Goal: Task Accomplishment & Management: Manage account settings

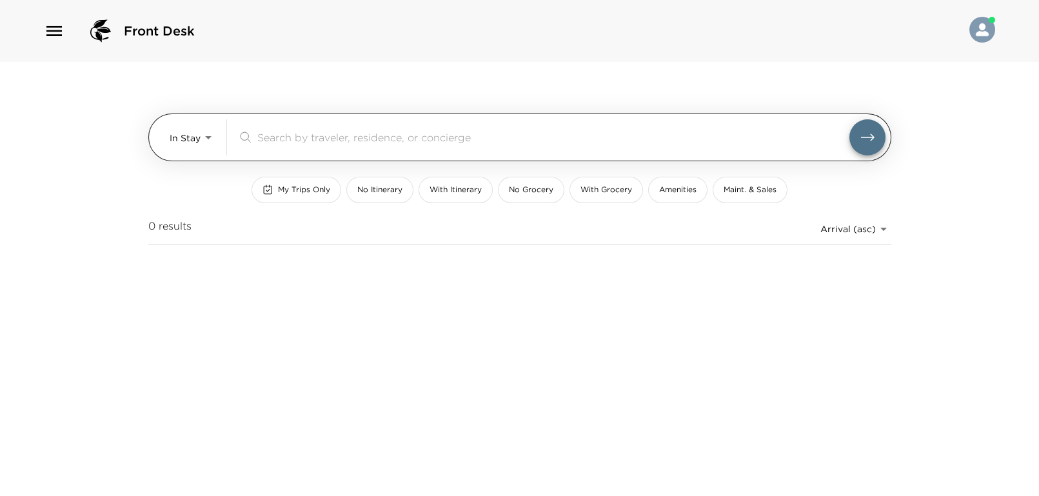
click at [264, 146] on div "​" at bounding box center [561, 137] width 648 height 36
click at [267, 137] on input "search" at bounding box center [553, 137] width 592 height 15
click at [313, 138] on input "search" at bounding box center [553, 137] width 592 height 15
type input "k"
type input "j"
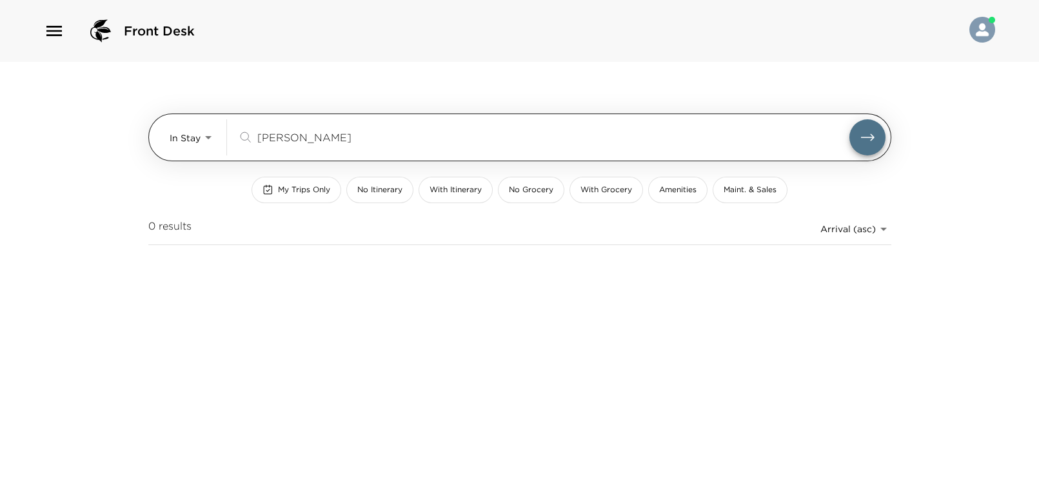
type input "jenkin"
click at [200, 142] on body "Front Desk In Stay In-Stay jenkin ​ My Trips Only No Itinerary With Itinerary N…" at bounding box center [519, 248] width 1039 height 496
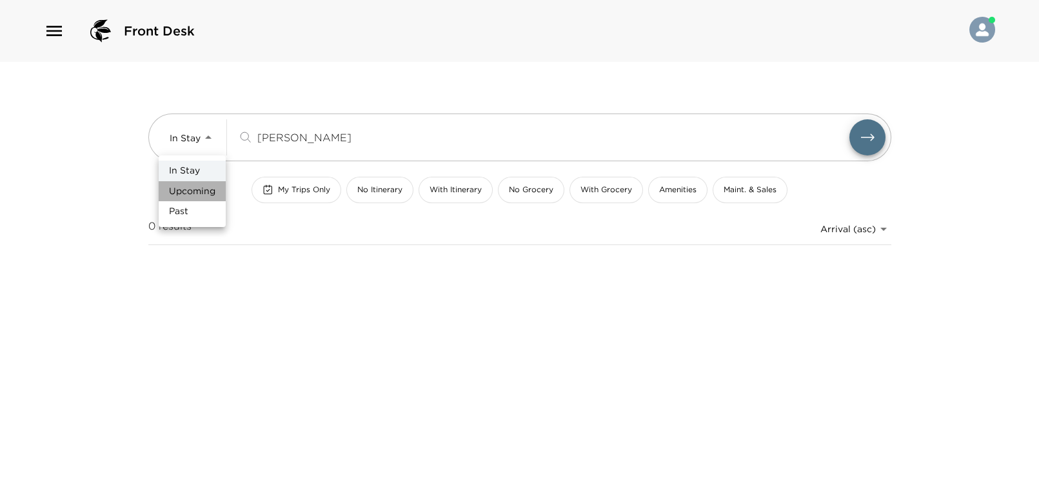
click at [185, 191] on span "Upcoming" at bounding box center [192, 191] width 46 height 13
type input "Upcoming"
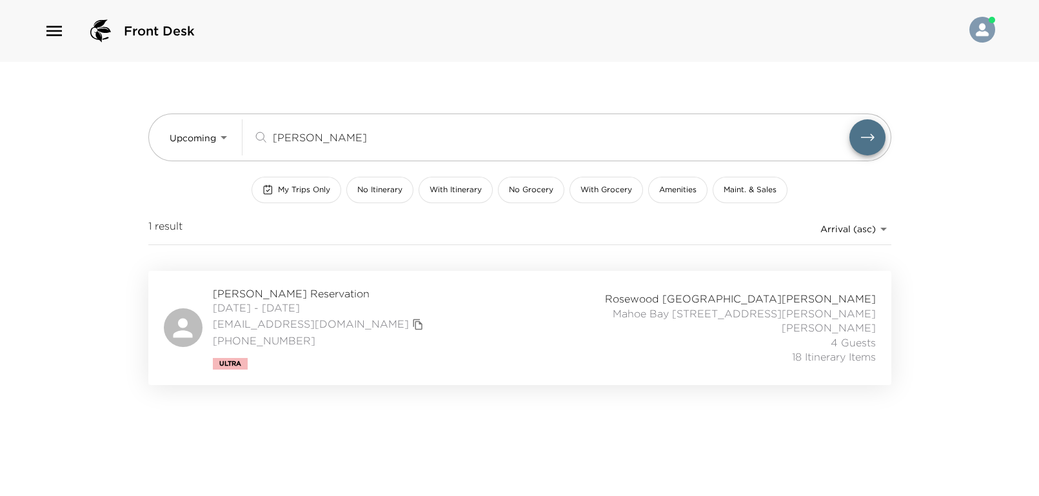
click at [285, 294] on span "Joseph Jenkins Reservation" at bounding box center [320, 293] width 214 height 14
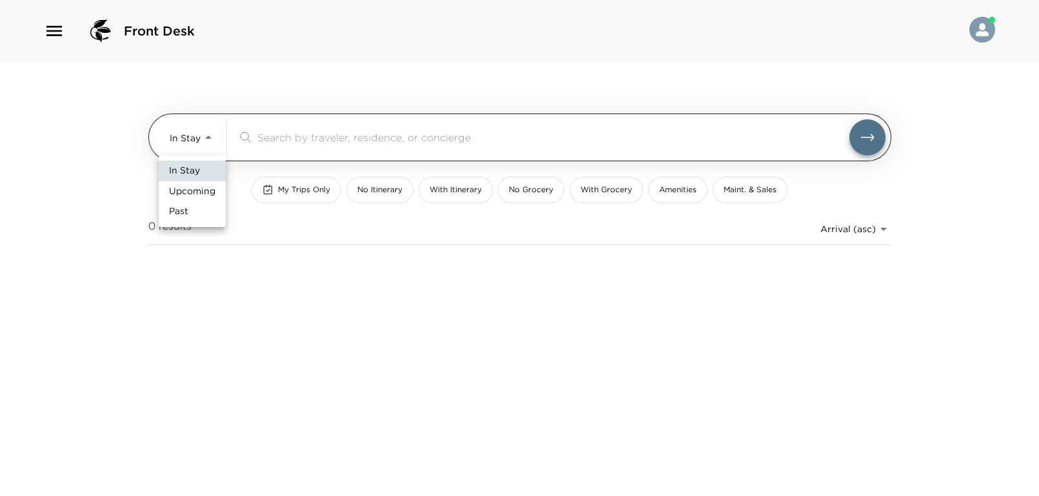
click at [193, 146] on body "Front Desk In Stay In-Stay ​ My Trips Only No Itinerary With Itinerary No Groce…" at bounding box center [519, 248] width 1039 height 496
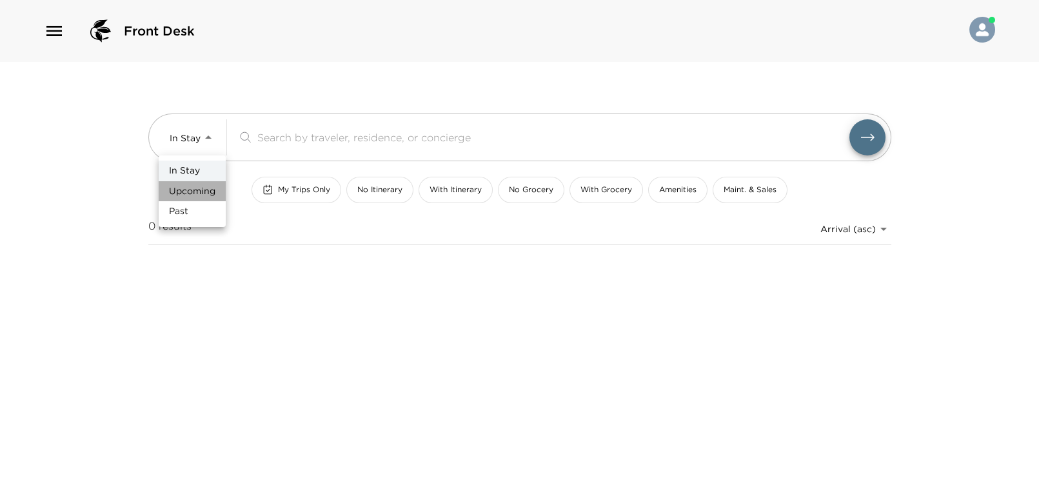
click at [195, 186] on span "Upcoming" at bounding box center [192, 191] width 46 height 13
type input "Upcoming"
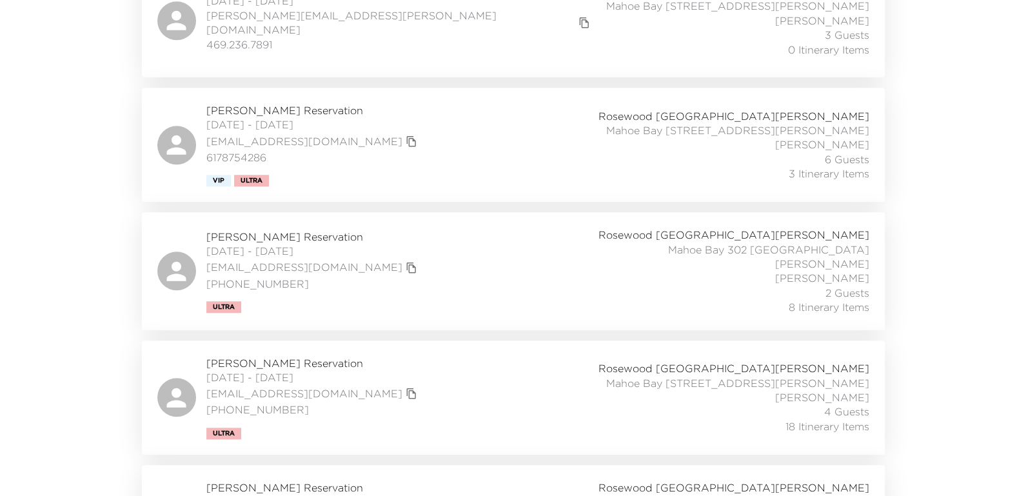
scroll to position [773, 0]
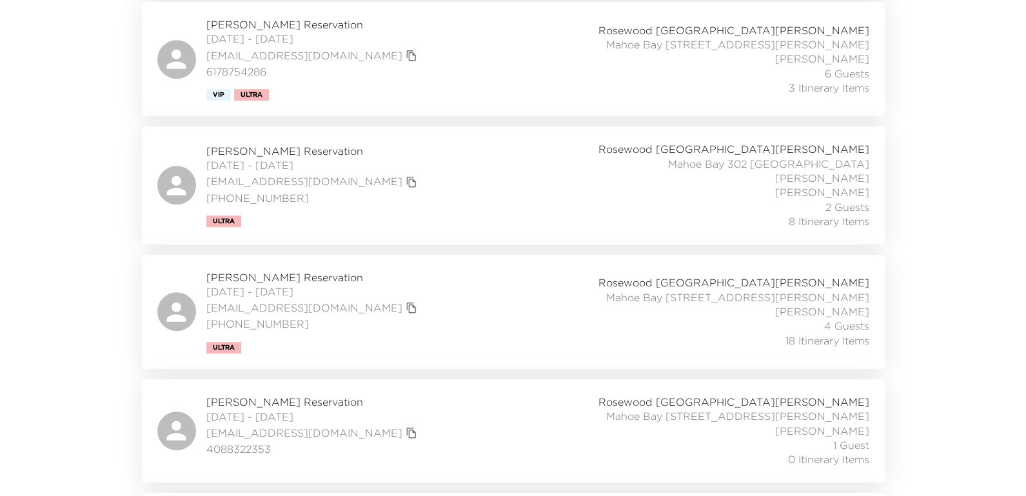
click at [297, 270] on span "Joseph Jenkins Reservation" at bounding box center [313, 277] width 214 height 14
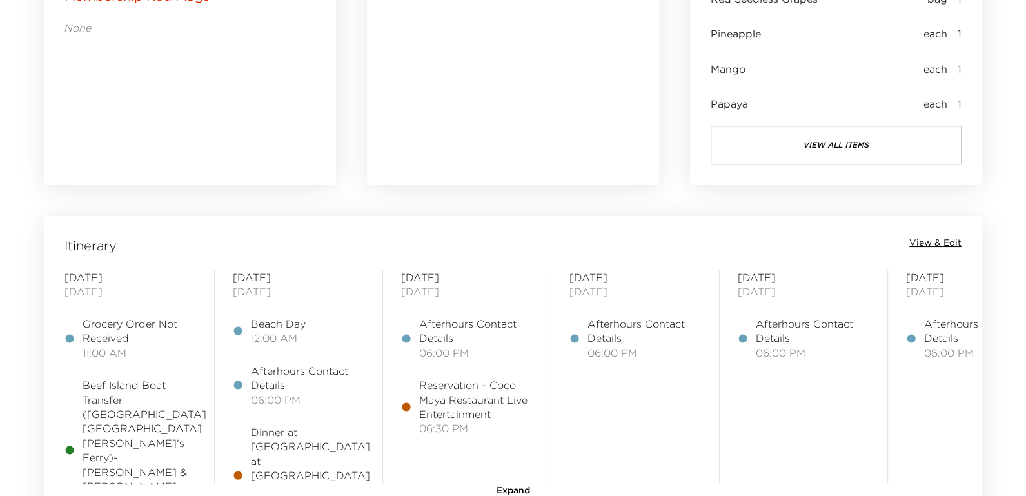
scroll to position [1031, 0]
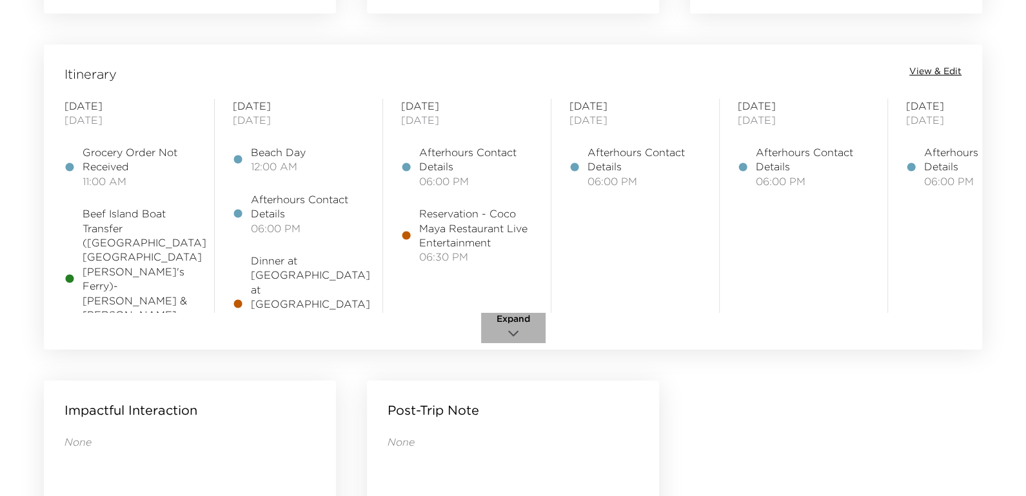
click at [506, 335] on icon "button" at bounding box center [512, 333] width 15 height 15
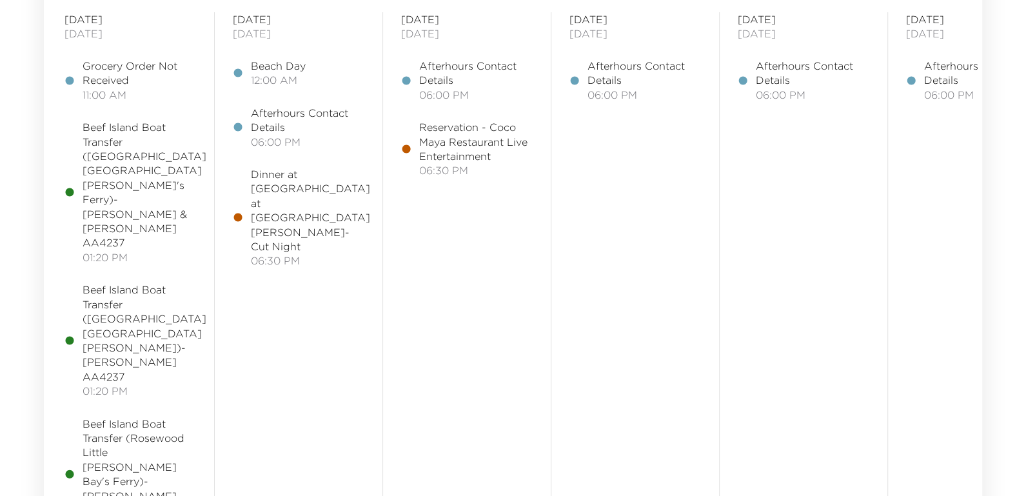
scroll to position [859, 0]
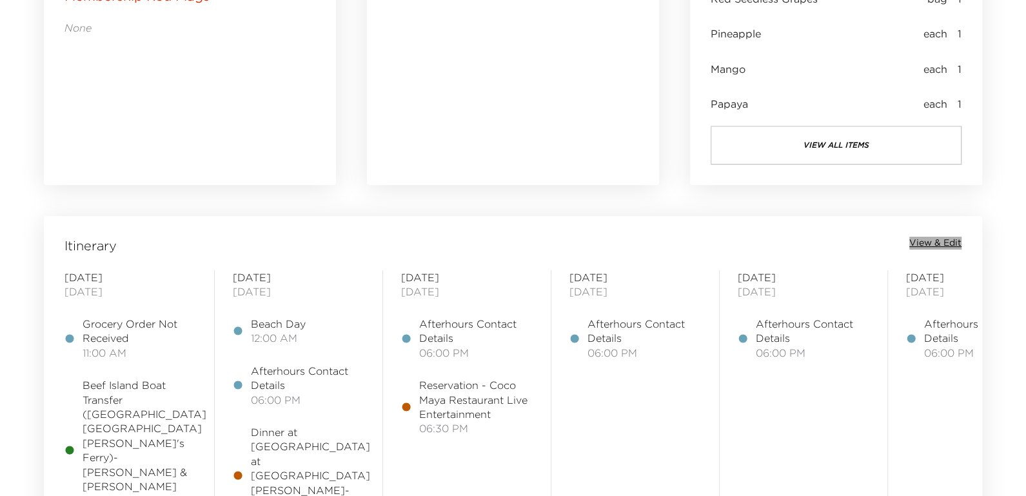
click at [946, 242] on span "View & Edit" at bounding box center [935, 243] width 52 height 13
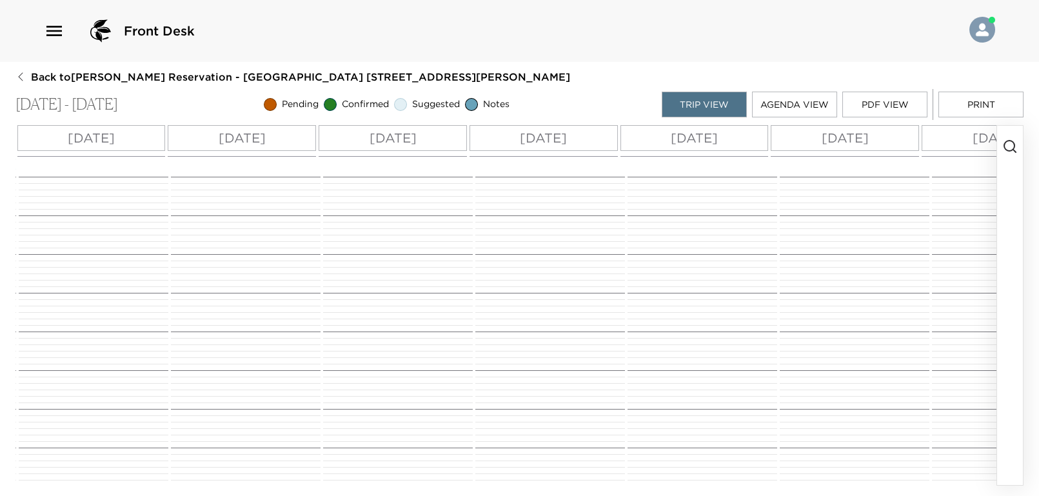
click at [672, 134] on p "[DATE]" at bounding box center [693, 137] width 47 height 19
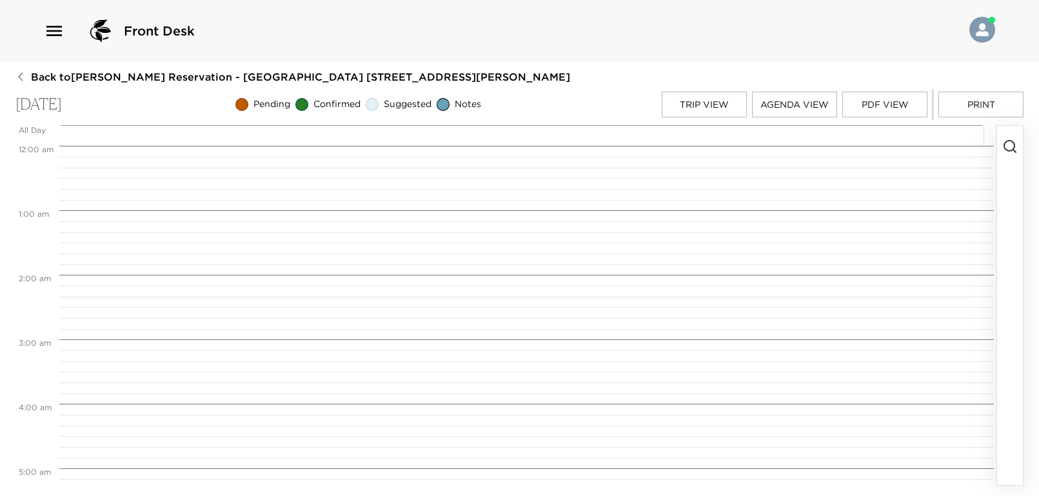
scroll to position [676, 0]
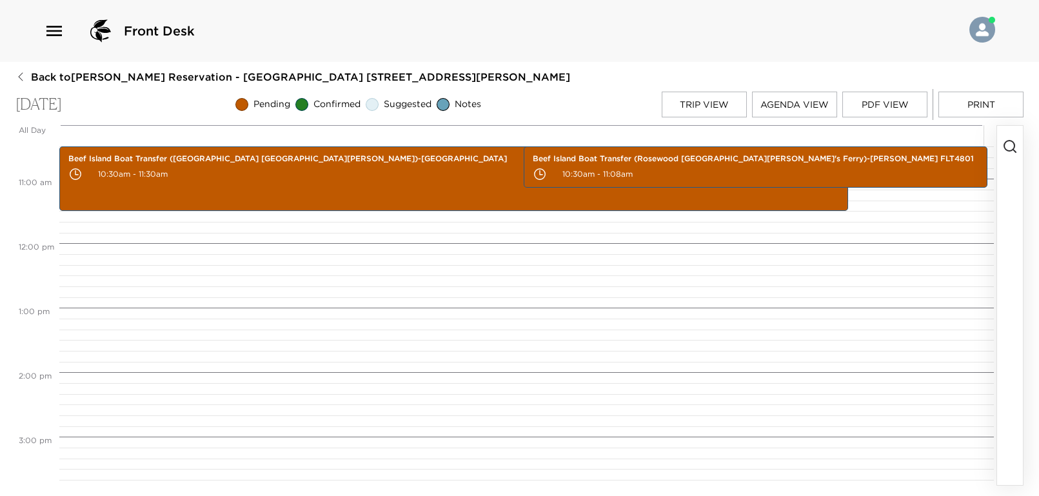
click at [1004, 142] on icon "button" at bounding box center [1009, 146] width 15 height 15
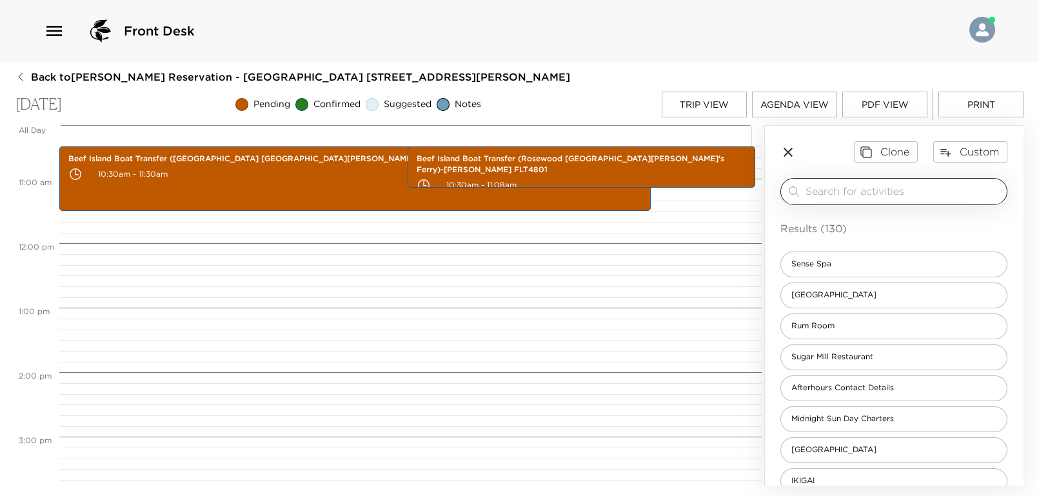
click at [868, 188] on input "search" at bounding box center [903, 191] width 196 height 15
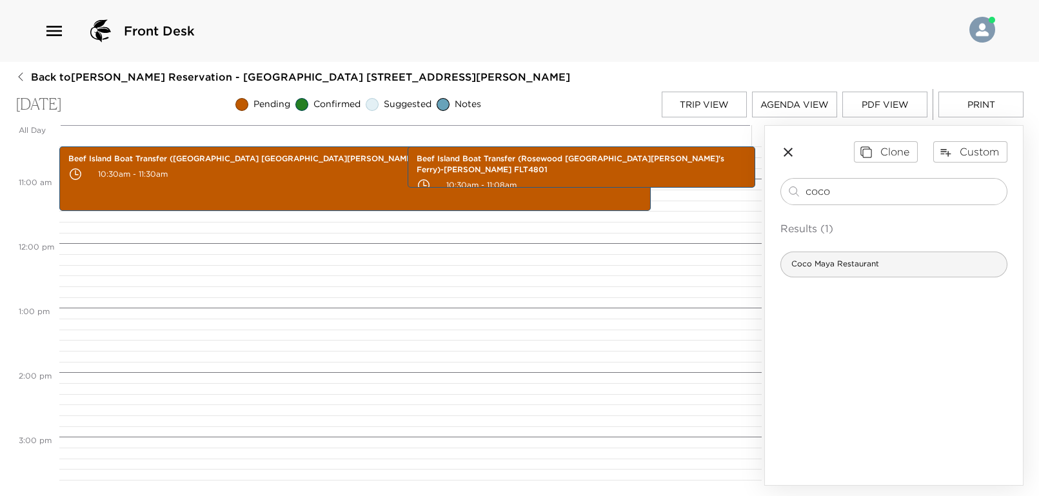
type input "coco"
click at [874, 267] on span "Coco Maya Restaurant" at bounding box center [835, 264] width 108 height 11
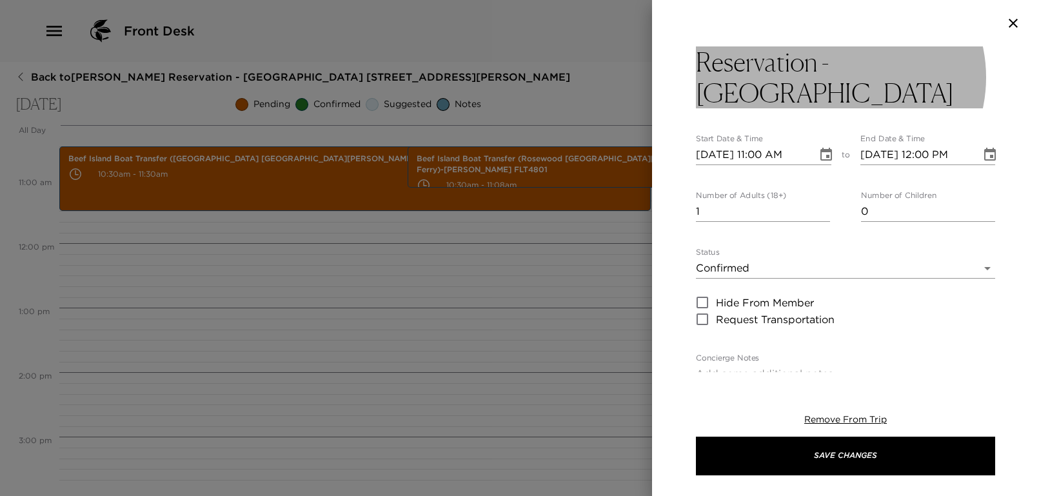
click at [837, 104] on h3 "Reservation - [GEOGRAPHIC_DATA]" at bounding box center [845, 77] width 299 height 62
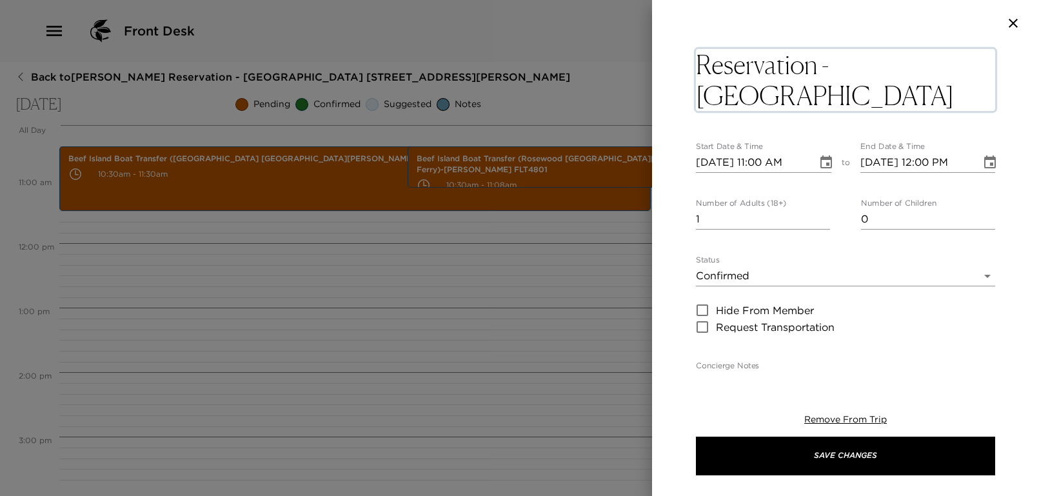
click at [838, 92] on textarea "Reservation - [GEOGRAPHIC_DATA]" at bounding box center [845, 80] width 299 height 62
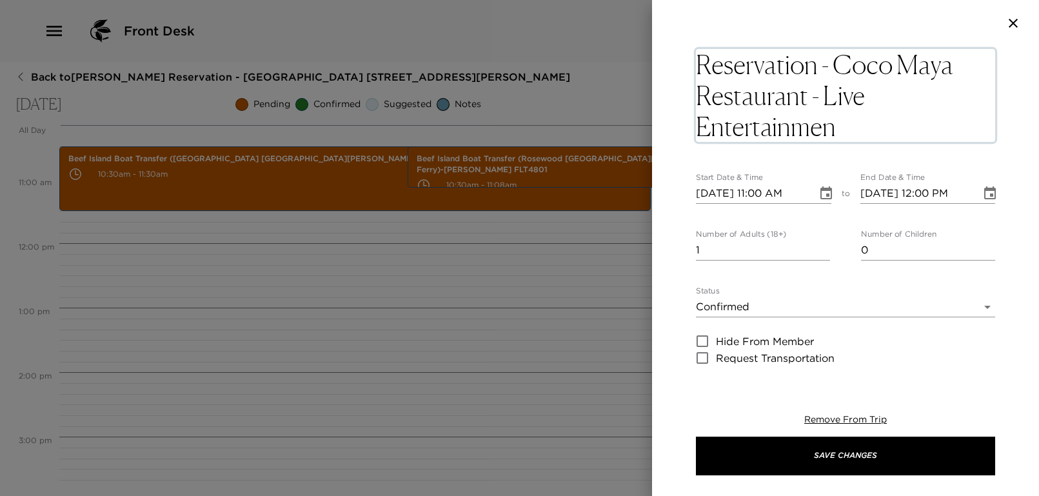
type textarea "Reservation - Coco Maya Restaurant - Live Entertainment"
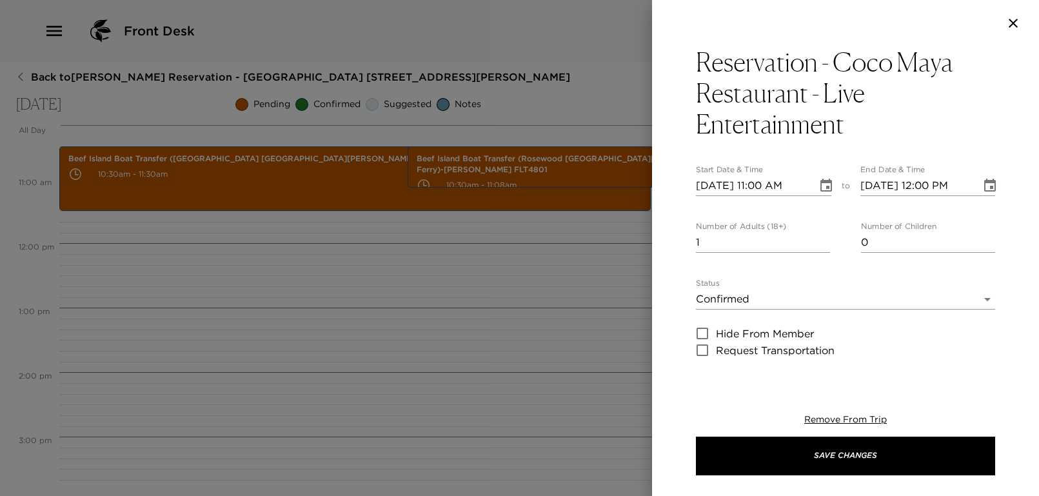
click at [678, 204] on div "Reservation - [PERSON_NAME] Restaurant - Live Entertainment Start Date & Time […" at bounding box center [845, 209] width 387 height 326
click at [762, 179] on input "[DATE] 11:00 AM" at bounding box center [752, 185] width 112 height 21
type input "[DATE] 06:00 PM"
type input "[DATE] 07:00 PM"
type input "[DATE] 06:00 PM"
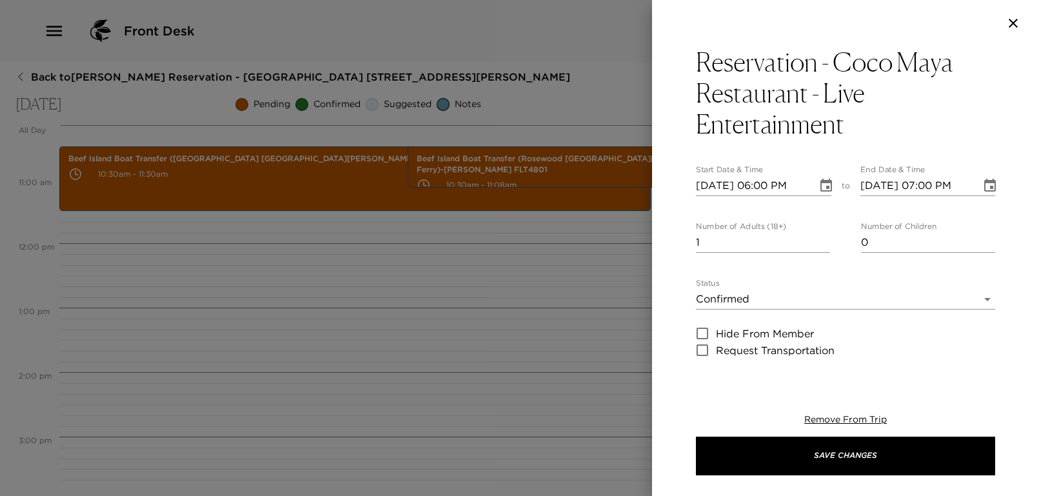
click at [679, 230] on div "Reservation - [PERSON_NAME] Restaurant - Live Entertainment Start Date & Time […" at bounding box center [845, 209] width 387 height 326
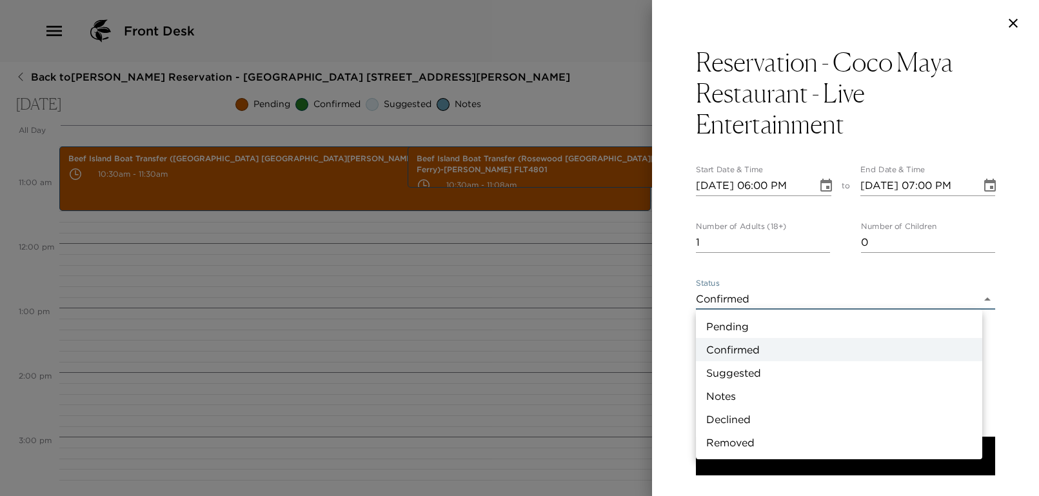
click at [767, 293] on body "Front Desk Back to [PERSON_NAME][GEOGRAPHIC_DATA] - [GEOGRAPHIC_DATA] [STREET_A…" at bounding box center [519, 248] width 1039 height 496
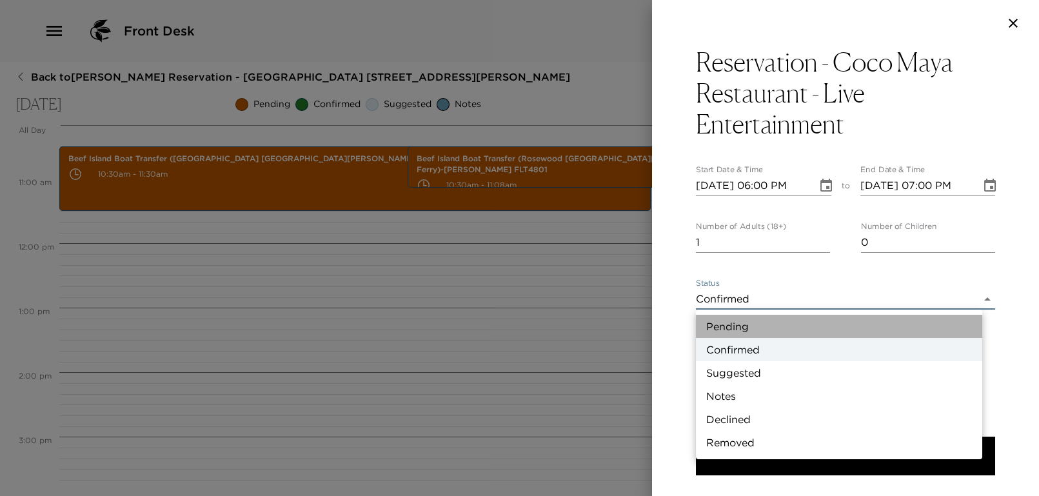
click at [745, 324] on li "Pending" at bounding box center [839, 326] width 286 height 23
type input "Pending"
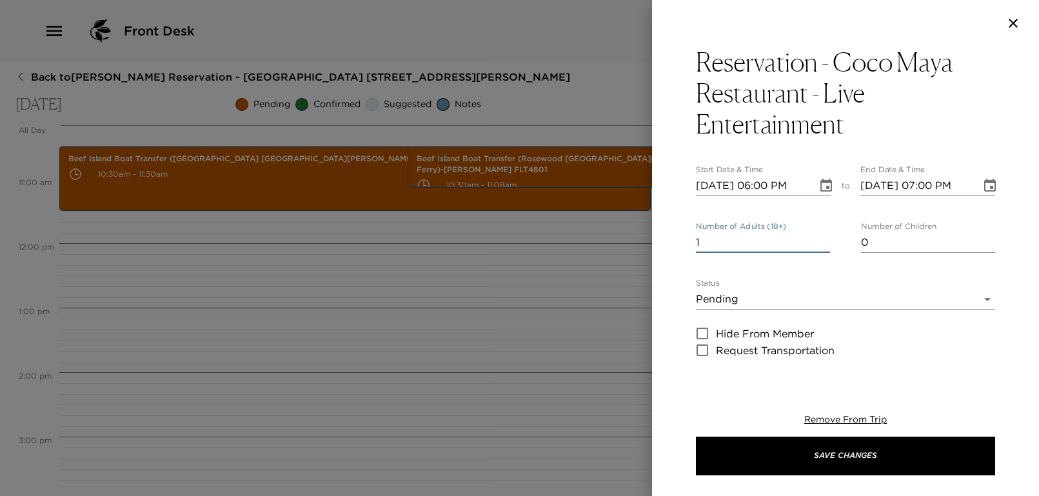
click at [738, 238] on input "1" at bounding box center [763, 242] width 134 height 21
type input "2"
click at [659, 303] on div "Reservation - [PERSON_NAME] Restaurant - Live Entertainment Start Date & Time […" at bounding box center [845, 209] width 387 height 326
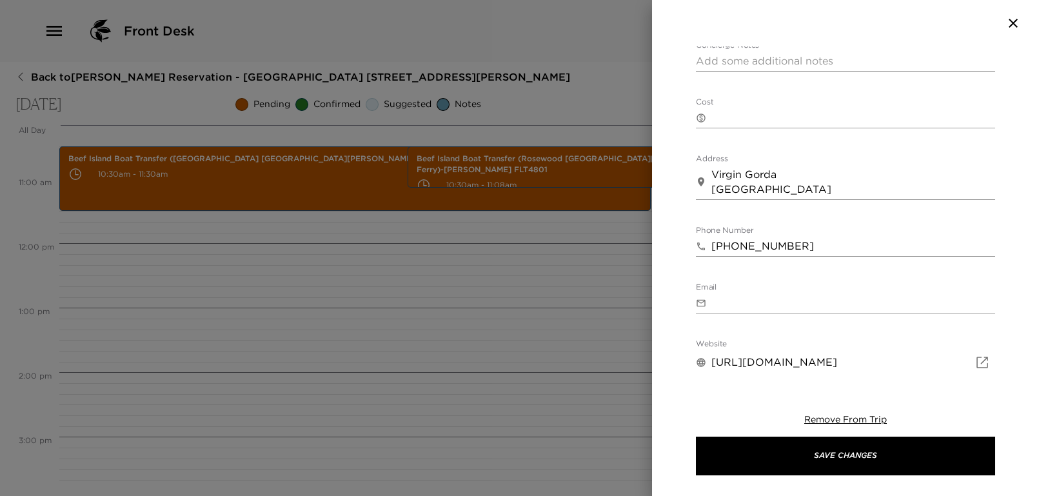
scroll to position [516, 0]
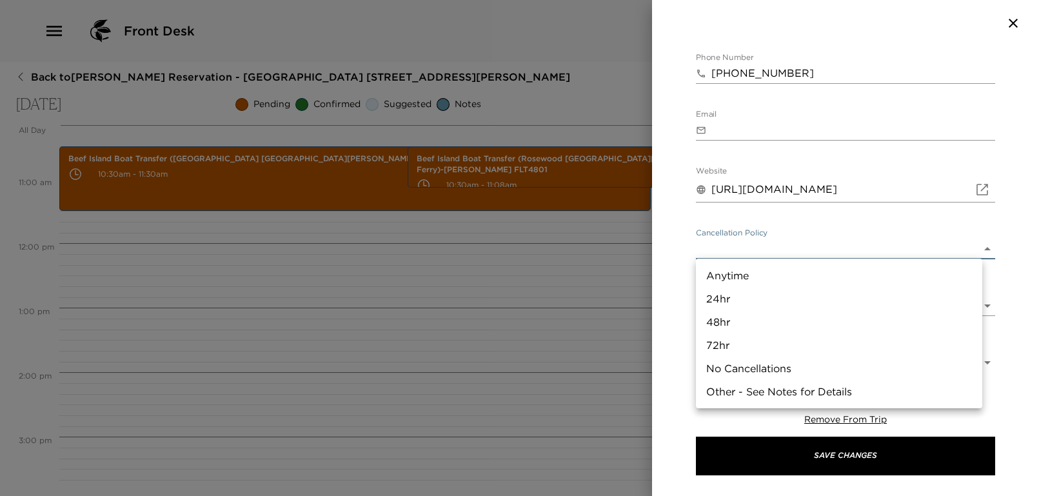
click at [753, 249] on body "Front Desk Back to [PERSON_NAME][GEOGRAPHIC_DATA] - [GEOGRAPHIC_DATA] [STREET_A…" at bounding box center [519, 248] width 1039 height 496
click at [678, 262] on div at bounding box center [519, 248] width 1039 height 496
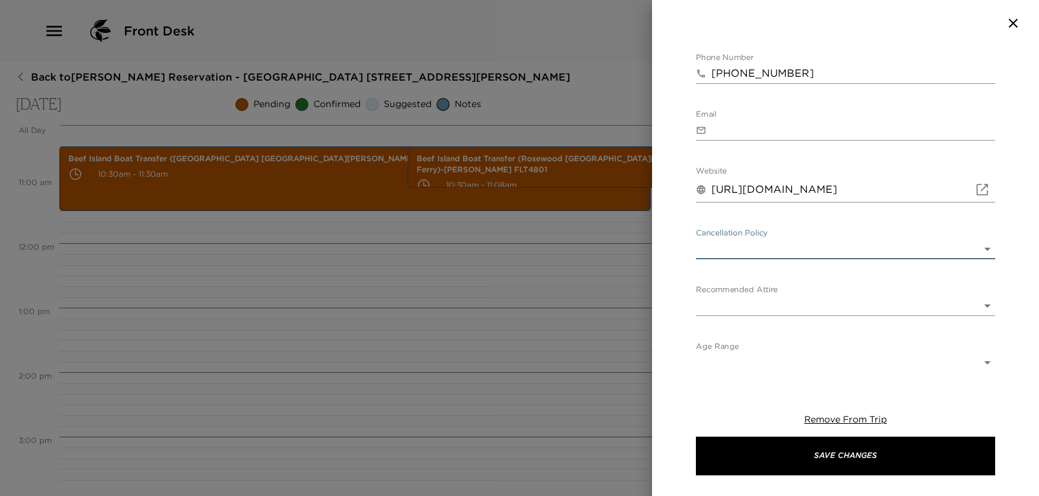
click at [747, 309] on body "Front Desk Back to [PERSON_NAME][GEOGRAPHIC_DATA] - [GEOGRAPHIC_DATA] [STREET_A…" at bounding box center [519, 248] width 1039 height 496
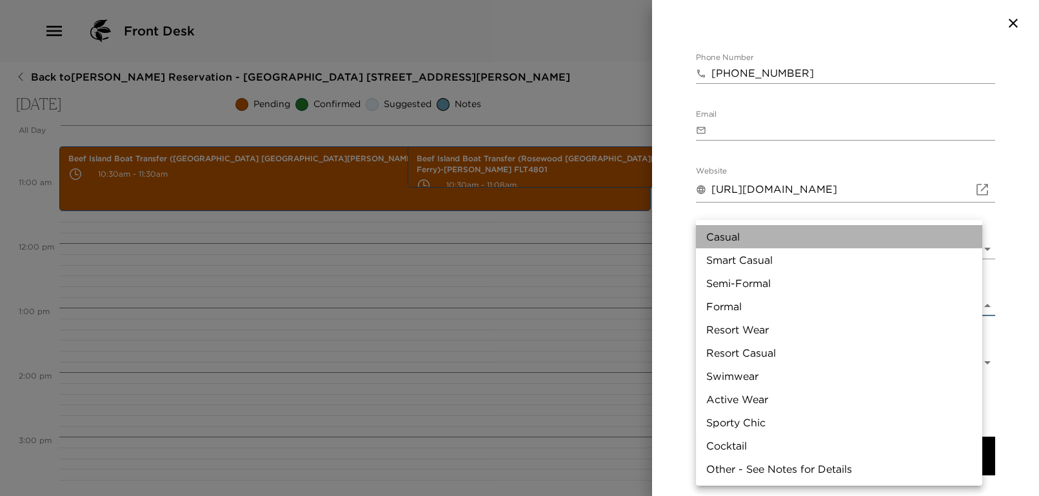
click at [739, 239] on li "Casual" at bounding box center [839, 236] width 286 height 23
type input "Casual"
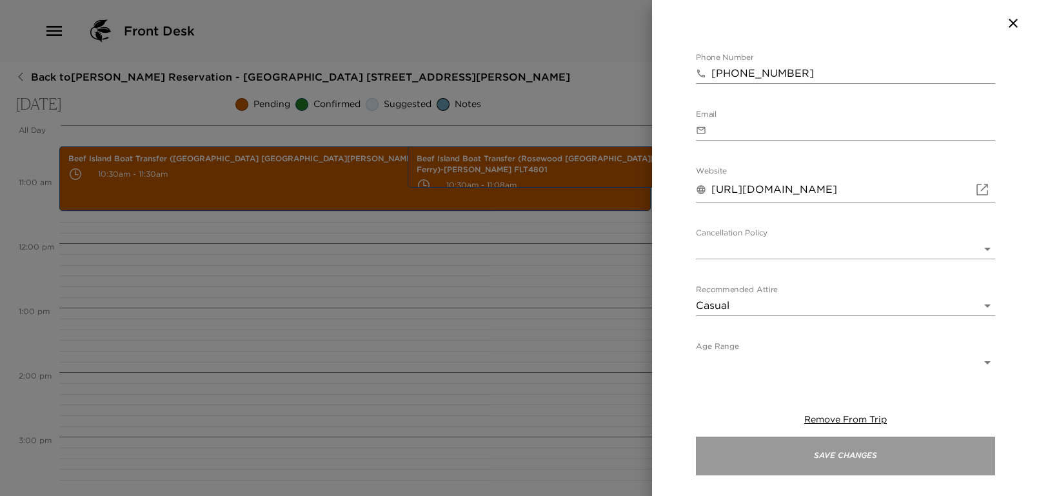
click at [836, 466] on button "Save Changes" at bounding box center [845, 455] width 299 height 39
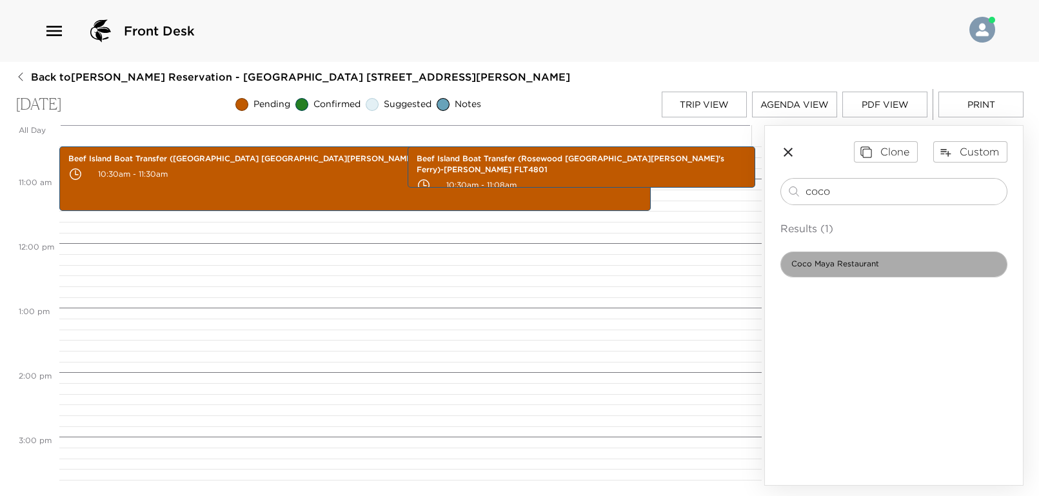
click at [839, 262] on span "Coco Maya Restaurant" at bounding box center [835, 264] width 108 height 11
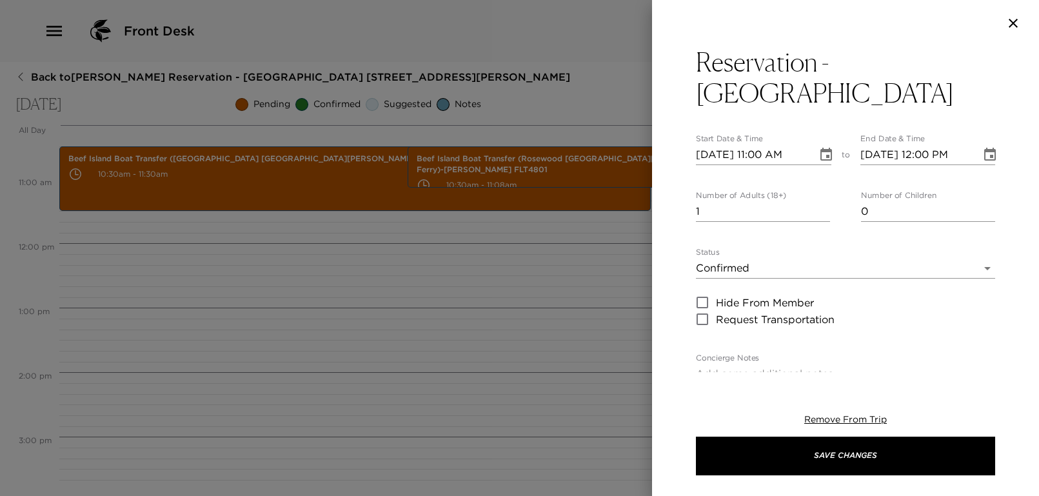
click at [600, 298] on div at bounding box center [519, 248] width 1039 height 496
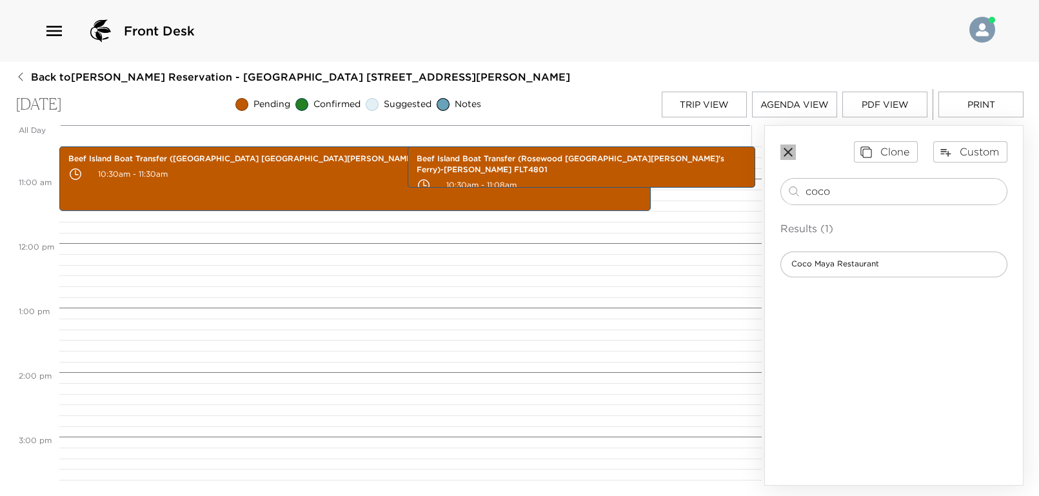
click at [792, 151] on icon "button" at bounding box center [787, 151] width 15 height 15
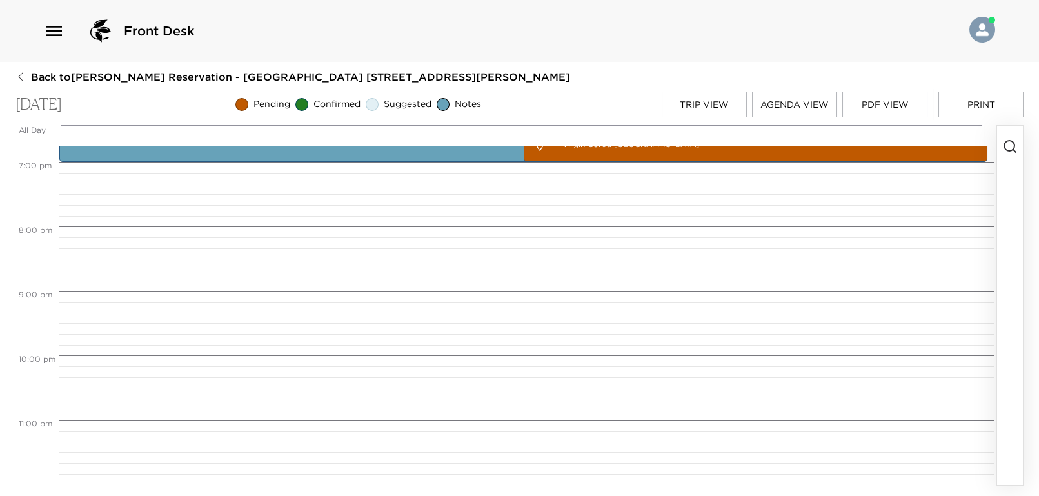
scroll to position [1037, 0]
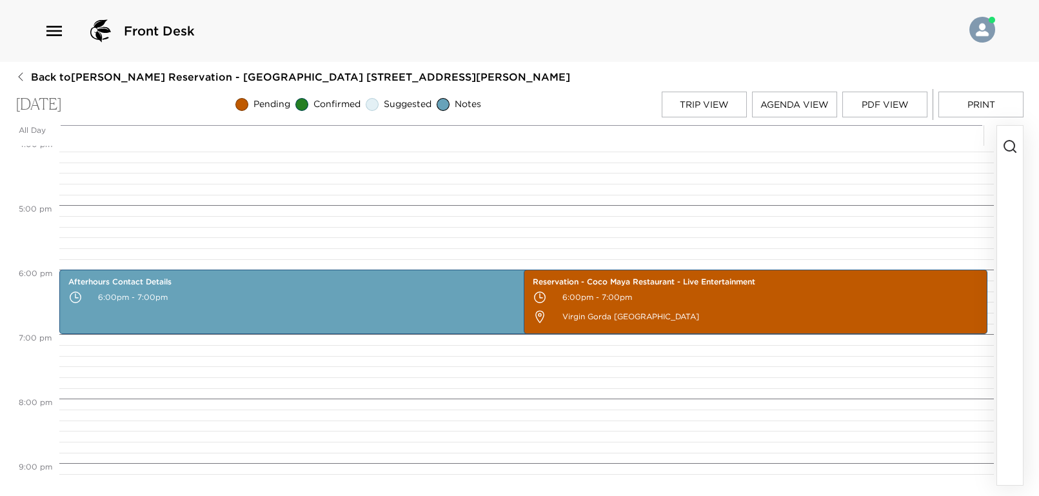
click at [1009, 147] on icon "button" at bounding box center [1009, 146] width 15 height 15
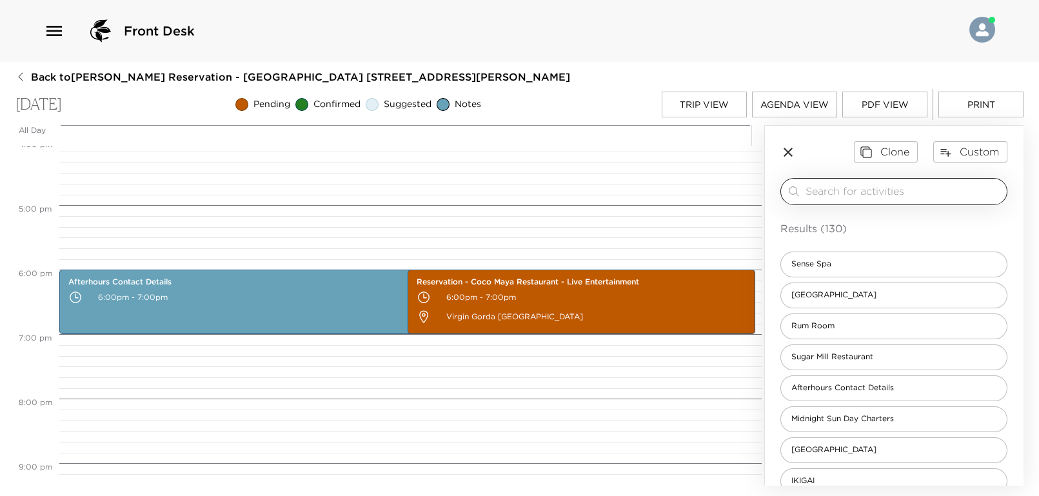
click at [917, 184] on input "search" at bounding box center [903, 191] width 196 height 15
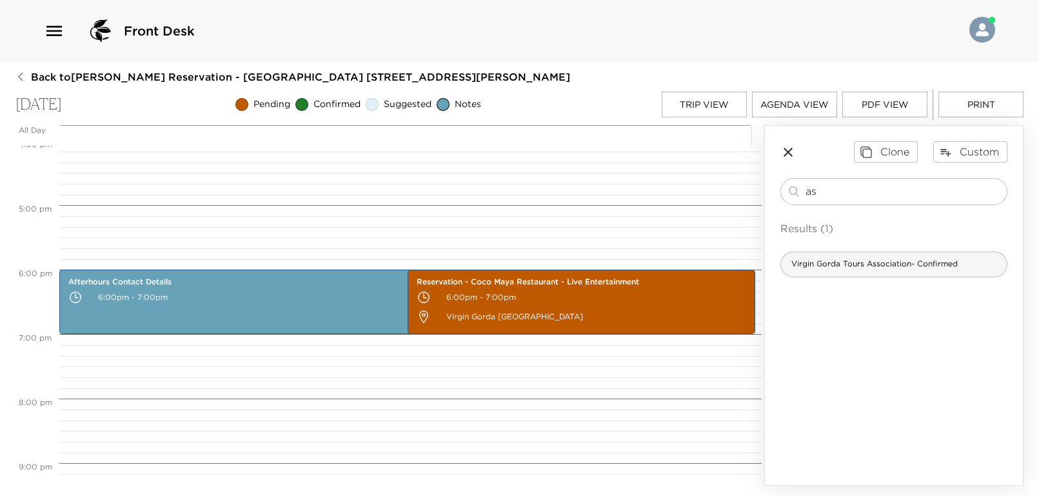
type input "as"
click at [906, 259] on span "Virgin Gorda Tours Association- Confirmed" at bounding box center [874, 264] width 187 height 11
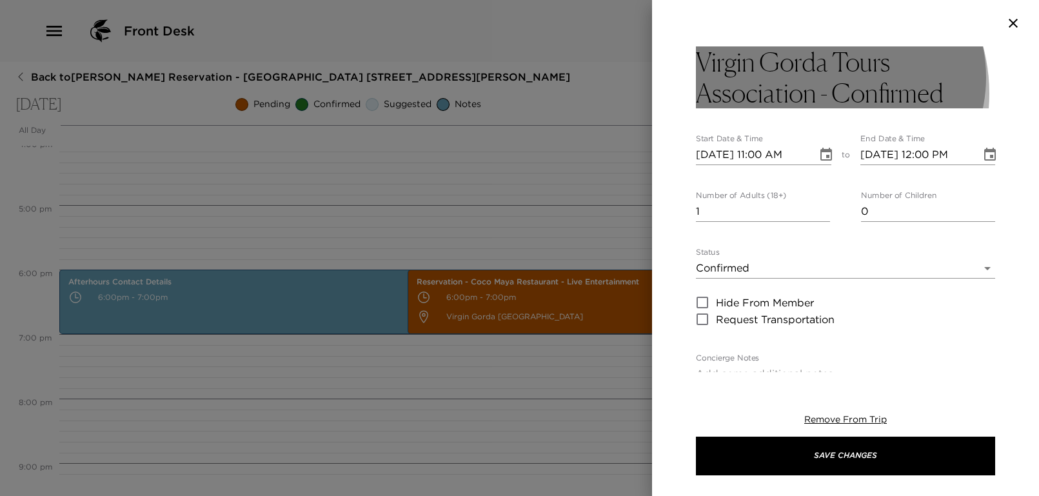
click at [807, 93] on h3 "Virgin Gorda Tours Association - Confirmed" at bounding box center [845, 77] width 299 height 62
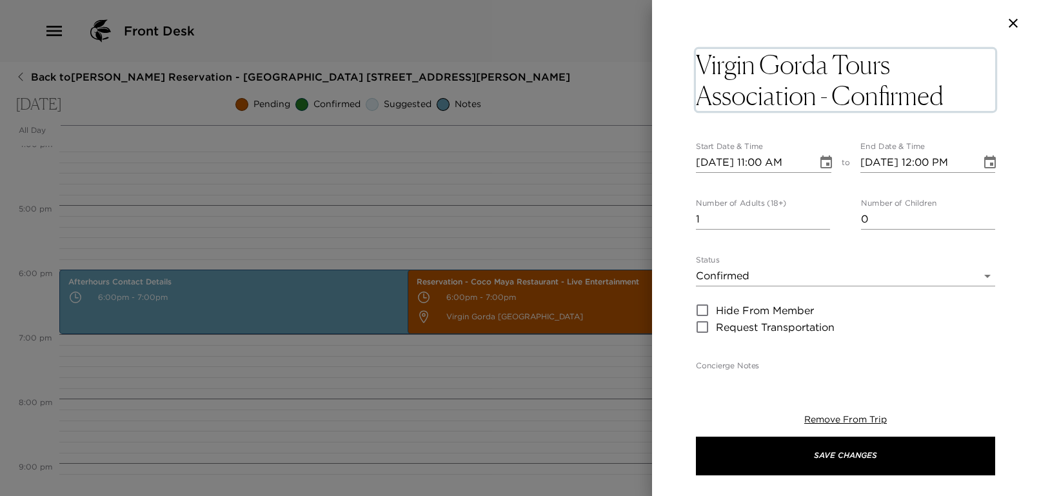
click at [812, 92] on textarea "Virgin Gorda Tours Association - Confirmed" at bounding box center [845, 80] width 299 height 62
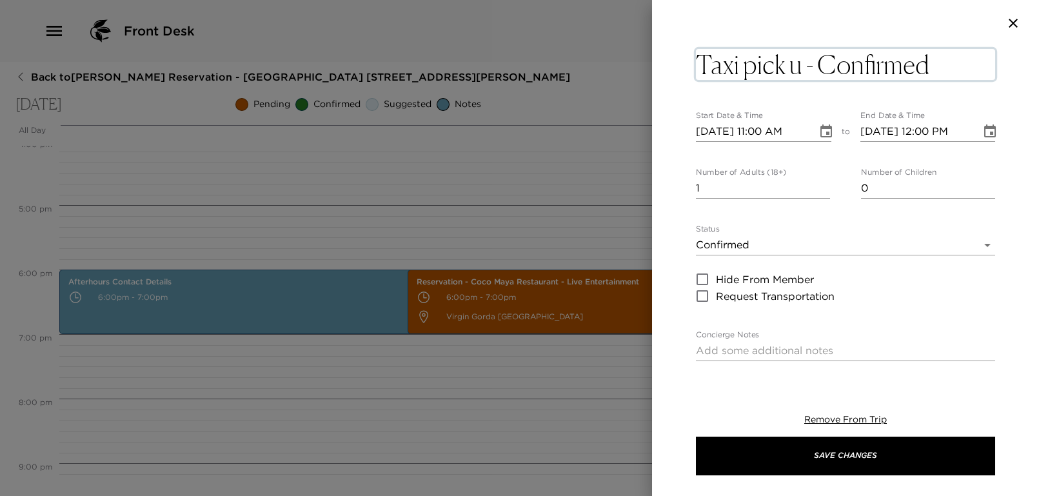
type textarea "Taxi pick up - Confirmed"
click at [763, 133] on input "[DATE] 11:00 AM" at bounding box center [752, 131] width 112 height 21
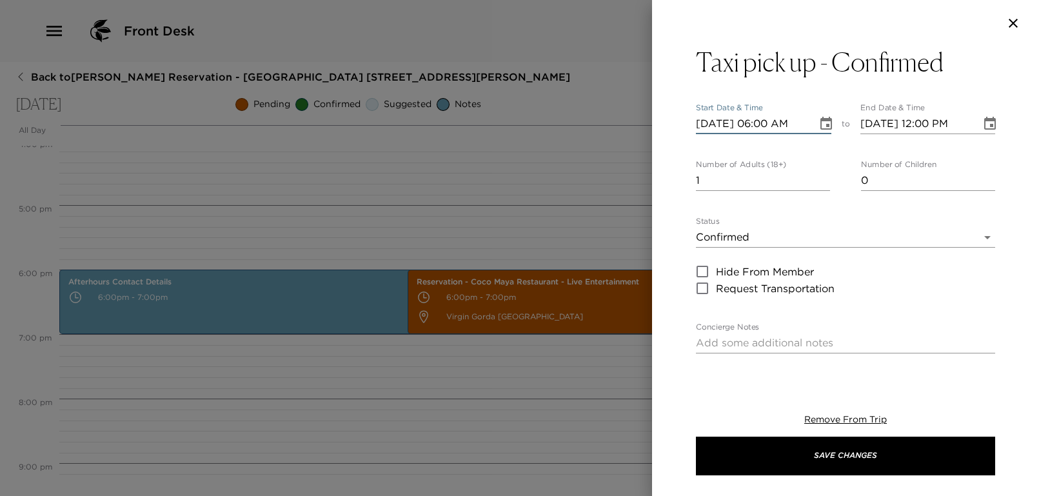
type input "[DATE] 06:00 PM"
type input "[DATE] 07:00 PM"
click at [684, 161] on div "Taxi pick up - Confirmed Start Date & Time [DATE] 06:00 PM to End Date & Time […" at bounding box center [845, 209] width 387 height 326
click at [770, 116] on input "[DATE] 06:00 PM" at bounding box center [752, 123] width 112 height 21
type input "[DATE] 05:45 PM"
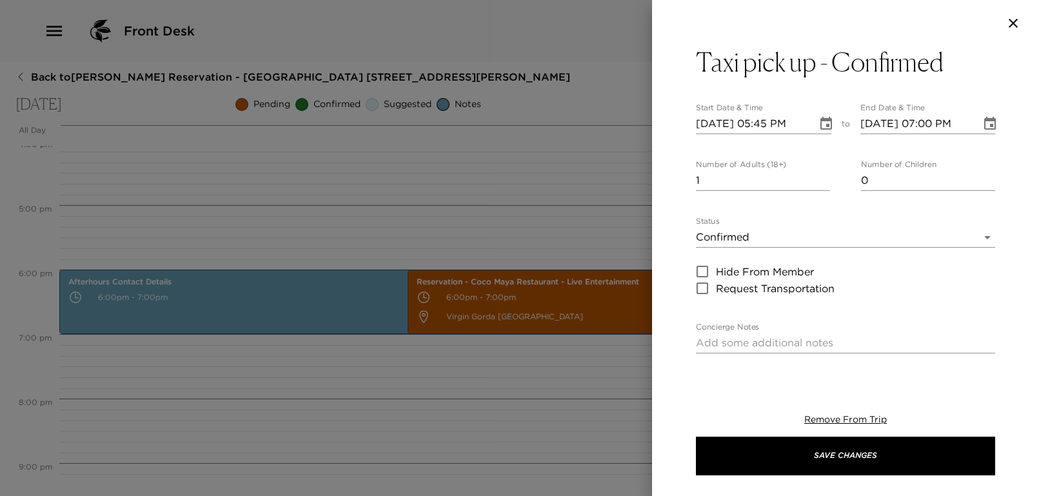
click at [665, 192] on div "Taxi pick up - Confirmed Start Date & Time [DATE] 05:45 PM to End Date & Time […" at bounding box center [845, 209] width 387 height 326
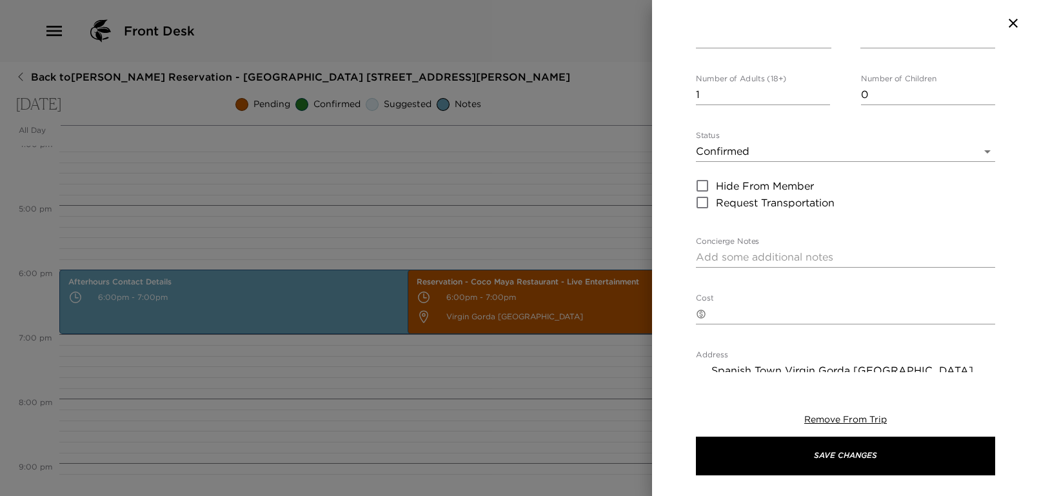
scroll to position [0, 0]
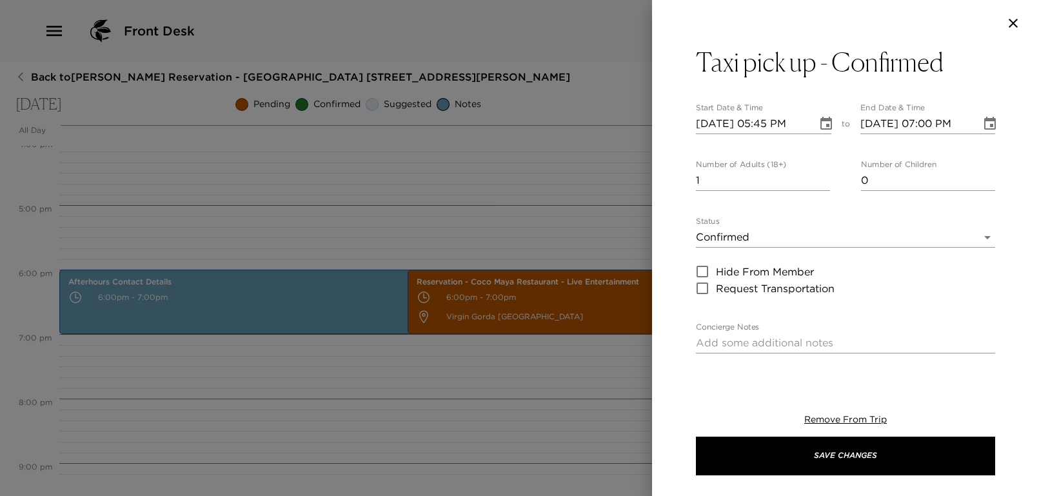
drag, startPoint x: 754, startPoint y: 184, endPoint x: 771, endPoint y: 183, distance: 17.4
click at [754, 184] on input "1" at bounding box center [763, 180] width 134 height 21
type input "2"
click at [821, 178] on input "2" at bounding box center [763, 180] width 134 height 21
click at [692, 208] on div "Taxi pick up - Confirmed Start Date & Time [DATE] 05:45 PM to End Date & Time […" at bounding box center [845, 209] width 387 height 326
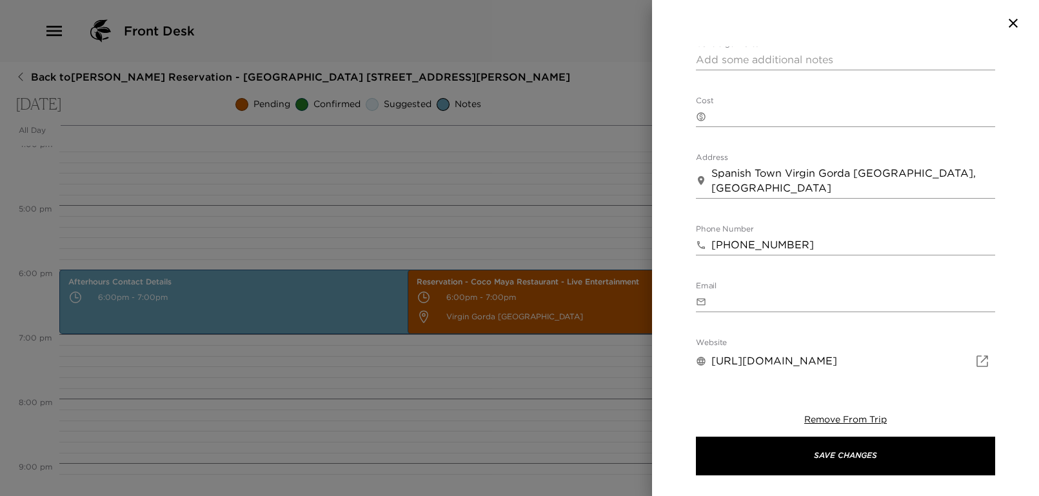
scroll to position [197, 0]
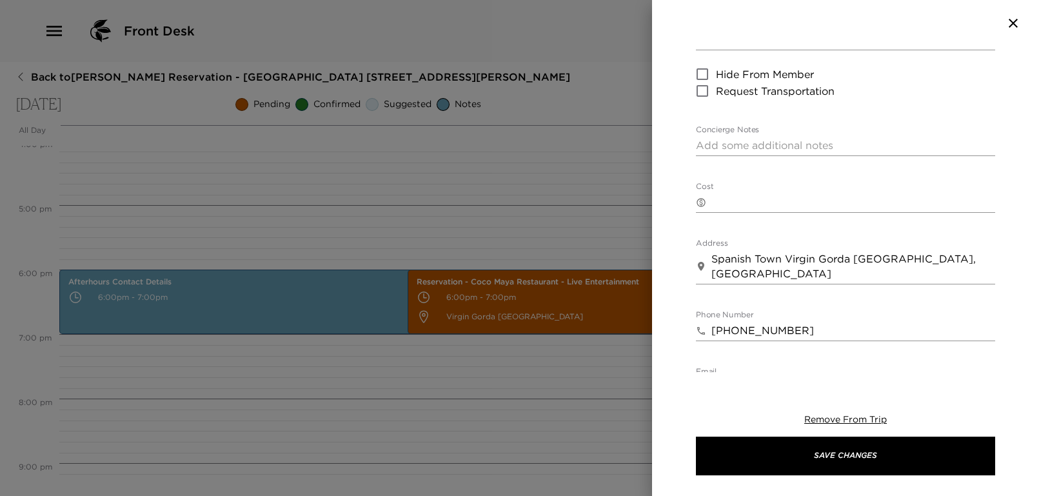
click at [765, 193] on div "​ x" at bounding box center [845, 202] width 299 height 21
click at [669, 222] on div "Taxi pick up - Confirmed Start Date & Time [DATE] 05:45 PM to End Date & Time […" at bounding box center [845, 209] width 387 height 326
click at [744, 199] on textarea "10" at bounding box center [853, 202] width 284 height 15
type textarea "10 dollars"
click at [685, 226] on div "Taxi pick up - Confirmed Start Date & Time [DATE] 05:45 PM to End Date & Time […" at bounding box center [845, 209] width 387 height 326
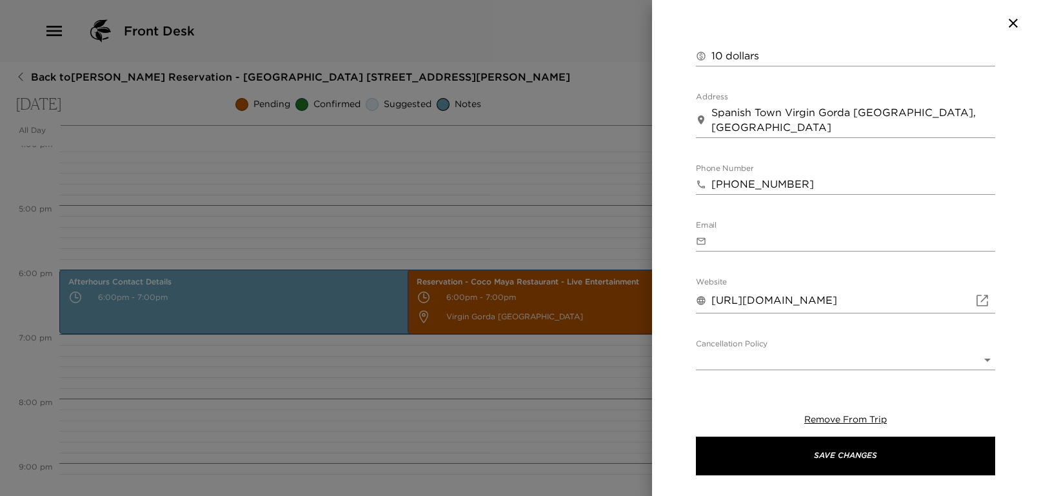
scroll to position [455, 0]
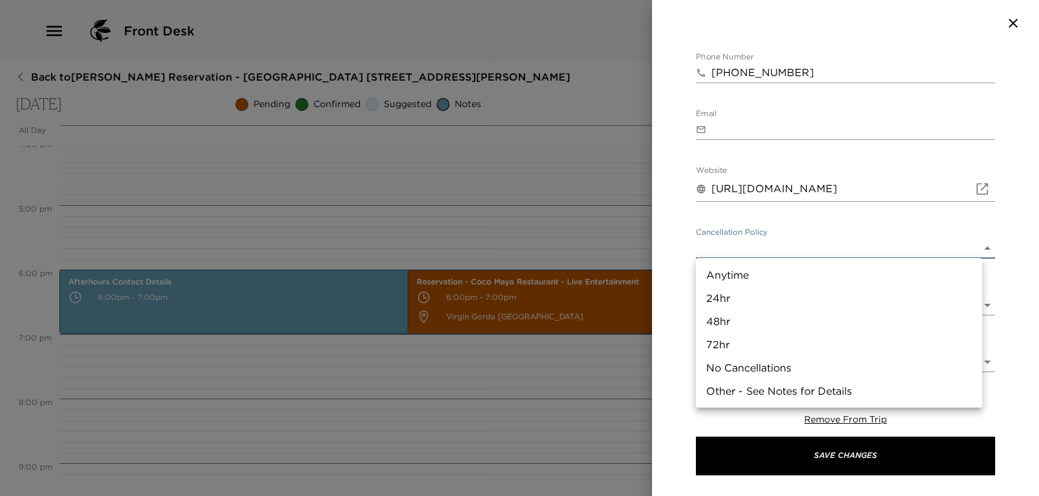
click at [791, 246] on body "Front Desk Back to [PERSON_NAME][GEOGRAPHIC_DATA] - [GEOGRAPHIC_DATA] [STREET_A…" at bounding box center [519, 248] width 1039 height 496
click at [760, 297] on li "24hr" at bounding box center [839, 297] width 286 height 23
type input "24hr"
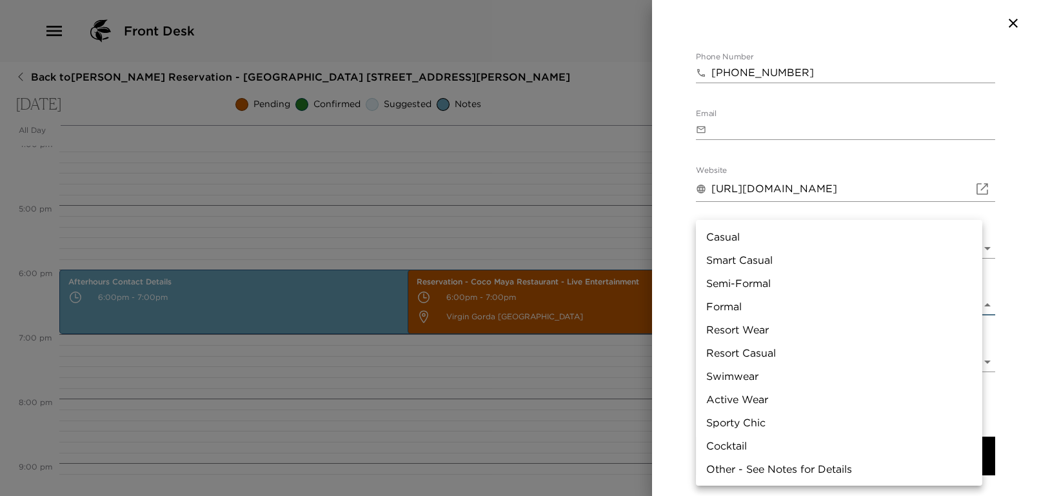
click at [764, 298] on body "Front Desk Back to [PERSON_NAME][GEOGRAPHIC_DATA] - [GEOGRAPHIC_DATA] [STREET_A…" at bounding box center [519, 248] width 1039 height 496
click at [674, 293] on div at bounding box center [519, 248] width 1039 height 496
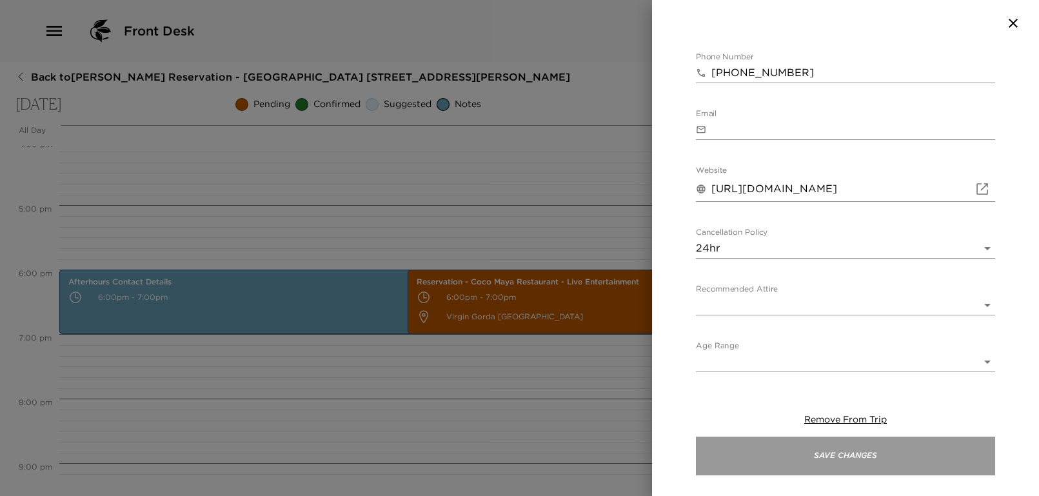
click at [923, 444] on button "Save Changes" at bounding box center [845, 455] width 299 height 39
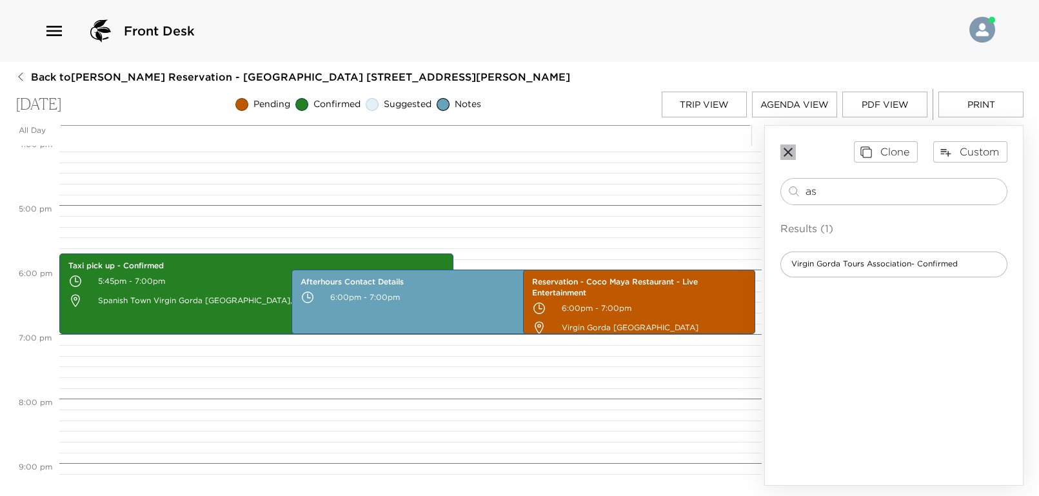
click at [791, 153] on icon "button" at bounding box center [787, 151] width 15 height 15
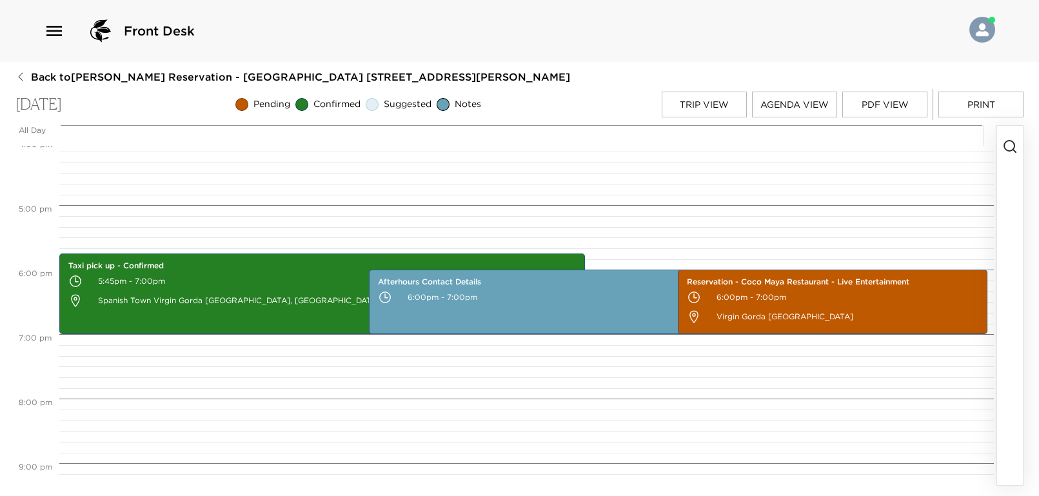
scroll to position [865, 0]
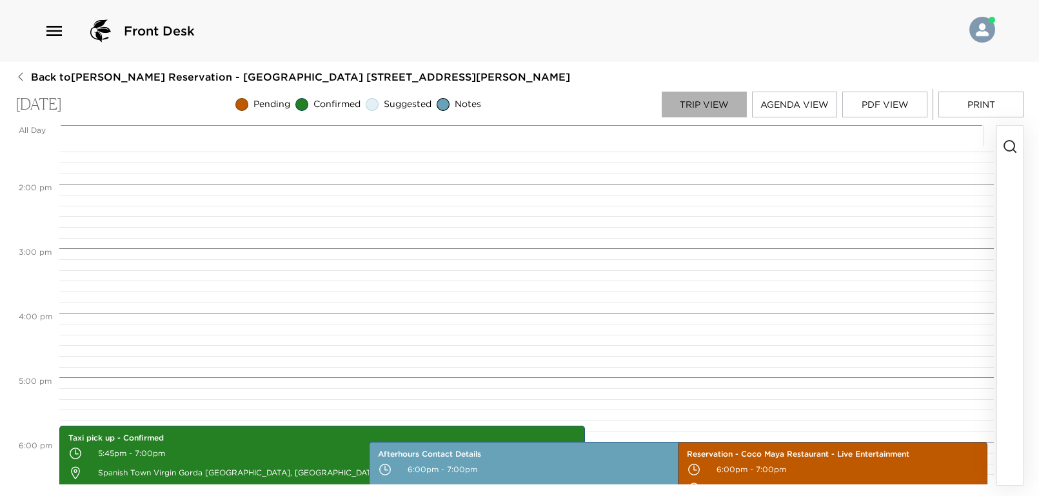
click at [718, 97] on button "Trip View" at bounding box center [703, 105] width 85 height 26
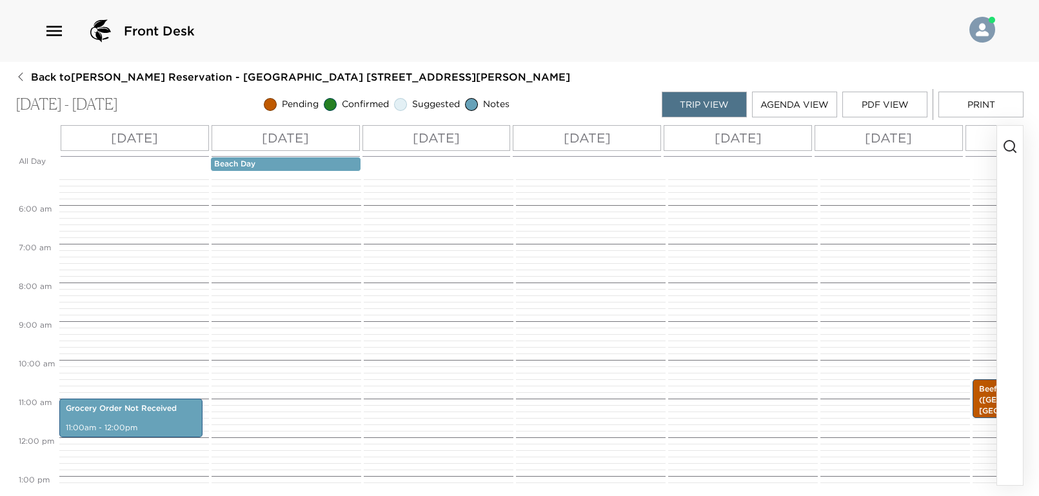
scroll to position [0, 0]
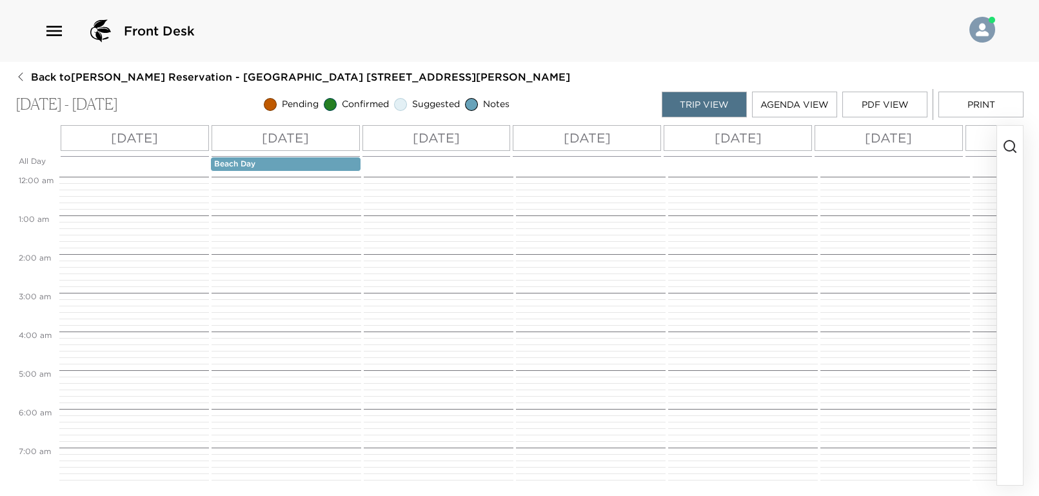
click at [743, 137] on p "[DATE]" at bounding box center [737, 137] width 47 height 19
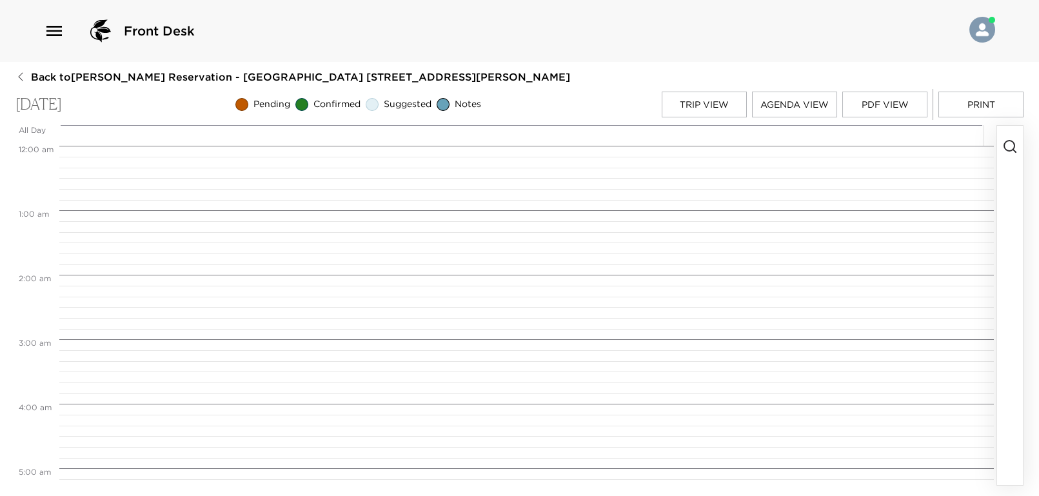
scroll to position [1160, 0]
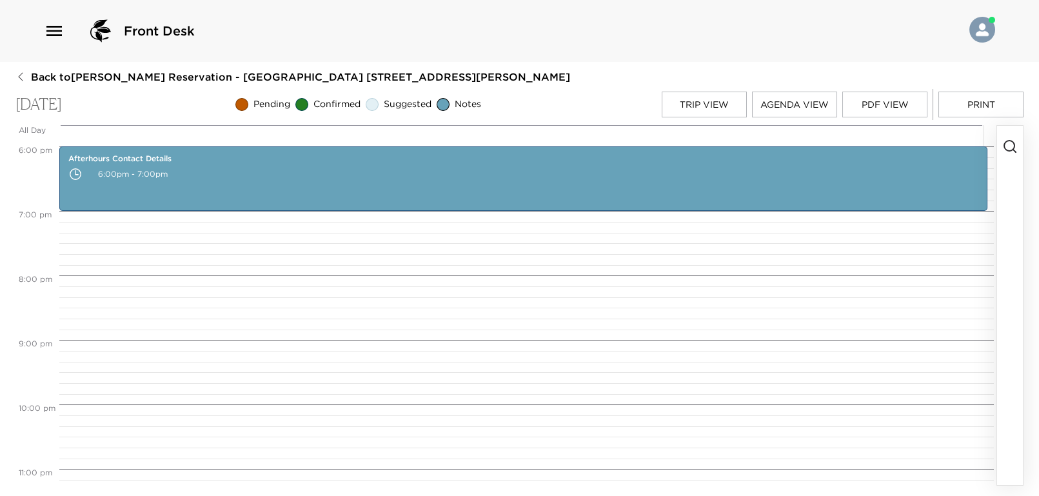
click at [1011, 144] on icon "button" at bounding box center [1009, 146] width 15 height 15
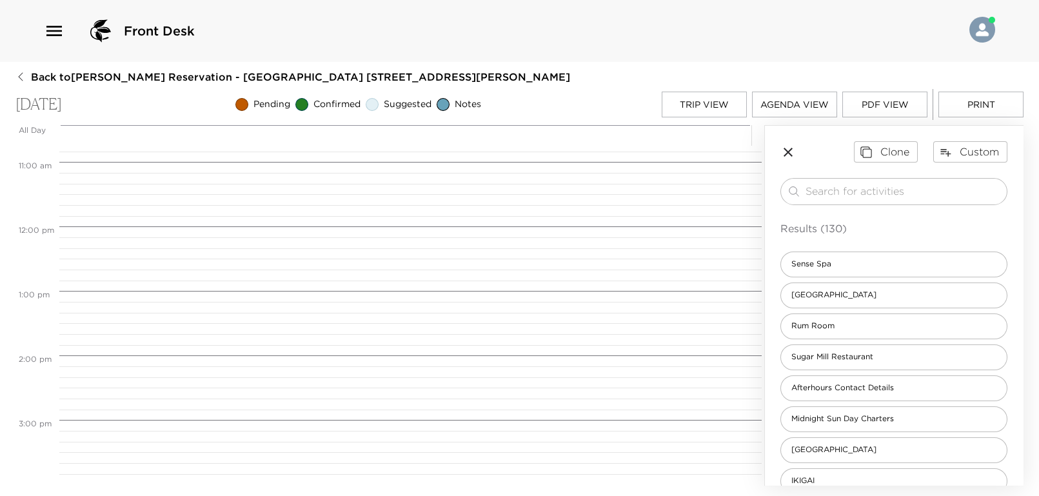
scroll to position [607, 0]
click at [790, 152] on icon "button" at bounding box center [787, 151] width 15 height 15
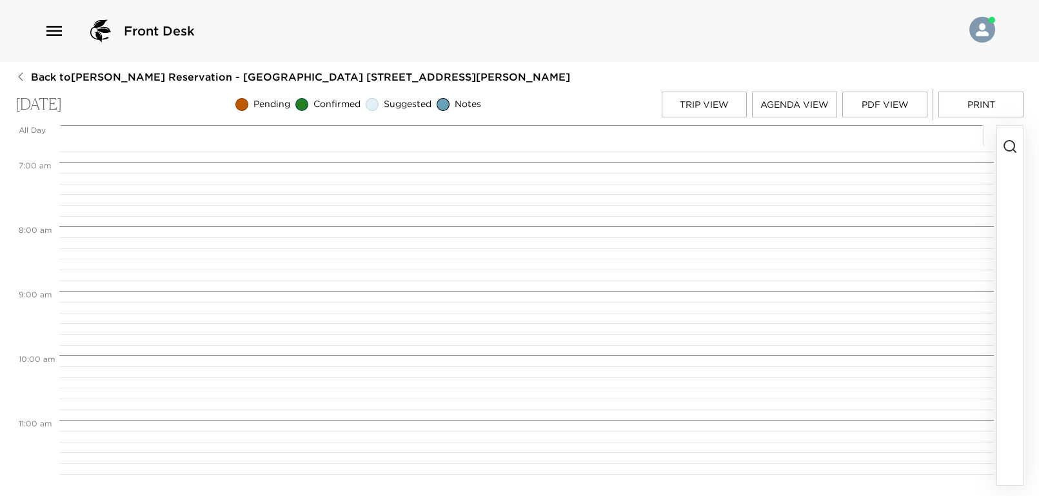
scroll to position [693, 0]
click at [1011, 148] on icon "button" at bounding box center [1009, 146] width 15 height 15
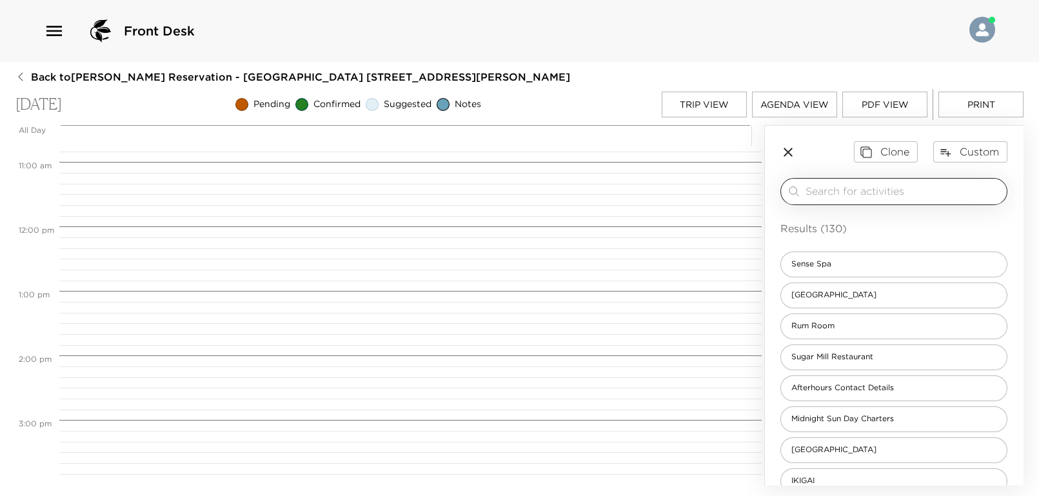
click at [837, 191] on input "search" at bounding box center [903, 191] width 196 height 15
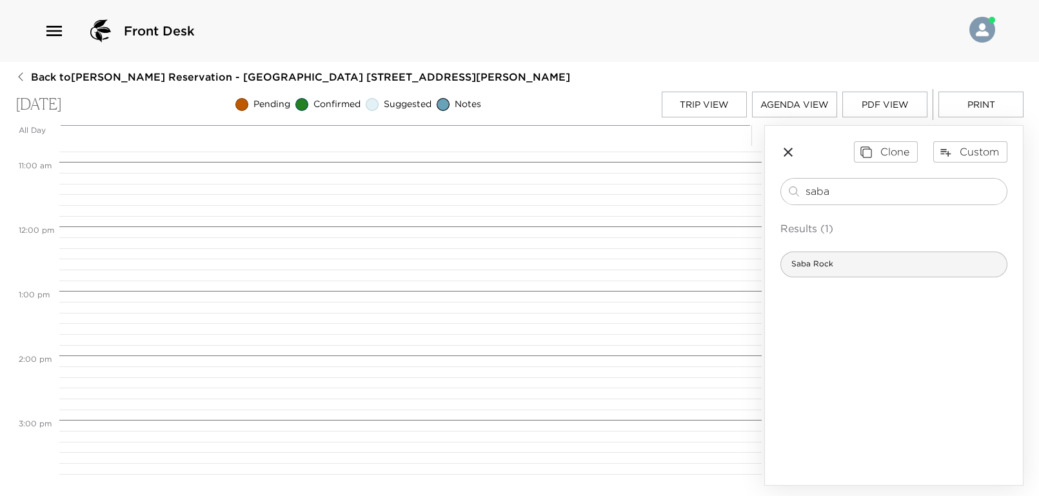
type input "saba"
click at [823, 266] on span "Saba Rock" at bounding box center [812, 264] width 63 height 11
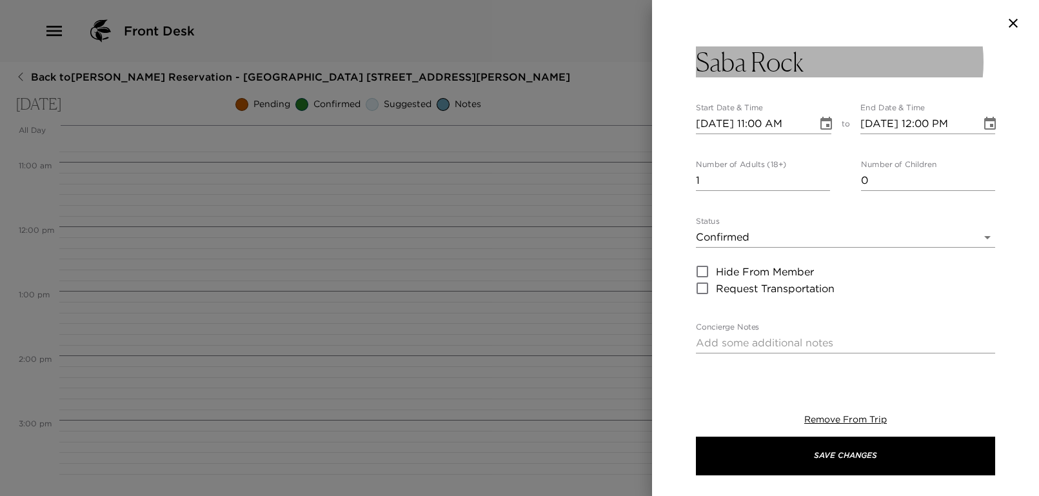
click at [808, 69] on button "Saba Rock" at bounding box center [845, 61] width 299 height 31
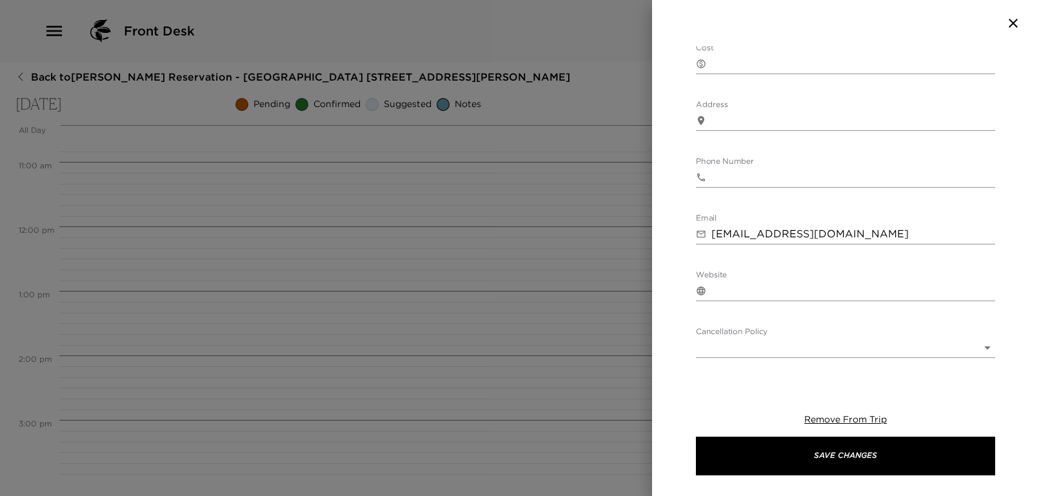
scroll to position [0, 0]
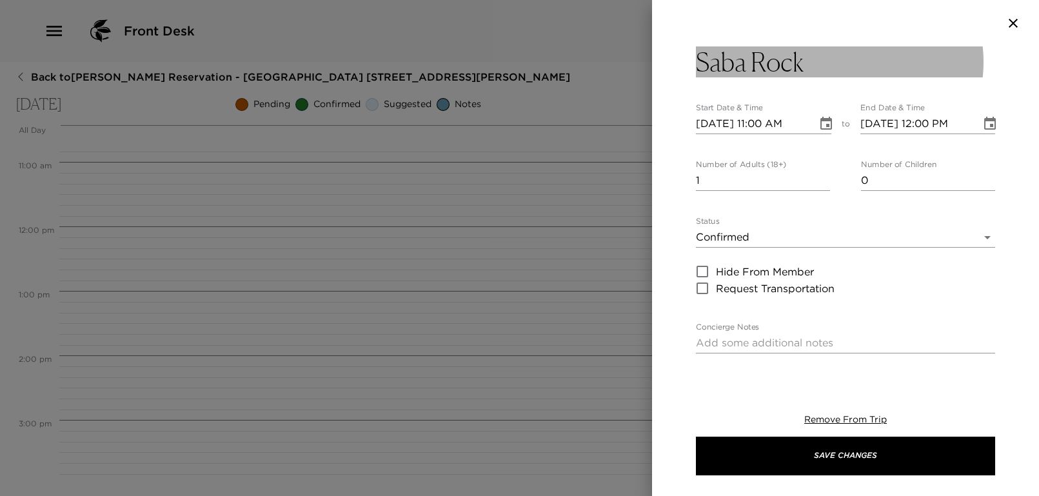
click at [741, 70] on h3 "Saba Rock" at bounding box center [750, 61] width 108 height 31
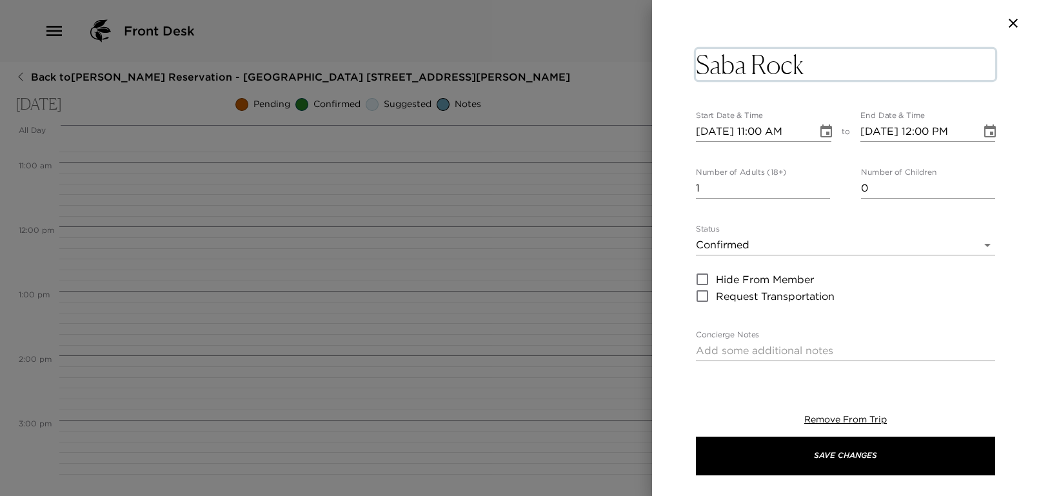
click at [701, 66] on textarea "Saba Rock" at bounding box center [845, 64] width 299 height 31
type textarea "Lunch at [GEOGRAPHIC_DATA]"
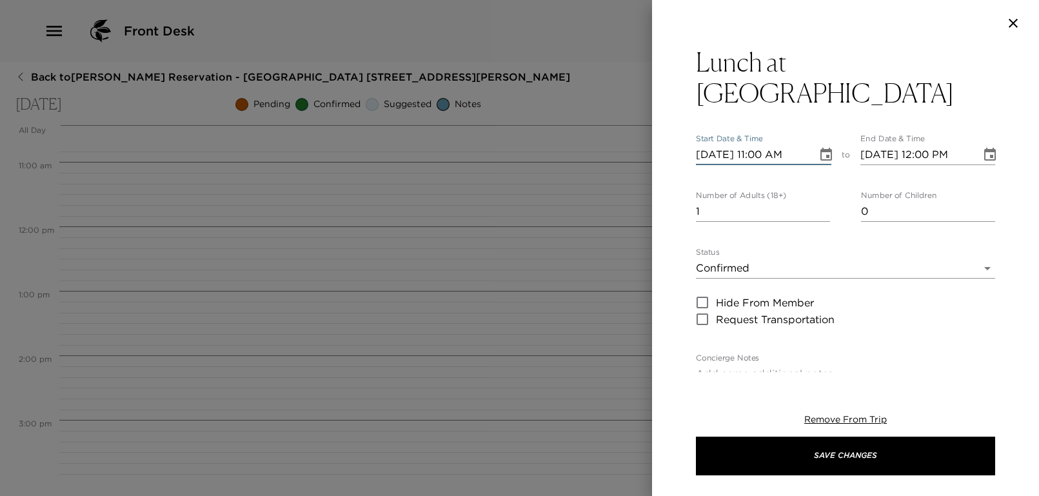
click at [766, 144] on input "[DATE] 11:00 AM" at bounding box center [752, 154] width 112 height 21
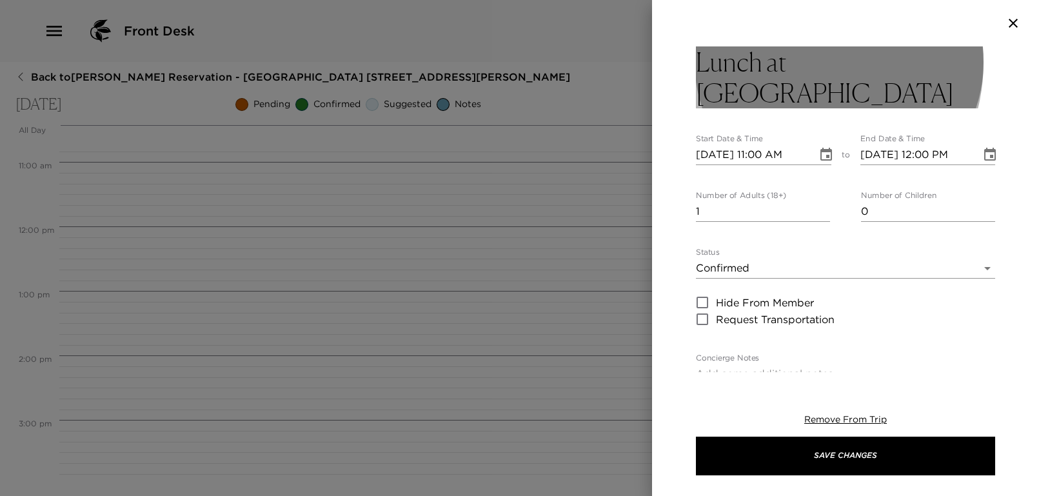
click at [792, 63] on h3 "Lunch at [GEOGRAPHIC_DATA]" at bounding box center [845, 77] width 299 height 62
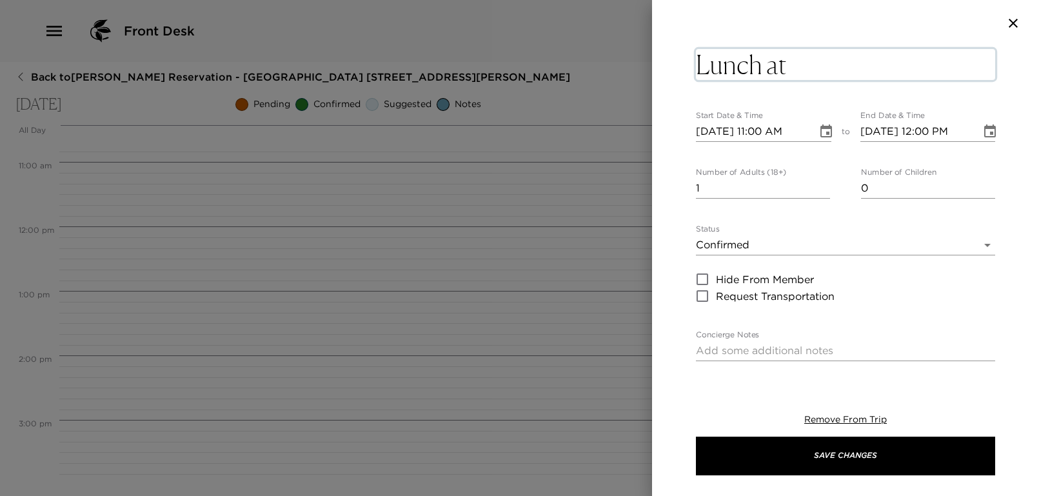
click at [790, 63] on textarea "Lunch at [GEOGRAPHIC_DATA]" at bounding box center [845, 64] width 299 height 31
click at [817, 76] on textarea "Saba Rock" at bounding box center [845, 64] width 299 height 31
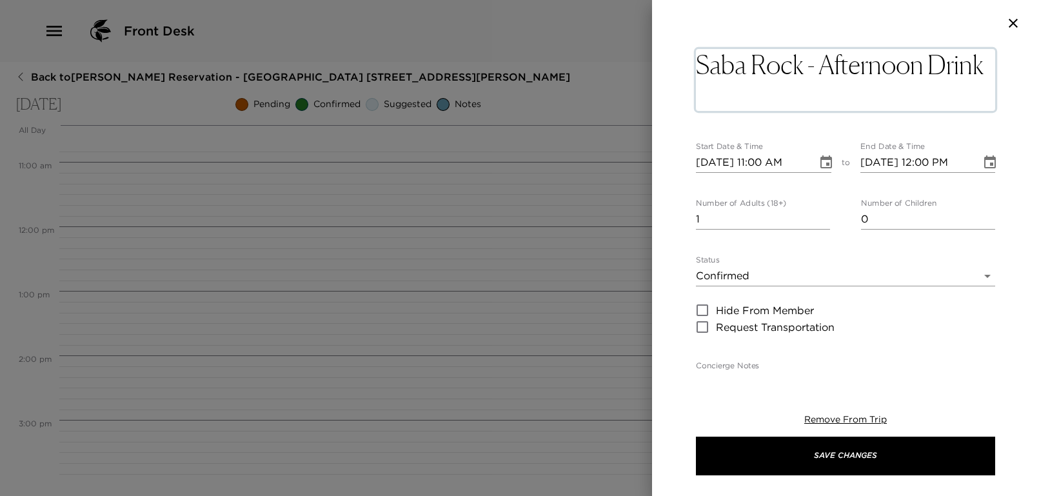
type textarea "Saba Rock - Afternoon Drinks"
click at [763, 157] on input "[DATE] 11:00 AM" at bounding box center [752, 162] width 112 height 21
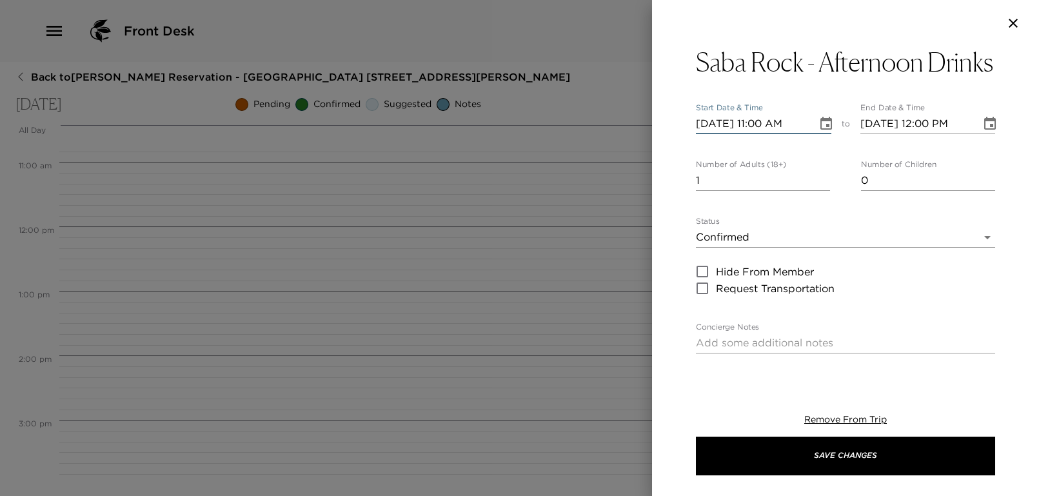
click at [763, 134] on input "[DATE] 11:00 AM" at bounding box center [752, 123] width 112 height 21
click at [792, 134] on input "[DATE] 12:00 AM" at bounding box center [752, 123] width 112 height 21
type input "[DATE] 12:00 PM"
click at [678, 179] on div "Saba Rock - Afternoon Drinks Start Date & Time [DATE] 12:00 PM to End Date & Ti…" at bounding box center [845, 209] width 387 height 326
click at [732, 191] on input "1" at bounding box center [763, 180] width 134 height 21
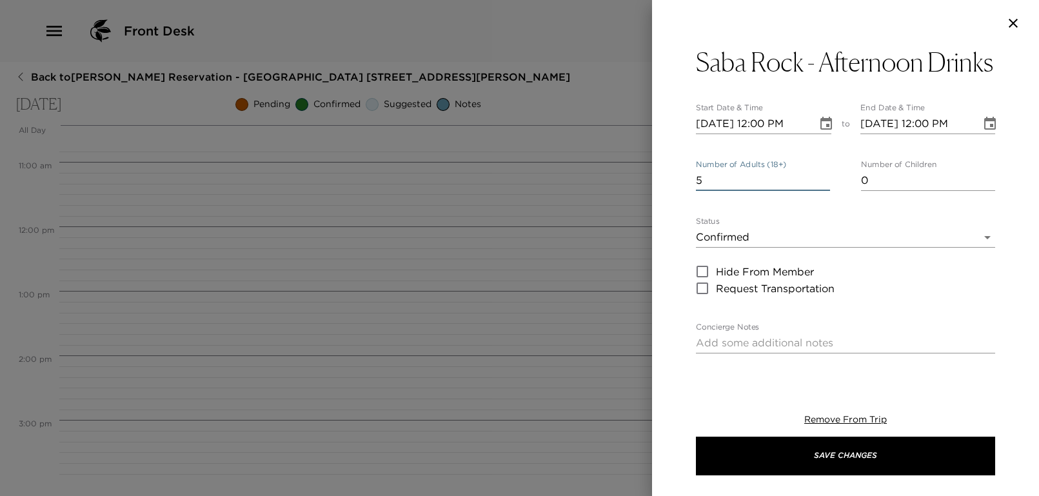
type input "5"
click at [688, 242] on div "Saba Rock - Afternoon Drinks Start Date & Time [DATE] 12:00 PM to End Date & Ti…" at bounding box center [845, 209] width 387 height 326
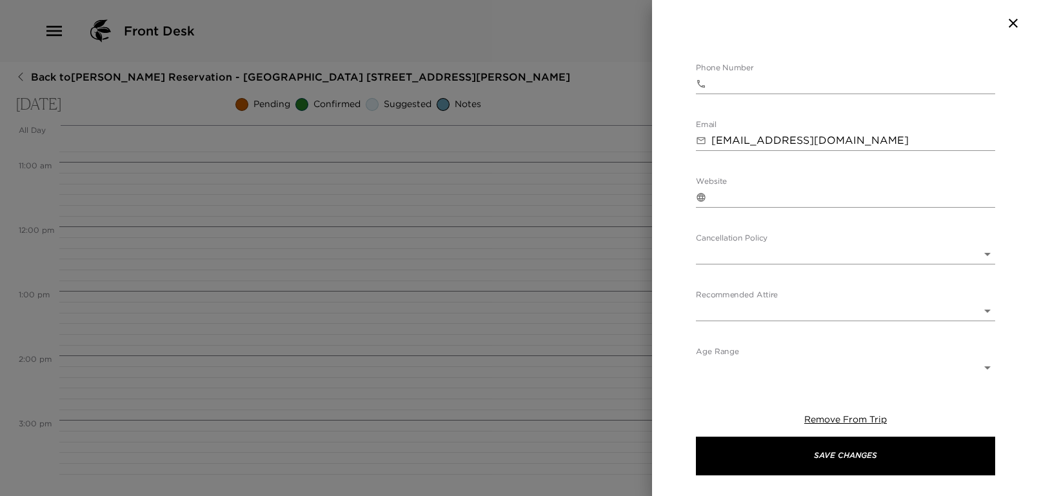
scroll to position [466, 0]
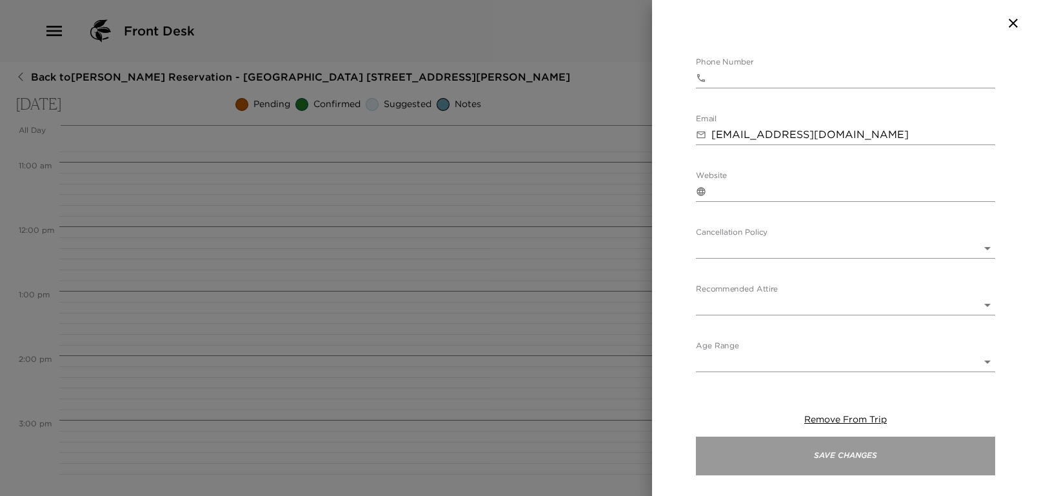
click at [830, 459] on button "Save Changes" at bounding box center [845, 455] width 299 height 39
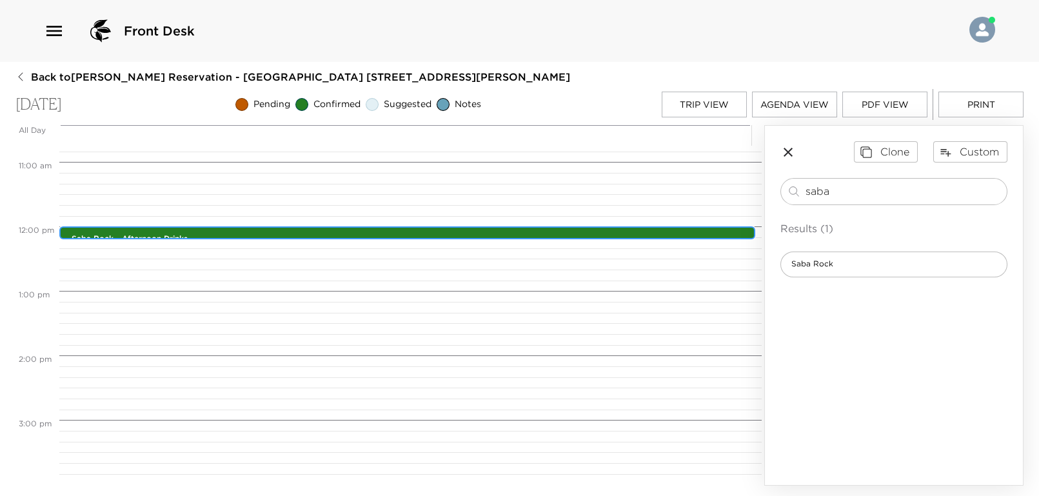
click at [577, 231] on div "Saba Rock - Afternoon Drinks 12:00pm - 12:00pm" at bounding box center [410, 233] width 688 height 10
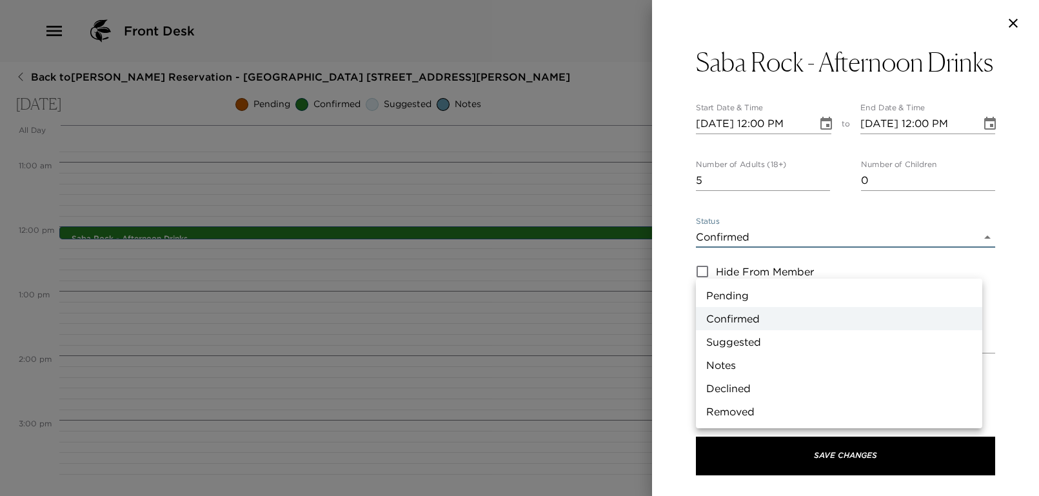
click at [792, 270] on body "Front Desk Back to [PERSON_NAME][GEOGRAPHIC_DATA] - [GEOGRAPHIC_DATA] [STREET_A…" at bounding box center [519, 248] width 1039 height 496
click at [730, 294] on li "Pending" at bounding box center [839, 295] width 286 height 23
type input "Pending"
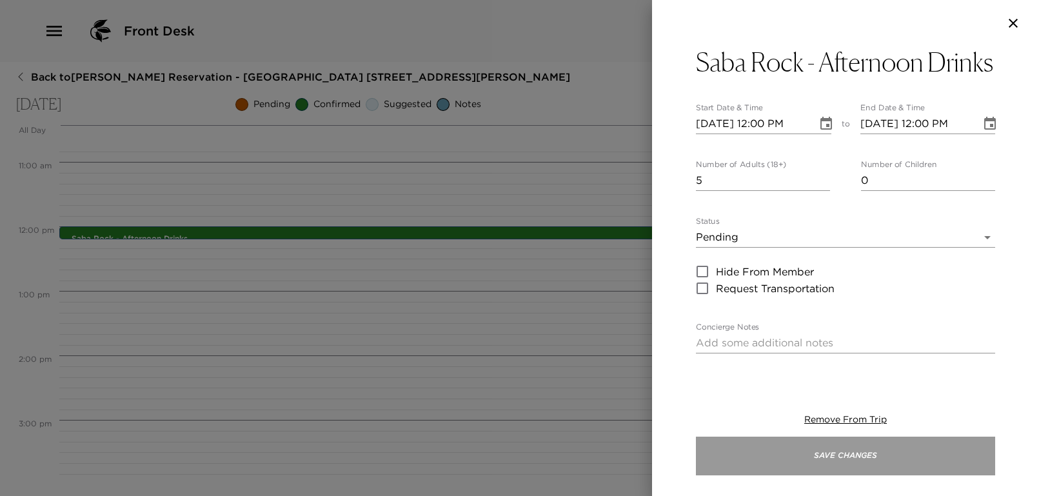
click at [883, 460] on button "Save Changes" at bounding box center [845, 455] width 299 height 39
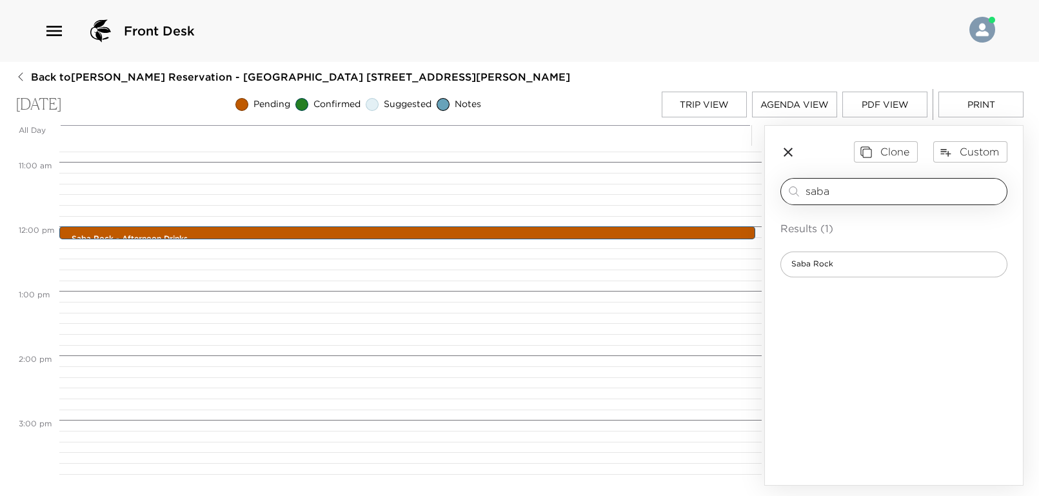
click at [833, 188] on input "saba" at bounding box center [903, 191] width 196 height 15
type input "s"
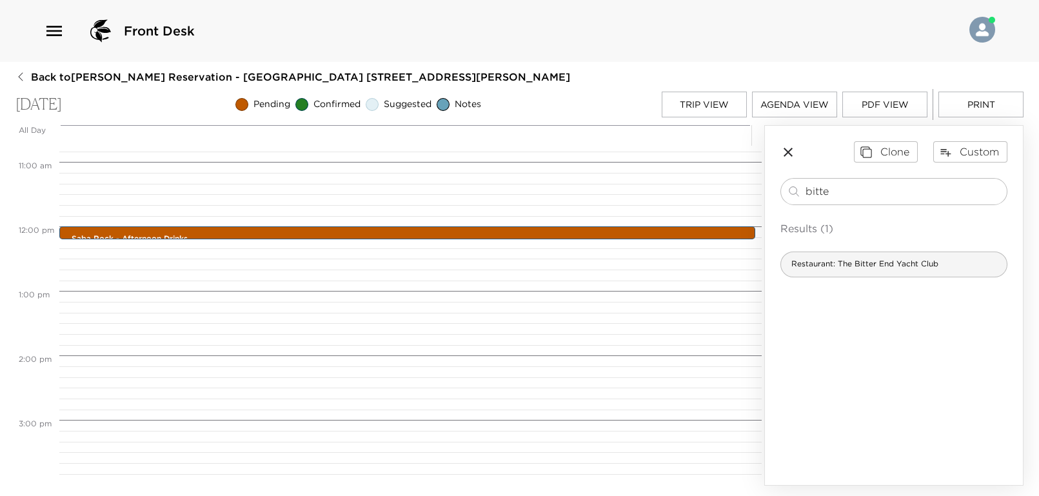
type input "bitte"
click at [878, 268] on span "Restaurant: The Bitter End Yacht Club" at bounding box center [865, 264] width 168 height 11
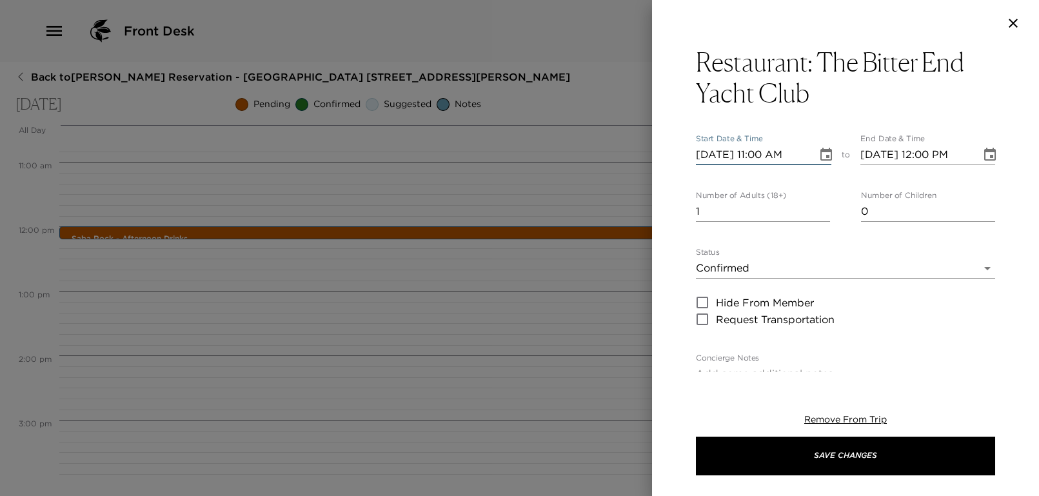
click at [767, 153] on input "[DATE] 11:00 AM" at bounding box center [752, 154] width 112 height 21
type input "[DATE] 12:30 PM"
type input "[DATE] 01:30 PM"
type input "[DATE] 12:30 PM"
click at [827, 115] on div "Restaurant: The Bitter End Yacht Club Start Date & Time [DATE] 12:30 PM to End …" at bounding box center [845, 459] width 299 height 826
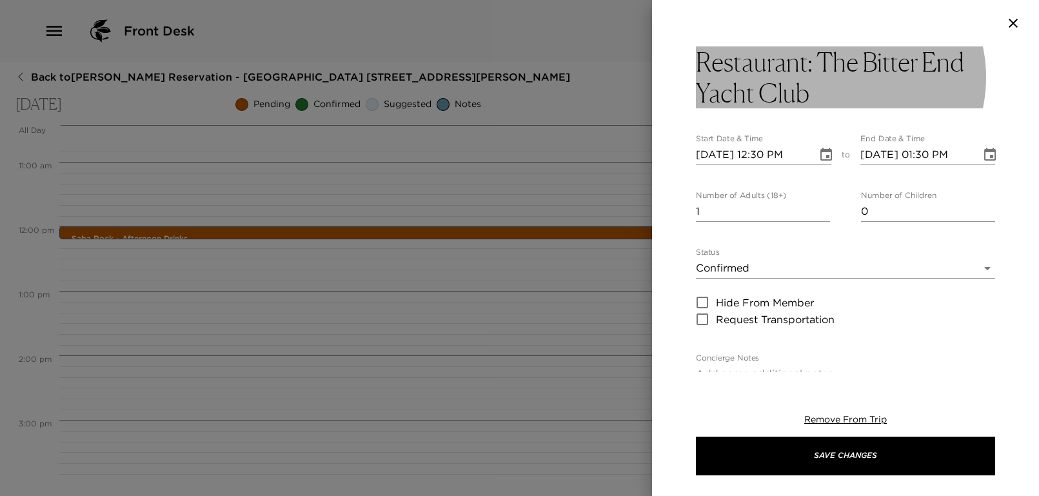
click at [829, 94] on h3 "Restaurant: The Bitter End Yacht Club" at bounding box center [845, 77] width 299 height 62
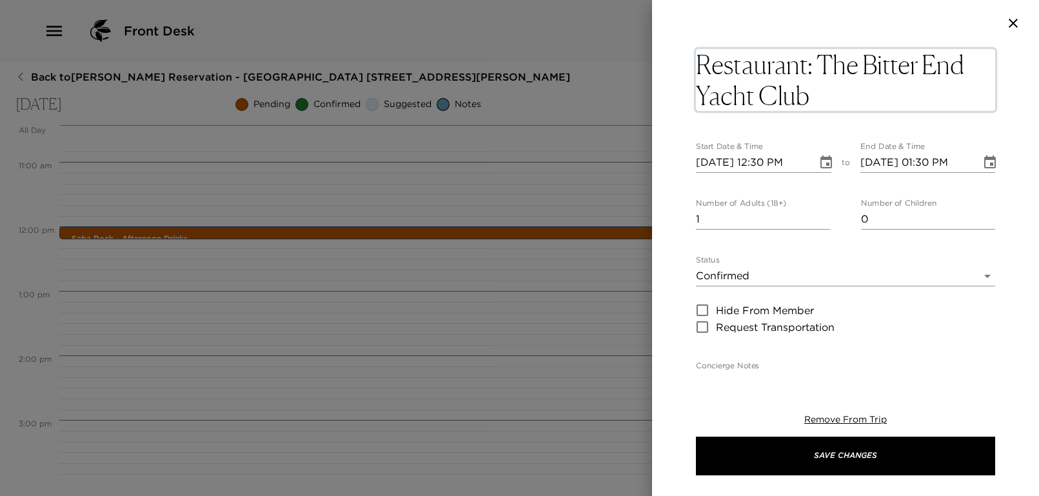
click at [832, 90] on textarea "Restaurant: The Bitter End Yacht Club" at bounding box center [845, 80] width 299 height 62
type textarea "Restaurant: The Bitter End Yacht Club - Lunch"
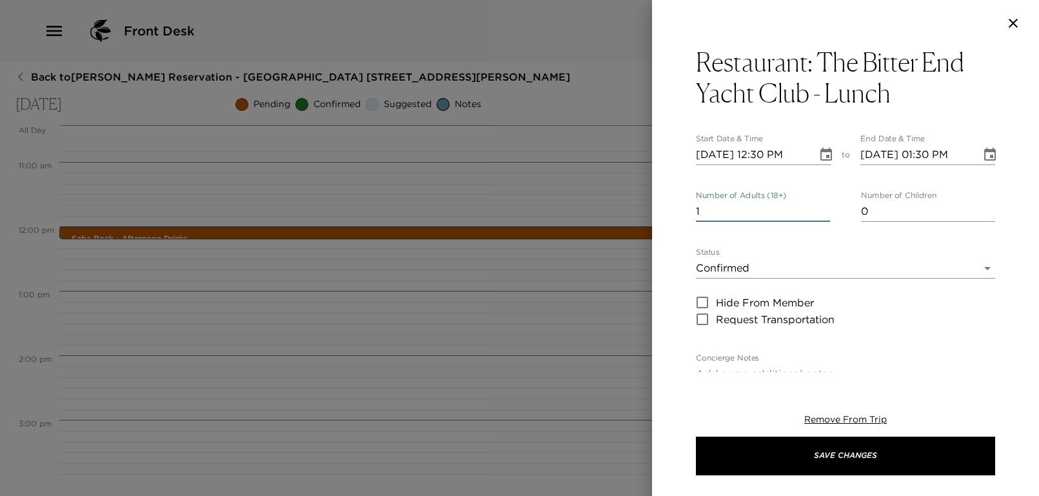
click at [754, 225] on div "Restaurant: The Bitter End Yacht Club - Lunch Start Date & Time [DATE] 12:30 PM…" at bounding box center [845, 459] width 299 height 826
type input "5"
click at [685, 244] on div "Restaurant: The Bitter End Yacht Club - Lunch Start Date & Time [DATE] 12:30 PM…" at bounding box center [845, 209] width 387 height 326
click at [768, 155] on input "[DATE] 12:30 PM" at bounding box center [752, 154] width 112 height 21
click at [784, 155] on input "[DATE] 01:30 PM" at bounding box center [752, 154] width 112 height 21
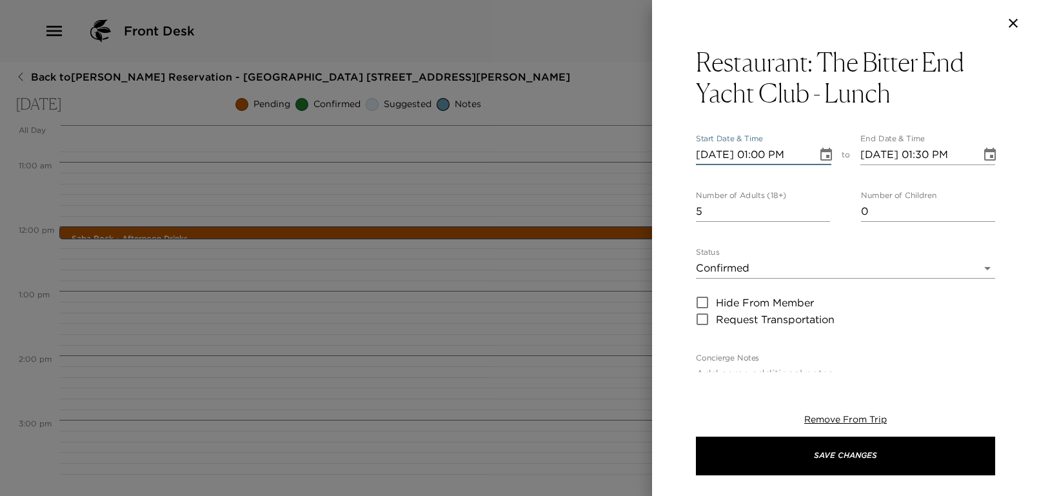
type input "[DATE] 01:00 PM"
click at [682, 168] on div "Restaurant: The Bitter End Yacht Club - Lunch Start Date & Time [DATE] 01:00 PM…" at bounding box center [845, 209] width 387 height 326
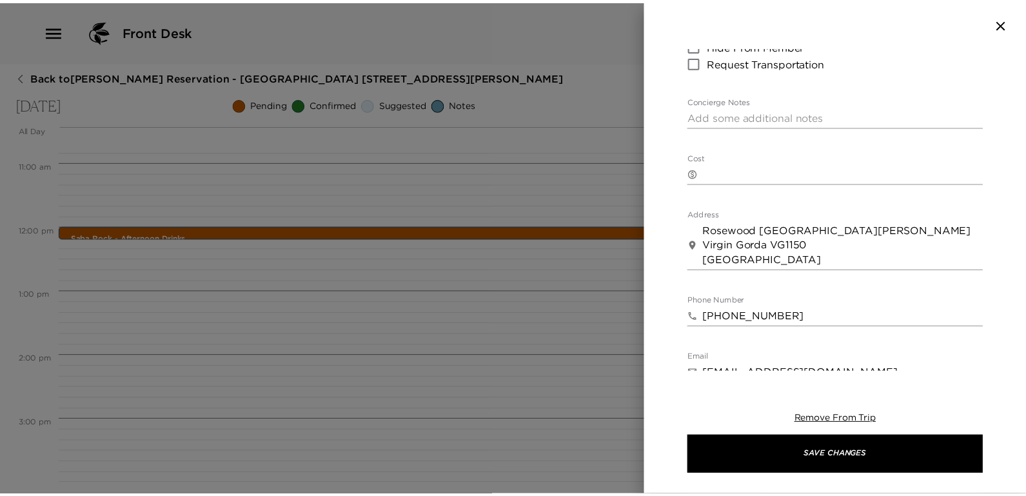
scroll to position [501, 0]
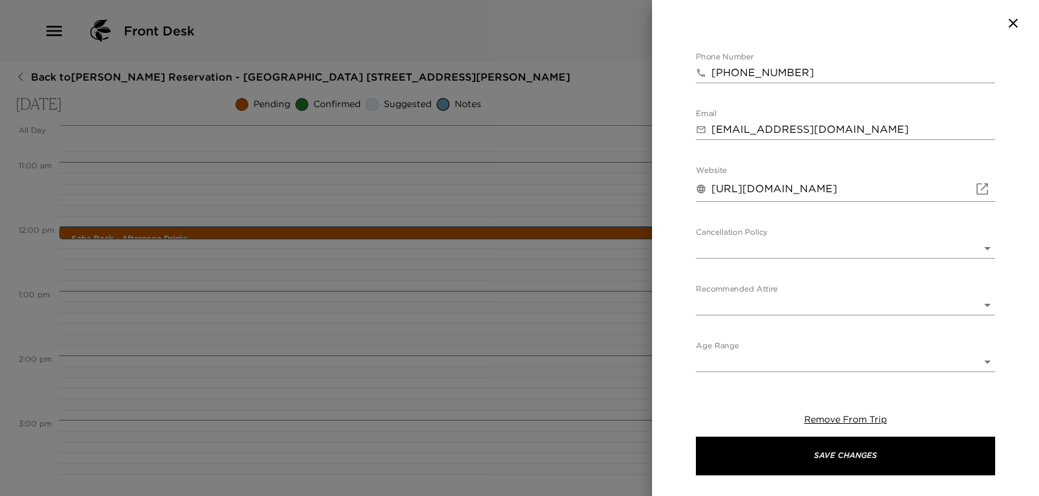
click at [743, 244] on body "Front Desk Back to [PERSON_NAME][GEOGRAPHIC_DATA] - [GEOGRAPHIC_DATA] [STREET_A…" at bounding box center [519, 248] width 1039 height 496
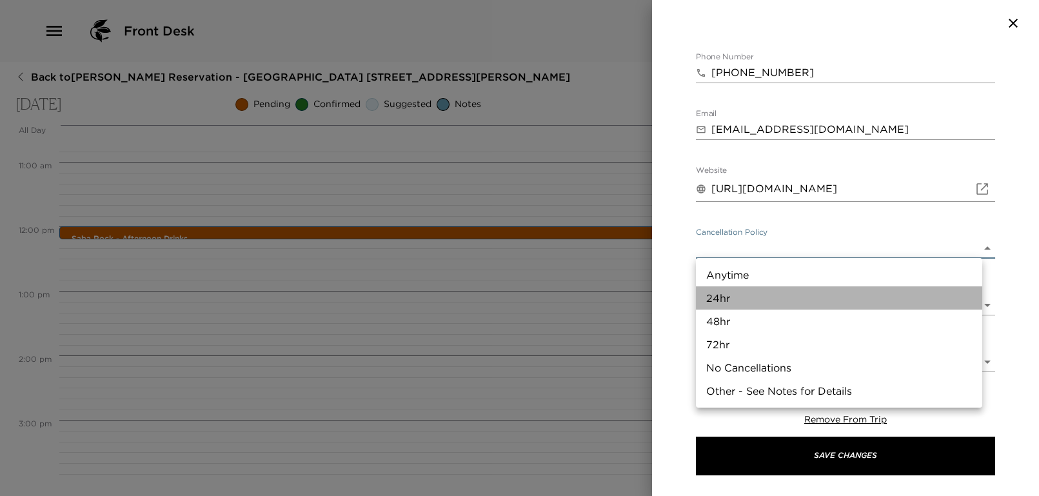
click at [747, 296] on li "24hr" at bounding box center [839, 297] width 286 height 23
type input "24hr"
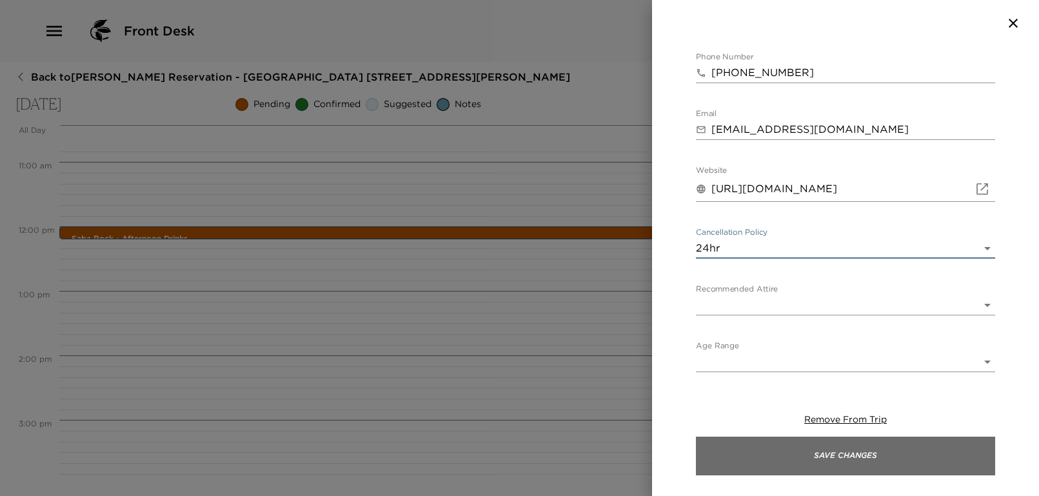
click at [887, 446] on button "Save Changes" at bounding box center [845, 455] width 299 height 39
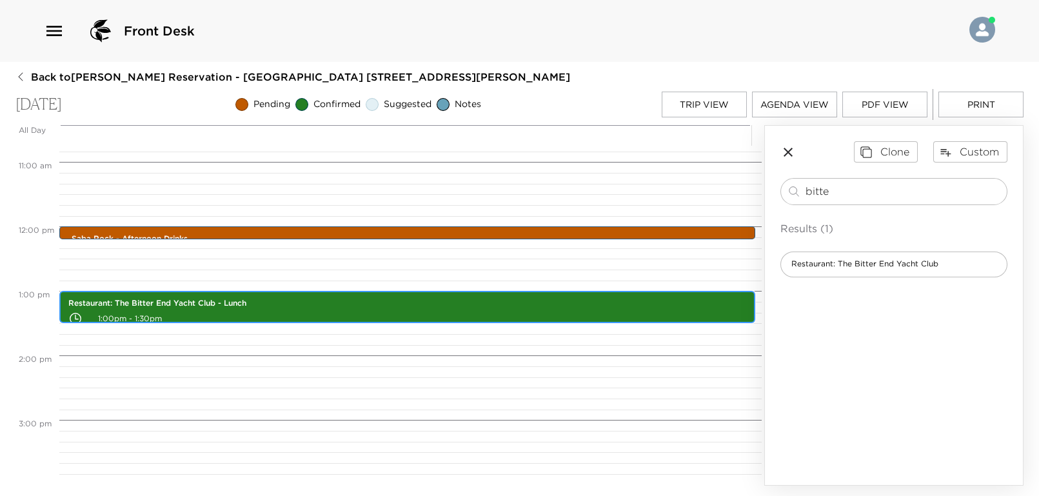
click at [541, 307] on p "Restaurant: The Bitter End Yacht Club - Lunch" at bounding box center [407, 303] width 678 height 11
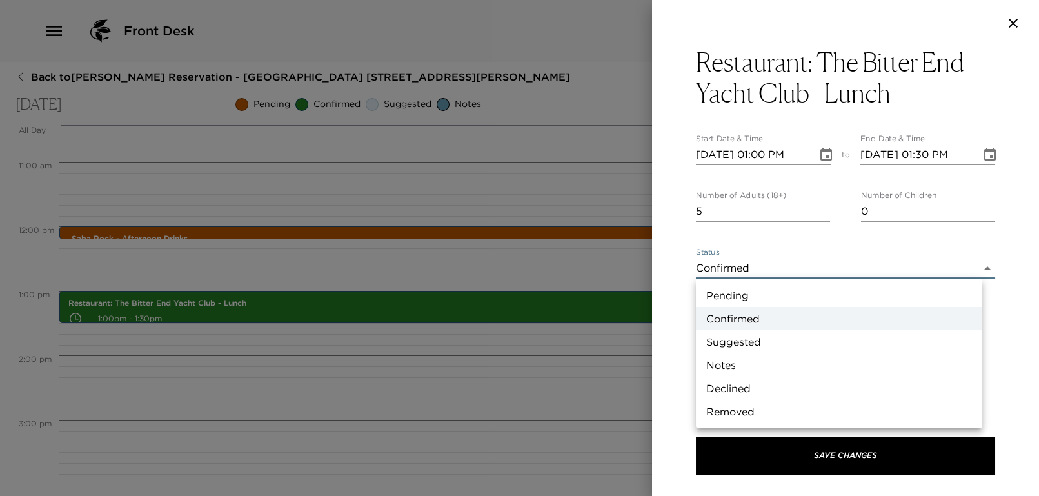
click at [777, 261] on body "Front Desk Back to [PERSON_NAME][GEOGRAPHIC_DATA] - [GEOGRAPHIC_DATA] [STREET_A…" at bounding box center [519, 248] width 1039 height 496
click at [762, 297] on li "Pending" at bounding box center [839, 295] width 286 height 23
type input "Pending"
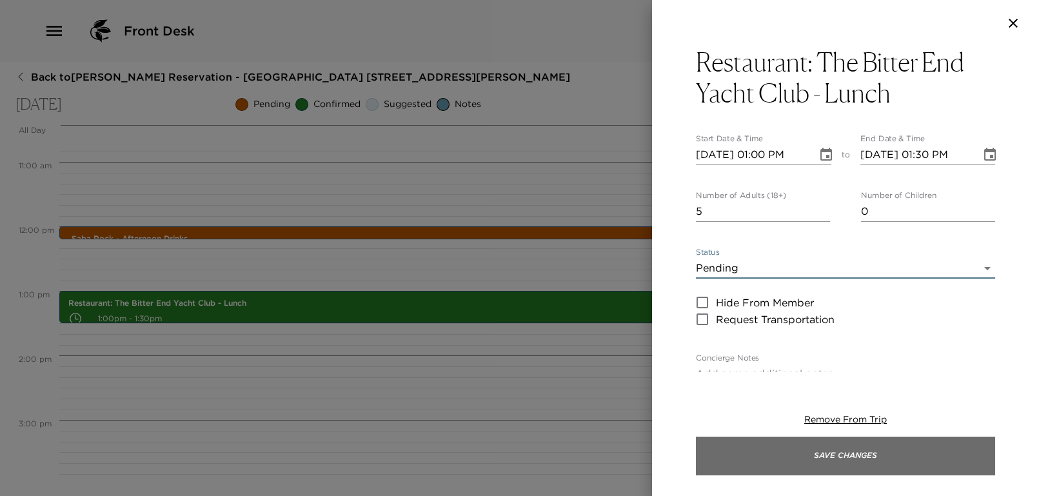
click at [897, 436] on button "Save Changes" at bounding box center [845, 455] width 299 height 39
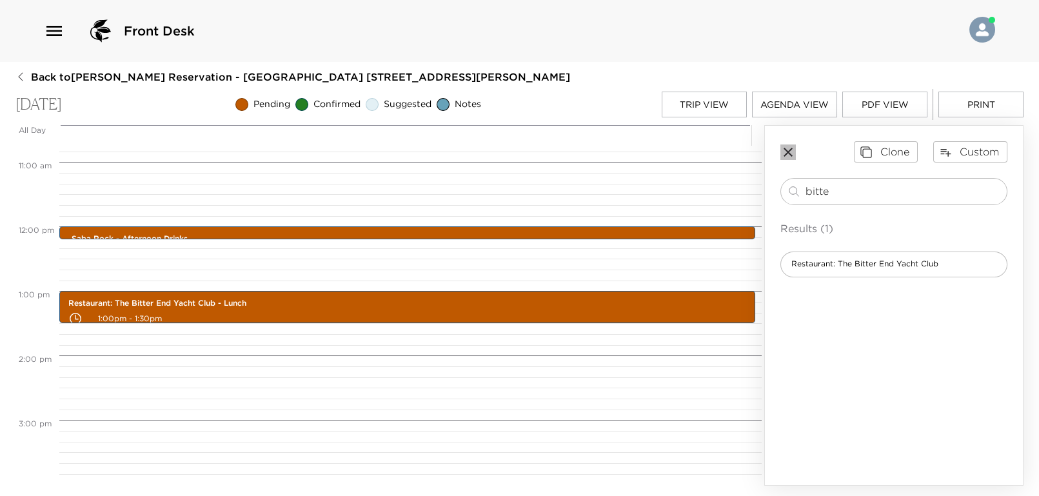
click at [790, 146] on icon "button" at bounding box center [787, 151] width 15 height 15
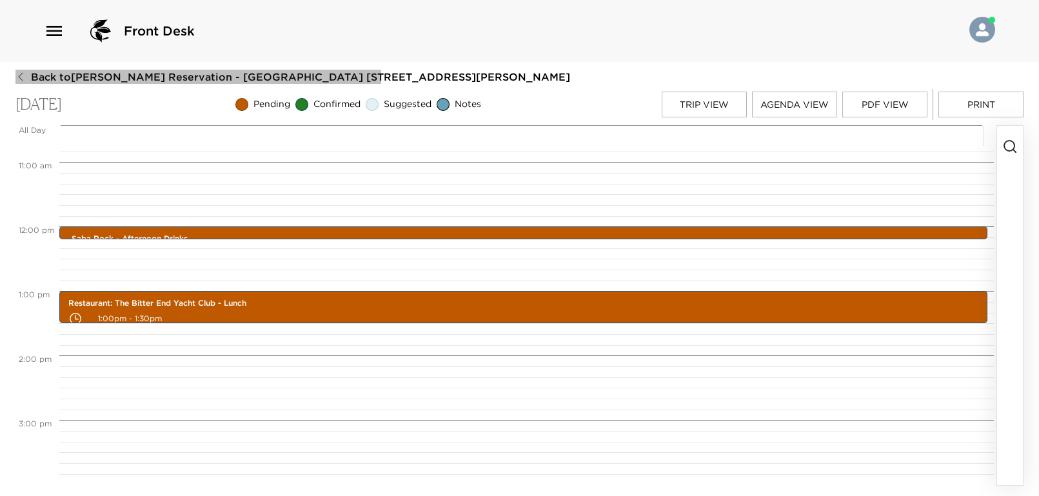
click at [16, 80] on icon "button" at bounding box center [20, 77] width 10 height 10
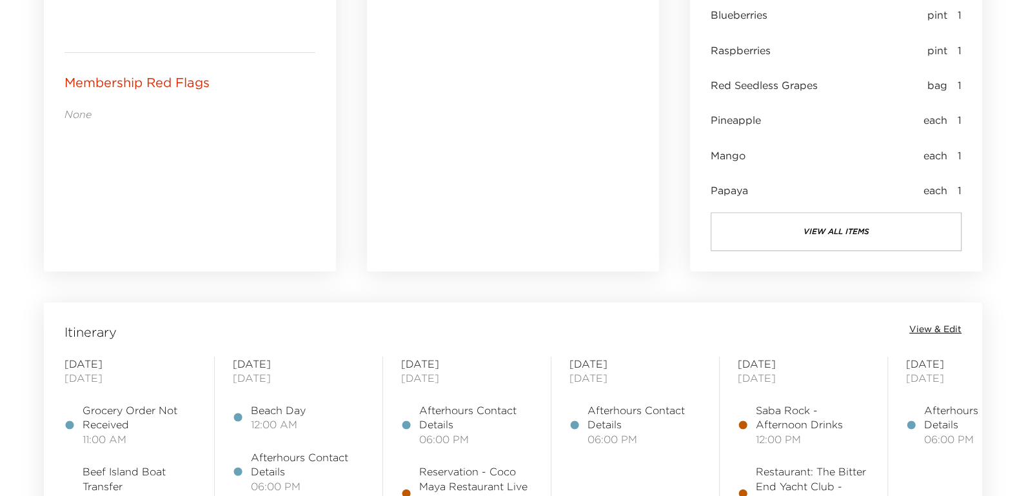
scroll to position [1031, 0]
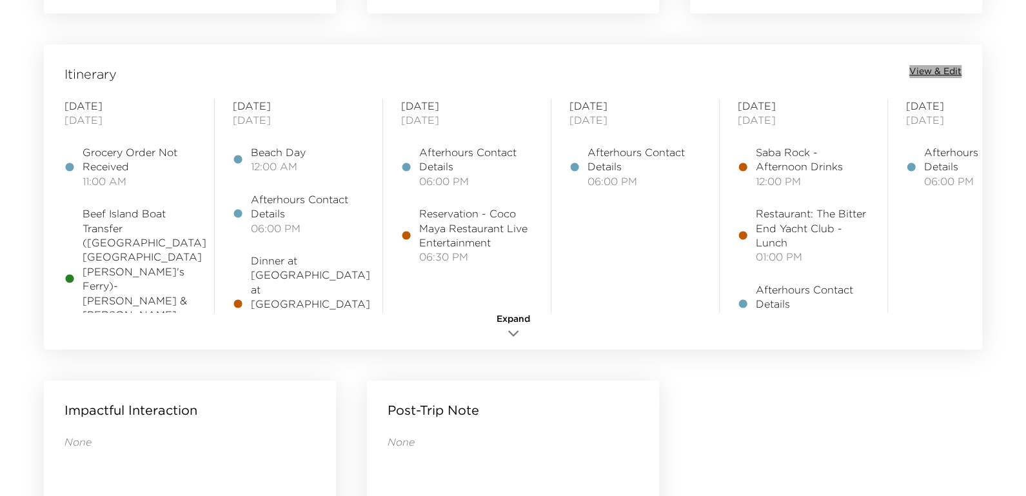
click at [946, 73] on span "View & Edit" at bounding box center [935, 71] width 52 height 13
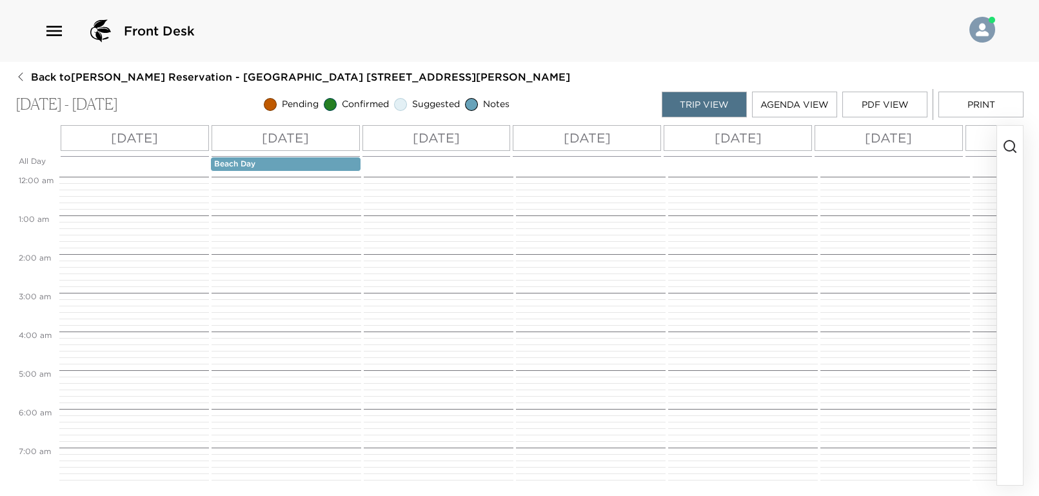
scroll to position [406, 0]
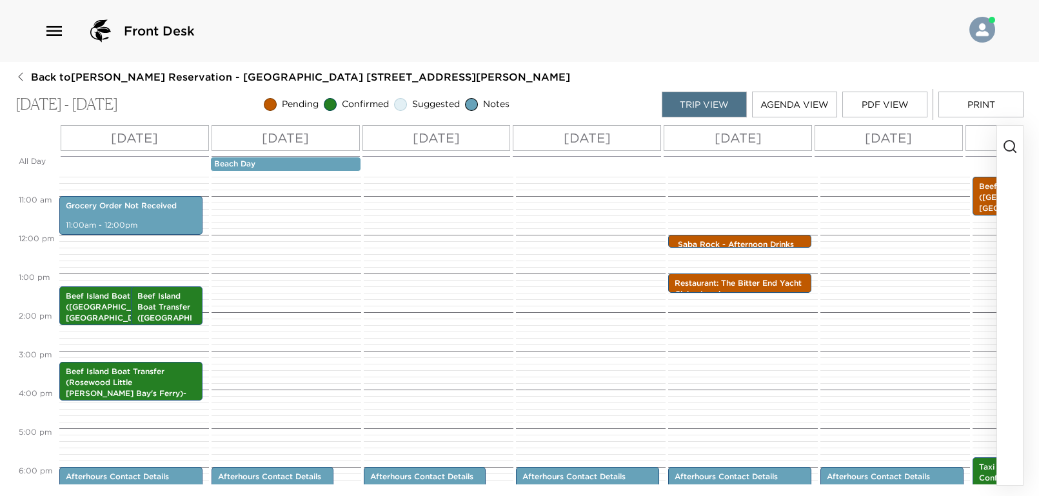
click at [611, 131] on p "[DATE]" at bounding box center [586, 137] width 47 height 19
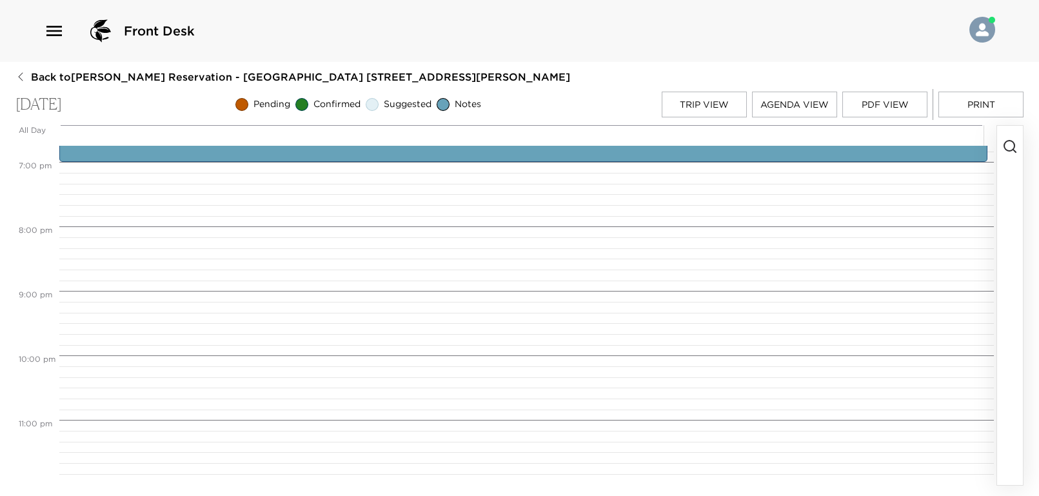
scroll to position [865, 0]
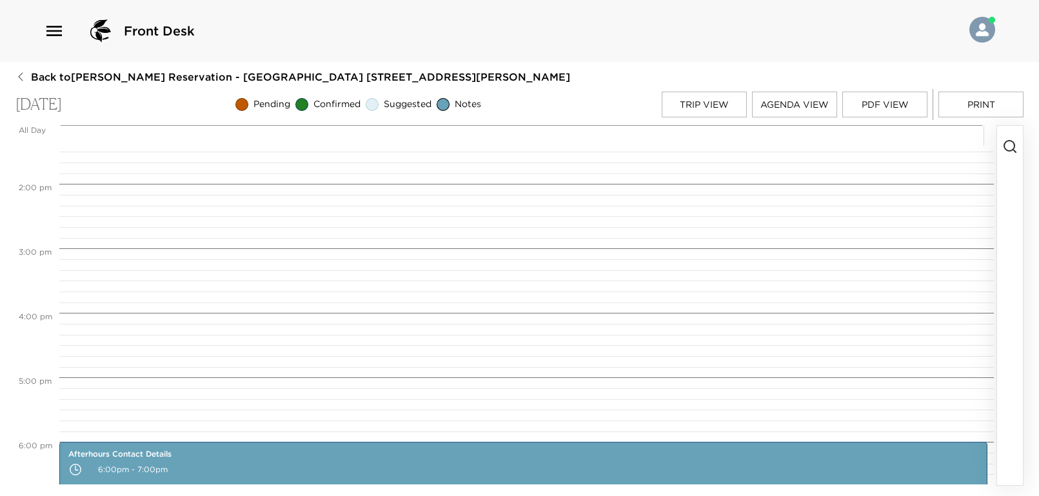
click at [1005, 145] on icon "button" at bounding box center [1009, 146] width 15 height 15
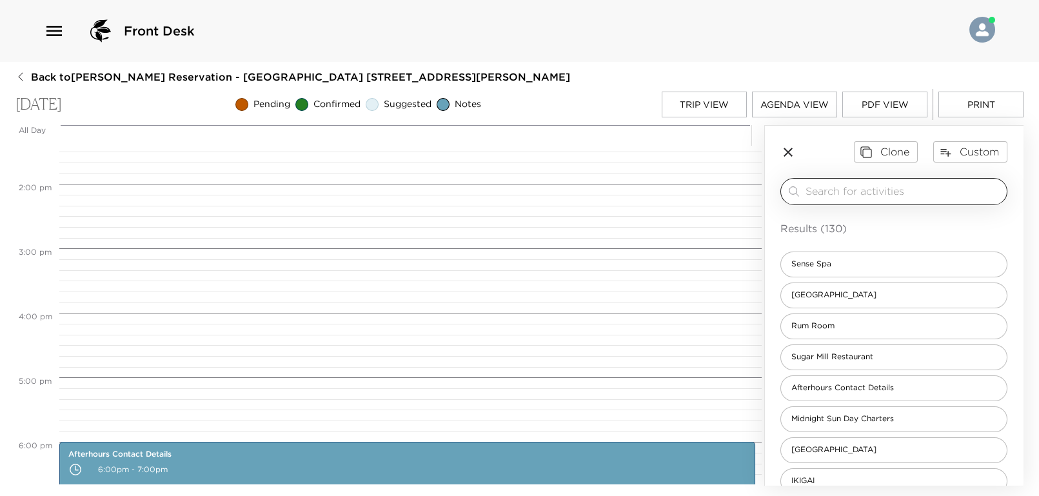
click at [915, 194] on input "search" at bounding box center [903, 191] width 196 height 15
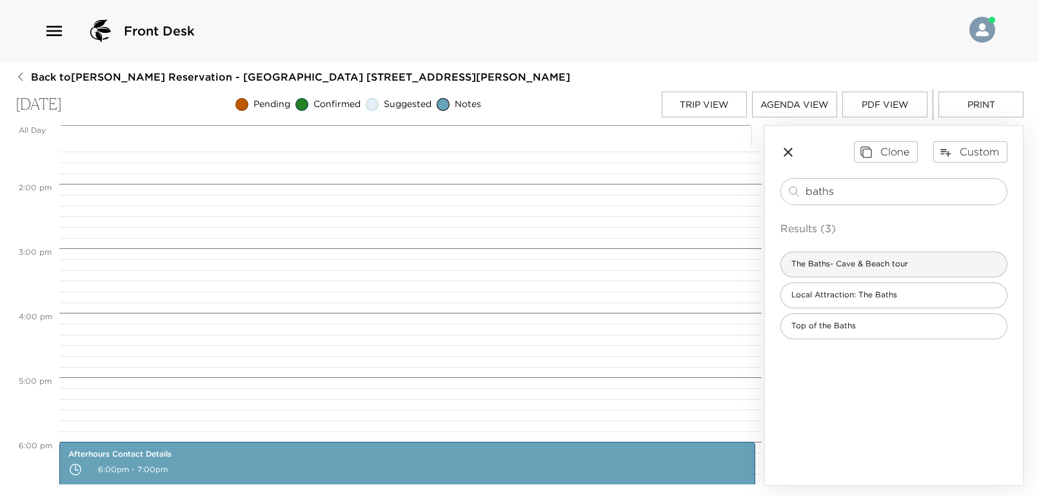
type input "baths"
click at [857, 259] on span "The Baths- Cave & Beach tour" at bounding box center [849, 264] width 137 height 11
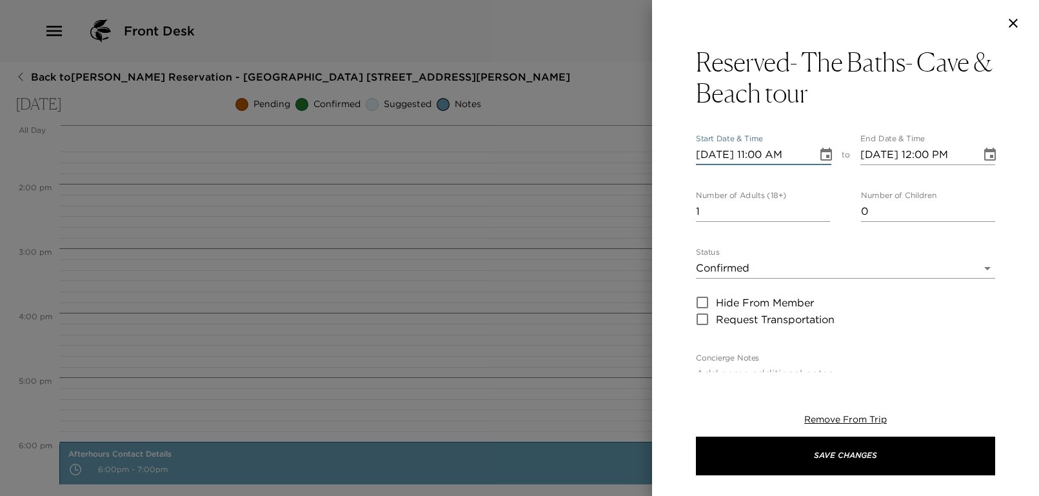
click at [759, 154] on input "[DATE] 11:00 AM" at bounding box center [752, 154] width 112 height 21
type input "[DATE] 09:30 AM"
click at [681, 178] on div "Reserved- The Baths- Cave & Beach tour Start Date & Time [DATE] 09:30 AM to End…" at bounding box center [845, 209] width 387 height 326
click at [743, 208] on input "1" at bounding box center [763, 211] width 134 height 21
type input "5"
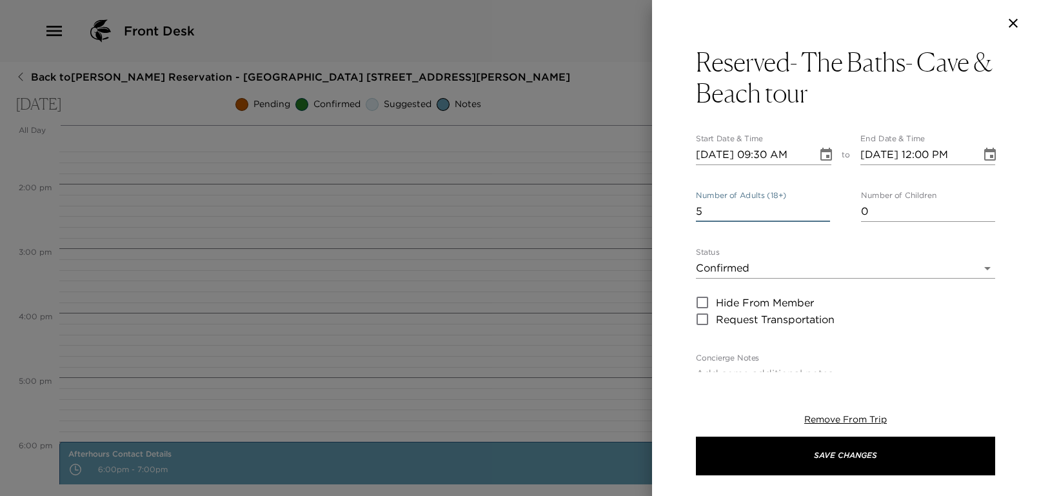
click at [696, 240] on div "Reserved- The Baths- Cave & Beach tour Start Date & Time [DATE] 09:30 AM to End…" at bounding box center [845, 449] width 299 height 806
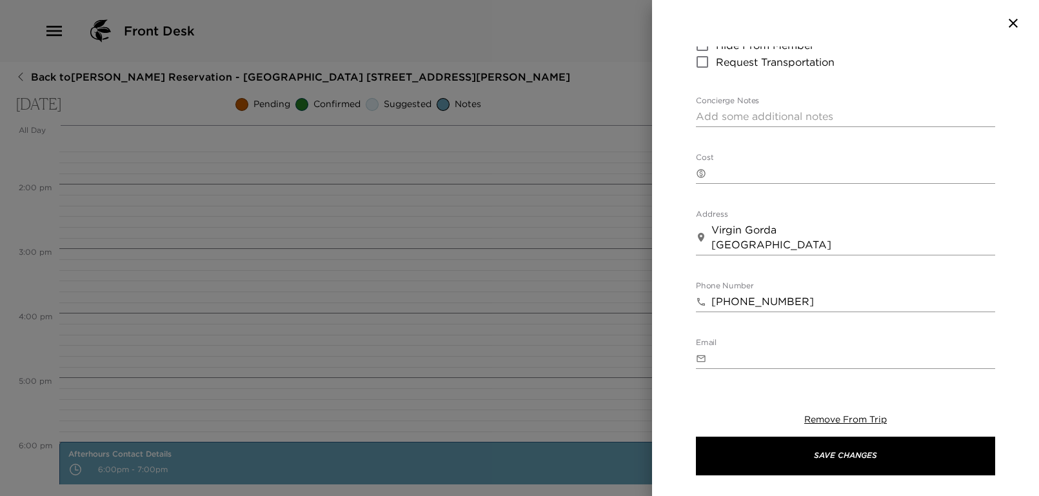
scroll to position [480, 0]
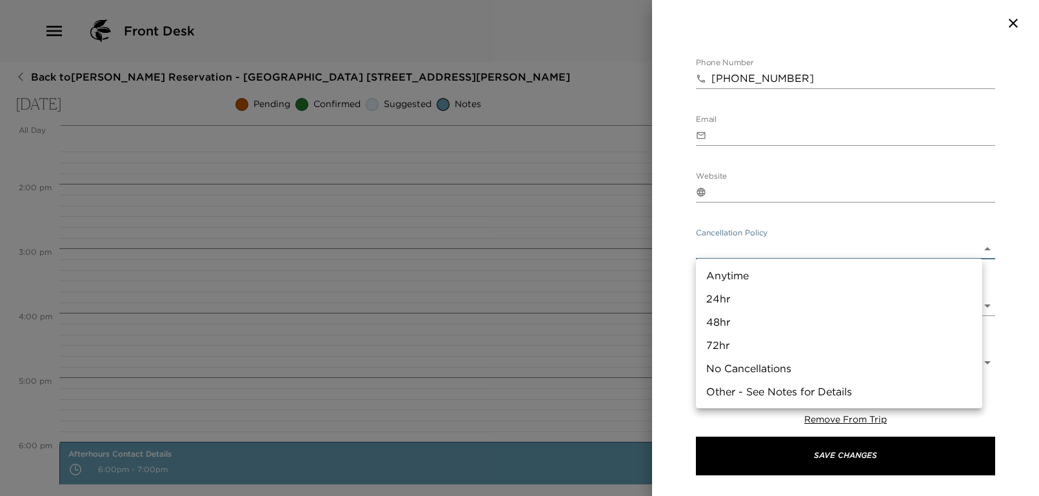
click at [757, 245] on body "Front Desk Back to [PERSON_NAME][GEOGRAPHIC_DATA] - [GEOGRAPHIC_DATA] [STREET_A…" at bounding box center [519, 248] width 1039 height 496
click at [739, 303] on li "24hr" at bounding box center [839, 298] width 286 height 23
type input "24hr"
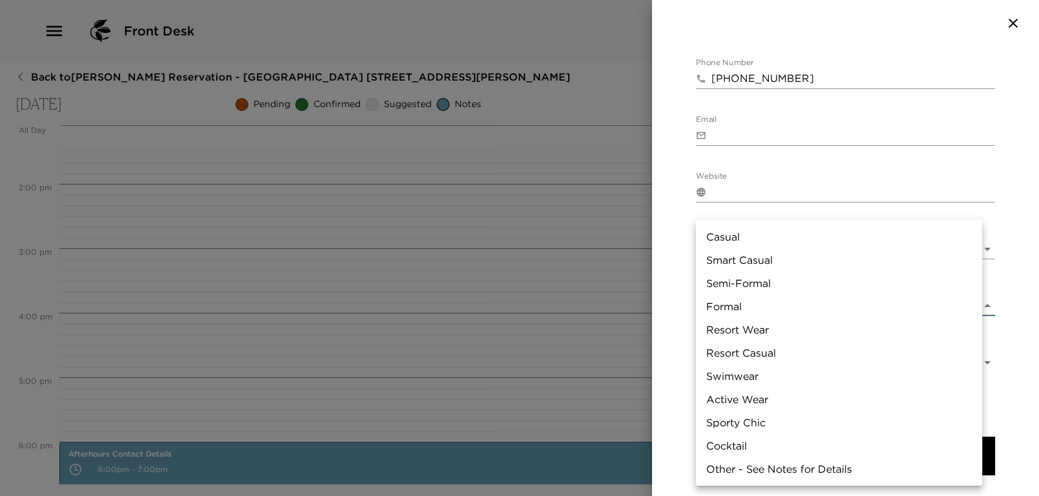
click at [765, 302] on body "Front Desk Back to [PERSON_NAME][GEOGRAPHIC_DATA] - [GEOGRAPHIC_DATA] [STREET_A…" at bounding box center [519, 248] width 1039 height 496
click at [689, 219] on div at bounding box center [519, 248] width 1039 height 496
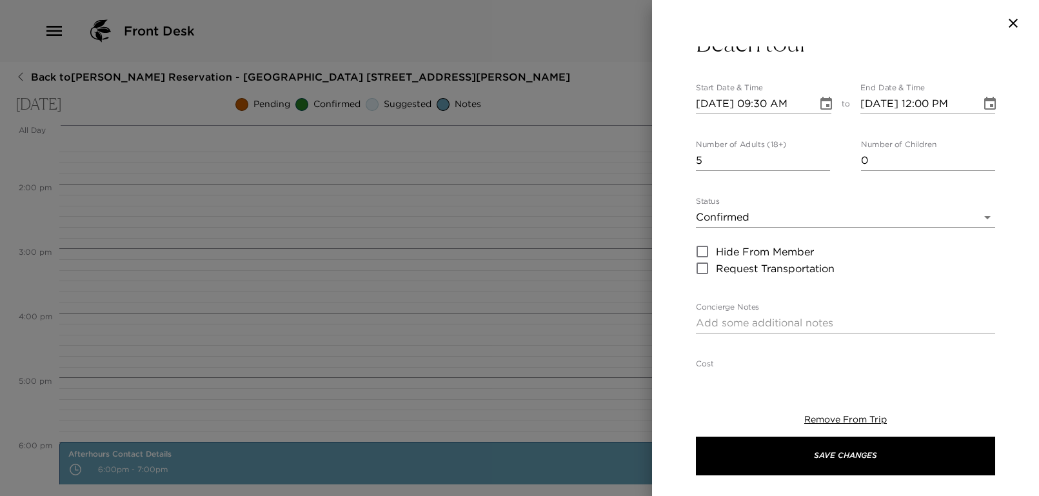
scroll to position [0, 0]
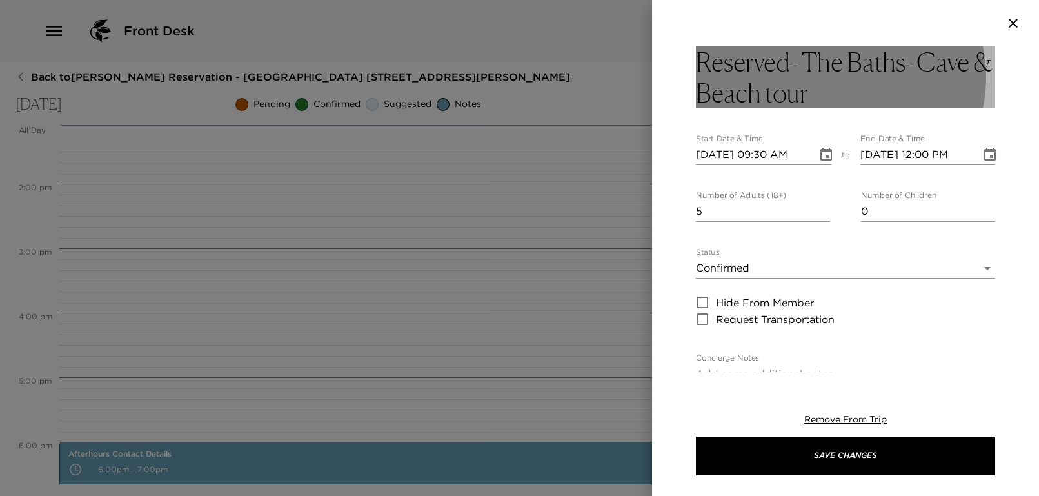
click at [887, 68] on h3 "Reserved- The Baths- Cave & Beach tour" at bounding box center [845, 77] width 299 height 62
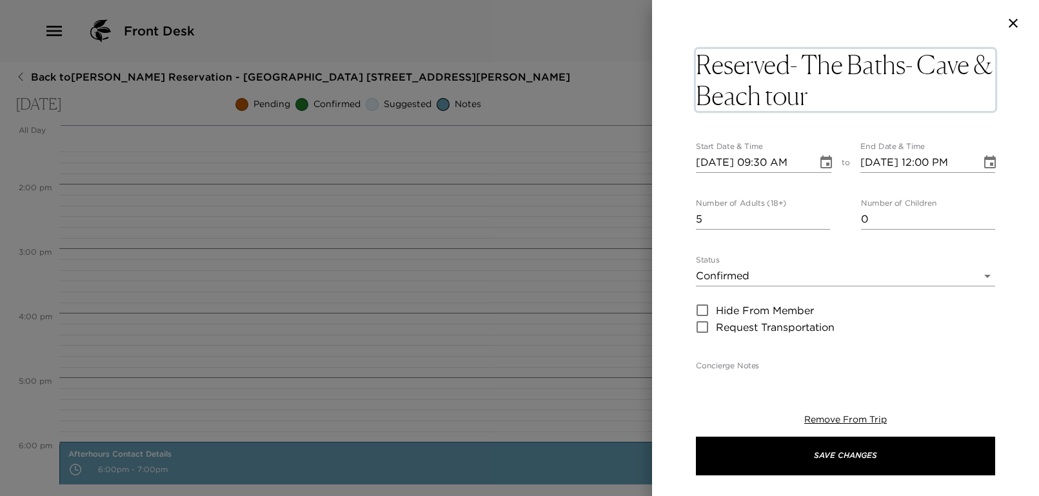
click at [894, 95] on textarea "Reserved- The Baths- Cave & Beach tour" at bounding box center [845, 80] width 299 height 62
type textarea "Reserved- The Baths- Cave & Beach tour"
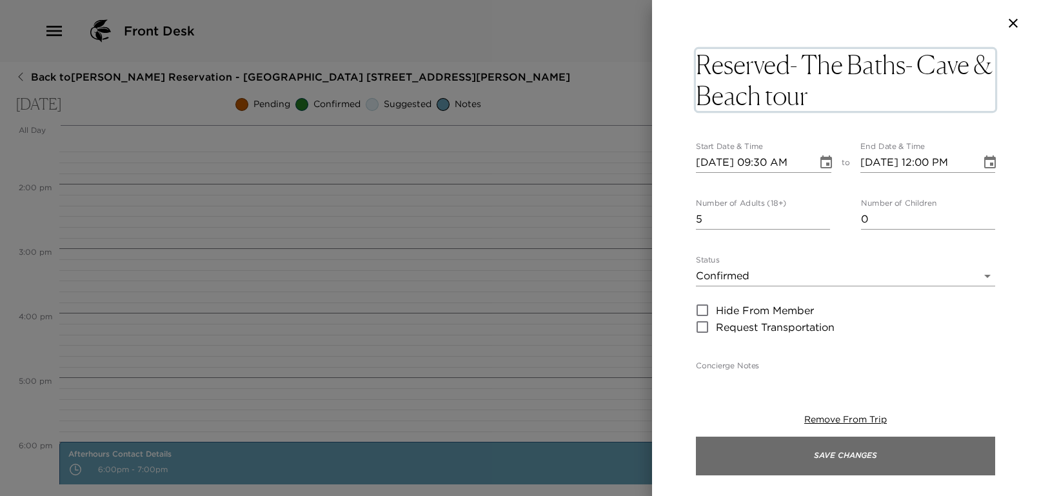
click at [848, 466] on button "Save Changes" at bounding box center [845, 455] width 299 height 39
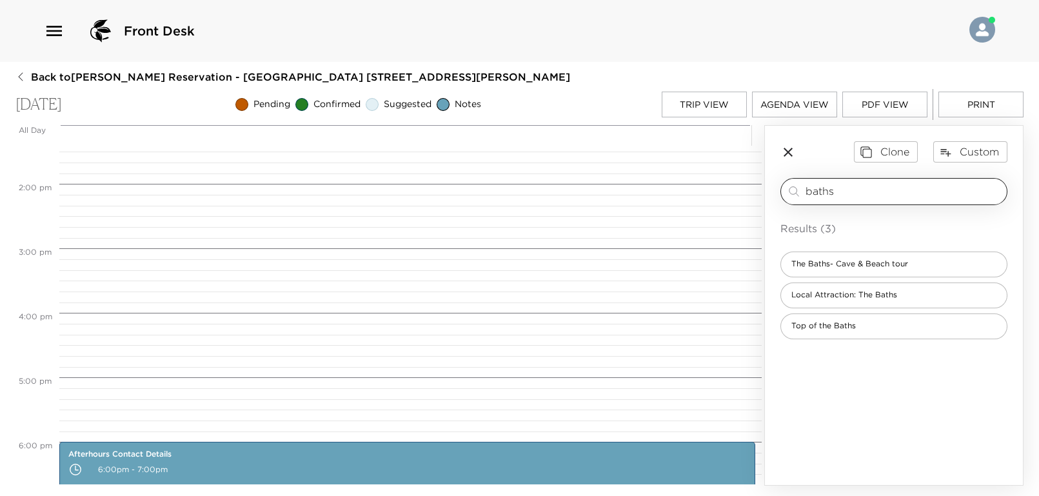
click at [859, 195] on input "baths" at bounding box center [903, 191] width 196 height 15
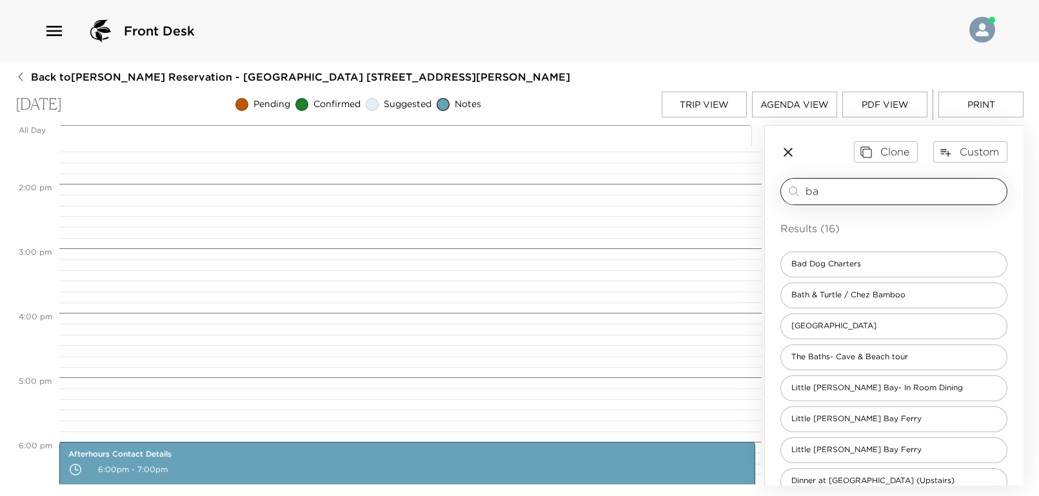
type input "b"
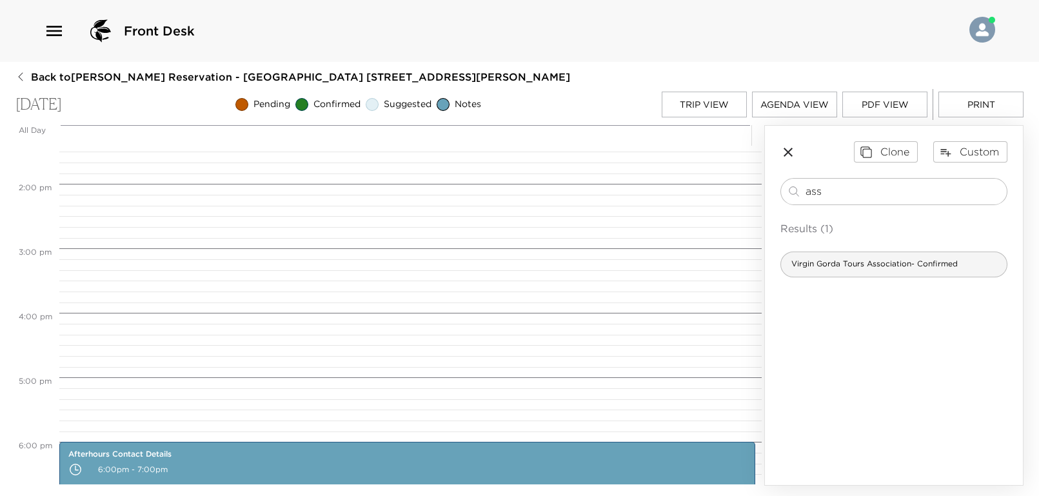
type input "ass"
click at [885, 268] on div "Virgin Gorda Tours Association- Confirmed" at bounding box center [893, 264] width 227 height 26
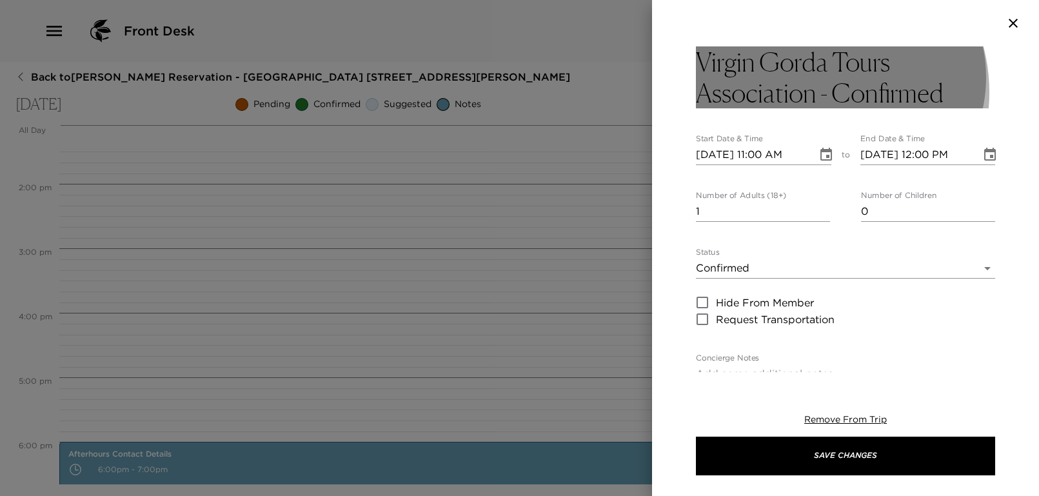
click at [812, 92] on h3 "Virgin Gorda Tours Association - Confirmed" at bounding box center [845, 77] width 299 height 62
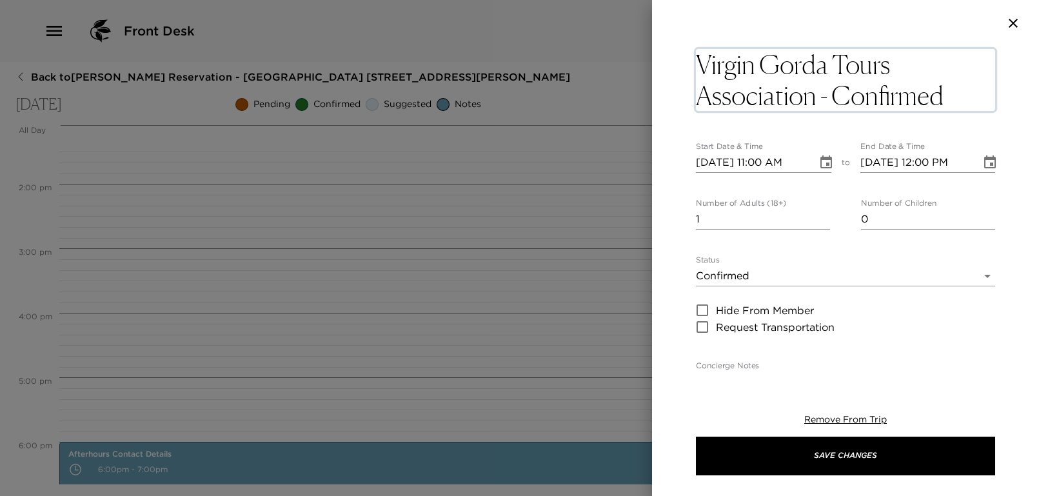
click at [812, 92] on textarea "Virgin Gorda Tours Association - Confirmed" at bounding box center [845, 80] width 299 height 62
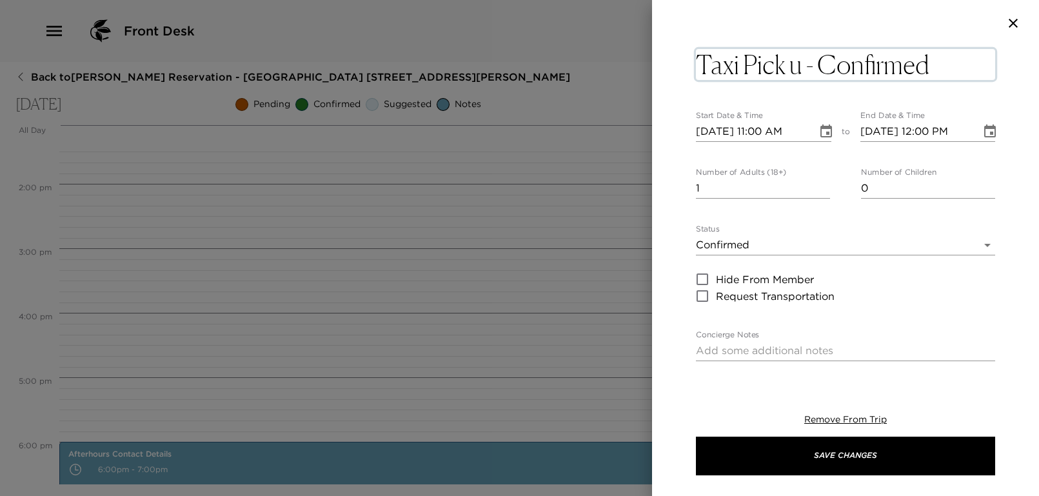
type textarea "Taxi Pick up - Confirmed"
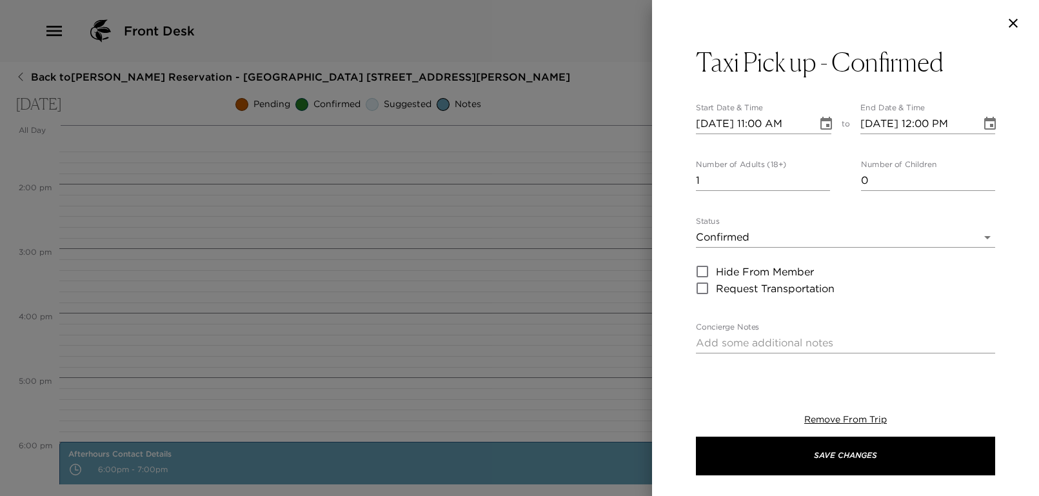
click at [675, 160] on div "Taxi Pick up - Confirmed Start Date & Time [DATE] 11:00 AM to End Date & Time […" at bounding box center [845, 209] width 387 height 326
click at [760, 122] on input "[DATE] 11:00 AM" at bounding box center [752, 123] width 112 height 21
type input "[DATE] 09:30 AM"
click at [761, 187] on input "1" at bounding box center [763, 180] width 134 height 21
type input "5"
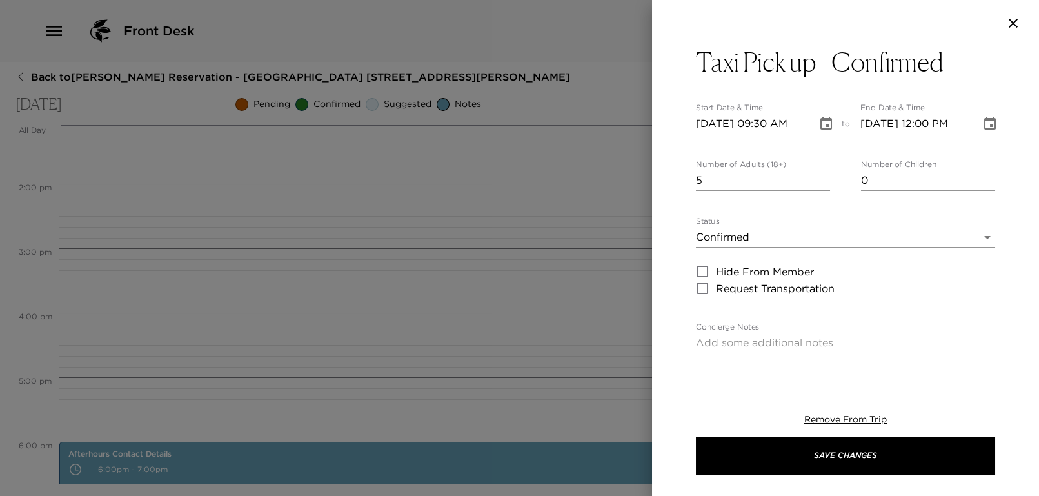
click at [692, 216] on div "Taxi Pick up - Confirmed Start Date & Time [DATE] 09:30 AM to End Date & Time […" at bounding box center [845, 209] width 387 height 326
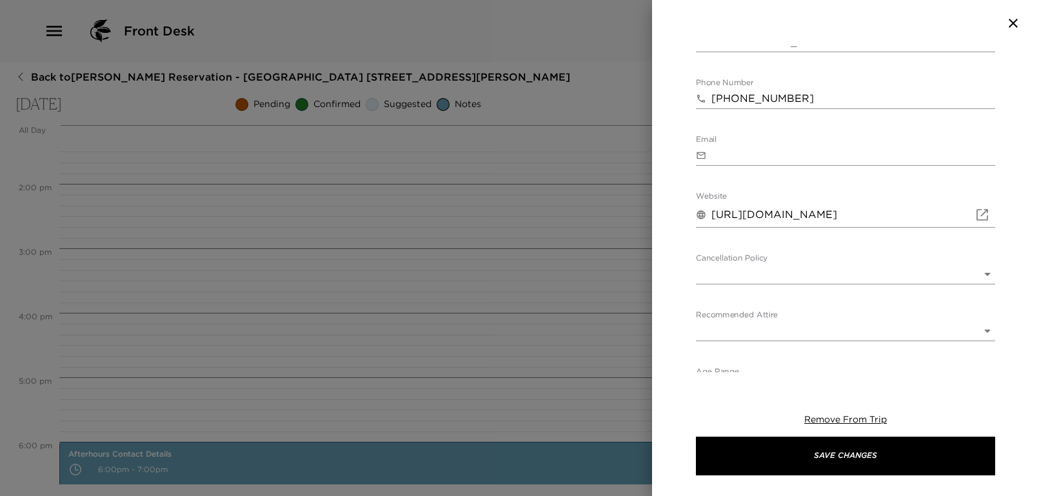
scroll to position [455, 0]
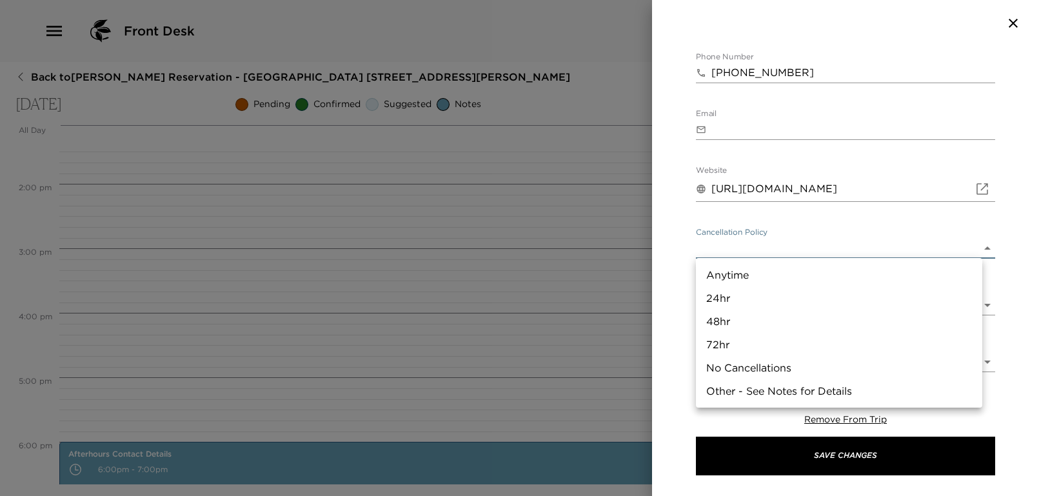
click at [748, 253] on body "Front Desk Back to [PERSON_NAME][GEOGRAPHIC_DATA] - [GEOGRAPHIC_DATA] [STREET_A…" at bounding box center [519, 248] width 1039 height 496
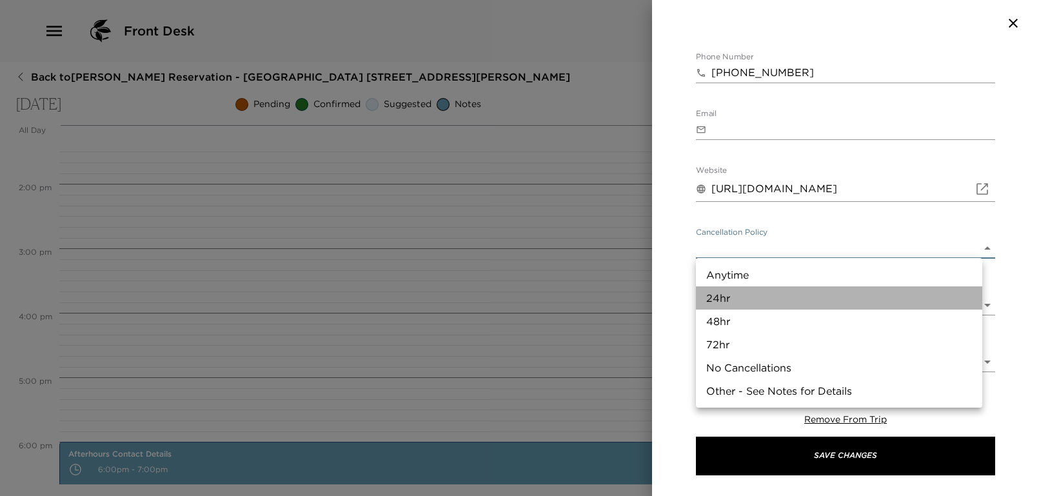
click at [732, 304] on li "24hr" at bounding box center [839, 297] width 286 height 23
type input "24hr"
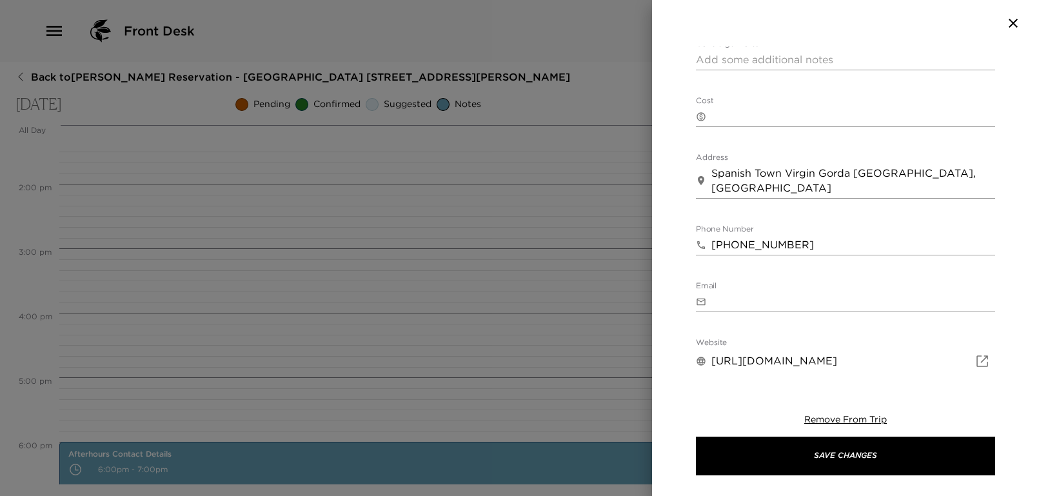
scroll to position [197, 0]
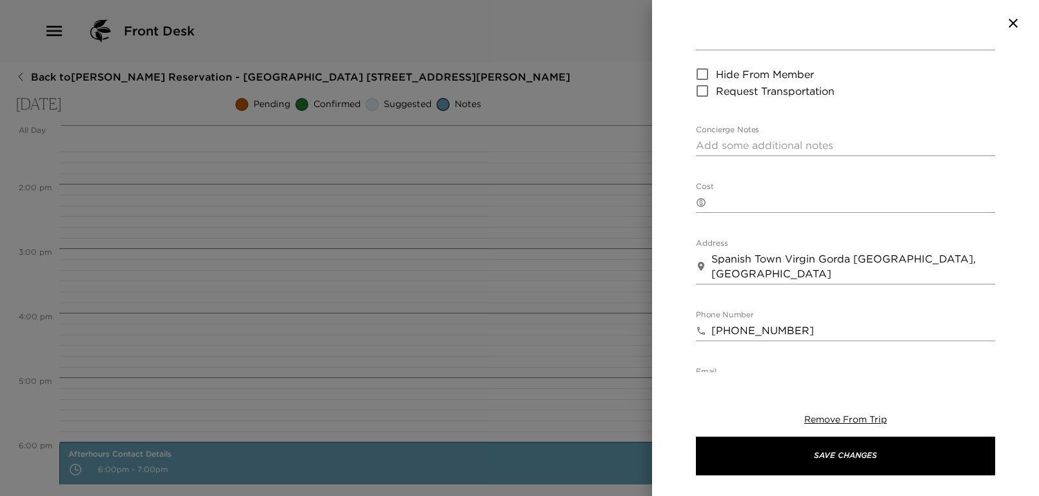
click at [765, 200] on textarea "Cost" at bounding box center [853, 202] width 284 height 15
type textarea "10 per person round trip"
click at [725, 193] on div "​ 10 per person round trip x" at bounding box center [845, 202] width 299 height 21
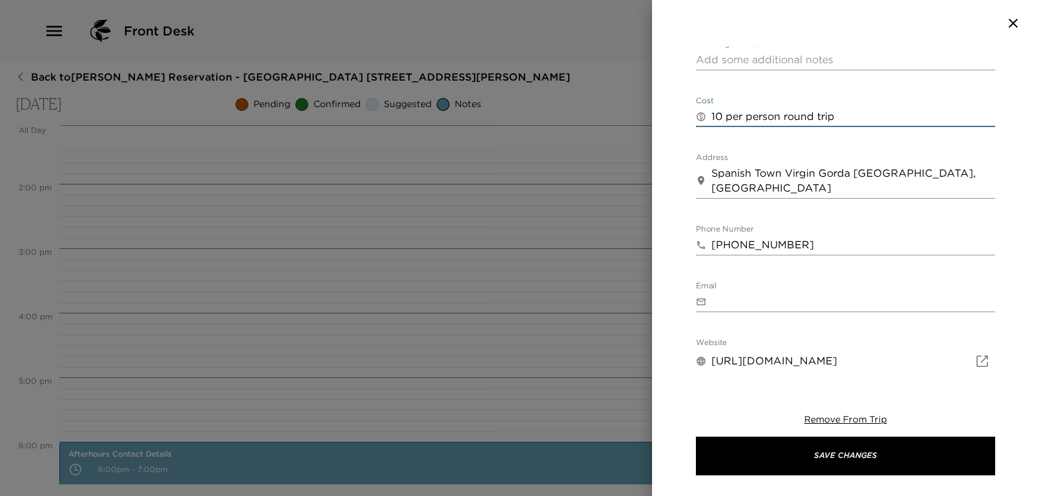
scroll to position [455, 0]
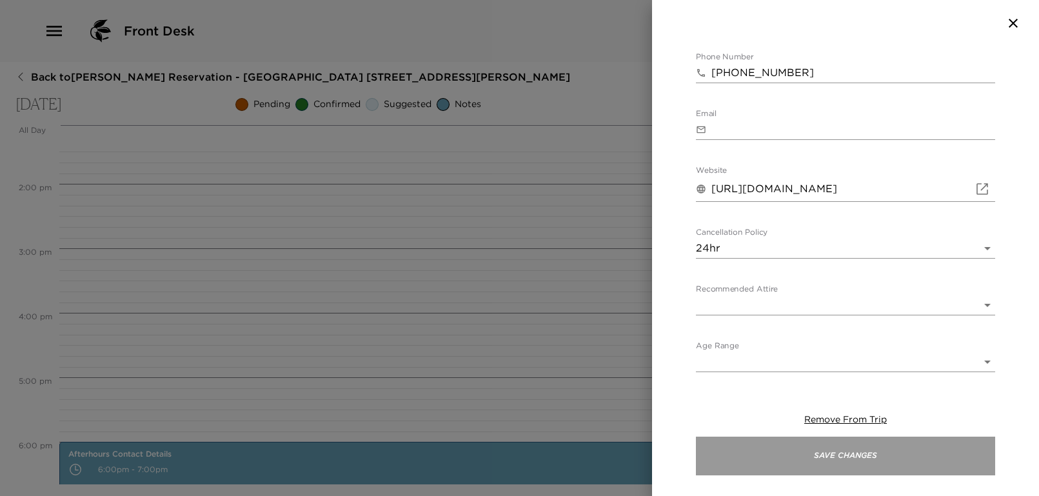
click at [875, 465] on button "Save Changes" at bounding box center [845, 455] width 299 height 39
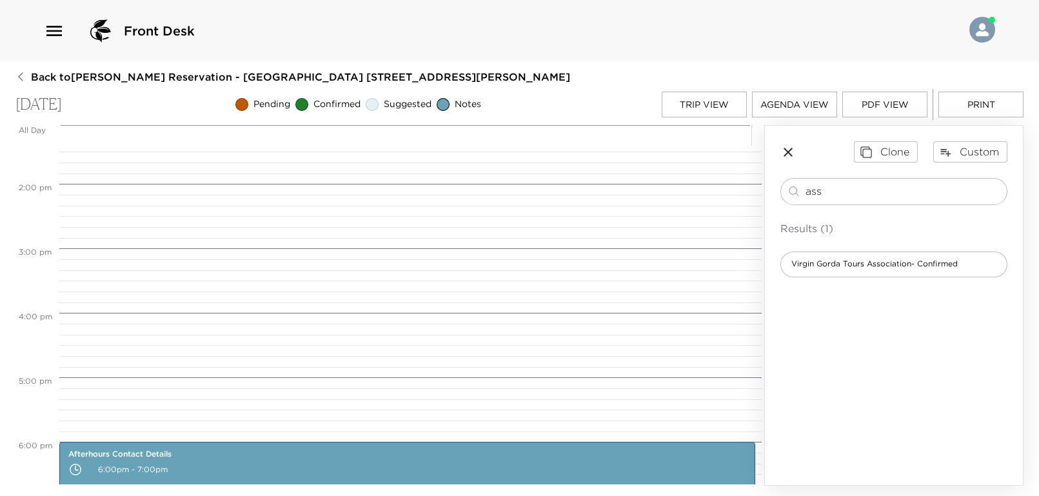
click at [794, 155] on icon "button" at bounding box center [787, 151] width 15 height 15
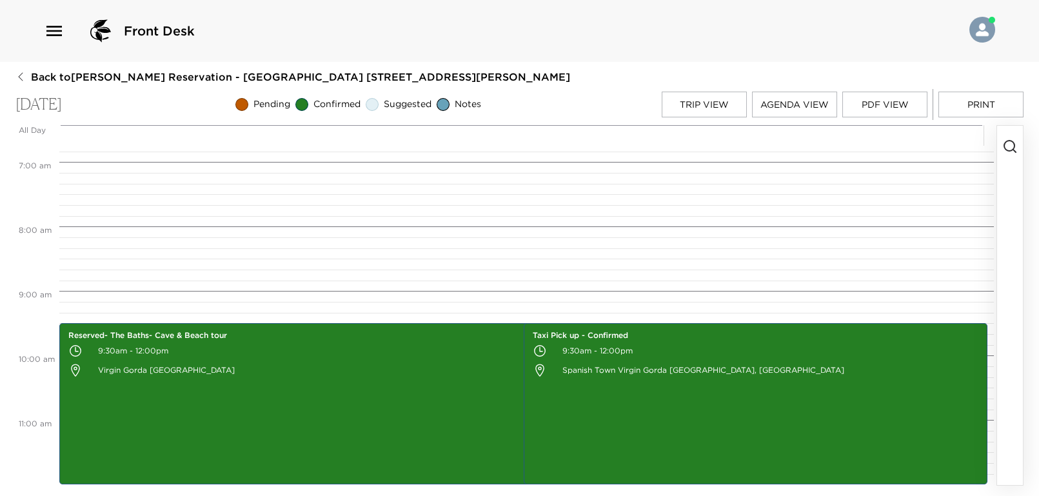
scroll to position [349, 0]
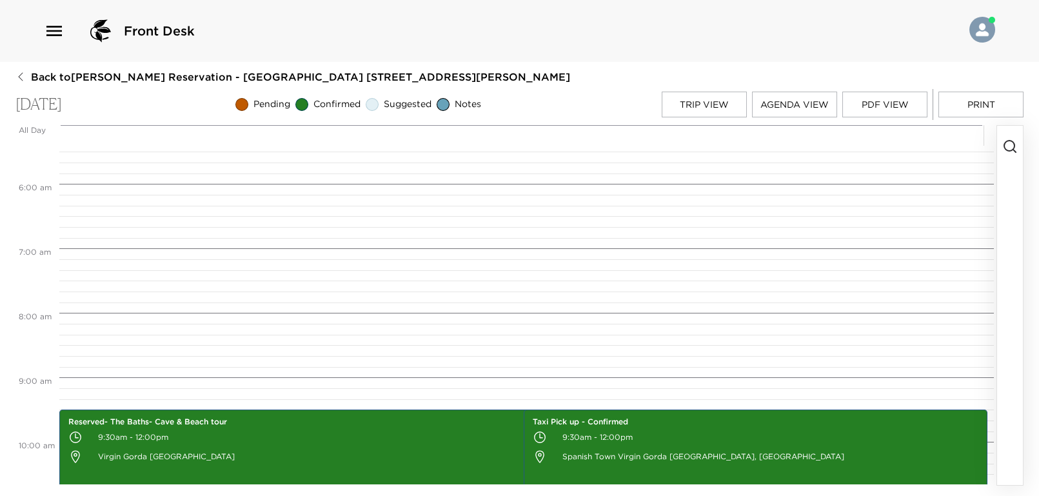
click at [714, 100] on button "Trip View" at bounding box center [703, 105] width 85 height 26
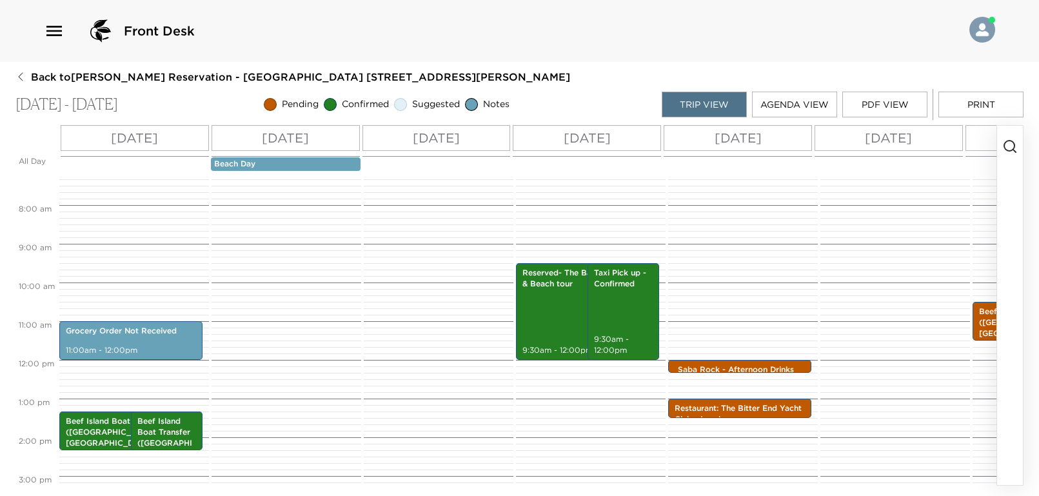
scroll to position [195, 0]
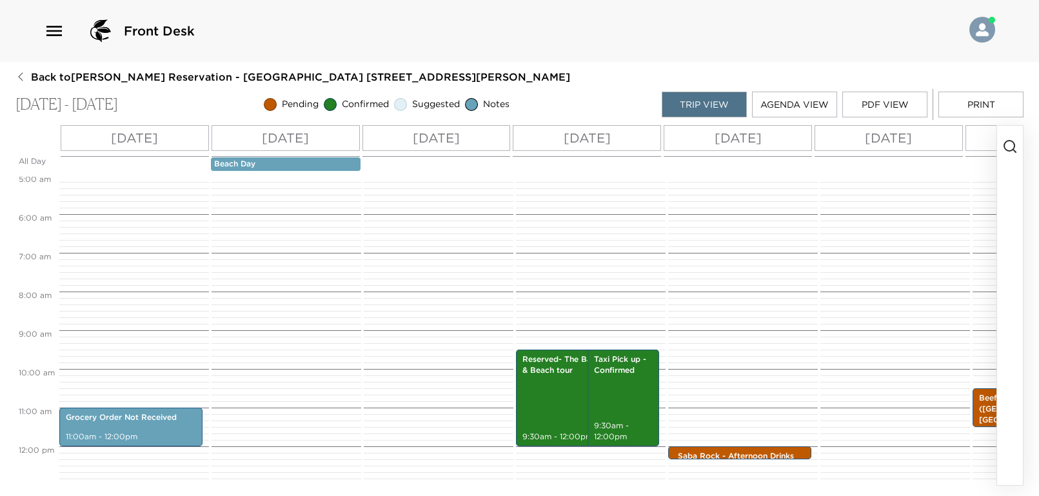
click at [324, 141] on div "[DATE]" at bounding box center [285, 138] width 148 height 26
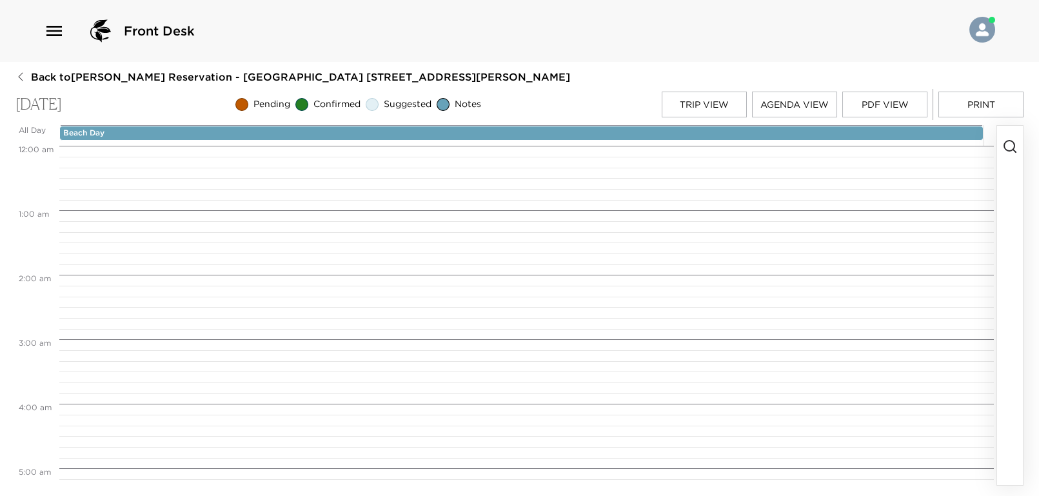
scroll to position [1160, 0]
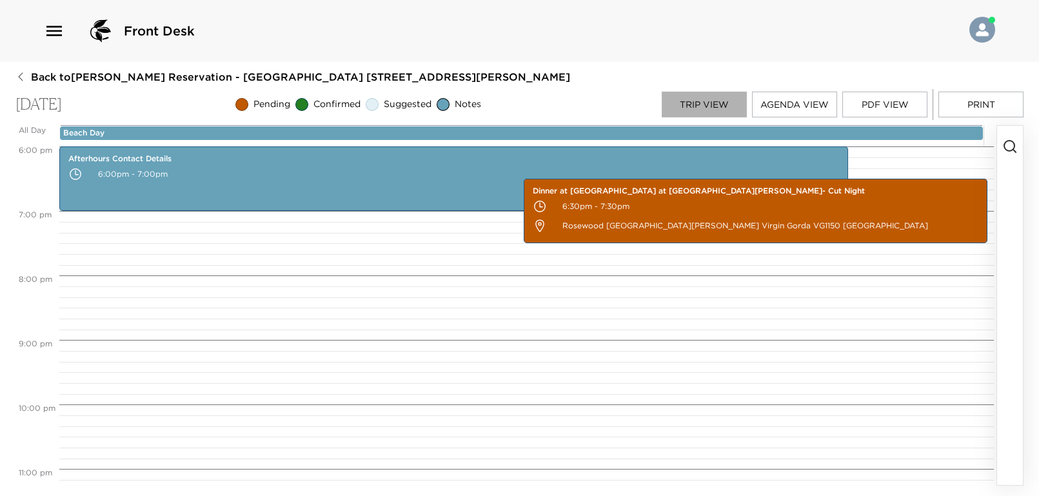
click at [705, 108] on button "Trip View" at bounding box center [703, 105] width 85 height 26
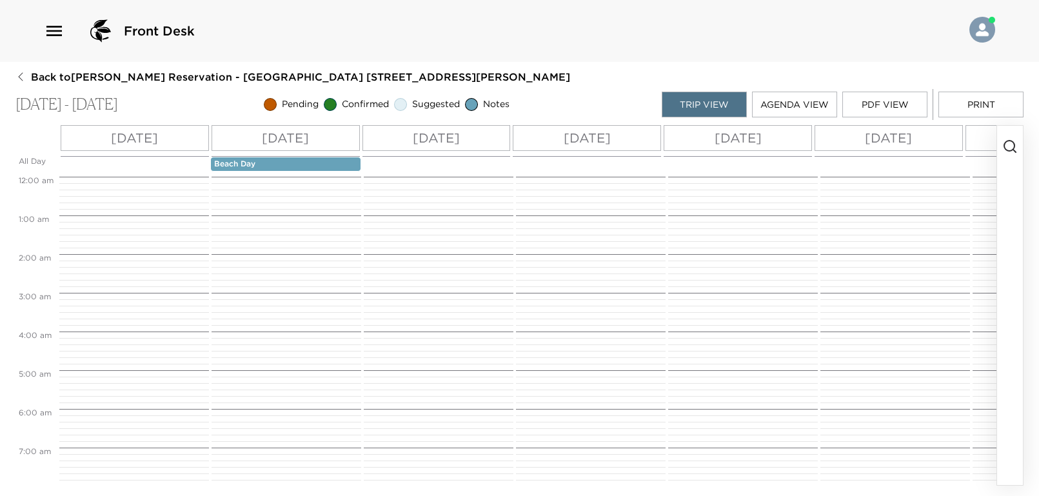
scroll to position [367, 0]
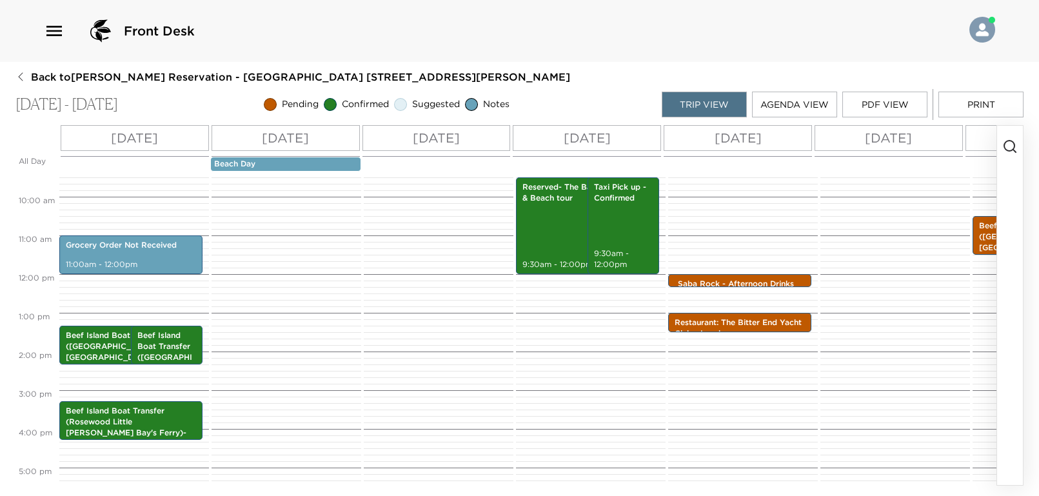
click at [444, 143] on p "[DATE]" at bounding box center [436, 137] width 47 height 19
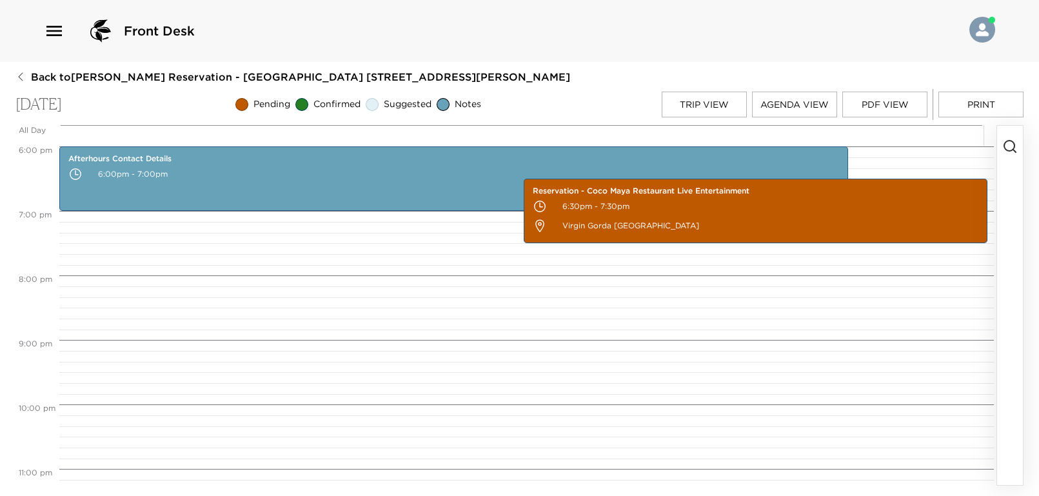
scroll to position [988, 0]
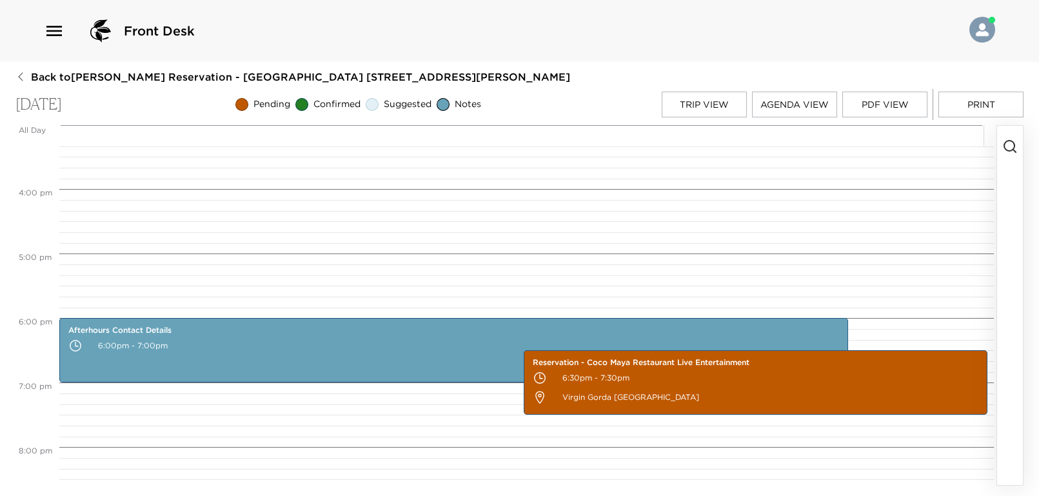
click at [1011, 145] on icon "button" at bounding box center [1009, 146] width 15 height 15
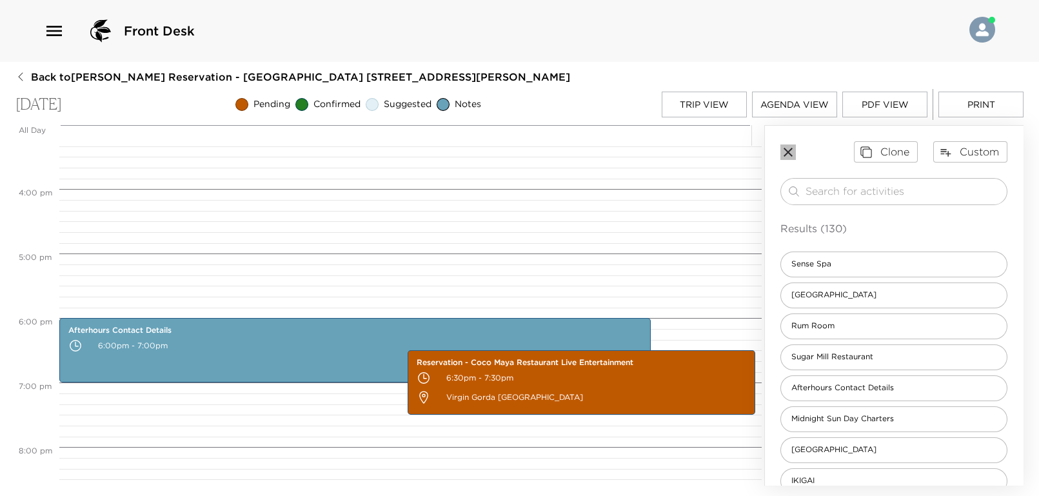
click at [790, 154] on icon "button" at bounding box center [787, 151] width 15 height 15
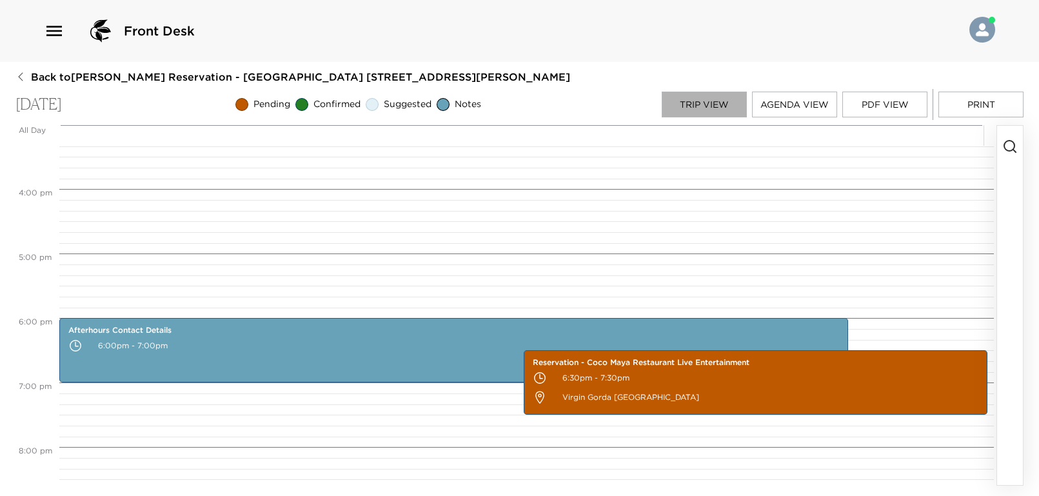
click at [722, 104] on button "Trip View" at bounding box center [703, 105] width 85 height 26
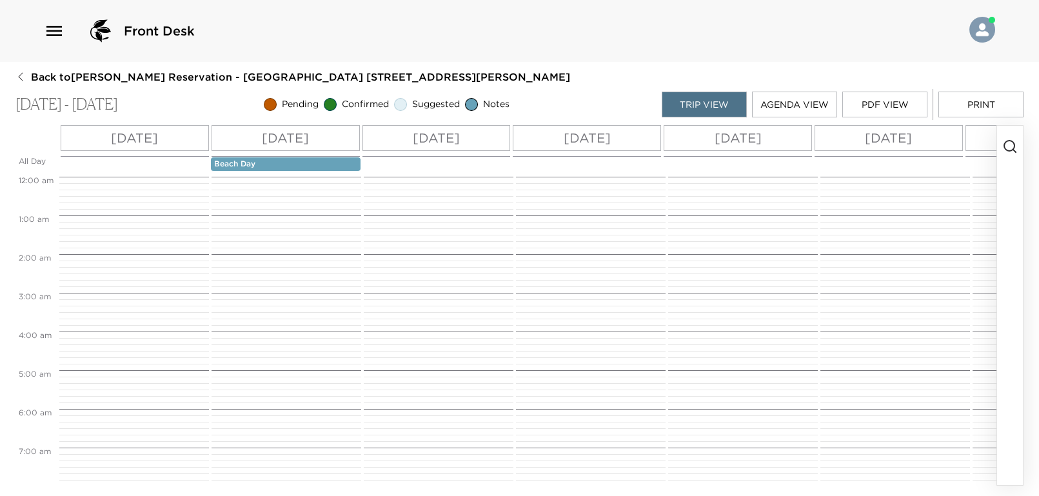
scroll to position [367, 0]
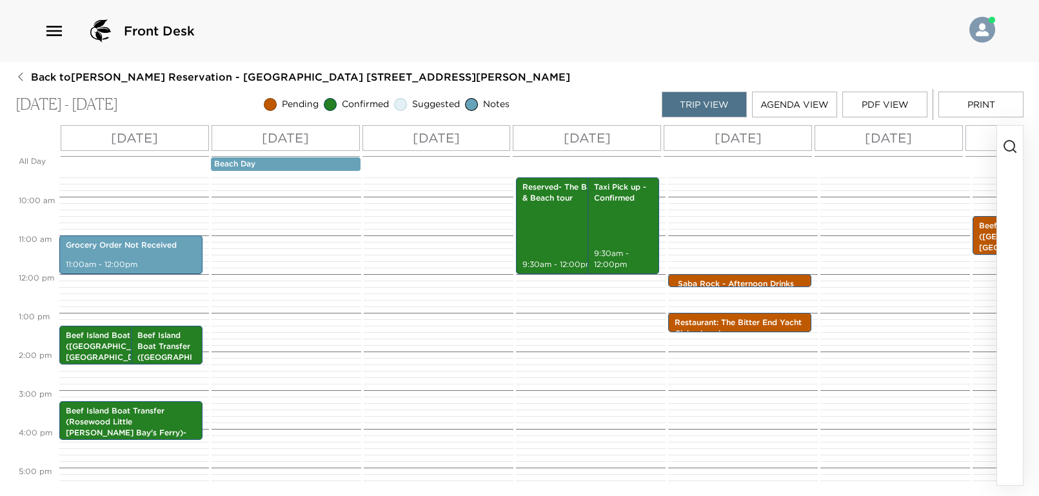
click at [305, 165] on p "Beach Day" at bounding box center [285, 164] width 143 height 11
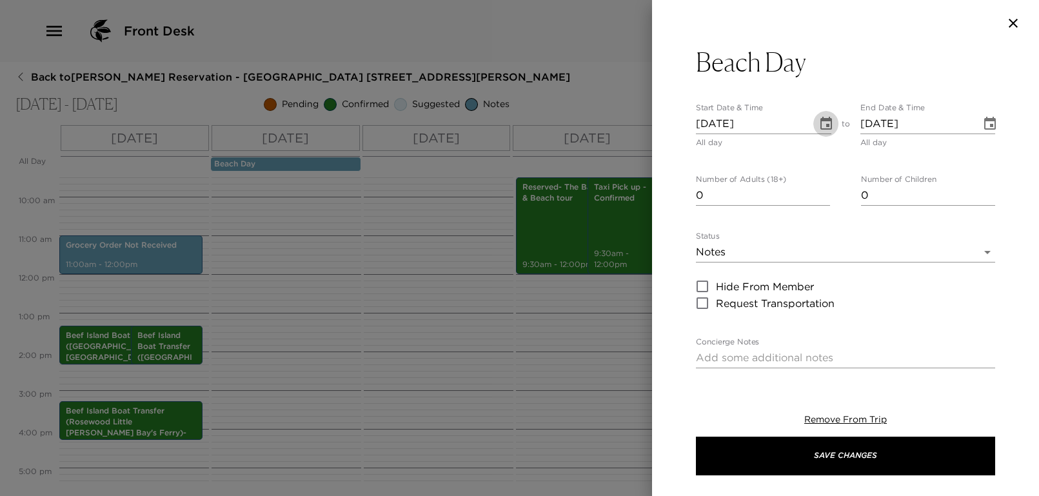
click at [818, 125] on icon "Choose date, selected date is Oct 17, 2025" at bounding box center [825, 123] width 15 height 15
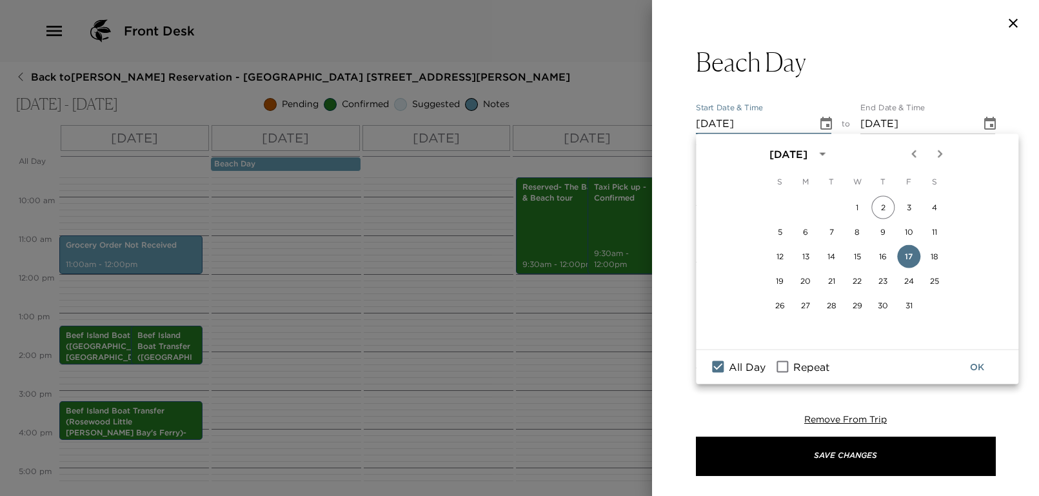
click at [801, 363] on span "Repeat" at bounding box center [811, 366] width 36 height 15
click at [796, 363] on input "Repeat" at bounding box center [781, 366] width 27 height 17
checkbox input "true"
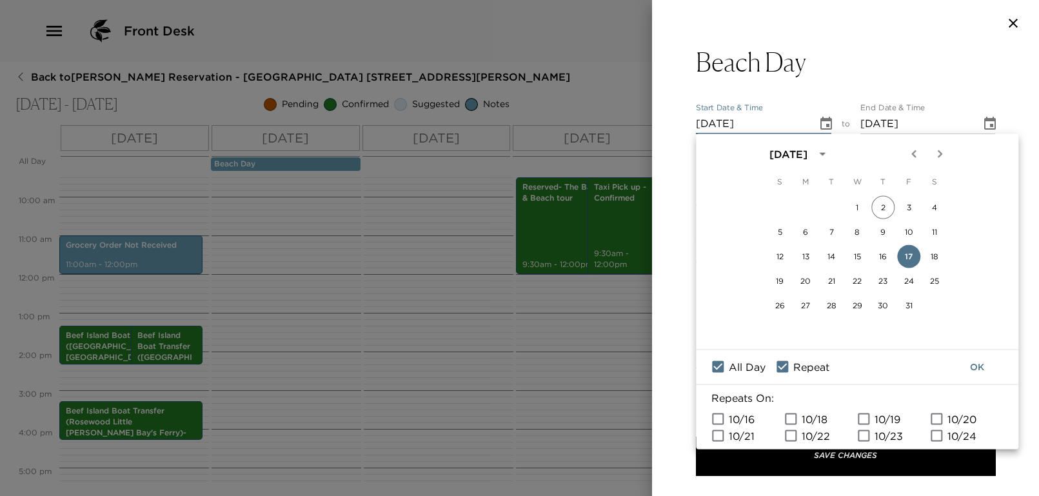
click at [814, 413] on span "10/18" at bounding box center [814, 418] width 26 height 15
click at [804, 413] on input "10/18" at bounding box center [790, 418] width 27 height 17
checkbox input "true"
click at [978, 367] on button "OK" at bounding box center [976, 367] width 41 height 24
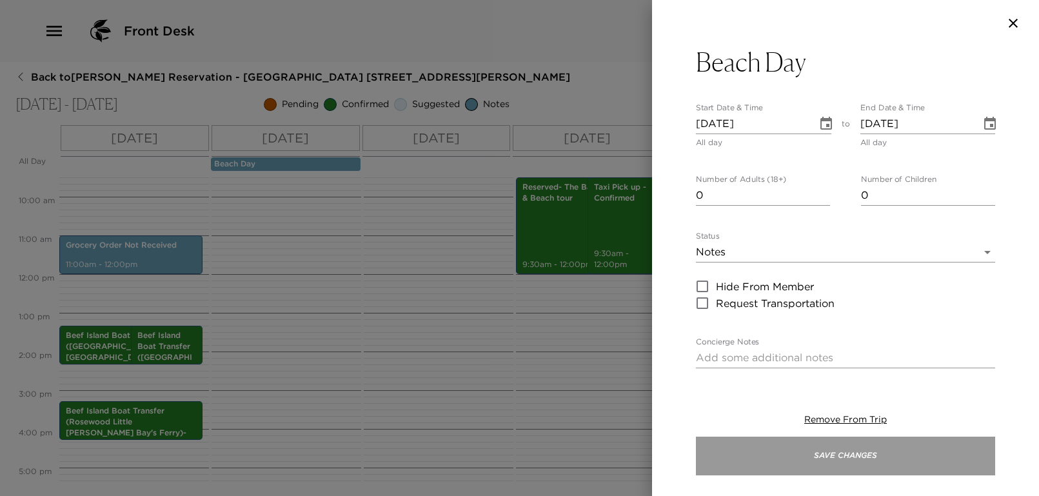
click at [873, 453] on button "Save Changes" at bounding box center [845, 455] width 299 height 39
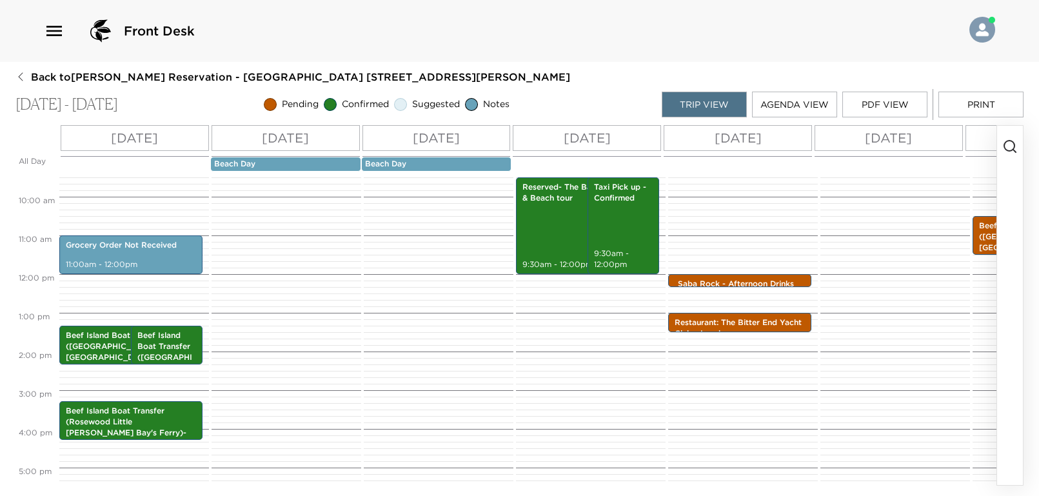
click at [741, 139] on p "[DATE]" at bounding box center [737, 137] width 47 height 19
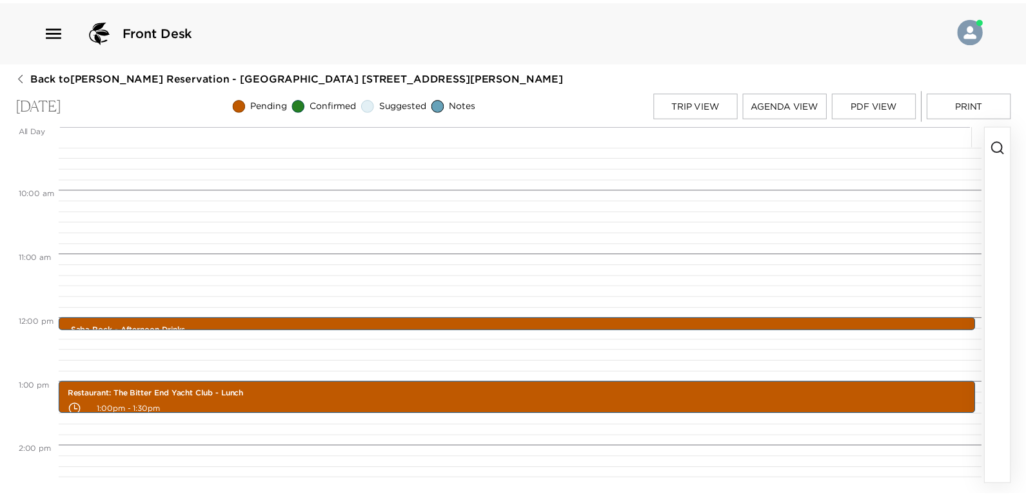
scroll to position [429, 0]
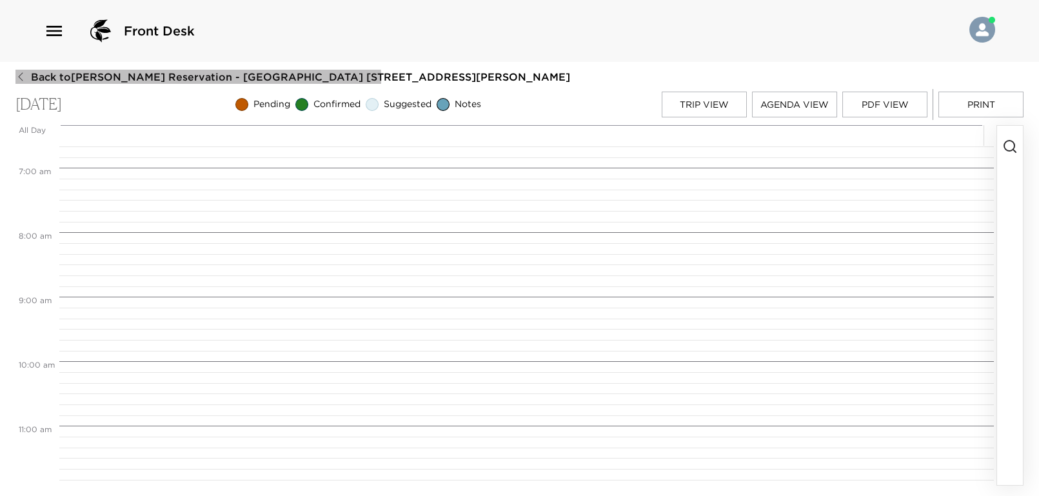
click at [19, 82] on button "Back to [PERSON_NAME][GEOGRAPHIC_DATA] - [GEOGRAPHIC_DATA] [STREET_ADDRESS][PER…" at bounding box center [292, 77] width 554 height 14
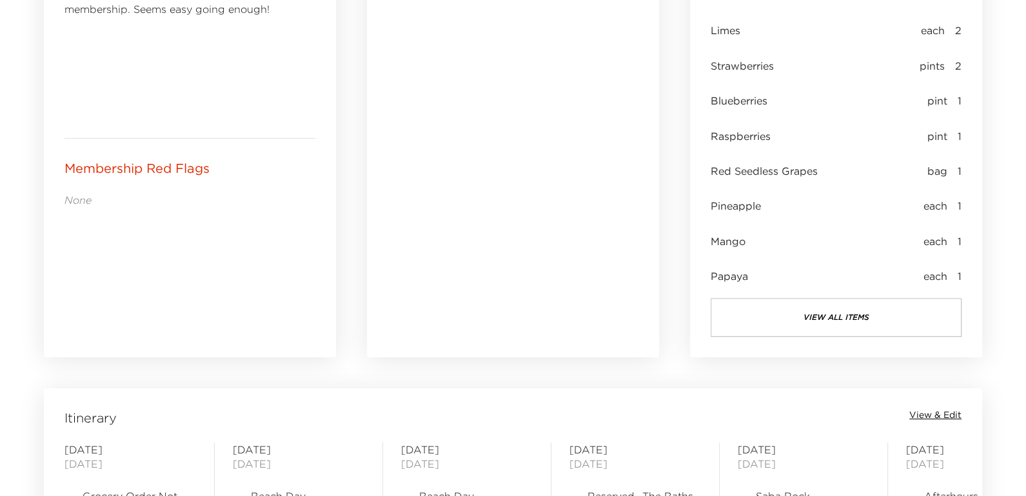
scroll to position [945, 0]
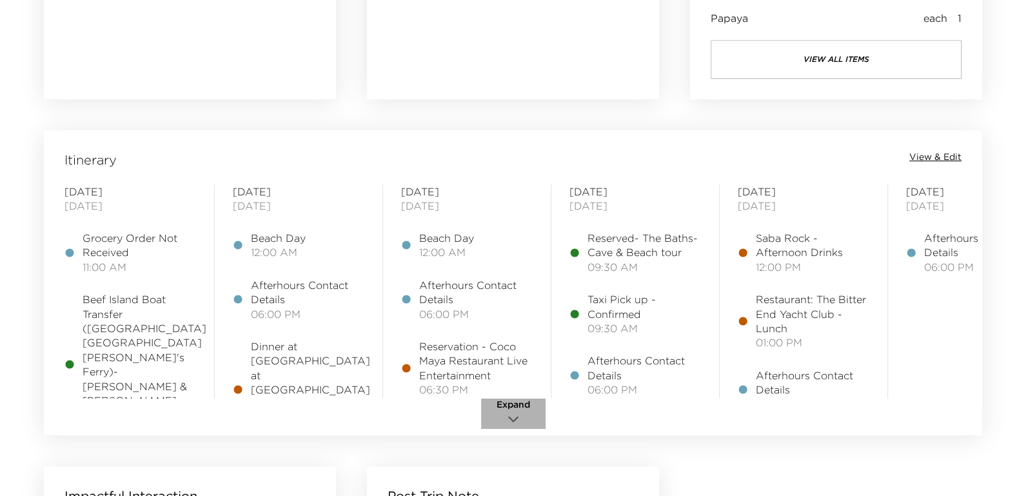
click at [535, 416] on button "Expand" at bounding box center [513, 413] width 64 height 30
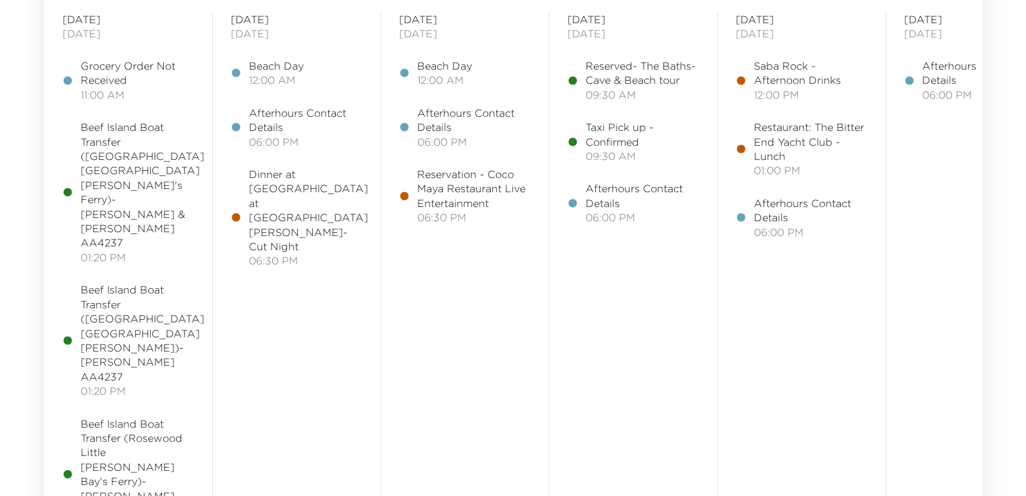
scroll to position [859, 0]
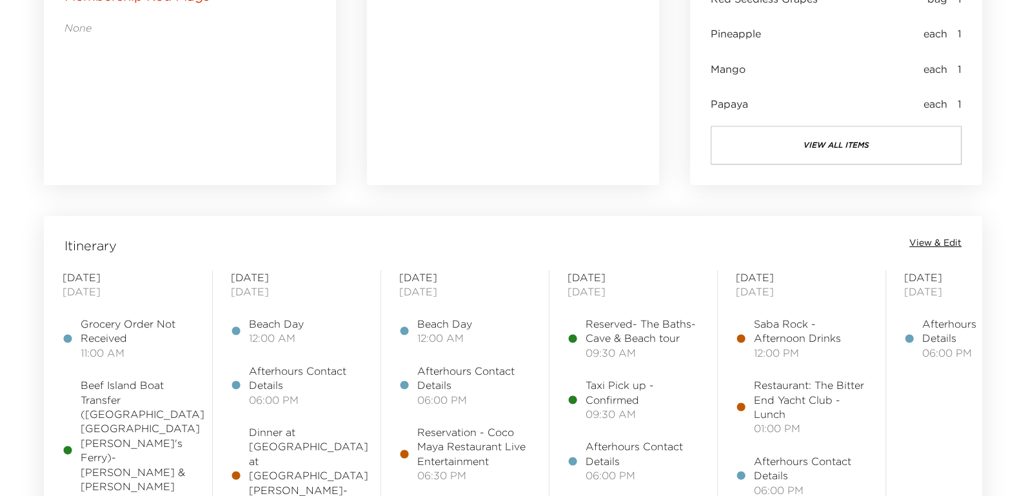
click at [944, 242] on span "View & Edit" at bounding box center [935, 243] width 52 height 13
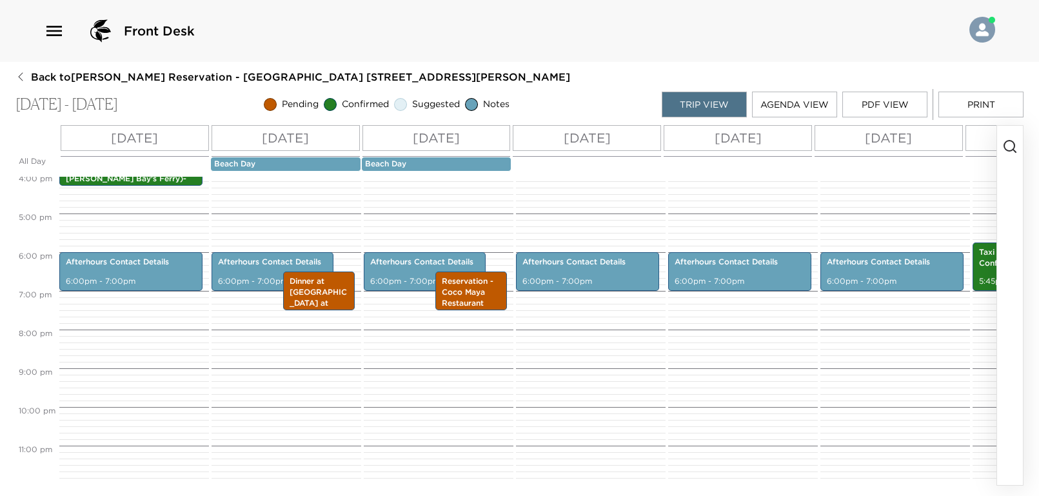
scroll to position [376, 0]
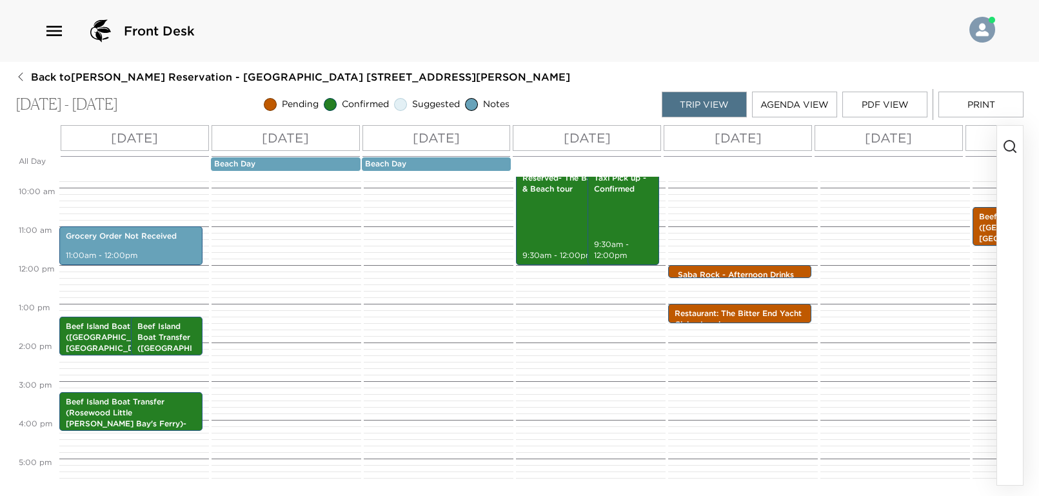
click at [131, 139] on p "[DATE]" at bounding box center [134, 137] width 47 height 19
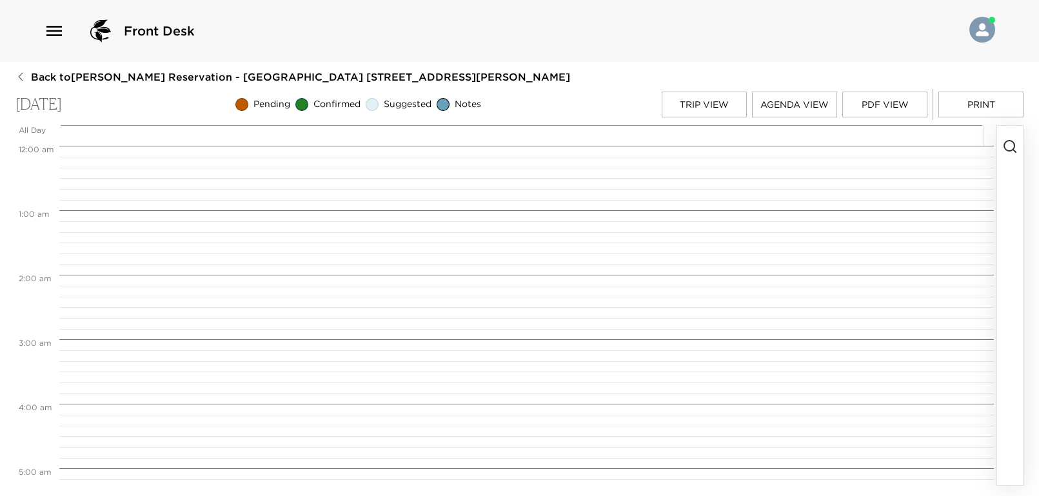
scroll to position [709, 0]
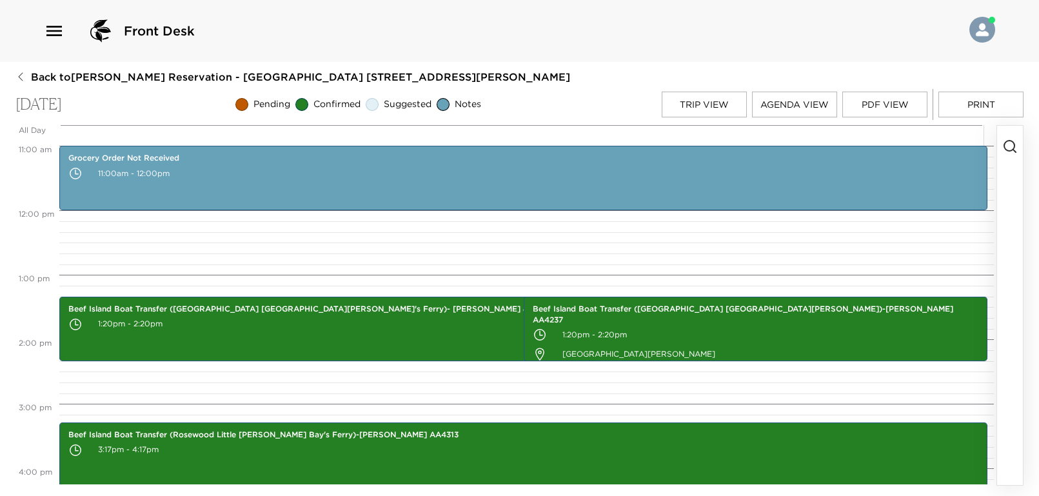
click at [1015, 147] on icon "button" at bounding box center [1009, 146] width 15 height 15
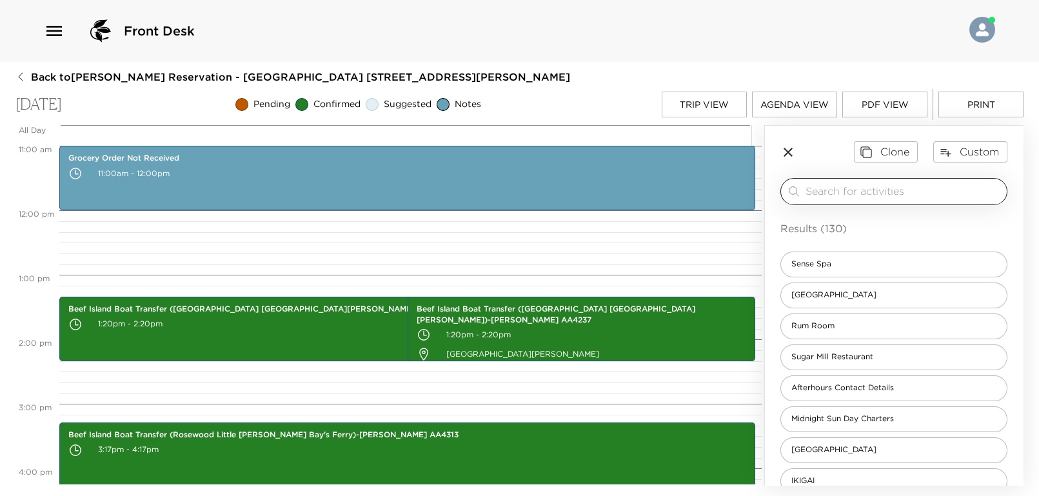
click at [898, 191] on input "search" at bounding box center [903, 191] width 196 height 15
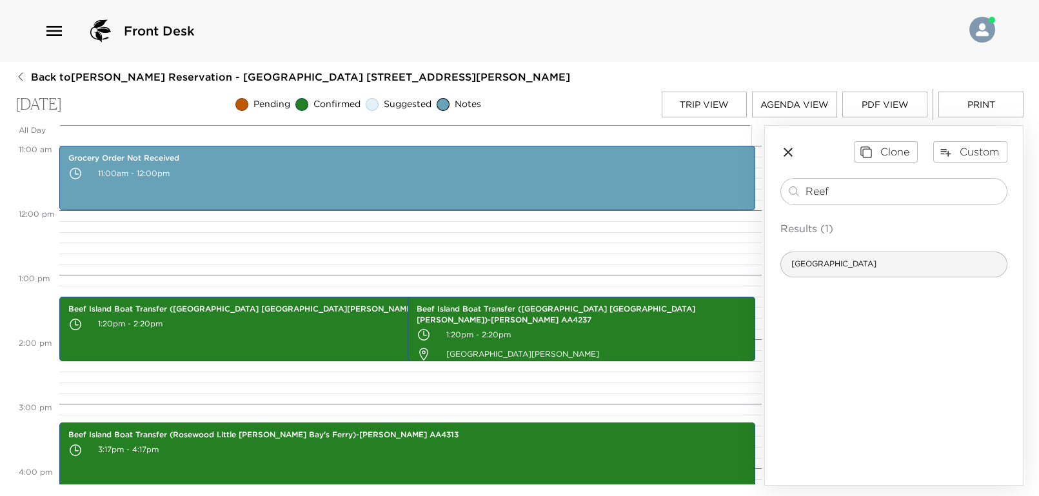
type input "Reef"
click at [870, 259] on div "[GEOGRAPHIC_DATA]" at bounding box center [893, 264] width 227 height 26
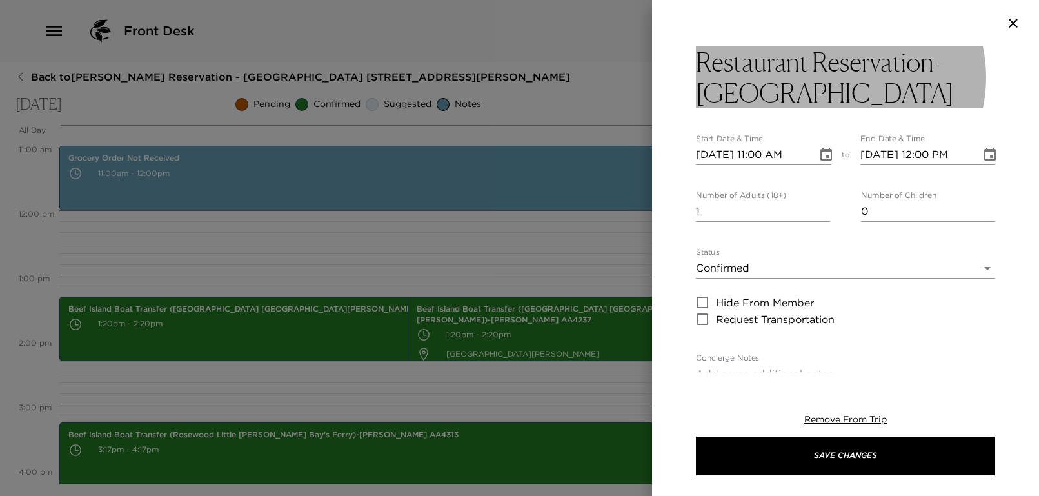
click at [850, 104] on h3 "Restaurant Reservation - [GEOGRAPHIC_DATA]" at bounding box center [845, 77] width 299 height 62
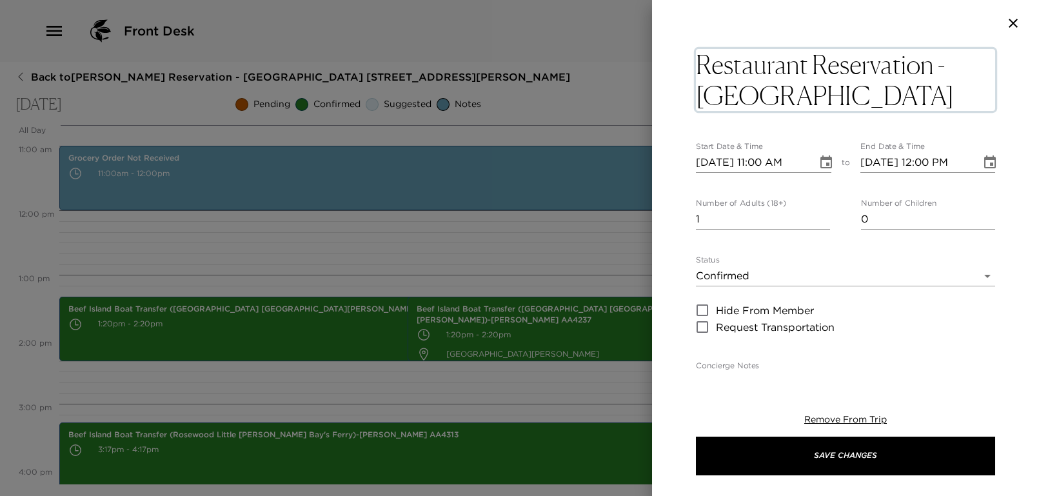
click at [850, 95] on textarea "Restaurant Reservation - [GEOGRAPHIC_DATA]" at bounding box center [845, 80] width 299 height 62
type textarea "Restaurant Reservation - Reef House - Farm to table"
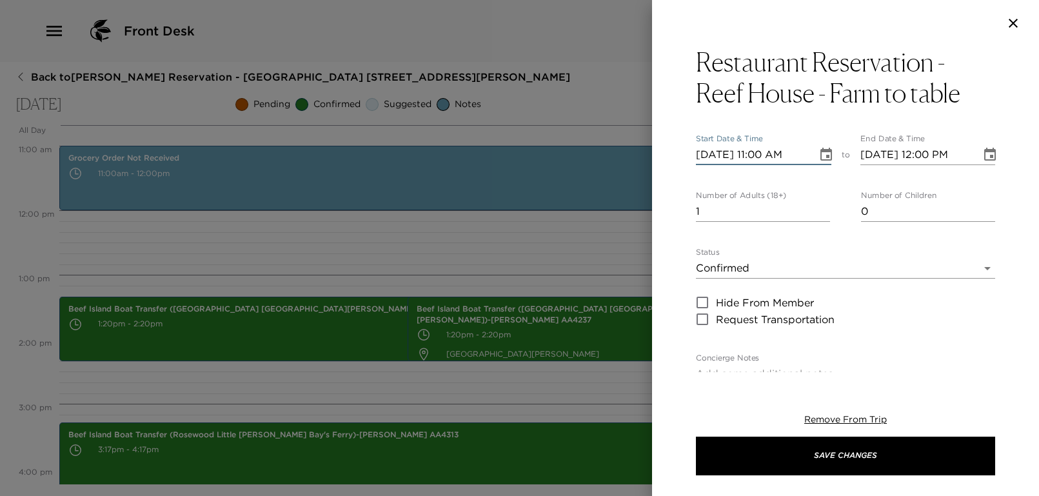
click at [763, 159] on input "[DATE] 11:00 AM" at bounding box center [752, 154] width 112 height 21
type input "[DATE] 06:30 PM"
type input "[DATE] 07:30 PM"
type input "[DATE] 06:30 PM"
click at [689, 181] on div "Restaurant Reservation - Reef House - Farm to table Start Date & Time [DATE] 06…" at bounding box center [845, 209] width 387 height 326
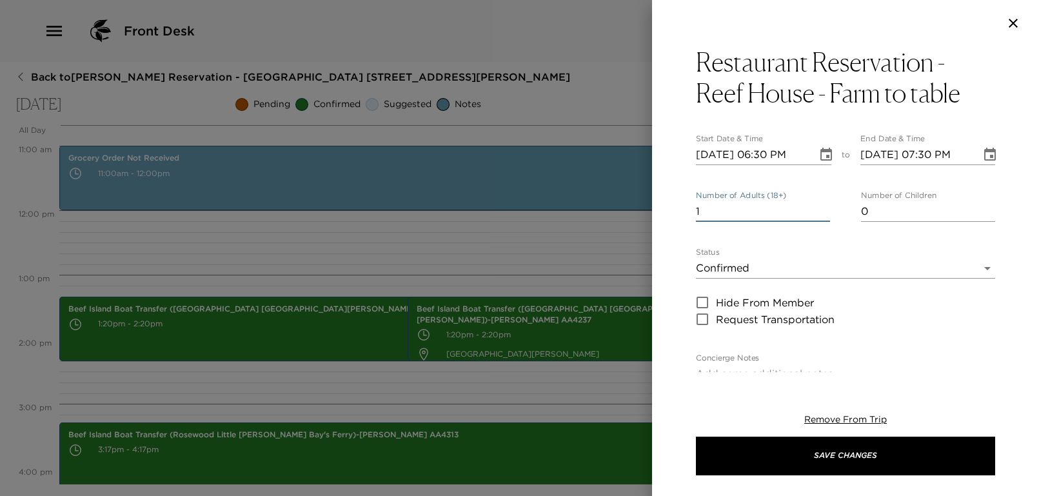
click at [720, 209] on input "1" at bounding box center [763, 211] width 134 height 21
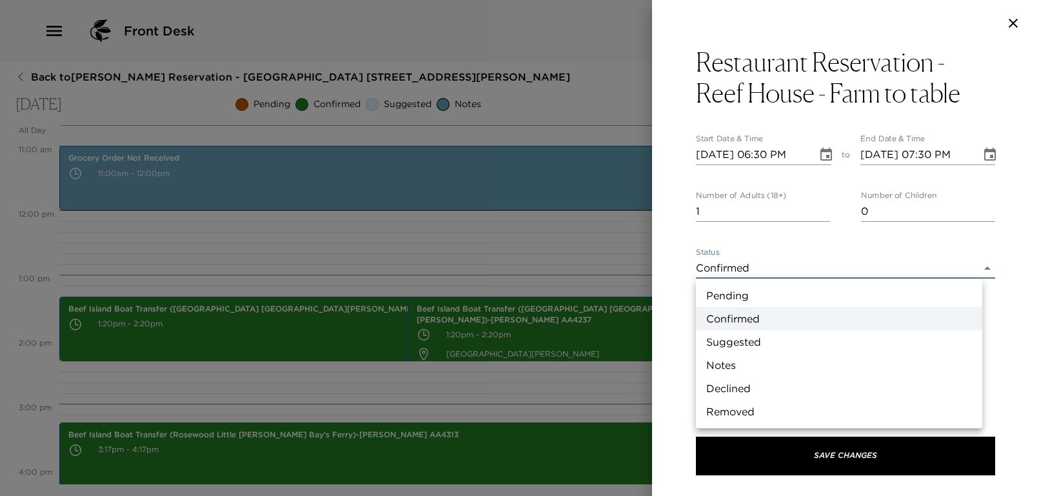
click at [707, 271] on body "Front Desk Back to [PERSON_NAME][GEOGRAPHIC_DATA] - [GEOGRAPHIC_DATA] [STREET_A…" at bounding box center [519, 248] width 1039 height 496
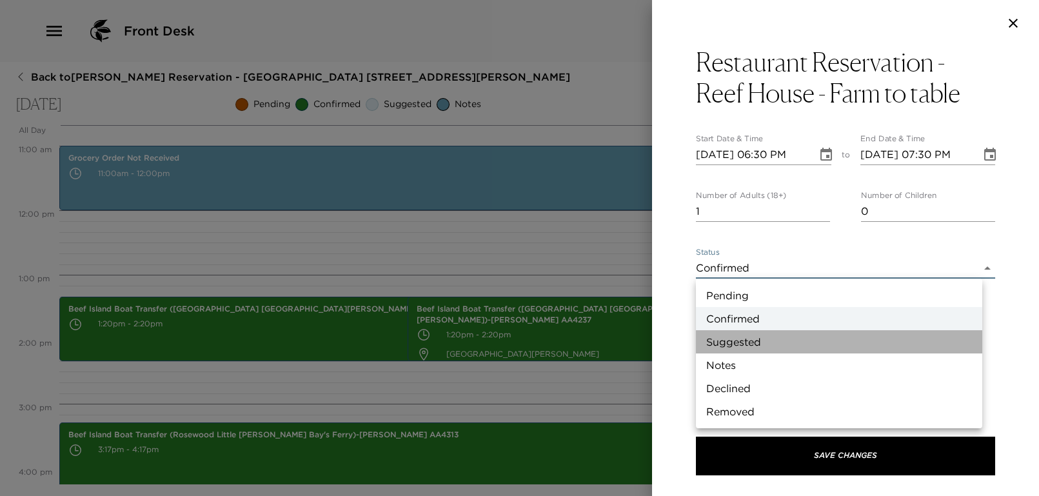
click at [744, 340] on li "Suggested" at bounding box center [839, 341] width 286 height 23
type input "Suggestion"
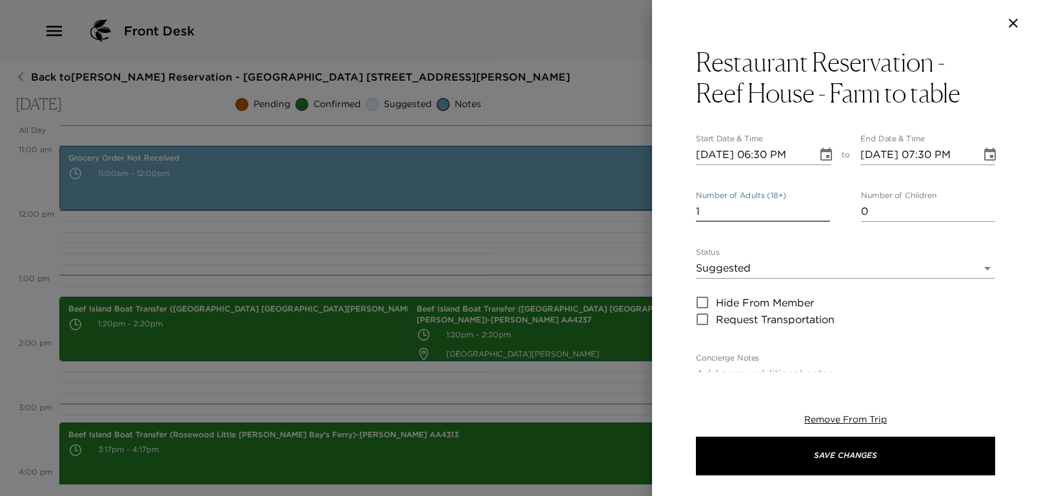
click at [736, 216] on input "1" at bounding box center [763, 211] width 134 height 21
type input "5"
click at [672, 234] on div "Restaurant Reservation - Reef House - Farm to table Start Date & Time [DATE] 06…" at bounding box center [845, 209] width 387 height 326
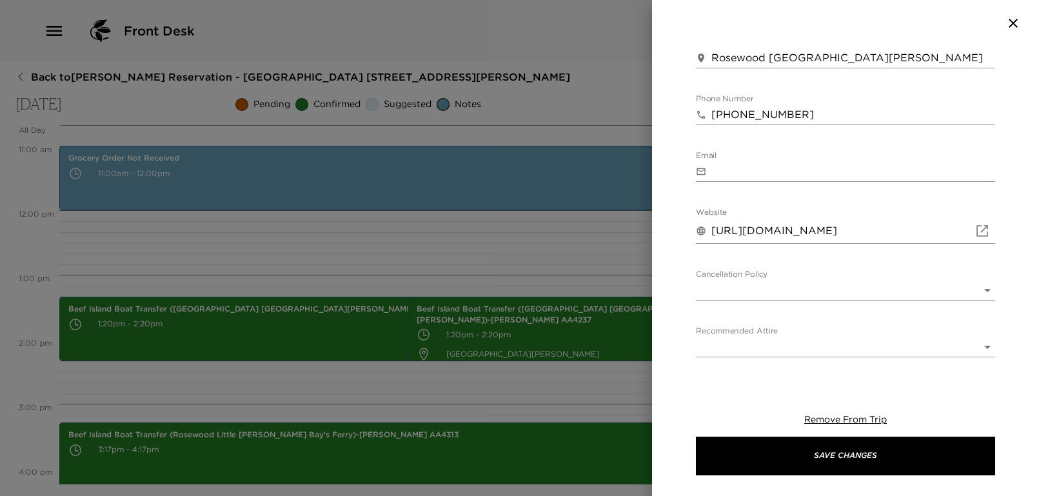
scroll to position [471, 0]
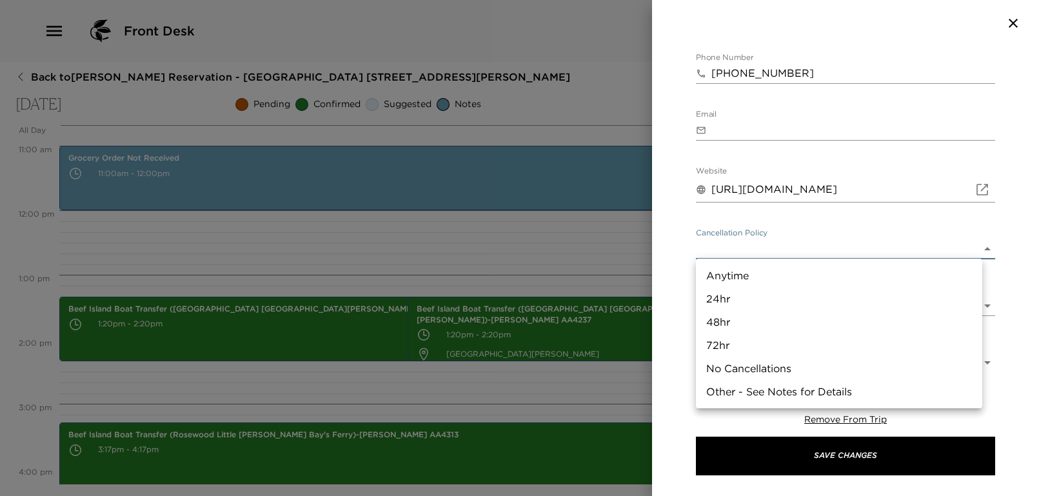
click at [770, 243] on body "Front Desk Back to [PERSON_NAME][GEOGRAPHIC_DATA] - [GEOGRAPHIC_DATA] [STREET_A…" at bounding box center [519, 248] width 1039 height 496
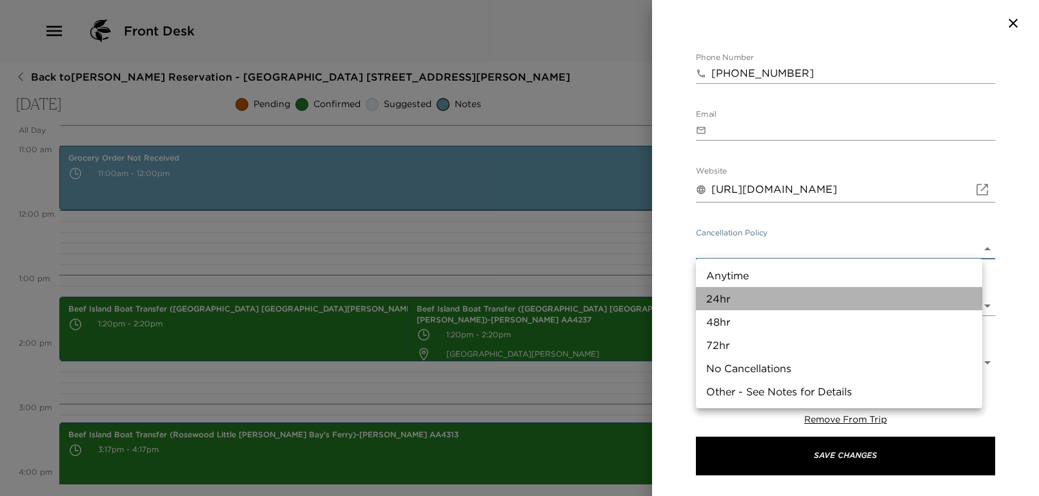
click at [710, 299] on li "24hr" at bounding box center [839, 298] width 286 height 23
type input "24hr"
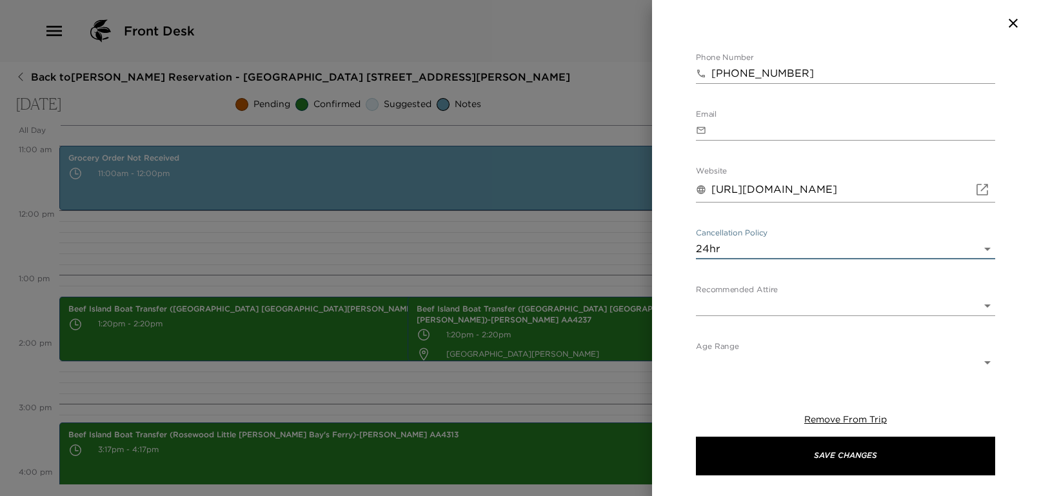
click at [725, 304] on body "Front Desk Back to [PERSON_NAME][GEOGRAPHIC_DATA] - [GEOGRAPHIC_DATA] [STREET_A…" at bounding box center [519, 248] width 1039 height 496
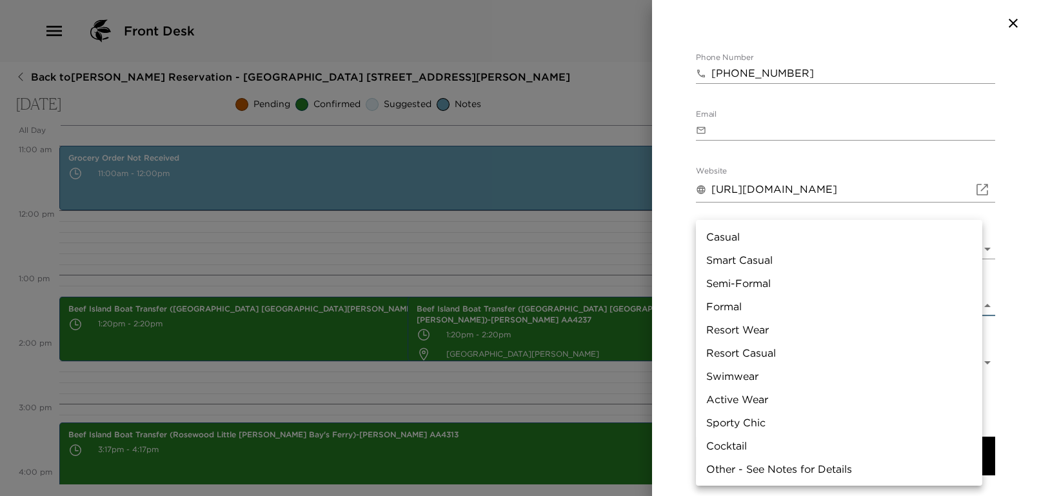
click at [748, 350] on li "Resort Casual" at bounding box center [839, 352] width 286 height 23
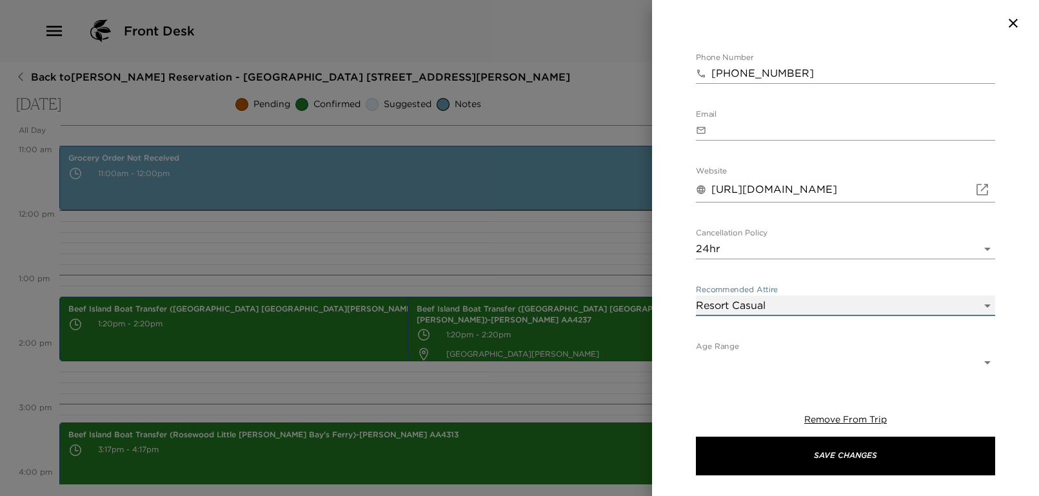
type input "Resort Casual"
click at [699, 310] on body "Front Desk Back to [PERSON_NAME][GEOGRAPHIC_DATA] - [GEOGRAPHIC_DATA] [STREET_A…" at bounding box center [519, 248] width 1039 height 496
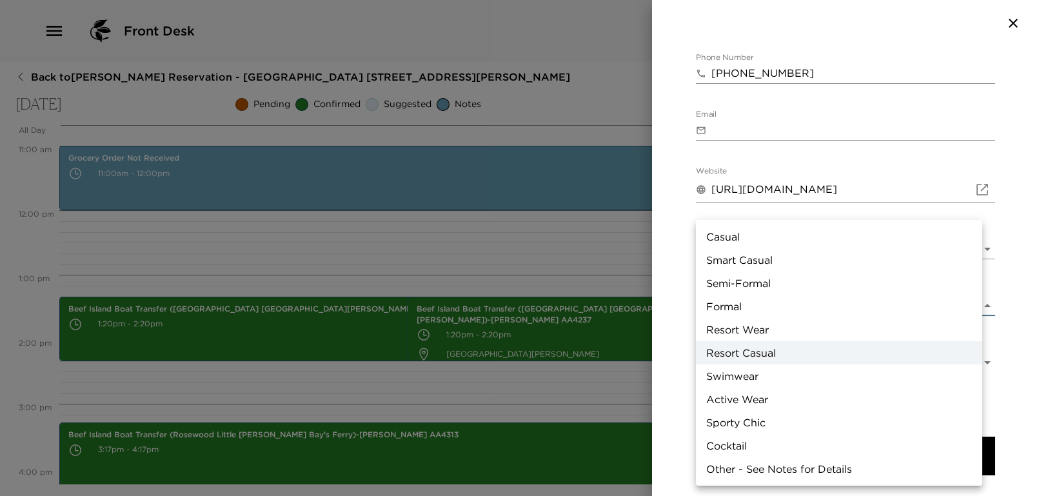
click at [689, 303] on div at bounding box center [519, 248] width 1039 height 496
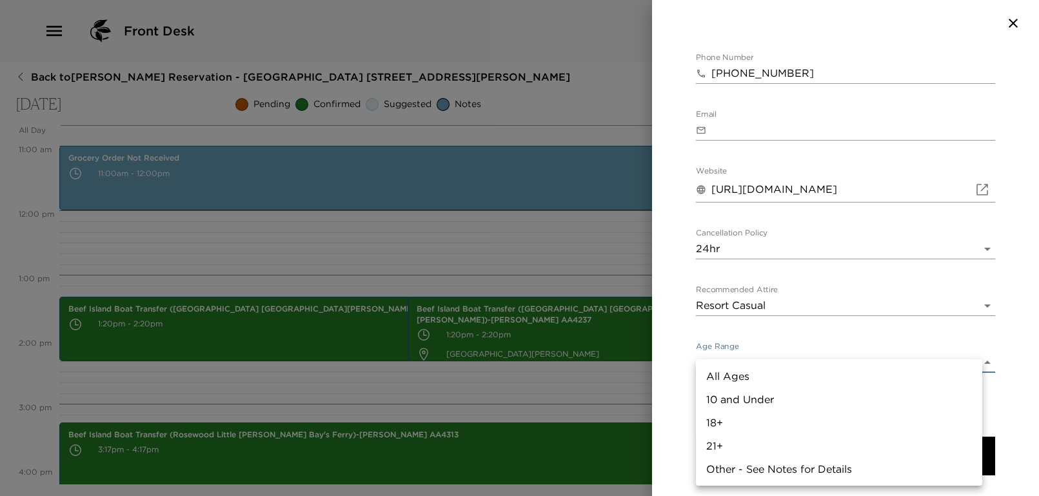
click at [754, 350] on body "Front Desk Back to [PERSON_NAME][GEOGRAPHIC_DATA] - [GEOGRAPHIC_DATA] [STREET_A…" at bounding box center [519, 248] width 1039 height 496
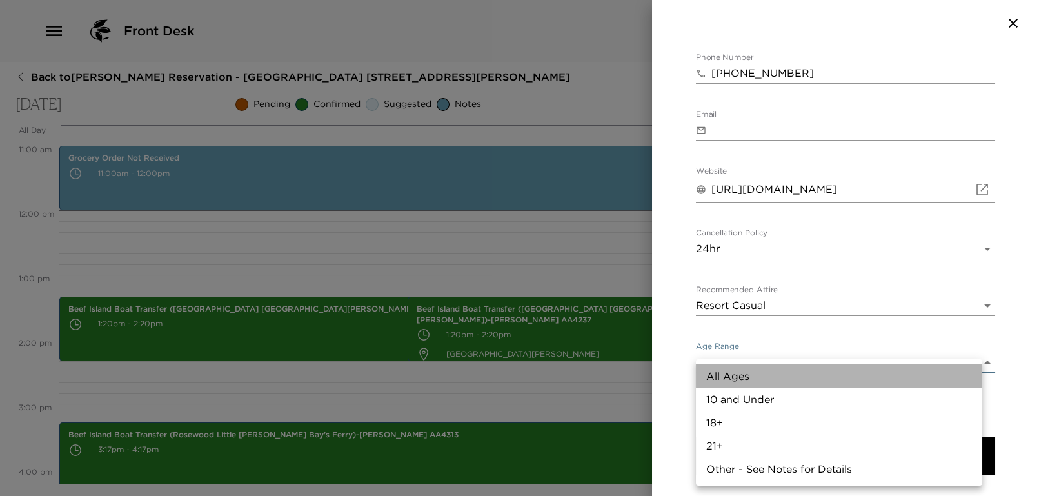
click at [743, 380] on li "All Ages" at bounding box center [839, 375] width 286 height 23
type input "All Ages"
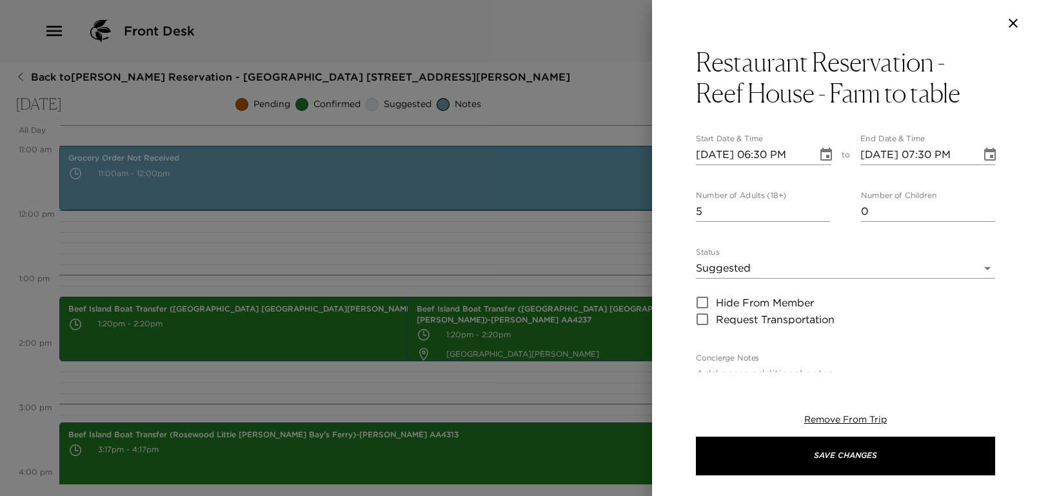
scroll to position [344, 0]
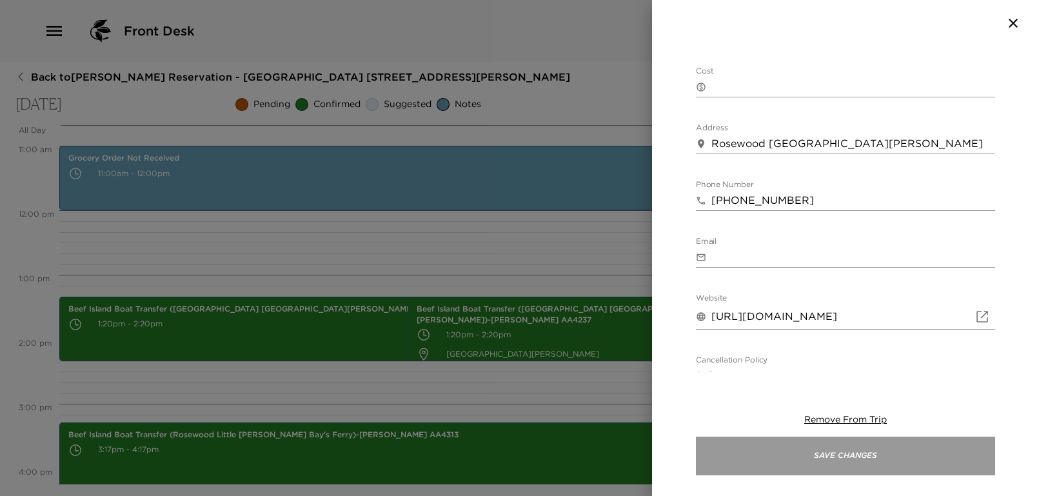
click at [832, 447] on button "Save Changes" at bounding box center [845, 455] width 299 height 39
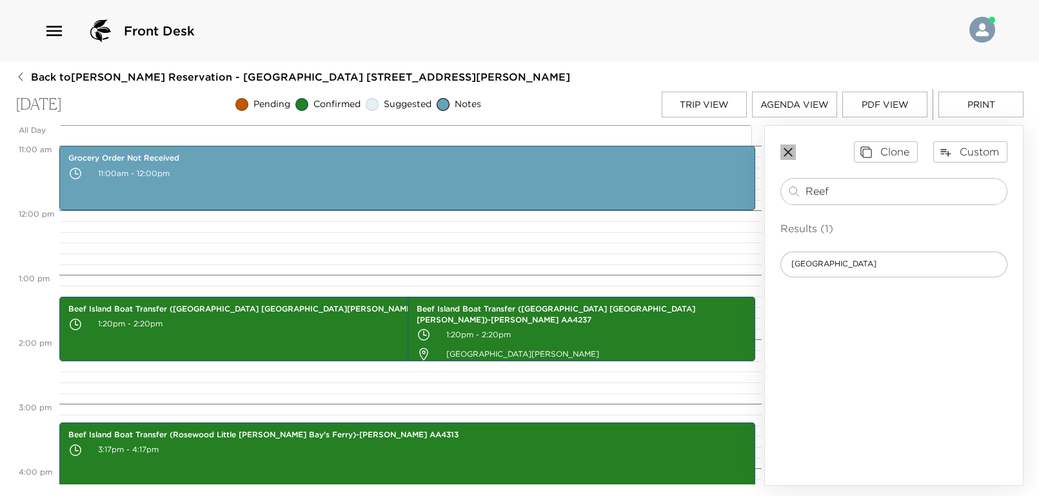
click at [788, 153] on icon "button" at bounding box center [787, 151] width 15 height 15
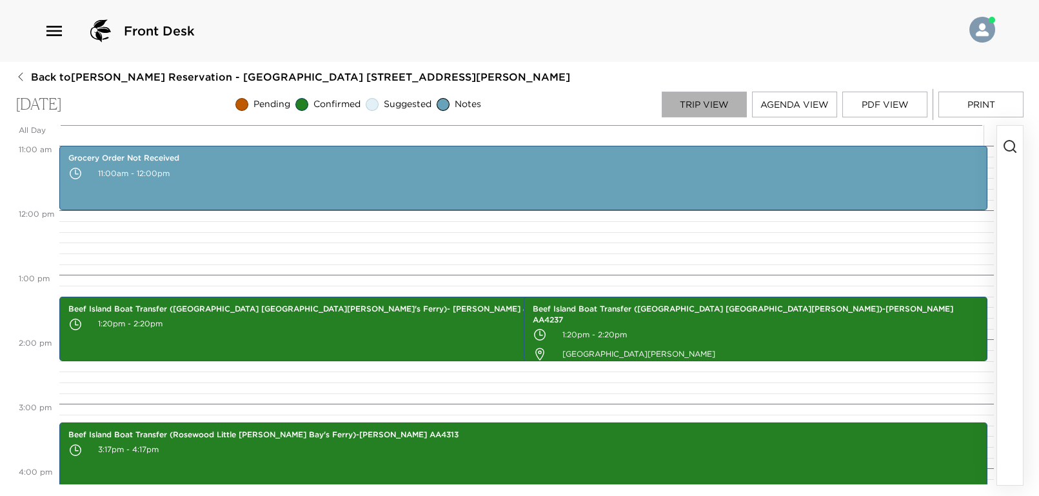
click at [717, 102] on button "Trip View" at bounding box center [703, 105] width 85 height 26
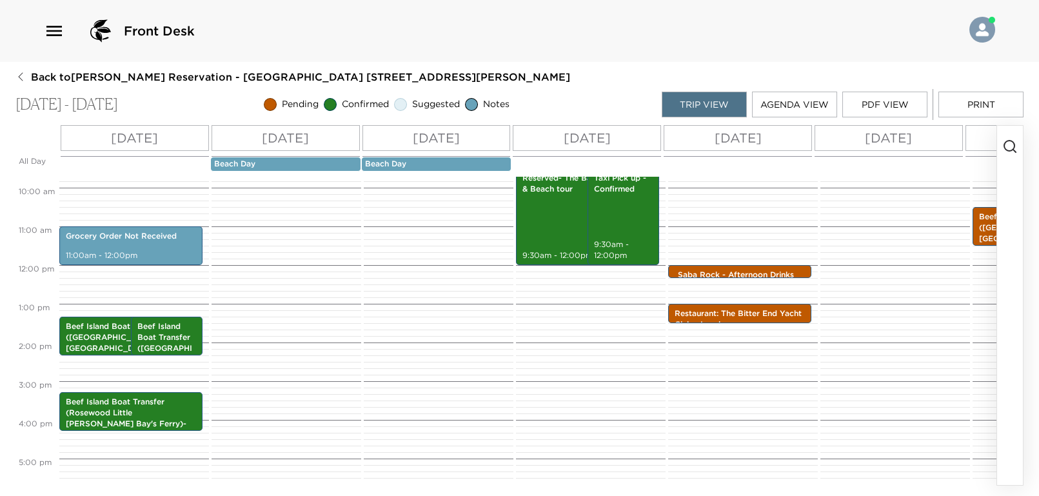
scroll to position [547, 0]
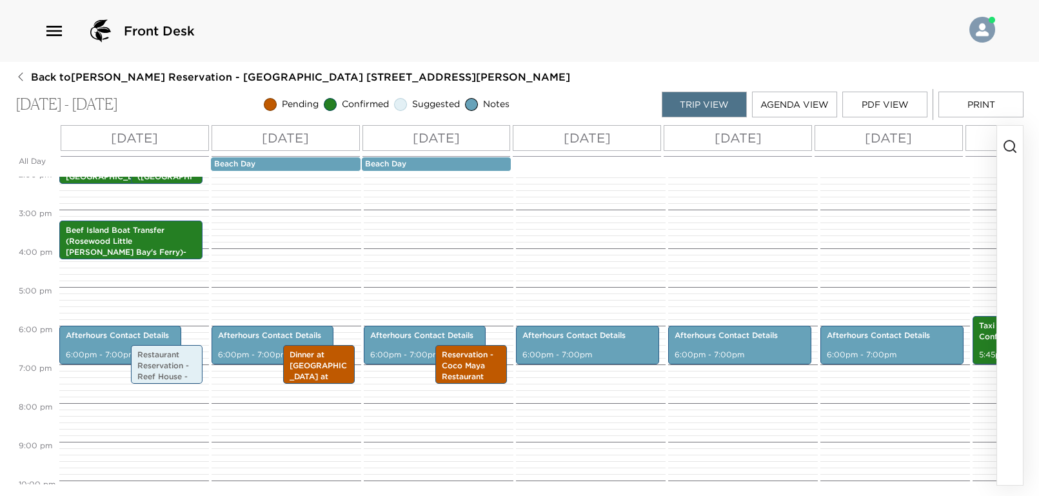
click at [783, 104] on button "Agenda View" at bounding box center [794, 105] width 85 height 26
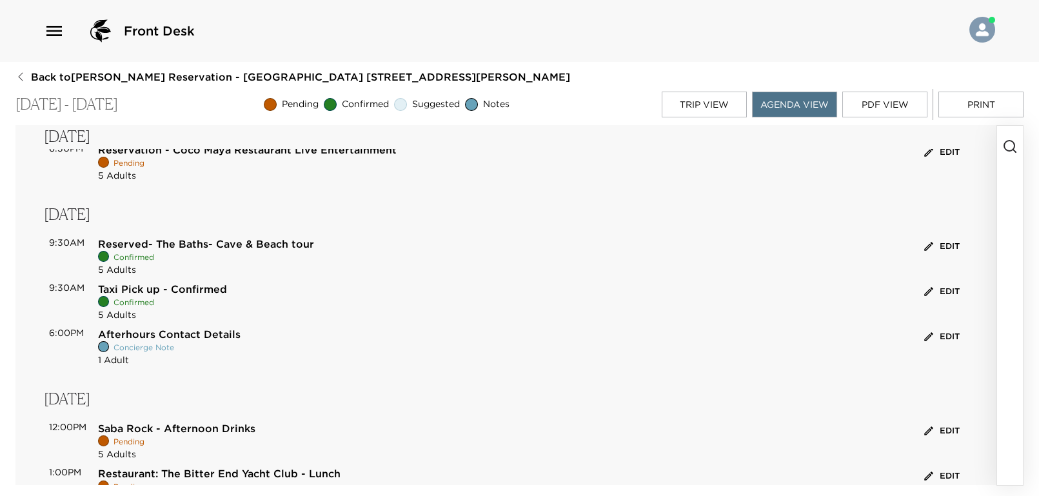
scroll to position [687, 0]
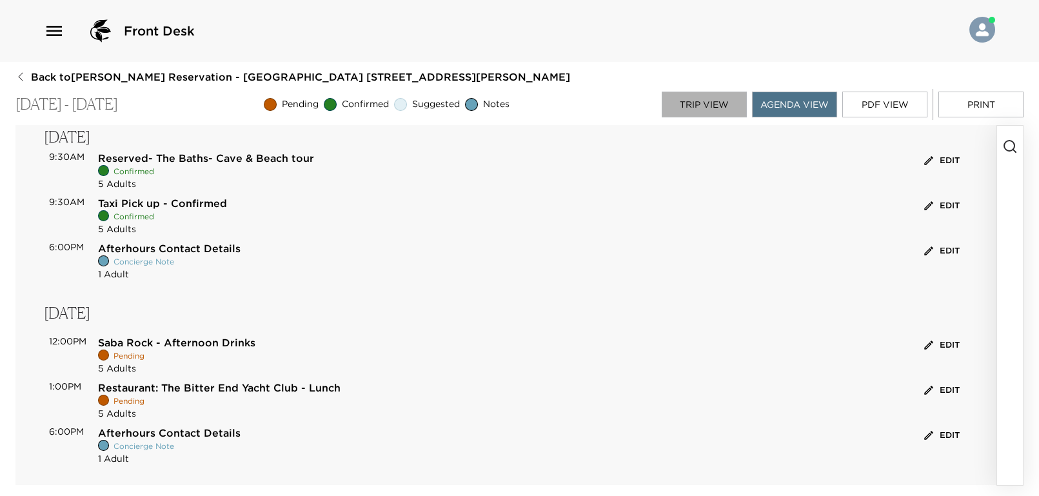
click at [694, 108] on button "Trip View" at bounding box center [703, 105] width 85 height 26
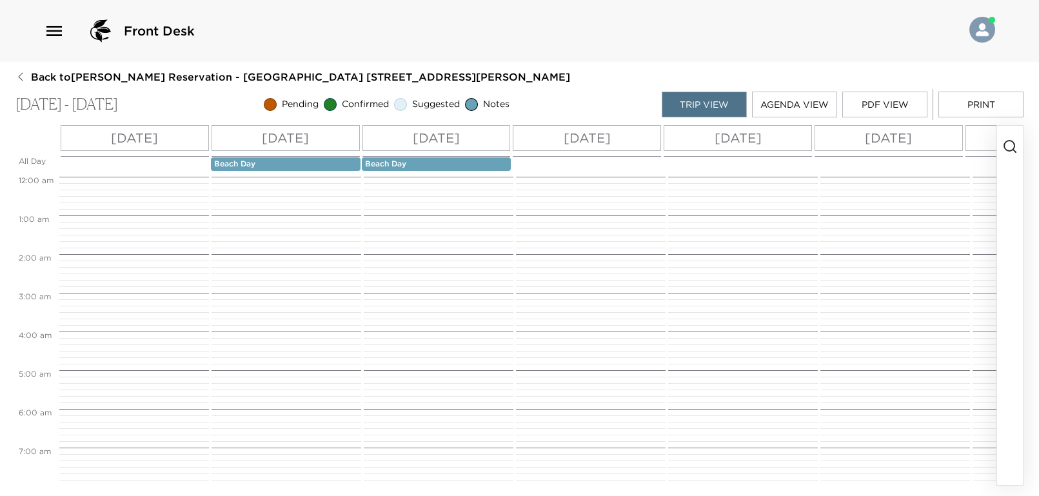
scroll to position [367, 0]
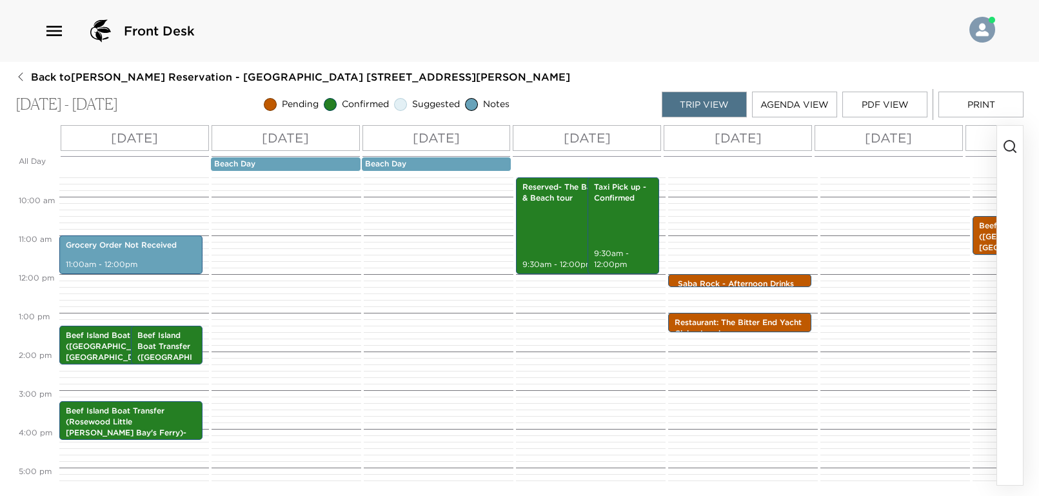
click at [608, 141] on p "[DATE]" at bounding box center [586, 137] width 47 height 19
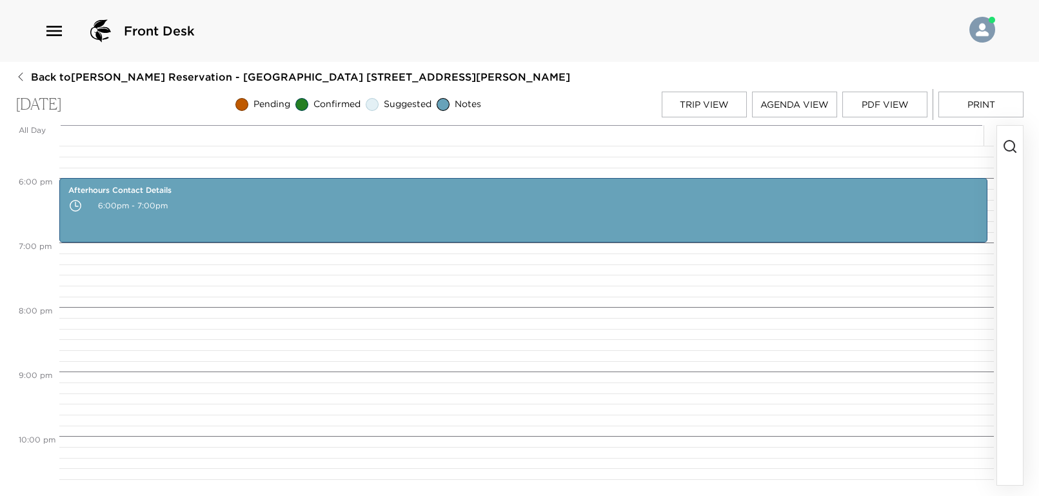
scroll to position [870, 0]
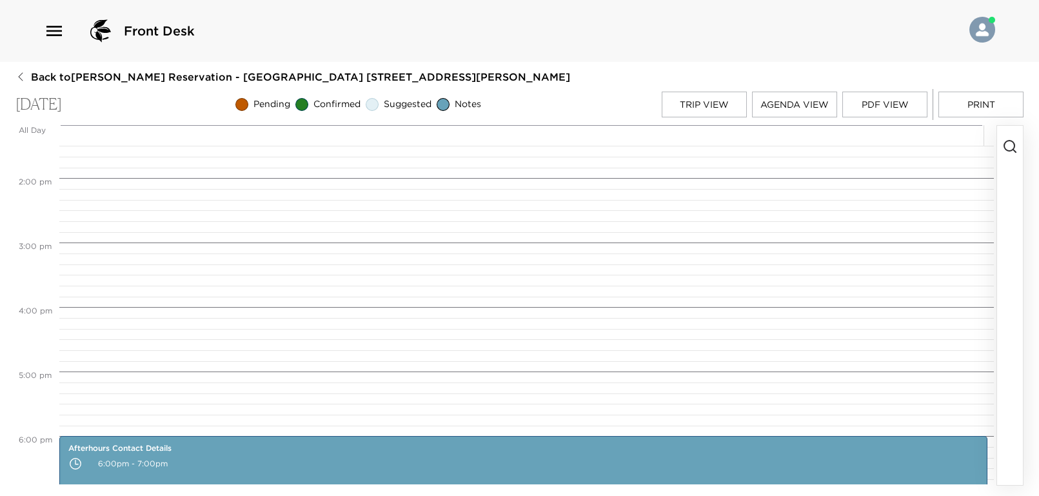
click at [1005, 151] on icon "button" at bounding box center [1009, 146] width 15 height 15
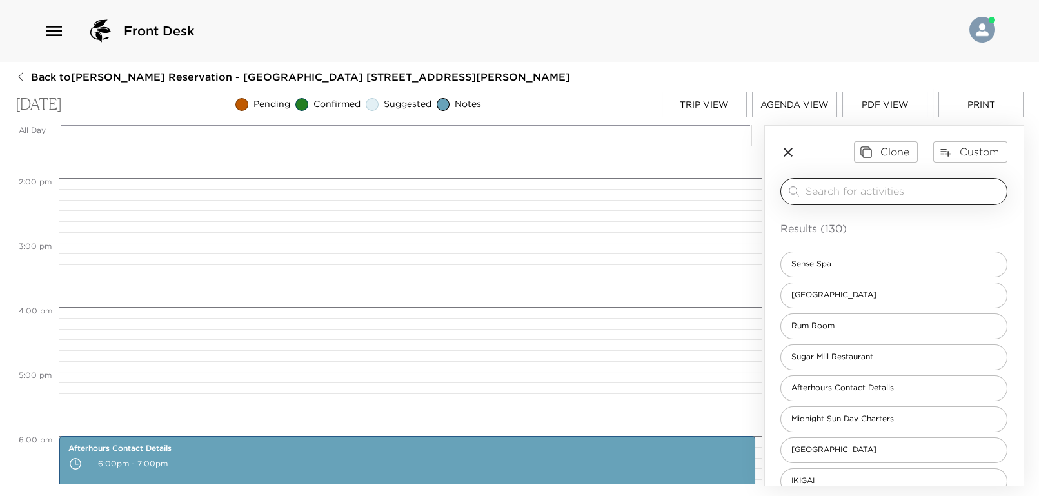
click at [892, 195] on input "search" at bounding box center [903, 191] width 196 height 15
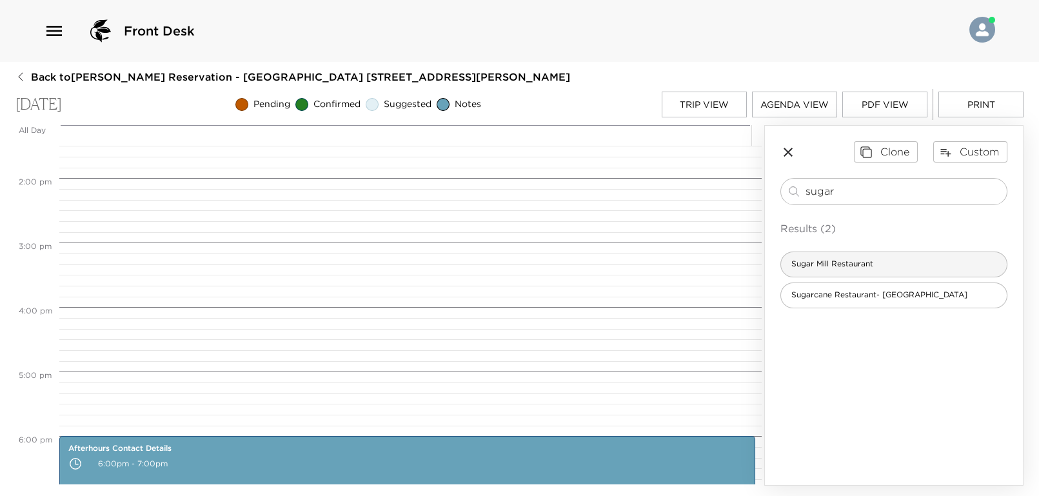
type input "sugar"
click at [866, 264] on span "Sugar Mill Restaurant" at bounding box center [832, 264] width 103 height 11
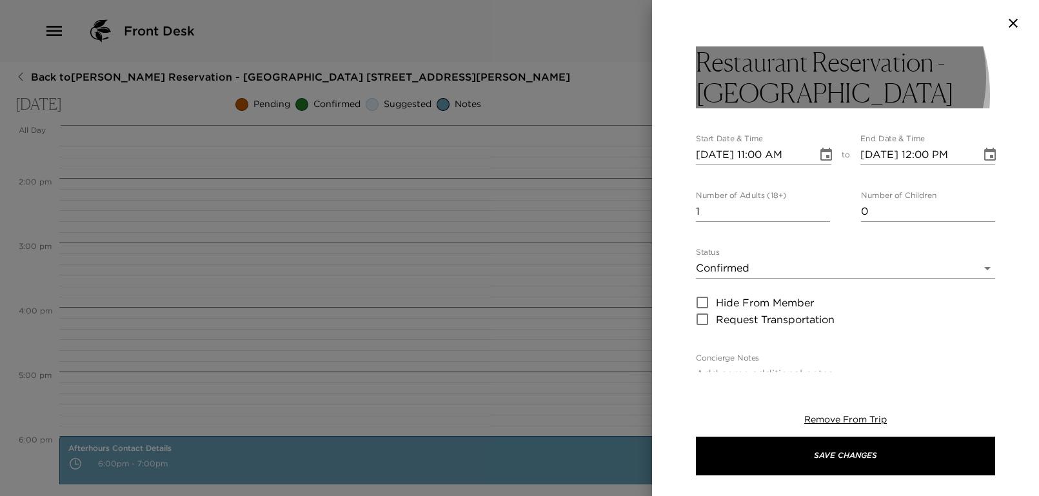
click at [812, 95] on h3 "Restaurant Reservation - [GEOGRAPHIC_DATA]" at bounding box center [845, 77] width 299 height 62
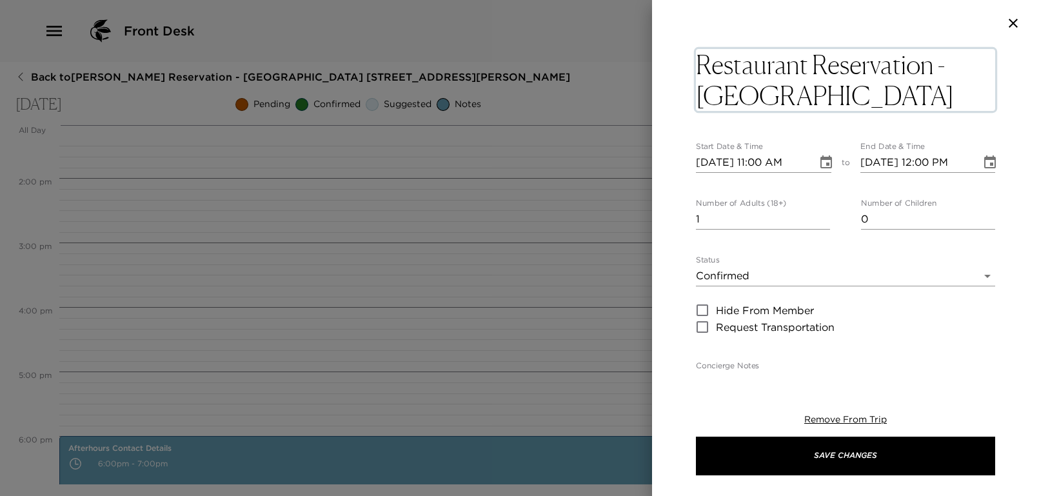
click at [823, 95] on textarea "Restaurant Reservation - [GEOGRAPHIC_DATA]" at bounding box center [845, 80] width 299 height 62
type textarea "Restaurant Reservation - [GEOGRAPHIC_DATA] - Caribbean cuisine"
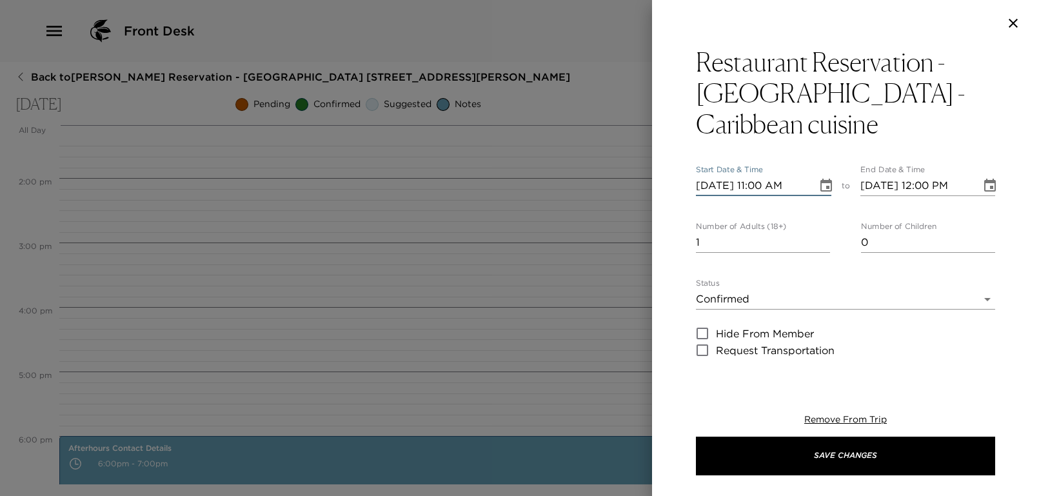
click at [759, 192] on input "[DATE] 11:00 AM" at bounding box center [752, 185] width 112 height 21
type input "[DATE] 06:30 PM"
type input "[DATE] 07:30 PM"
type input "[DATE] 06:30 PM"
click at [681, 214] on div "Restaurant Reservation - [GEOGRAPHIC_DATA] - Caribbean cuisine Start Date & Tim…" at bounding box center [845, 209] width 387 height 326
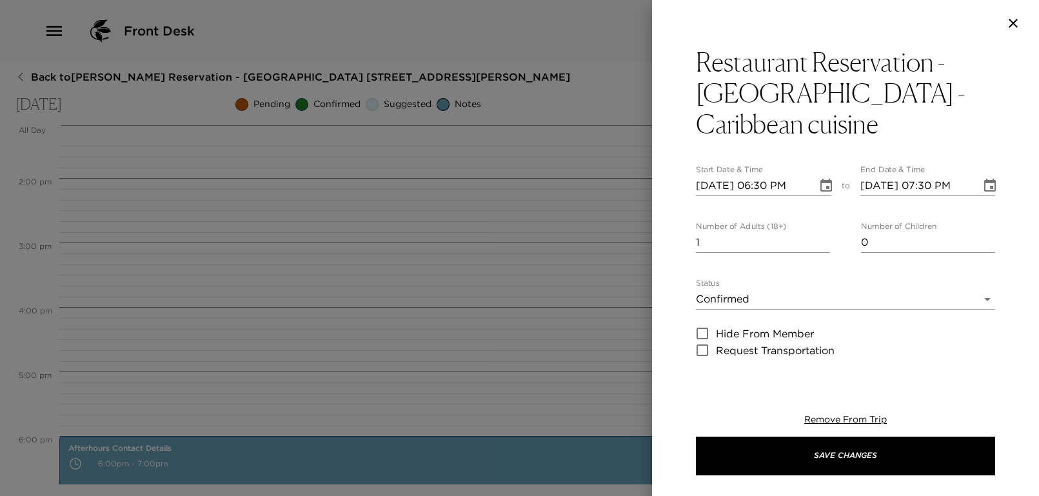
click at [765, 248] on input "1" at bounding box center [763, 242] width 134 height 21
type input "5"
click at [676, 293] on div "Restaurant Reservation - [GEOGRAPHIC_DATA] - Caribbean cuisine Start Date & Tim…" at bounding box center [845, 209] width 387 height 326
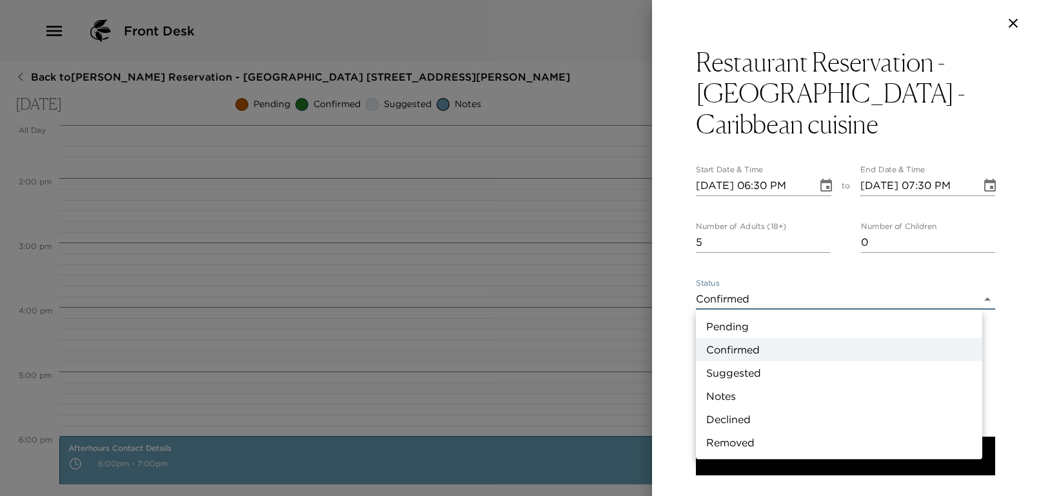
click at [741, 303] on body "Front Desk Back to [PERSON_NAME][GEOGRAPHIC_DATA] - [GEOGRAPHIC_DATA] [STREET_A…" at bounding box center [519, 248] width 1039 height 496
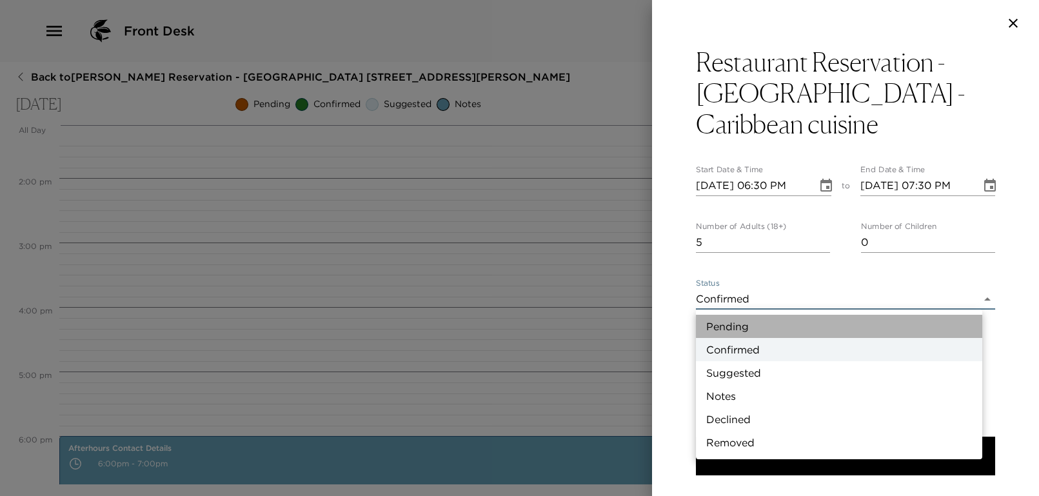
click at [751, 322] on li "Pending" at bounding box center [839, 326] width 286 height 23
type input "Pending"
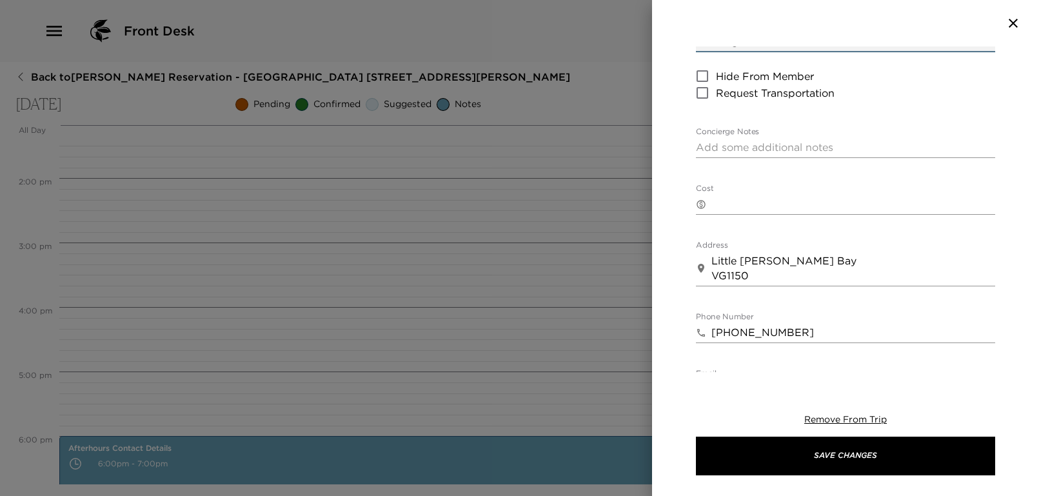
scroll to position [515, 0]
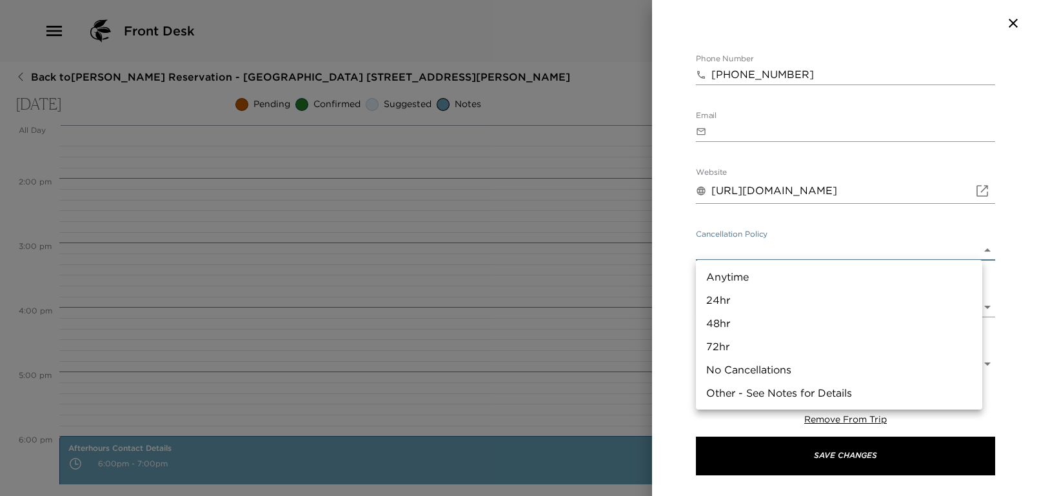
click at [765, 242] on body "Front Desk Back to [PERSON_NAME][GEOGRAPHIC_DATA] - [GEOGRAPHIC_DATA] [STREET_A…" at bounding box center [519, 248] width 1039 height 496
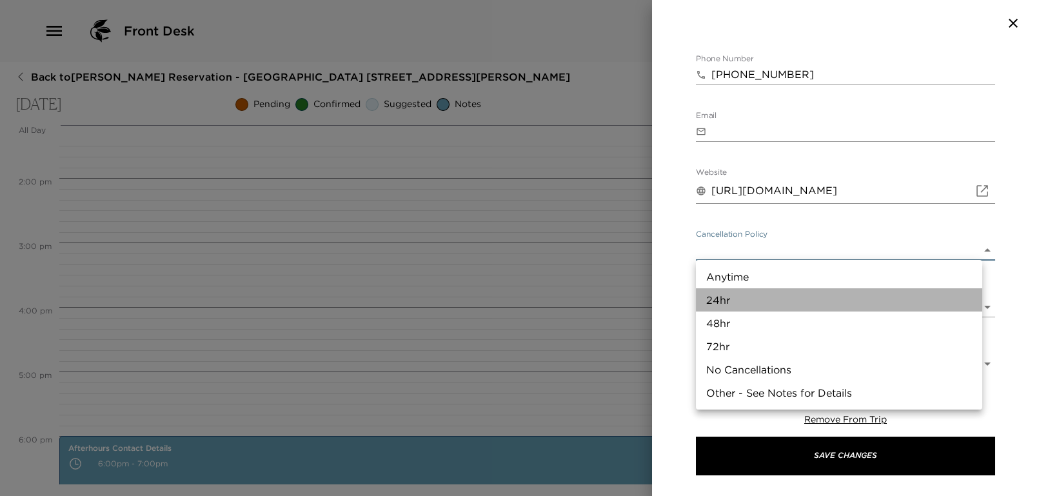
click at [762, 300] on li "24hr" at bounding box center [839, 299] width 286 height 23
type input "24hr"
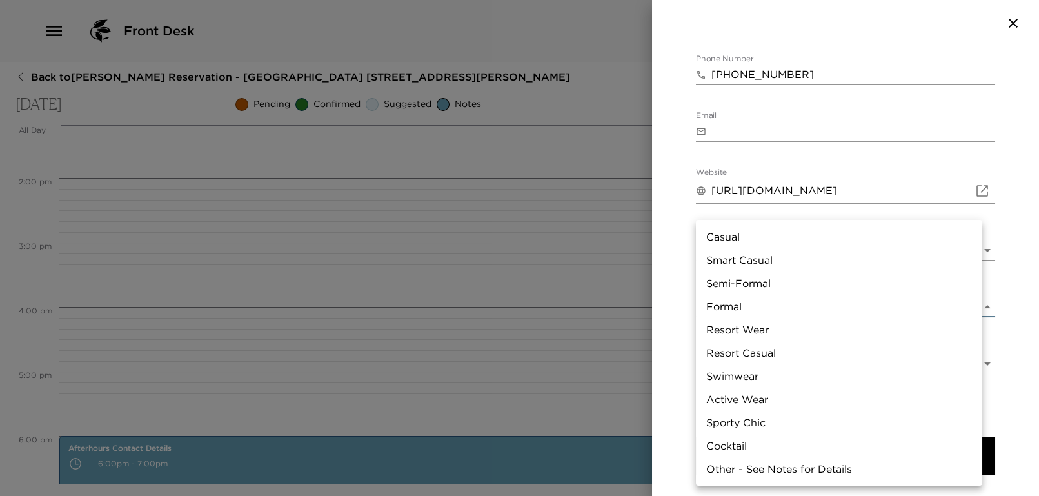
click at [779, 309] on body "Front Desk Back to [PERSON_NAME][GEOGRAPHIC_DATA] - [GEOGRAPHIC_DATA] [STREET_A…" at bounding box center [519, 248] width 1039 height 496
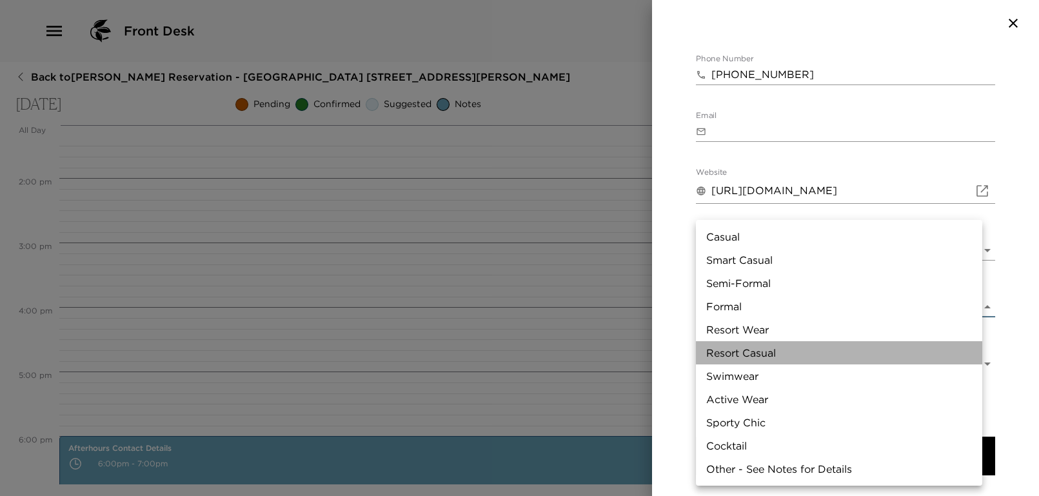
click at [786, 358] on li "Resort Casual" at bounding box center [839, 352] width 286 height 23
type input "Resort Casual"
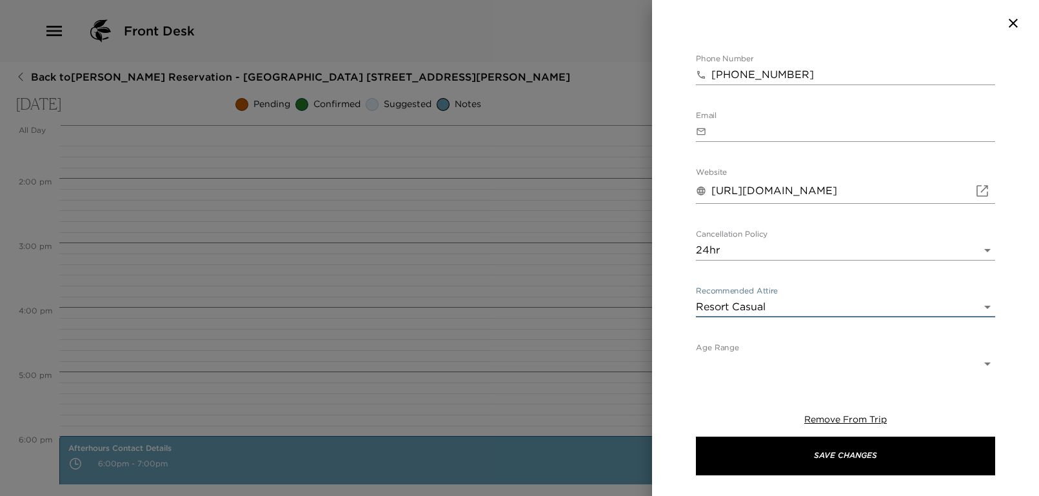
scroll to position [516, 0]
click at [751, 362] on body "Front Desk Back to [PERSON_NAME][GEOGRAPHIC_DATA] - [GEOGRAPHIC_DATA] [STREET_A…" at bounding box center [519, 248] width 1039 height 496
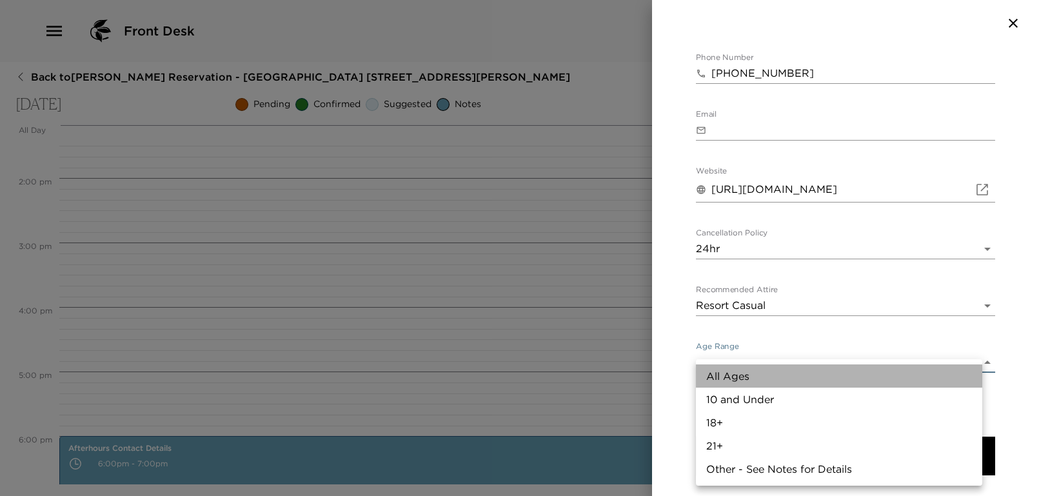
click at [750, 377] on li "All Ages" at bounding box center [839, 375] width 286 height 23
type input "All Ages"
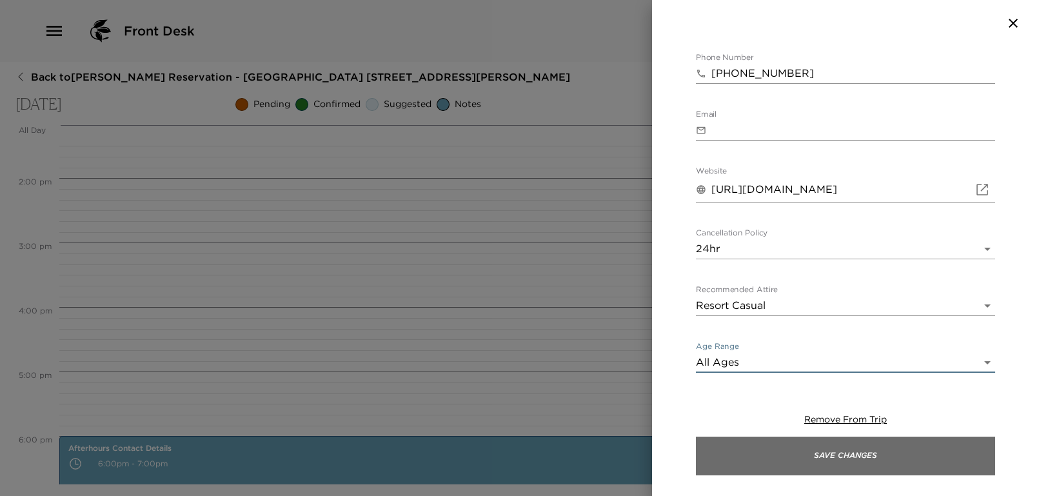
click at [837, 456] on button "Save Changes" at bounding box center [845, 455] width 299 height 39
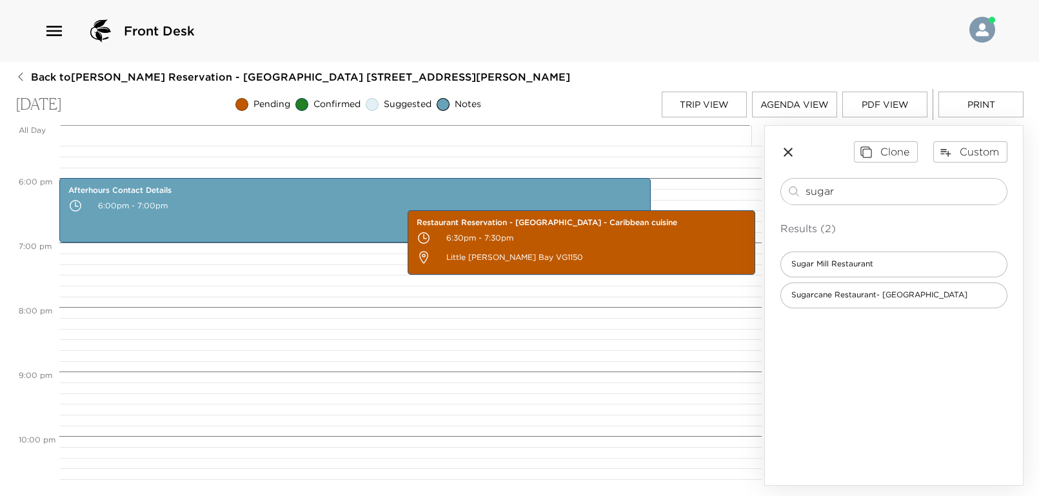
scroll to position [1042, 0]
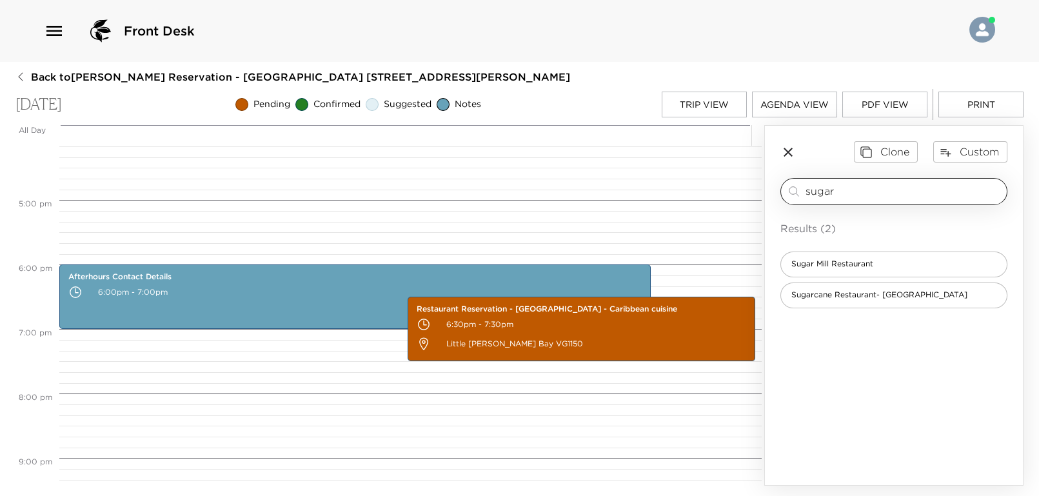
click at [862, 193] on input "sugar" at bounding box center [903, 191] width 196 height 15
type input "s"
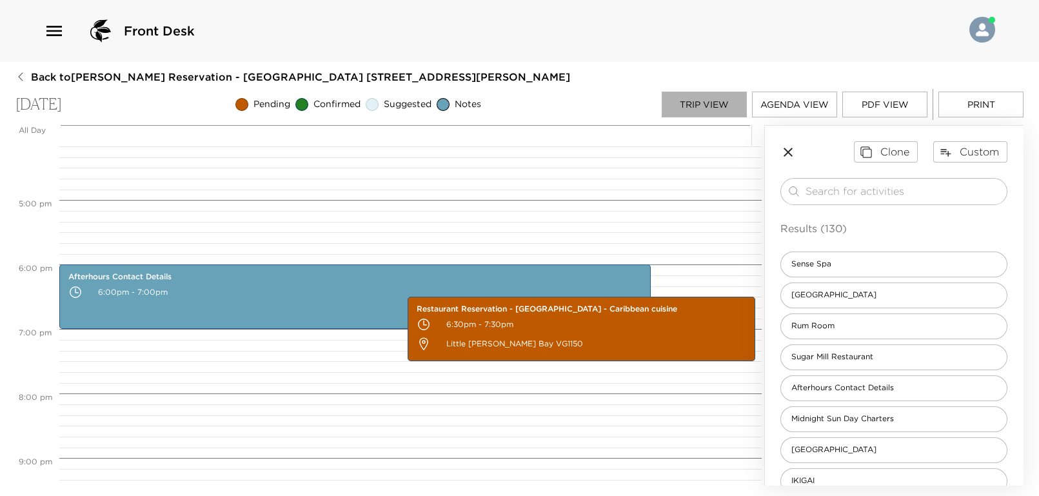
click at [720, 110] on button "Trip View" at bounding box center [703, 105] width 85 height 26
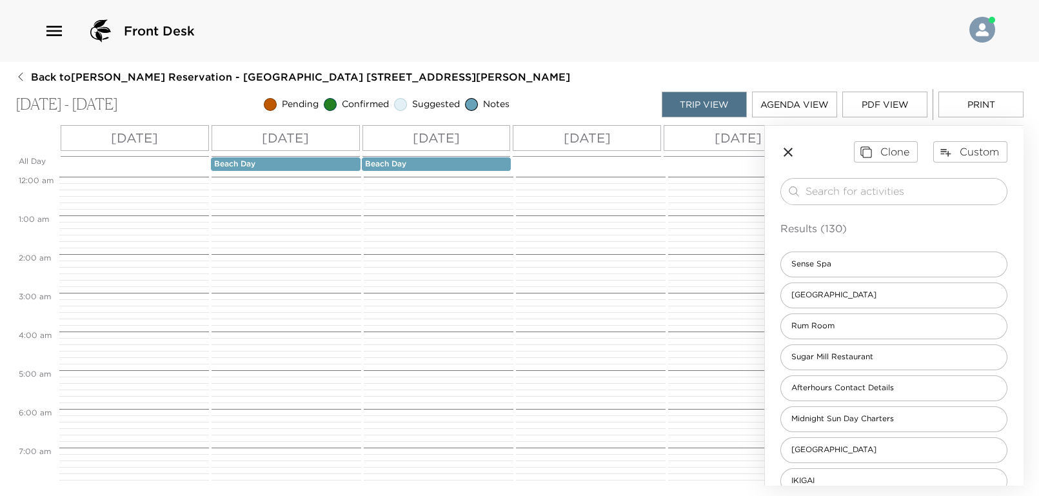
scroll to position [367, 0]
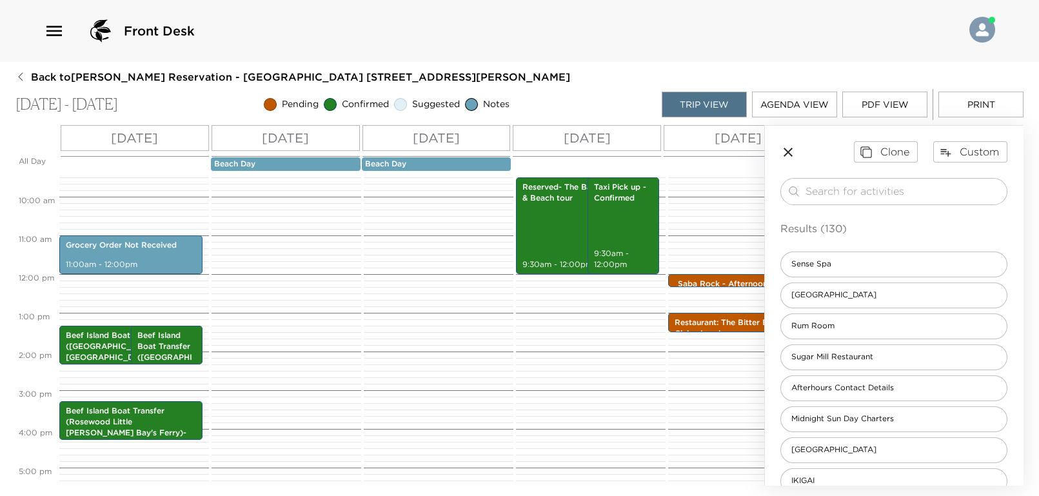
click at [429, 164] on p "Beach Day" at bounding box center [436, 164] width 143 height 11
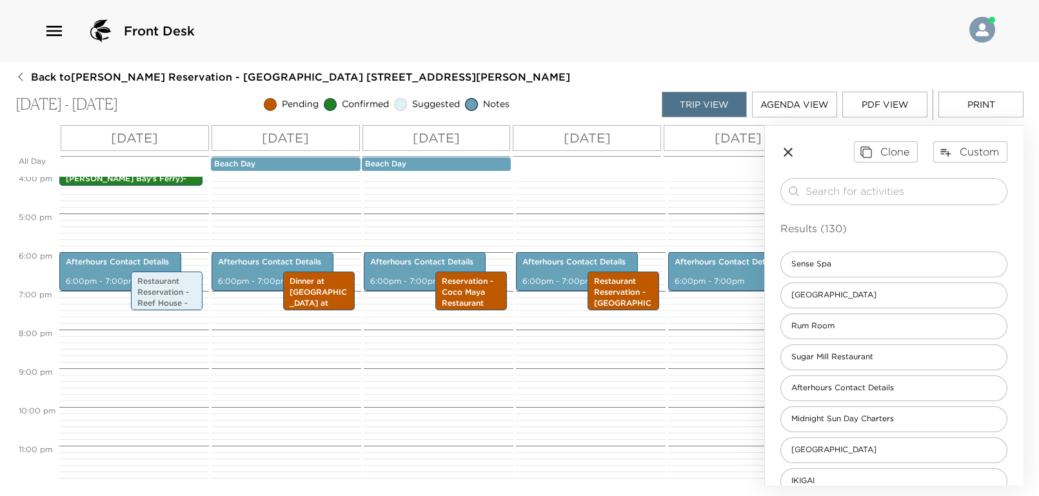
click at [441, 135] on p "[DATE]" at bounding box center [436, 137] width 47 height 19
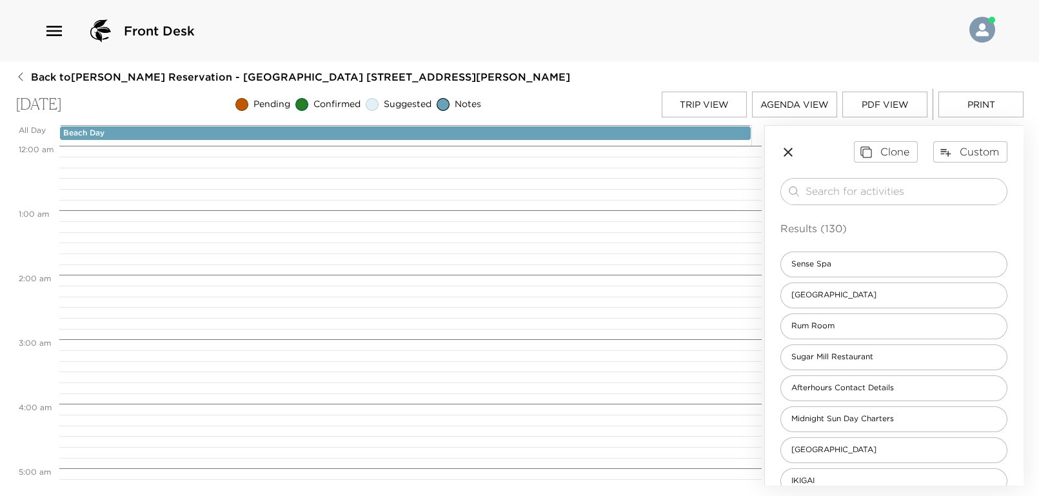
scroll to position [1160, 0]
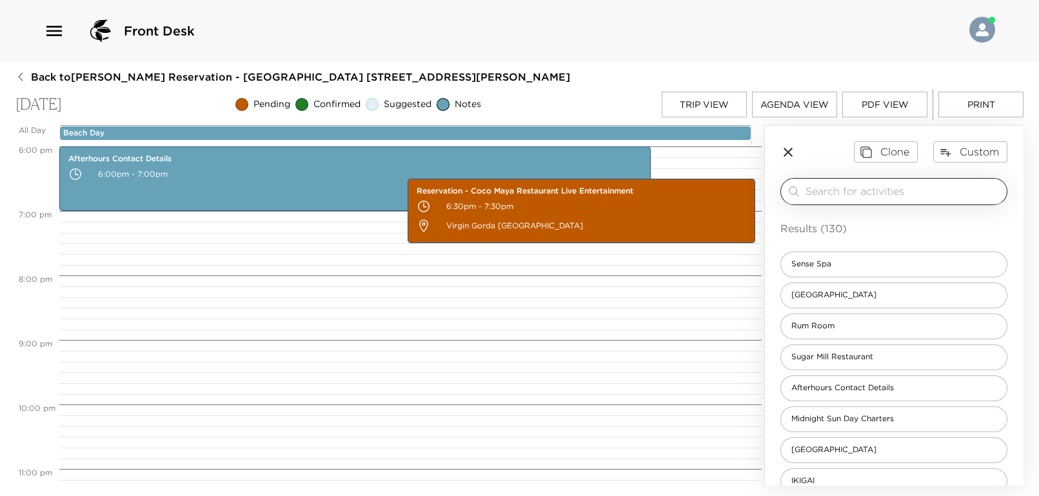
click at [886, 184] on input "search" at bounding box center [903, 191] width 196 height 15
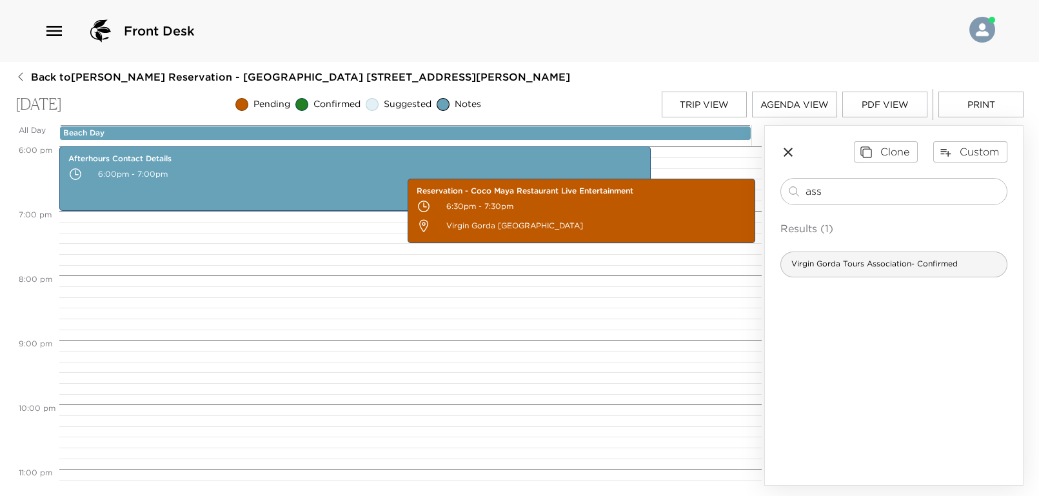
type input "ass"
click at [837, 266] on span "Virgin Gorda Tours Association- Confirmed" at bounding box center [874, 264] width 187 height 11
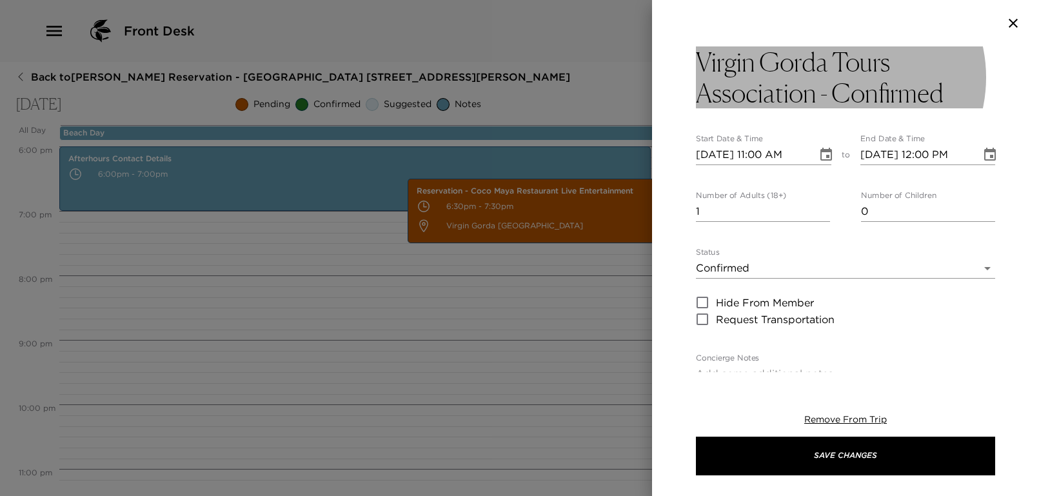
click at [807, 90] on h3 "Virgin Gorda Tours Association - Confirmed" at bounding box center [845, 77] width 299 height 62
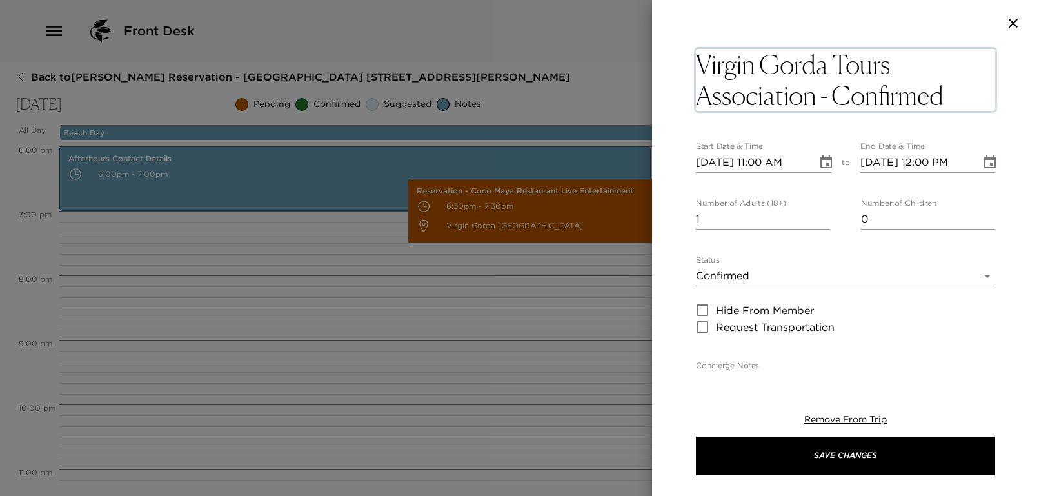
click at [814, 90] on textarea "Virgin Gorda Tours Association - Confirmed" at bounding box center [845, 80] width 299 height 62
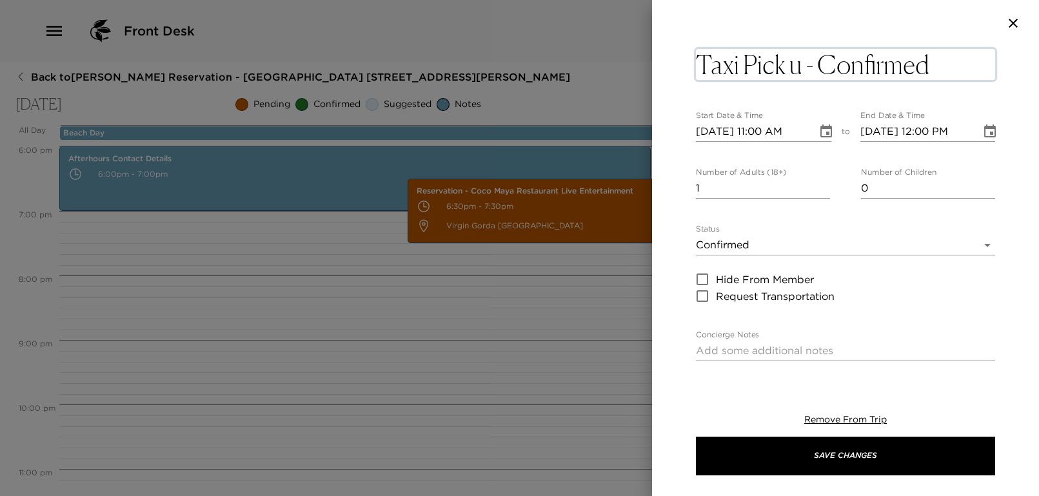
type textarea "Taxi Pick up - Confirmed"
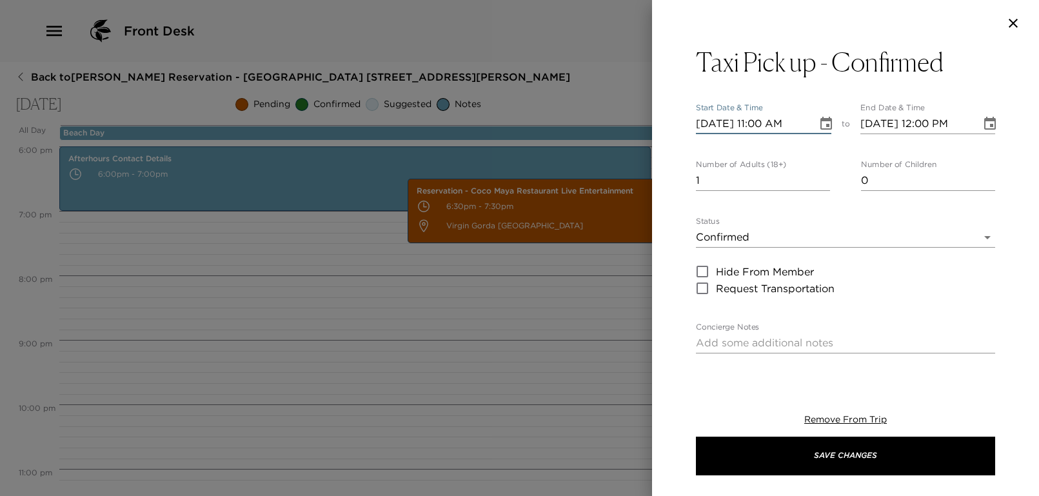
click at [763, 135] on div "Taxi Pick up - Confirmed Start Date & Time [DATE] 11:00 AM to End Date & Time […" at bounding box center [845, 436] width 299 height 781
type input "[DATE] 06:15 PM"
type input "[DATE] 07:15 PM"
type input "[DATE] 06:15 PM"
click at [738, 175] on input "1" at bounding box center [763, 180] width 134 height 21
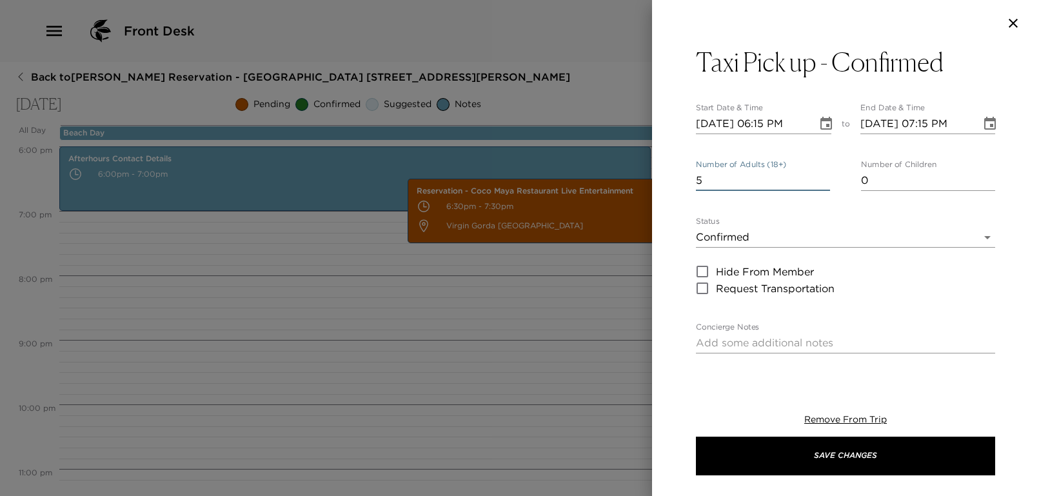
type input "5"
click at [692, 202] on div "Taxi Pick up - Confirmed Start Date & Time [DATE] 06:15 PM to End Date & Time […" at bounding box center [845, 209] width 387 height 326
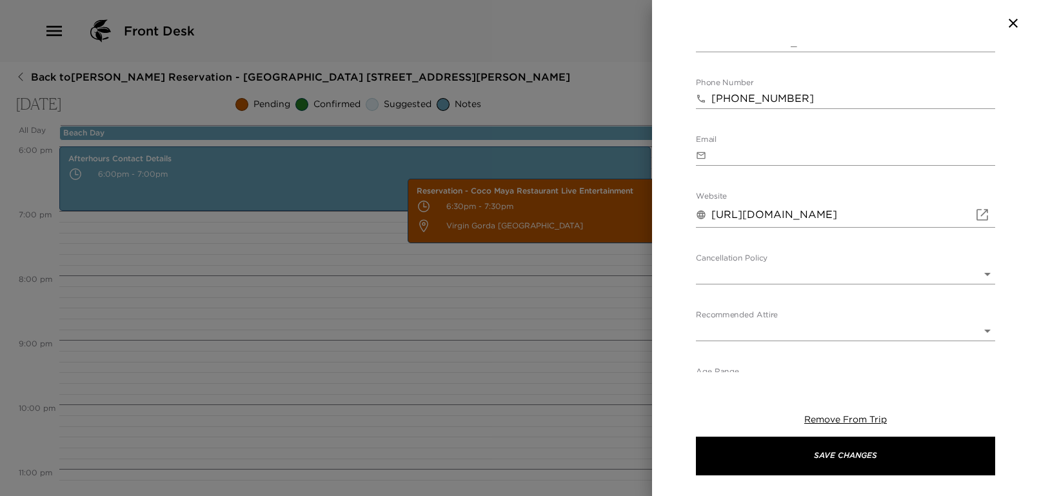
scroll to position [257, 0]
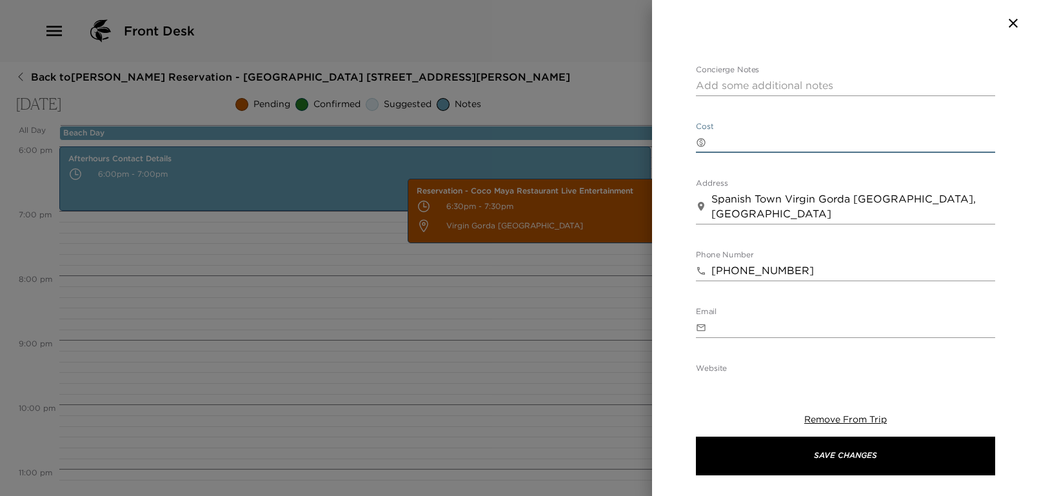
click at [748, 139] on textarea "Cost" at bounding box center [853, 142] width 284 height 15
type textarea "10 per person one way"
click at [670, 180] on div "Taxi Pick up - Confirmed Start Date & Time [DATE] 06:15 PM to End Date & Time […" at bounding box center [845, 209] width 387 height 326
click at [727, 139] on textarea "10 per person one way" at bounding box center [853, 142] width 284 height 15
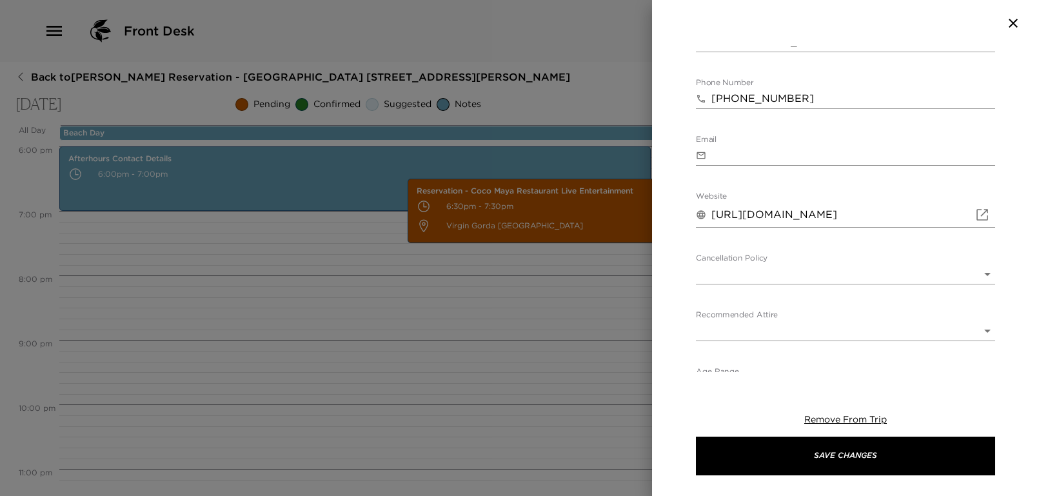
scroll to position [455, 0]
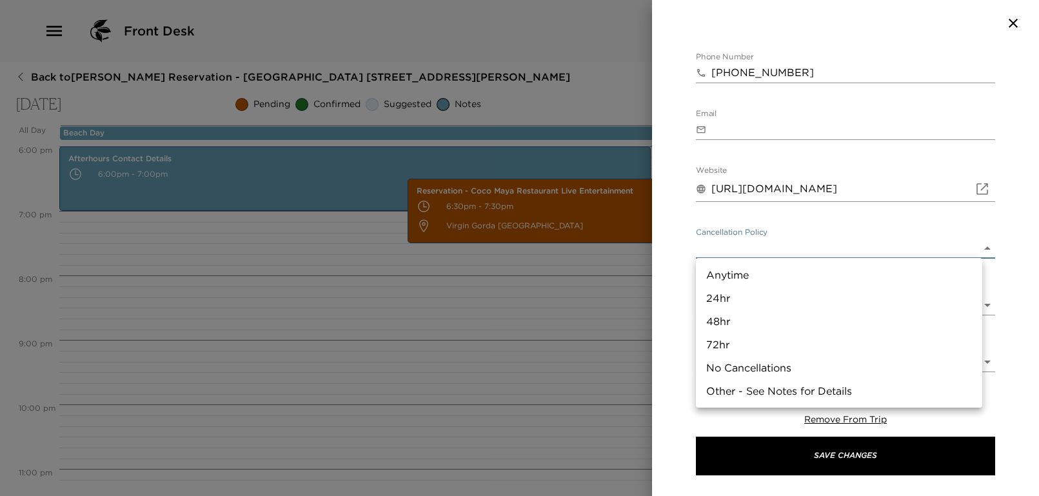
click at [775, 241] on body "Front Desk Back to [PERSON_NAME][GEOGRAPHIC_DATA] - [GEOGRAPHIC_DATA] [STREET_A…" at bounding box center [519, 248] width 1039 height 496
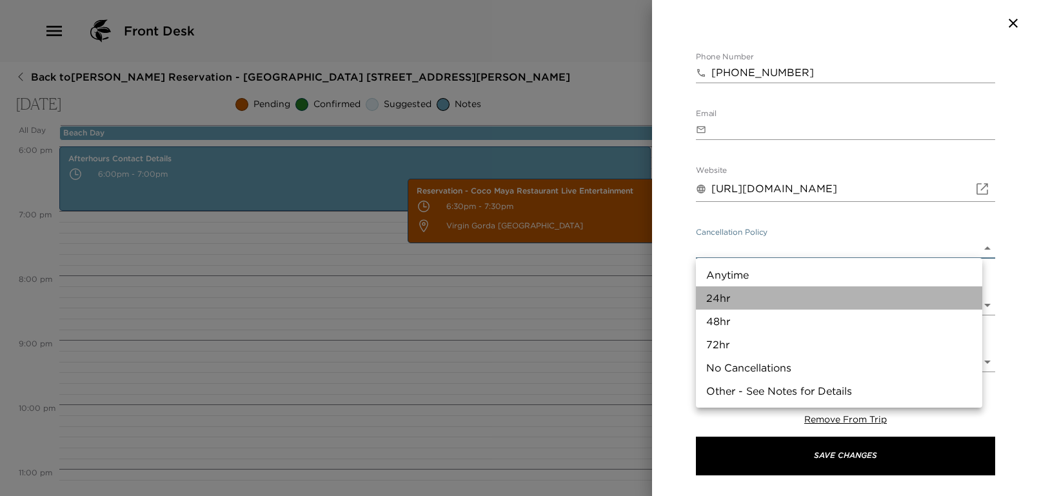
click at [763, 300] on li "24hr" at bounding box center [839, 297] width 286 height 23
type input "24hr"
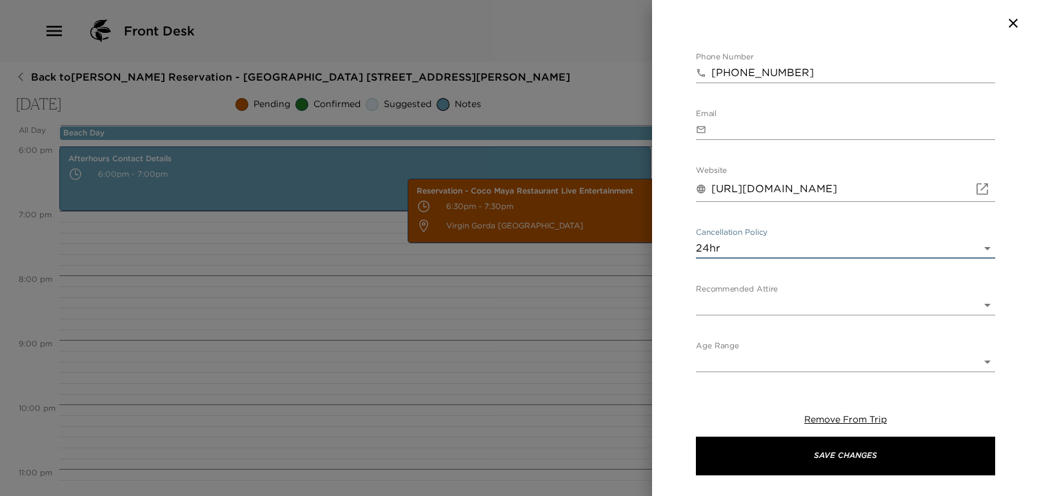
click at [761, 307] on body "Front Desk Back to [PERSON_NAME][GEOGRAPHIC_DATA] - [GEOGRAPHIC_DATA] [STREET_A…" at bounding box center [519, 248] width 1039 height 496
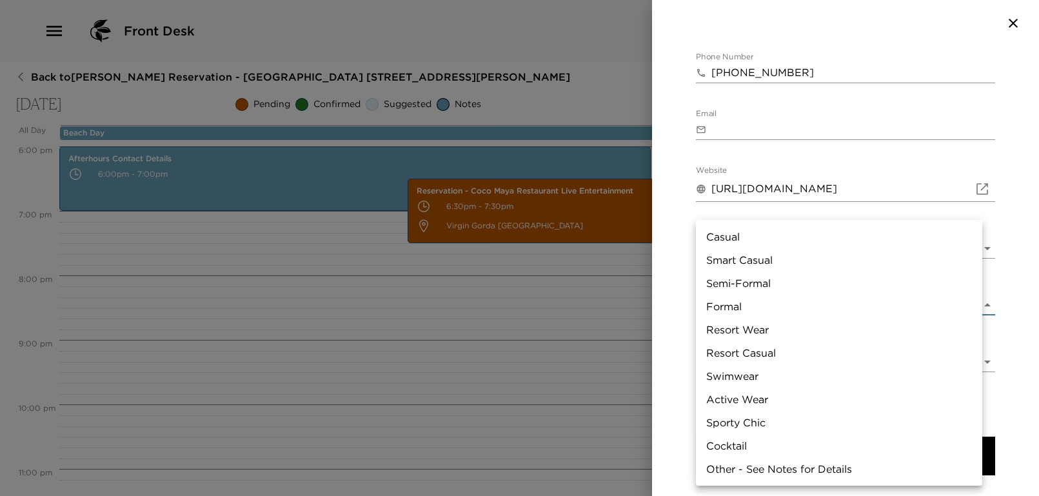
click at [678, 238] on div at bounding box center [519, 248] width 1039 height 496
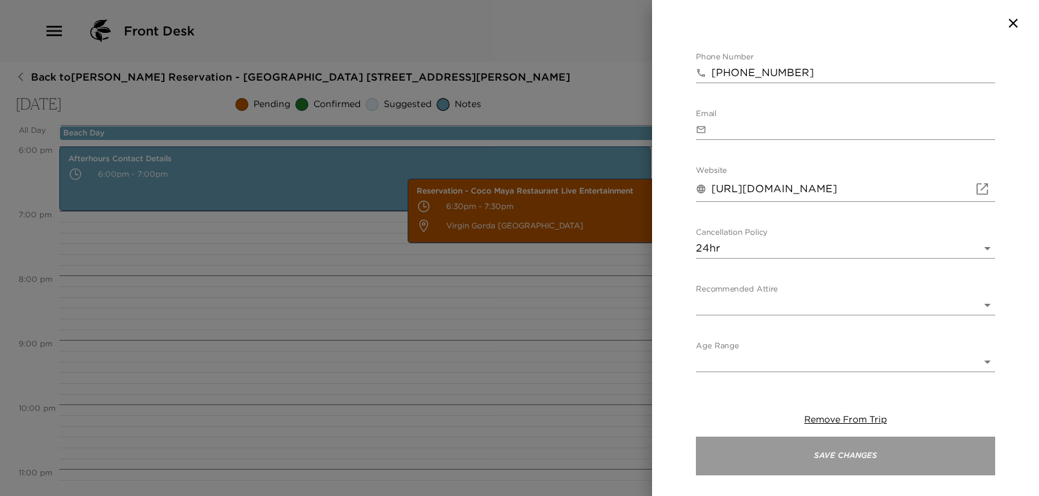
click at [867, 464] on button "Save Changes" at bounding box center [845, 455] width 299 height 39
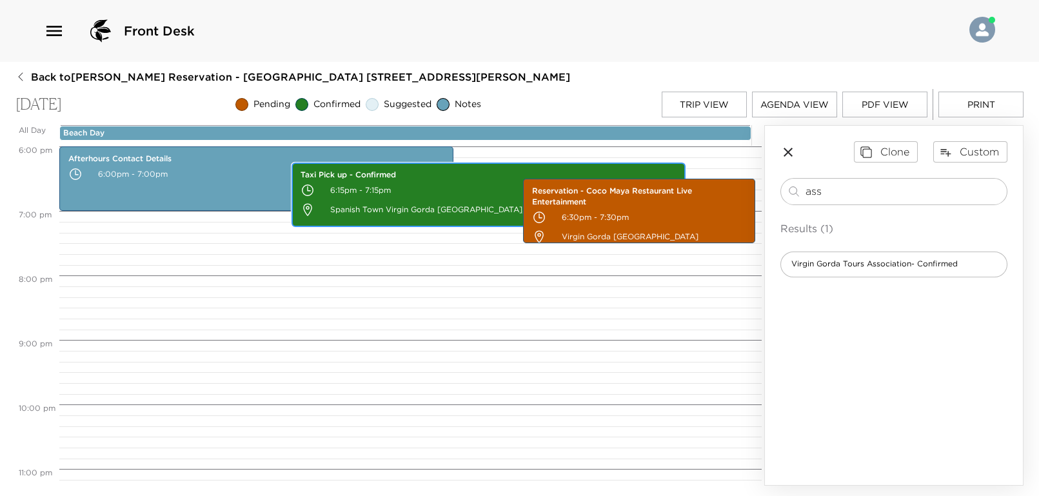
click at [476, 184] on p "6:15pm - 7:15pm" at bounding box center [488, 190] width 376 height 19
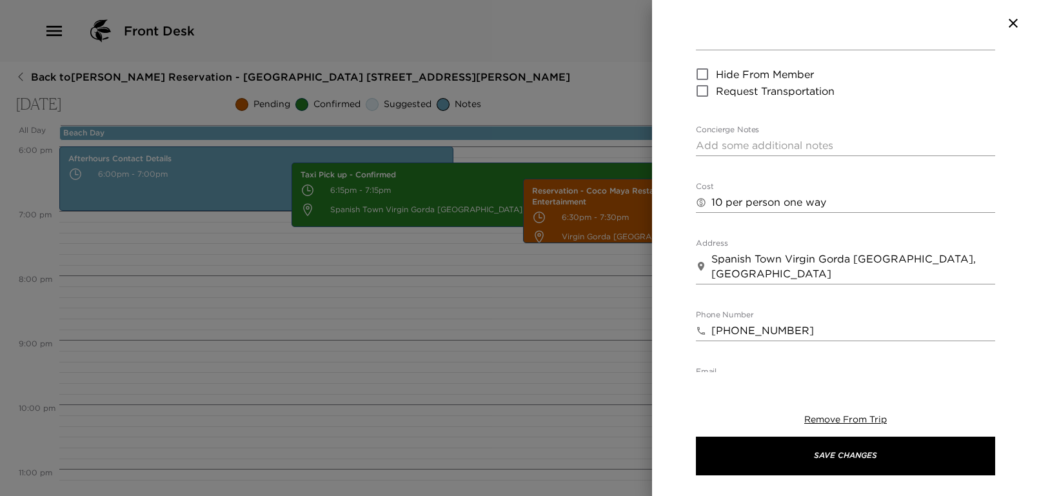
scroll to position [111, 0]
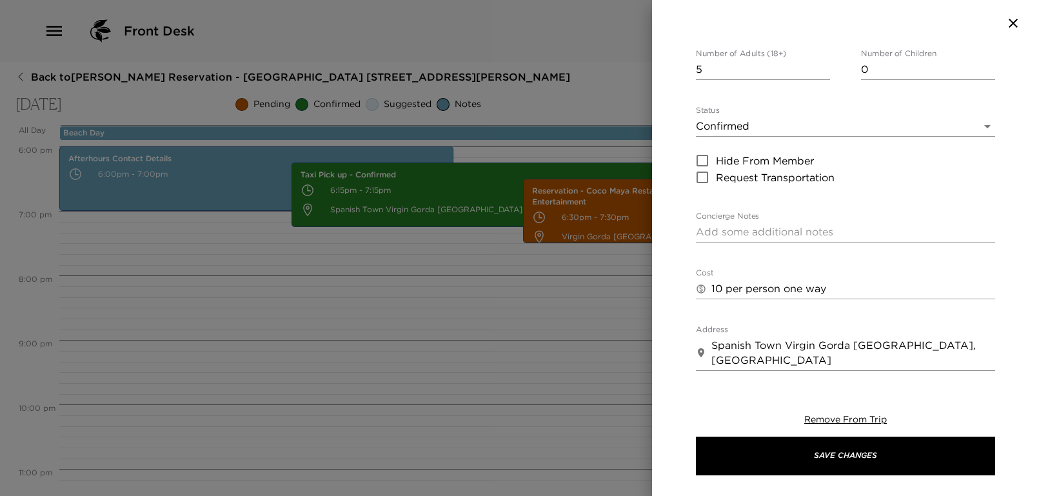
click at [747, 121] on body "Front Desk Back to [PERSON_NAME][GEOGRAPHIC_DATA] - [GEOGRAPHIC_DATA] [STREET_A…" at bounding box center [519, 248] width 1039 height 496
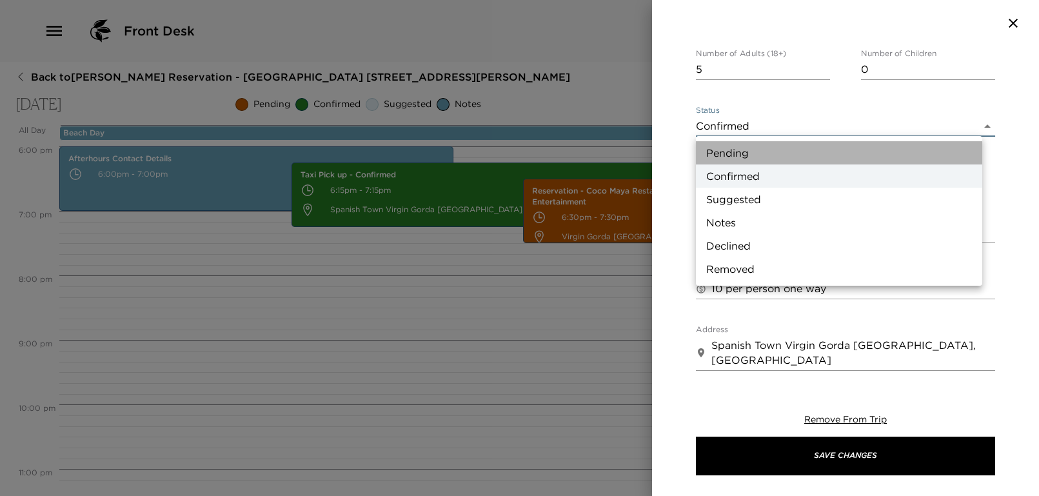
click at [720, 151] on li "Pending" at bounding box center [839, 152] width 286 height 23
type input "Pending"
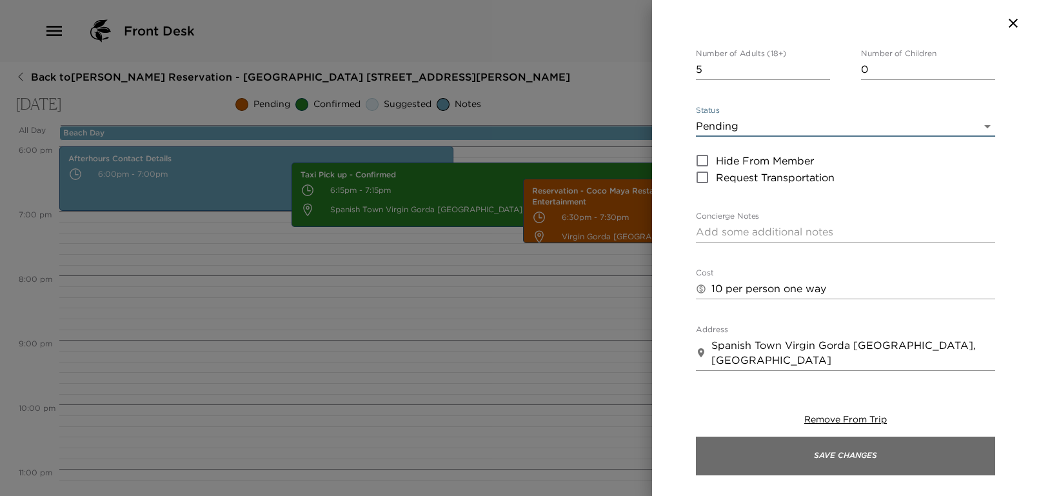
click at [842, 444] on button "Save Changes" at bounding box center [845, 455] width 299 height 39
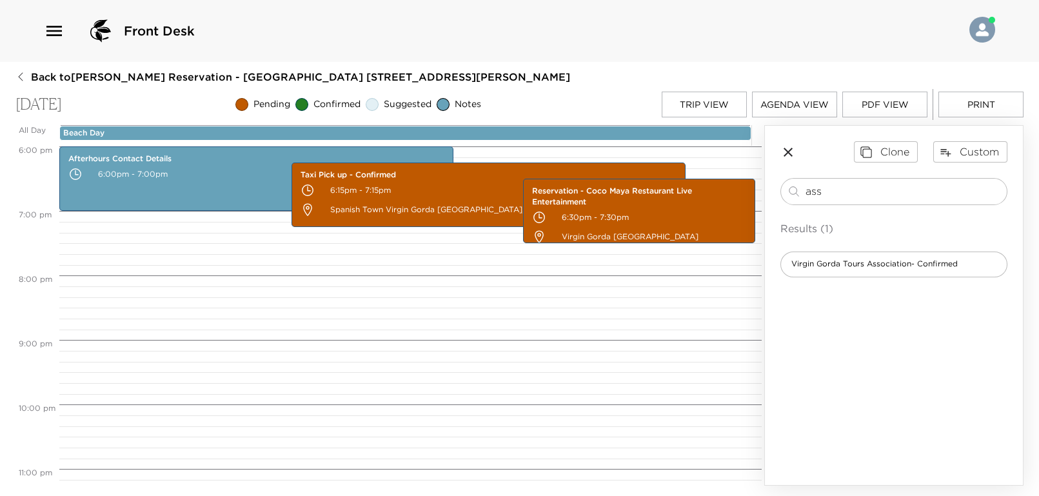
click at [784, 153] on icon "button" at bounding box center [787, 151] width 15 height 15
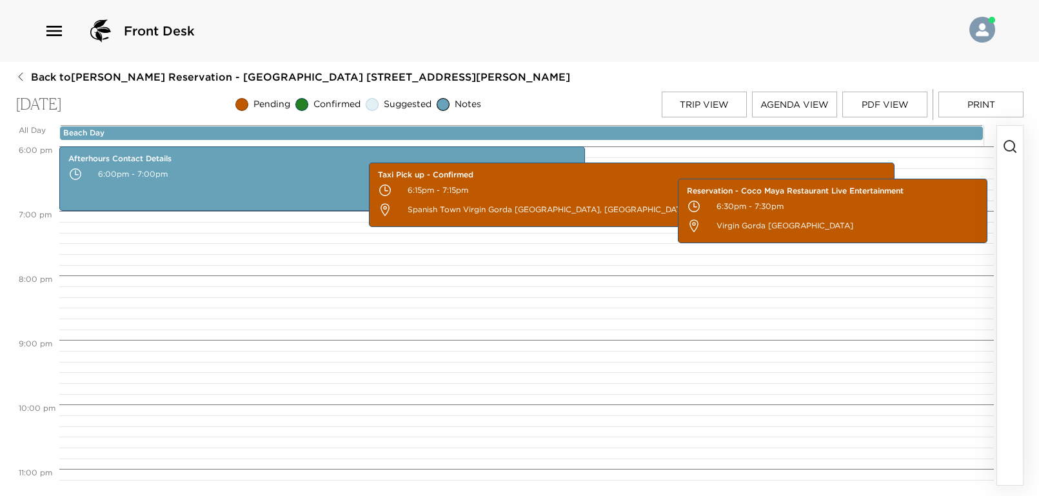
click at [797, 104] on button "Agenda View" at bounding box center [794, 105] width 85 height 26
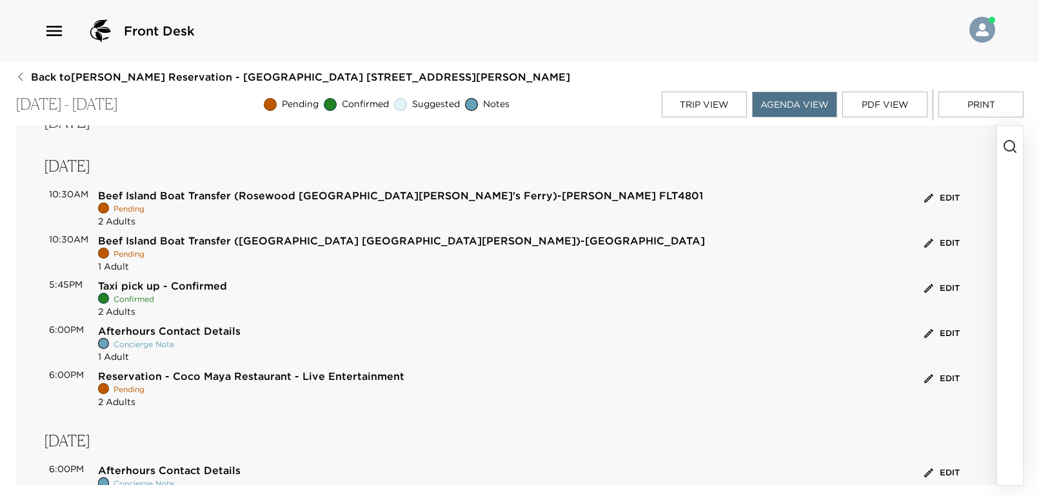
scroll to position [1289, 0]
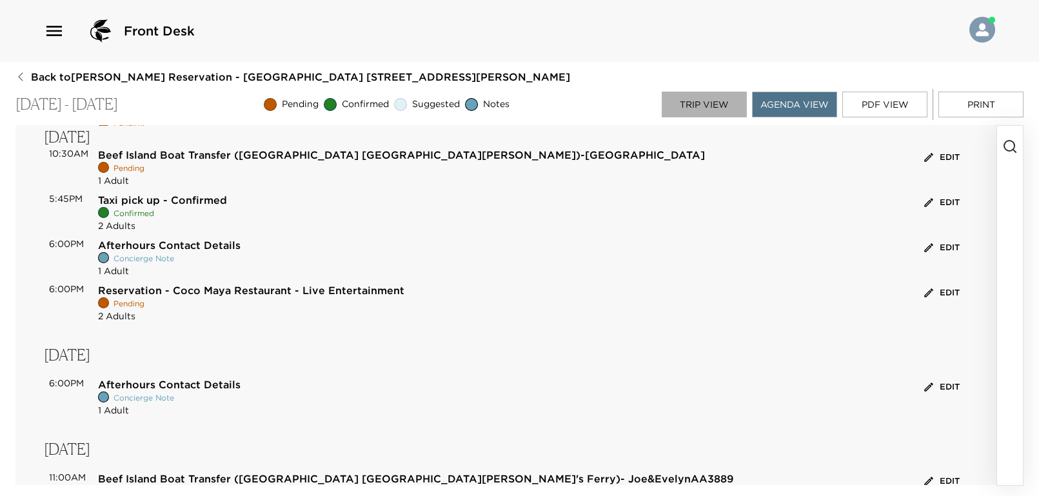
click at [726, 112] on button "Trip View" at bounding box center [703, 105] width 85 height 26
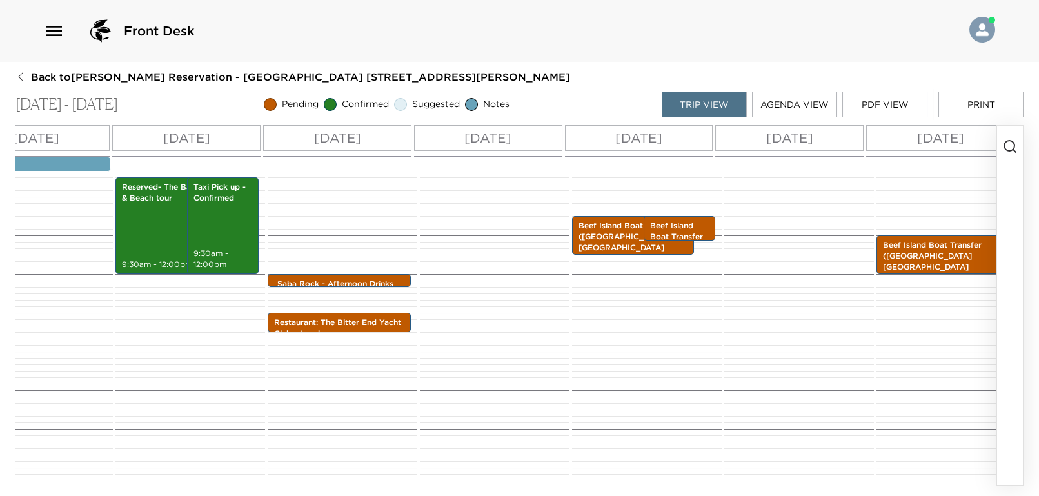
scroll to position [0, 402]
click at [810, 137] on p "[DATE]" at bounding box center [787, 137] width 47 height 19
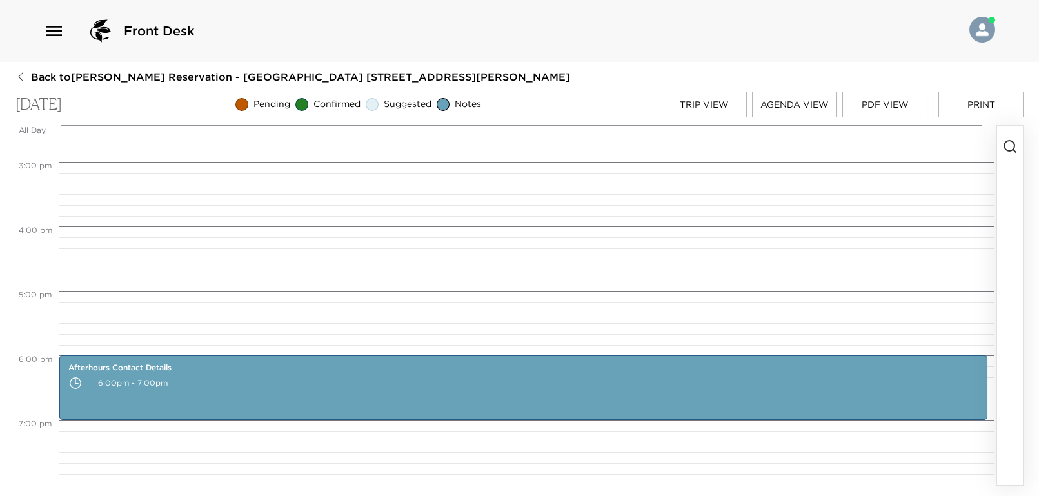
scroll to position [865, 0]
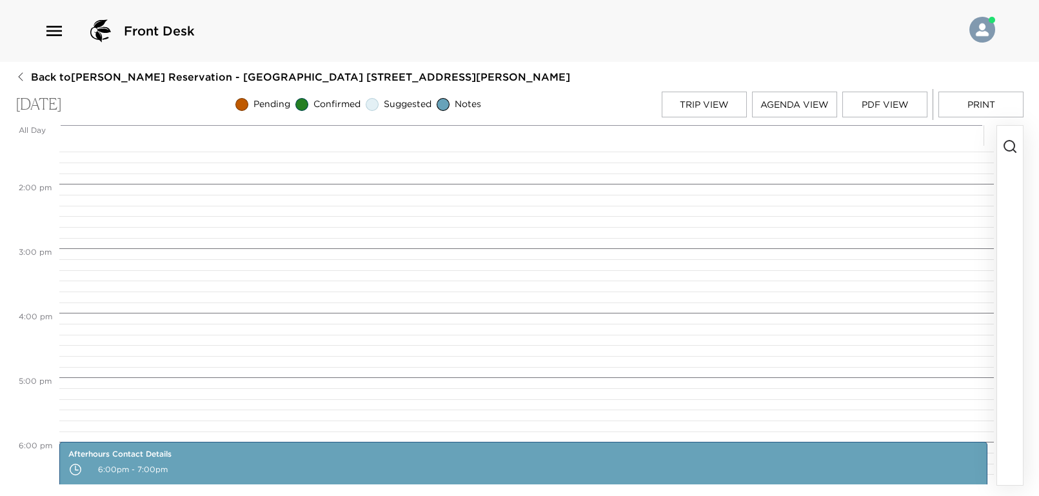
click at [1013, 146] on icon "button" at bounding box center [1009, 146] width 15 height 15
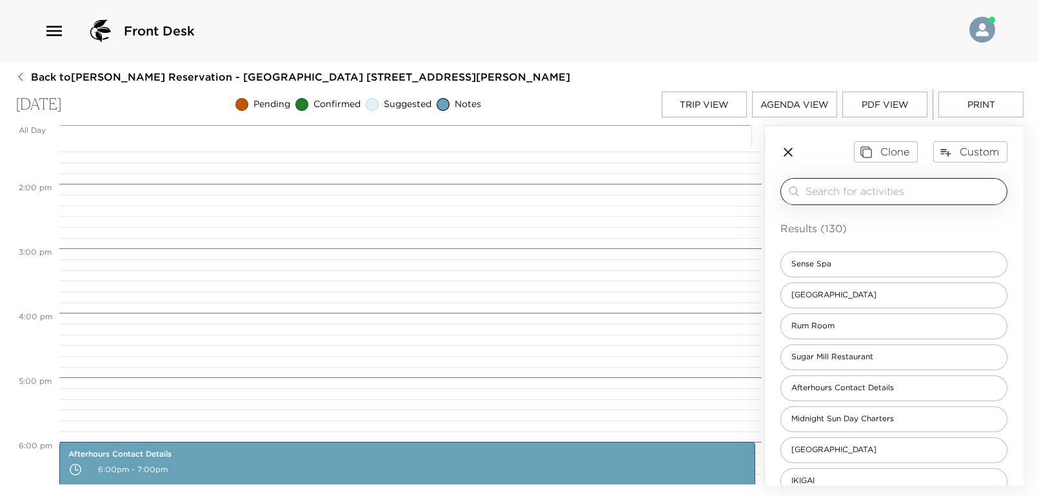
click at [883, 188] on input "search" at bounding box center [903, 191] width 196 height 15
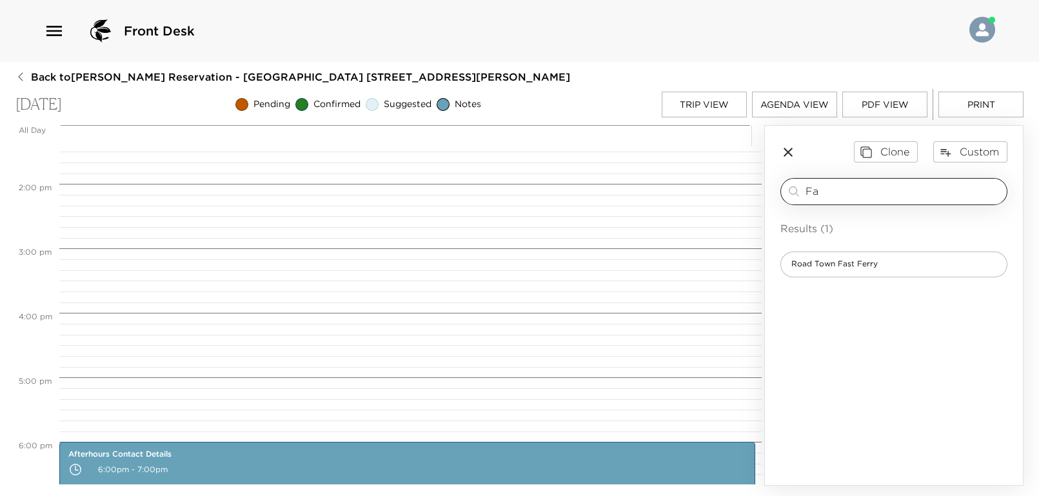
type input "F"
type input "reef"
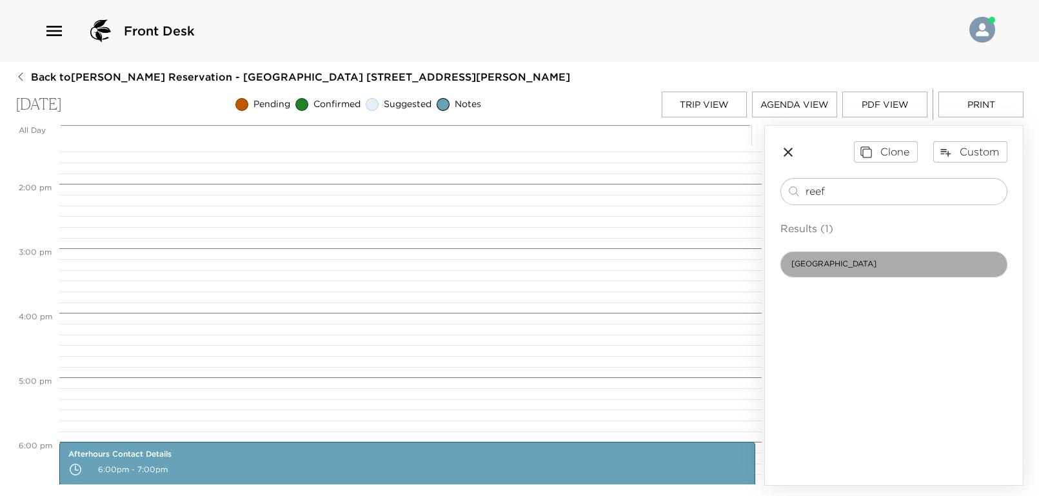
click at [855, 267] on div "[GEOGRAPHIC_DATA]" at bounding box center [893, 264] width 227 height 26
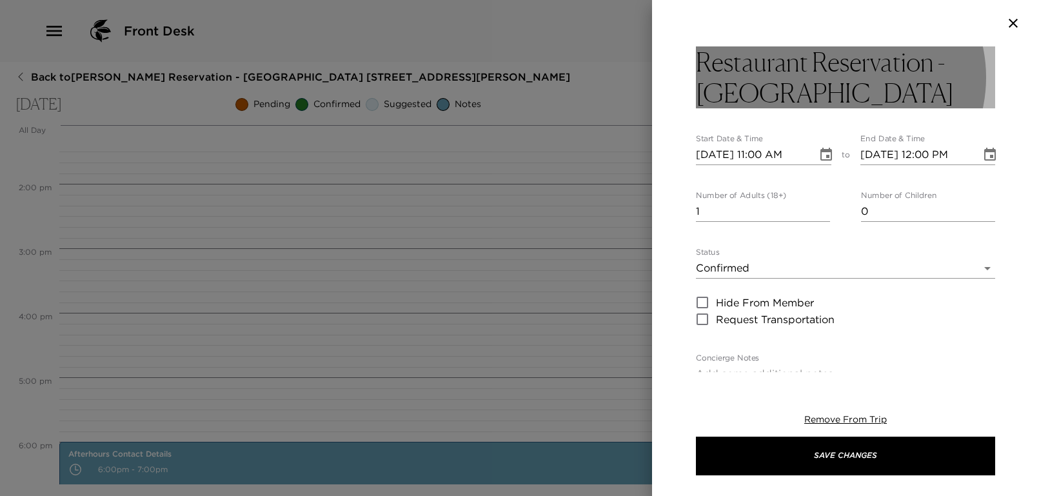
click at [866, 89] on h3 "Restaurant Reservation - [GEOGRAPHIC_DATA]" at bounding box center [845, 77] width 299 height 62
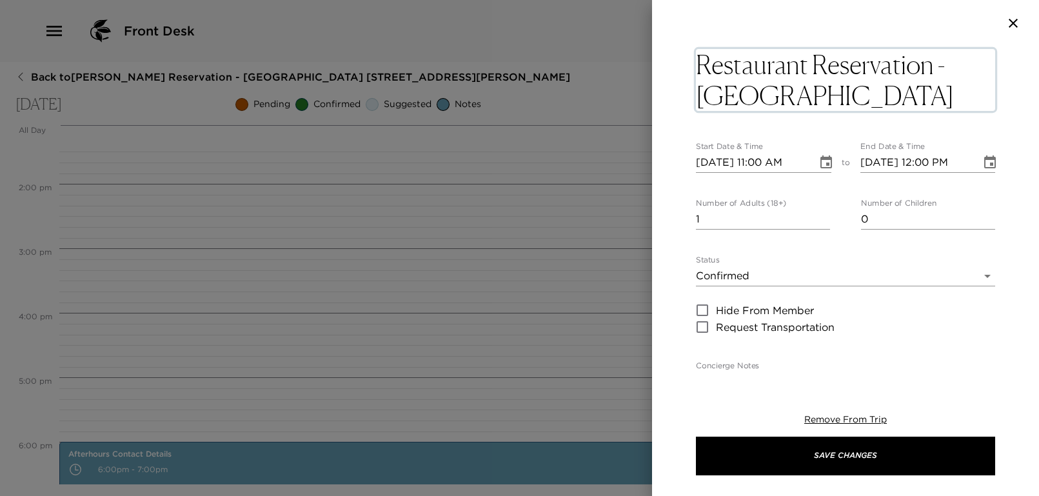
click at [866, 89] on textarea "Restaurant Reservation - [GEOGRAPHIC_DATA]" at bounding box center [845, 80] width 299 height 62
type textarea "Restaurant Reservation - Reef House Farm to table"
click at [763, 163] on input "[DATE] 11:00 AM" at bounding box center [752, 162] width 112 height 21
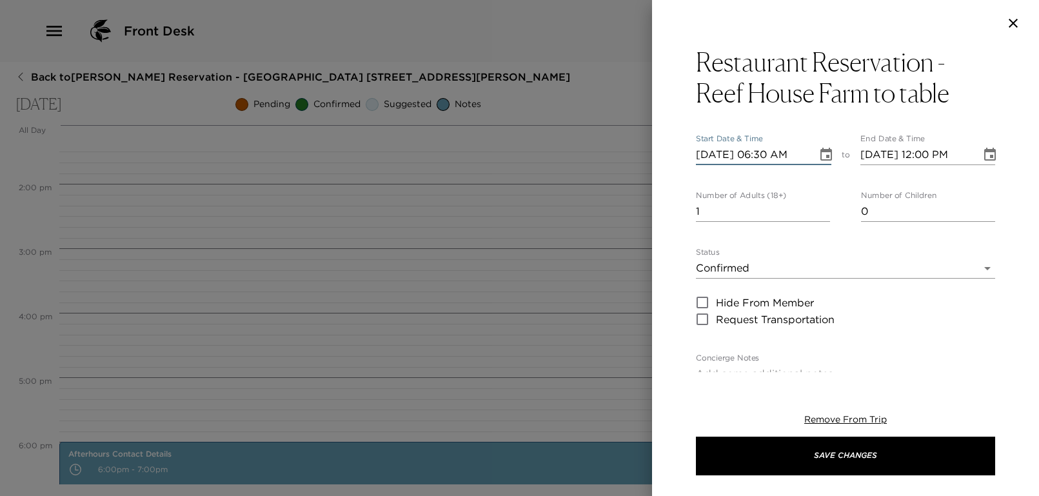
click at [779, 151] on input "[DATE] 06:30 AM" at bounding box center [752, 154] width 112 height 21
click at [803, 157] on div "[DATE] 06:00 AM" at bounding box center [763, 154] width 135 height 21
click at [813, 152] on button "Choose date, selected date is Oct 23, 2025" at bounding box center [826, 155] width 26 height 26
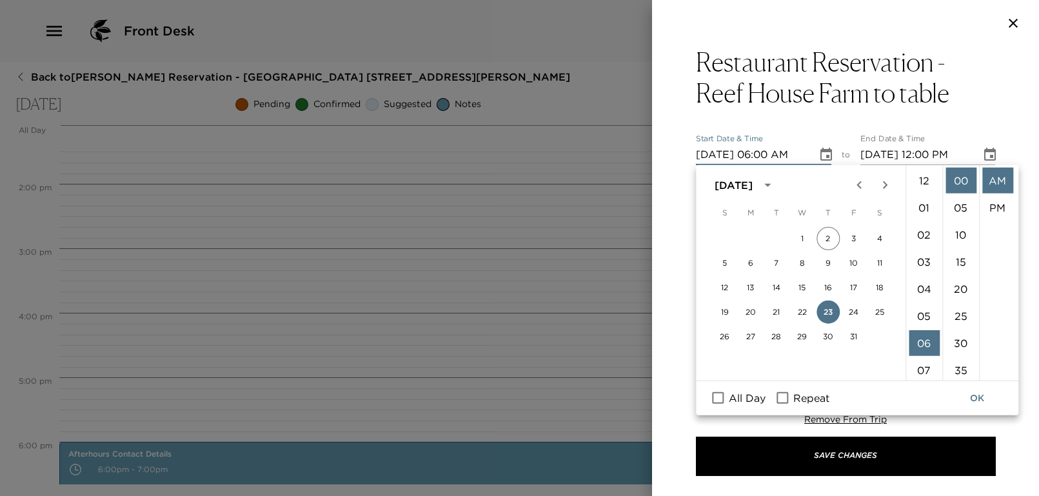
scroll to position [162, 0]
click at [801, 153] on div "[DATE] 06:00 AM" at bounding box center [763, 154] width 135 height 21
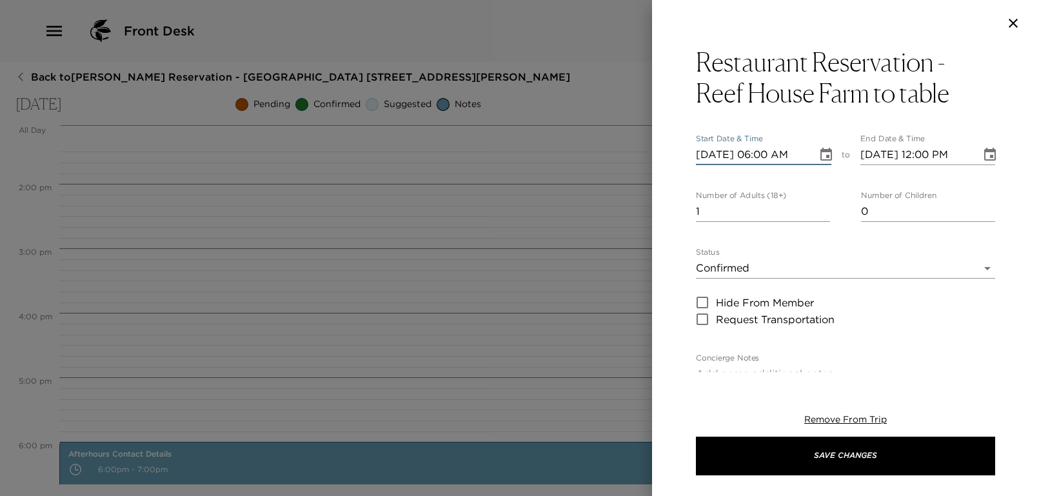
click at [799, 157] on input "[DATE] 06:00 AM" at bounding box center [752, 154] width 112 height 21
type input "[DATE] 06:00 PM"
type input "[DATE] 07:00 PM"
type input "[DATE] 06:00 PM"
click at [762, 217] on input "1" at bounding box center [763, 211] width 134 height 21
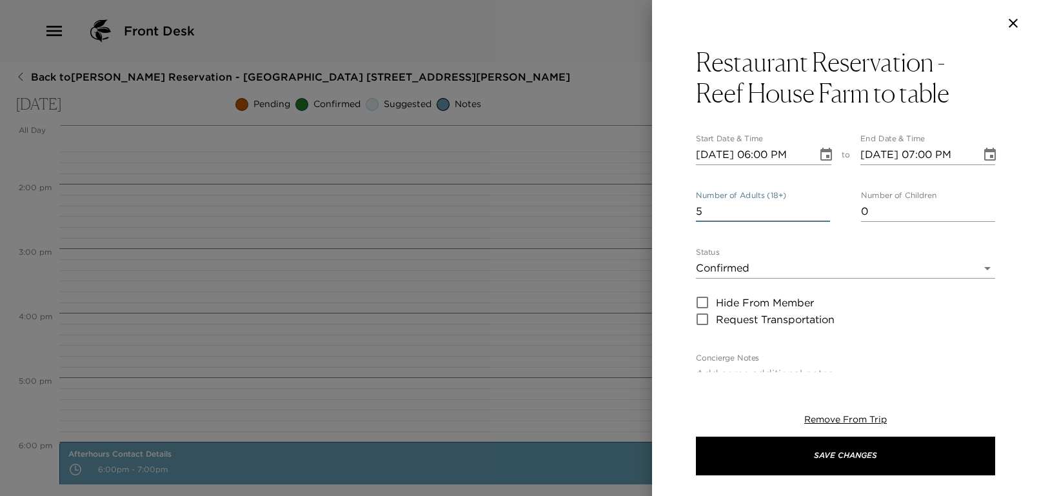
type input "5"
click at [686, 246] on div "Restaurant Reservation - [GEOGRAPHIC_DATA] to table Start Date & Time [DATE] 06…" at bounding box center [845, 209] width 387 height 326
click at [729, 271] on body "Front Desk Back to [PERSON_NAME][GEOGRAPHIC_DATA] - [GEOGRAPHIC_DATA] [STREET_A…" at bounding box center [519, 248] width 1039 height 496
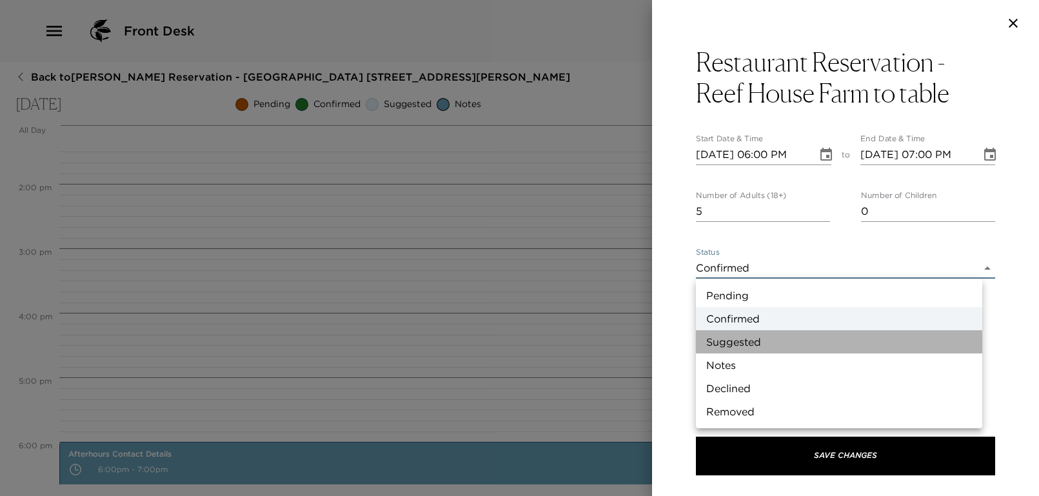
click at [747, 348] on li "Suggested" at bounding box center [839, 341] width 286 height 23
type input "Suggestion"
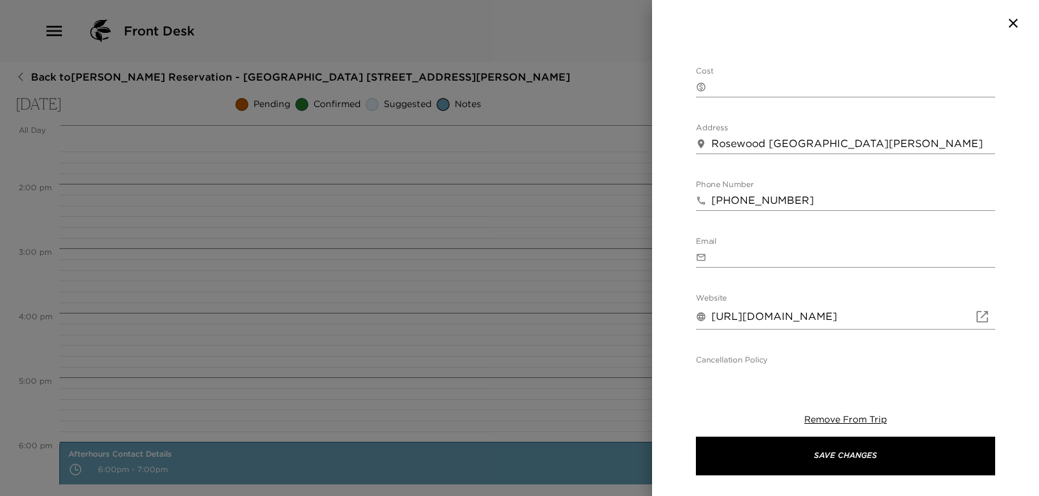
scroll to position [471, 0]
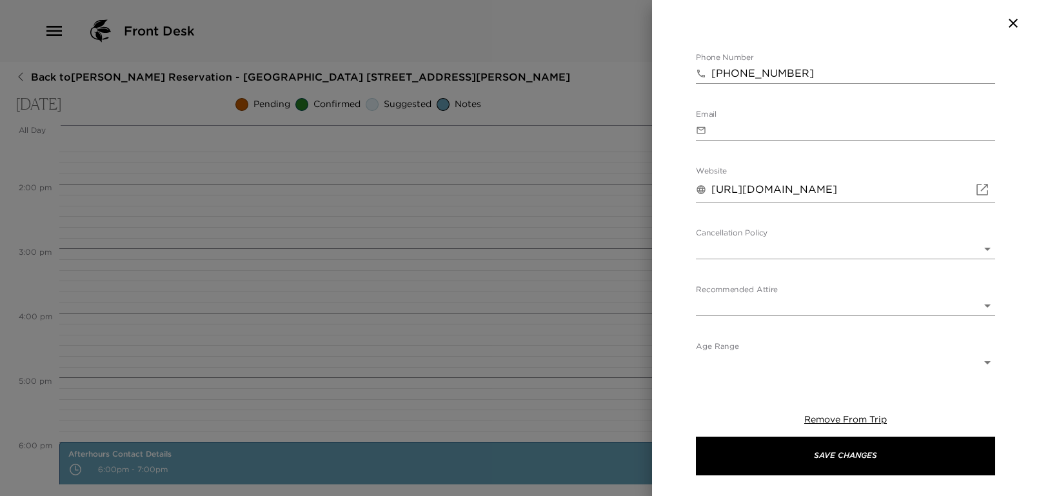
click at [761, 237] on label "Cancellation Policy" at bounding box center [732, 233] width 72 height 11
click at [754, 251] on body "Front Desk Back to [PERSON_NAME][GEOGRAPHIC_DATA] - [GEOGRAPHIC_DATA] [STREET_A…" at bounding box center [519, 248] width 1039 height 496
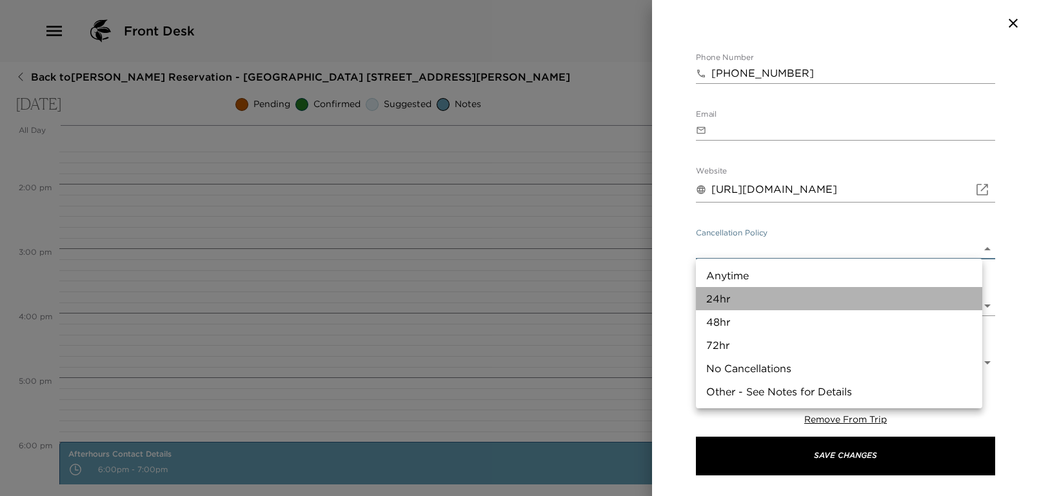
click at [746, 300] on li "24hr" at bounding box center [839, 298] width 286 height 23
type input "24hr"
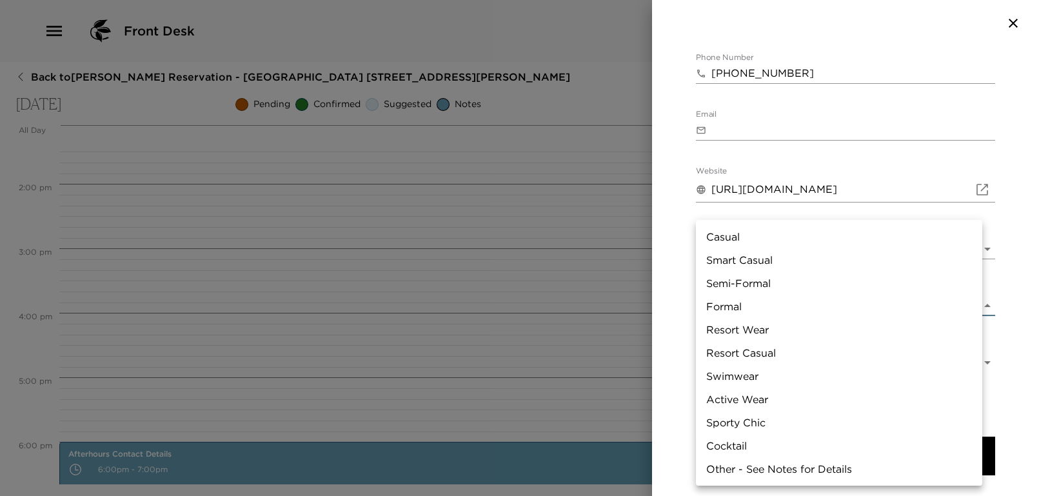
click at [758, 307] on body "Front Desk Back to [PERSON_NAME][GEOGRAPHIC_DATA] - [GEOGRAPHIC_DATA] [STREET_A…" at bounding box center [519, 248] width 1039 height 496
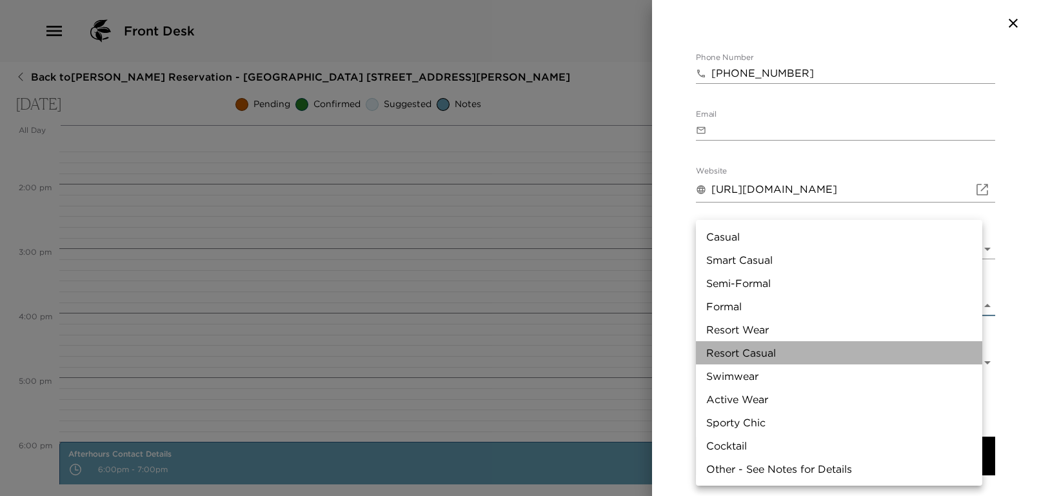
click at [759, 351] on li "Resort Casual" at bounding box center [839, 352] width 286 height 23
type input "Resort Casual"
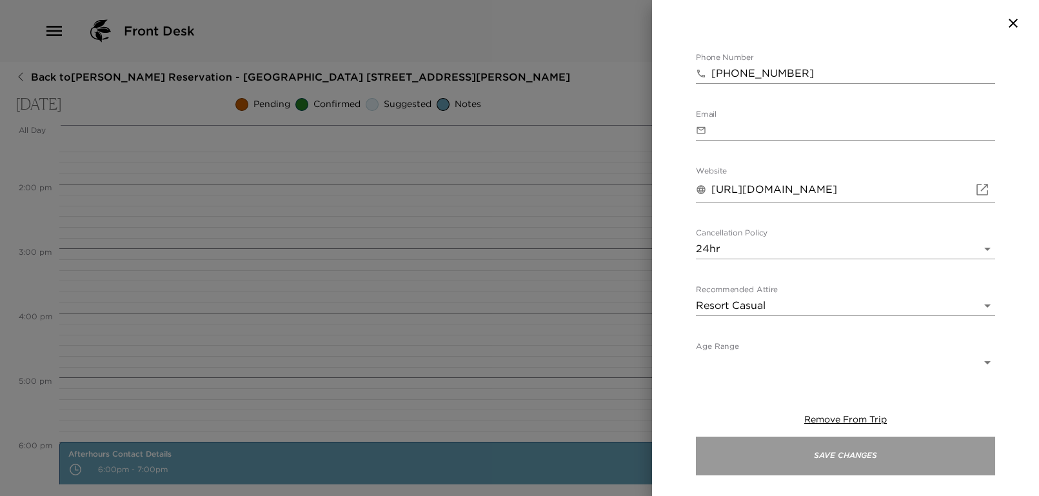
click at [904, 465] on button "Save Changes" at bounding box center [845, 455] width 299 height 39
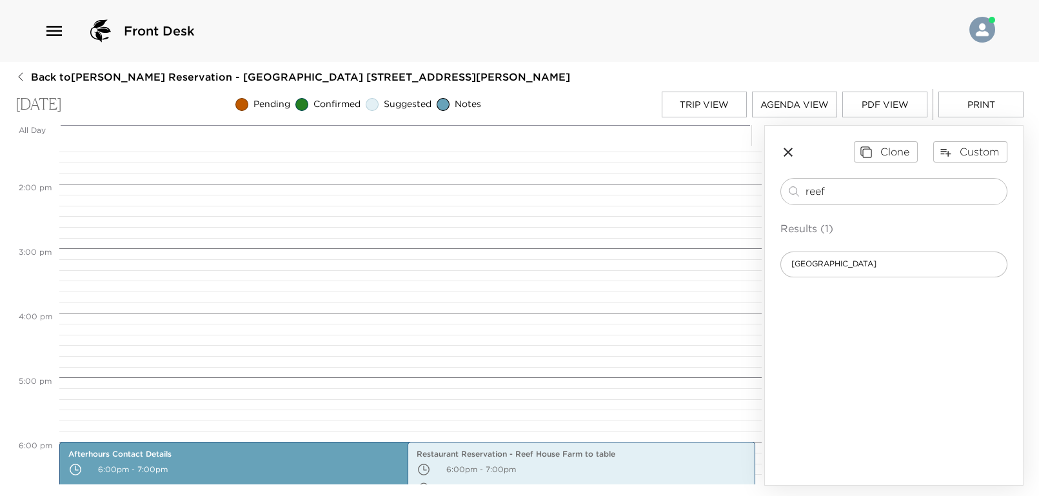
scroll to position [1037, 0]
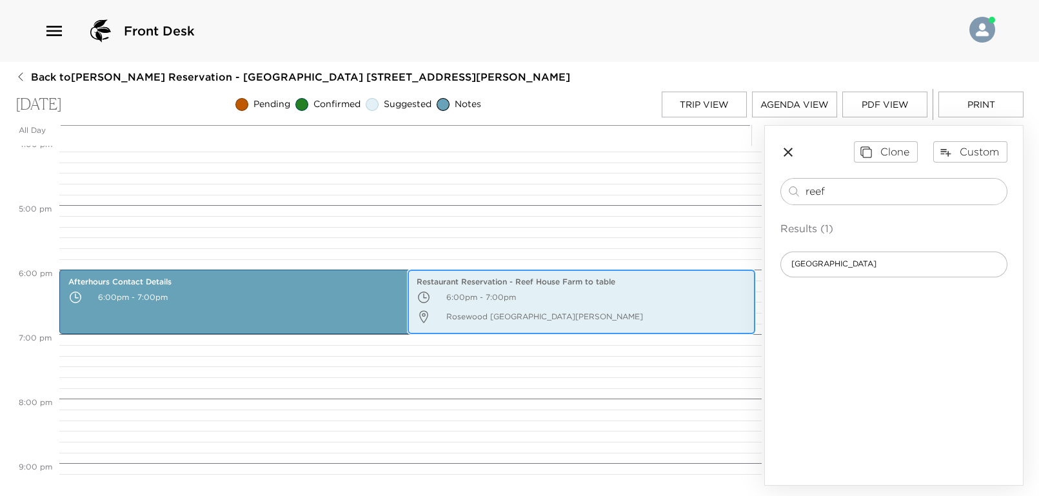
click at [539, 322] on p "Rosewood [GEOGRAPHIC_DATA][PERSON_NAME]" at bounding box center [581, 316] width 330 height 19
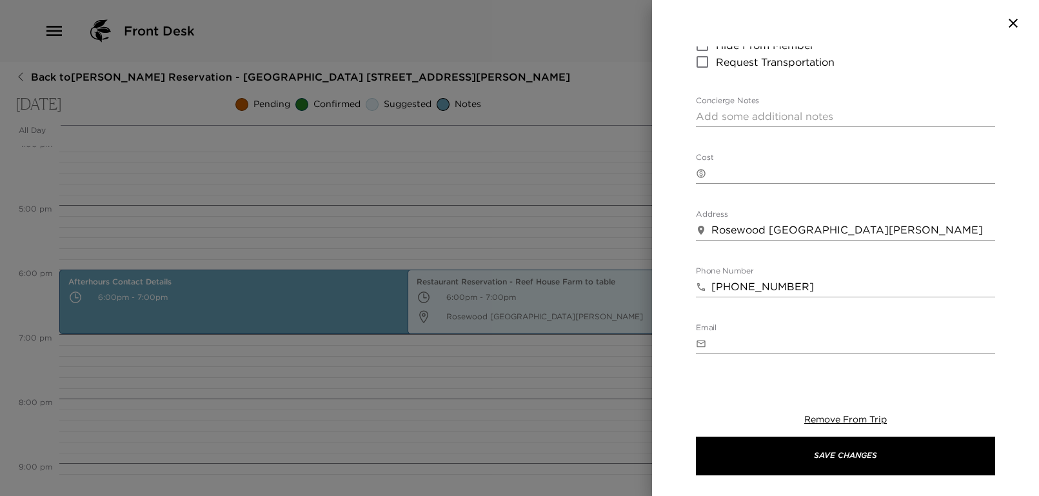
scroll to position [471, 0]
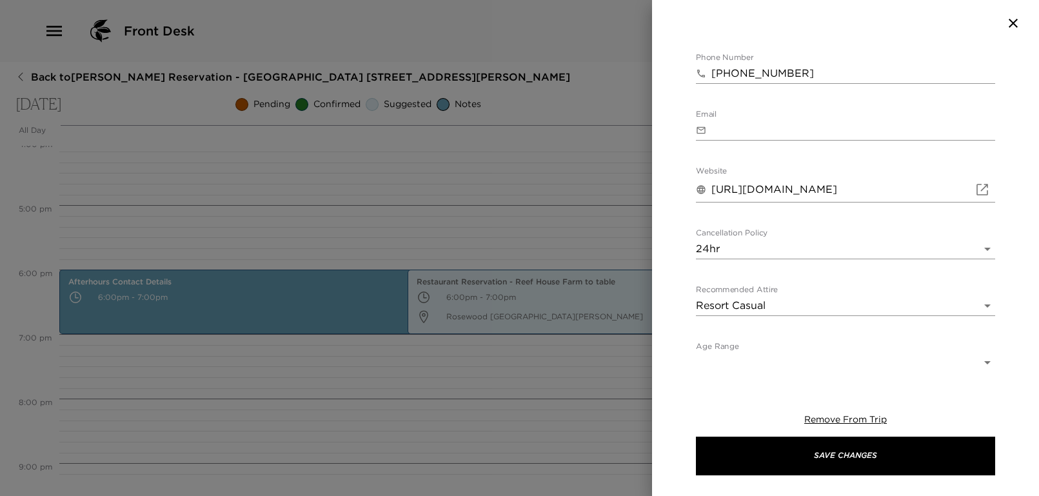
click at [776, 303] on body "Front Desk Back to [PERSON_NAME][GEOGRAPHIC_DATA] - [GEOGRAPHIC_DATA] [STREET_A…" at bounding box center [519, 248] width 1039 height 496
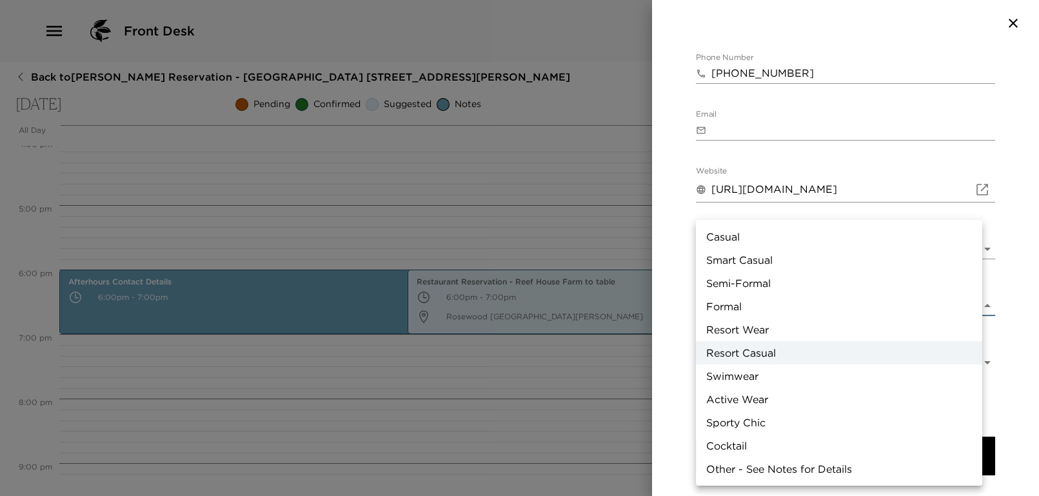
click at [757, 226] on li "Casual" at bounding box center [839, 236] width 286 height 23
type input "Casual"
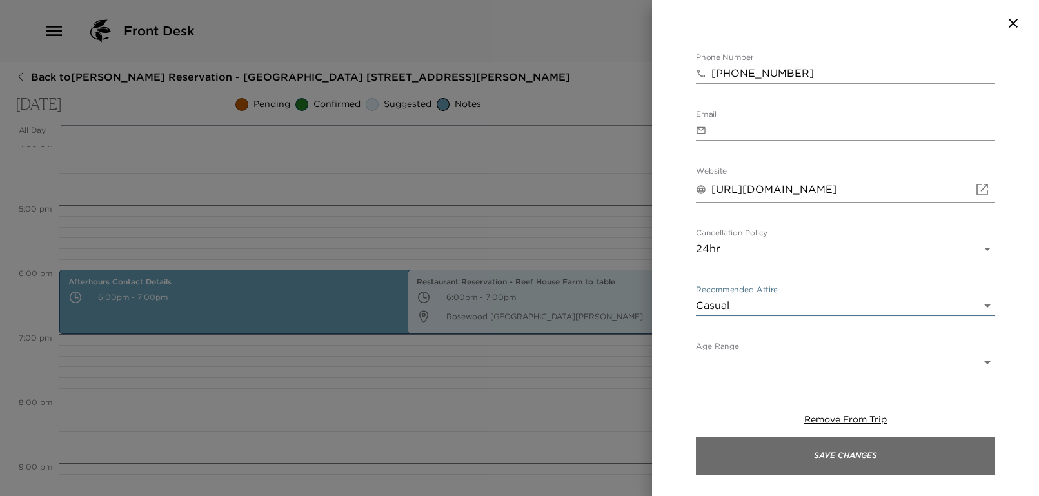
click at [831, 449] on button "Save Changes" at bounding box center [845, 455] width 299 height 39
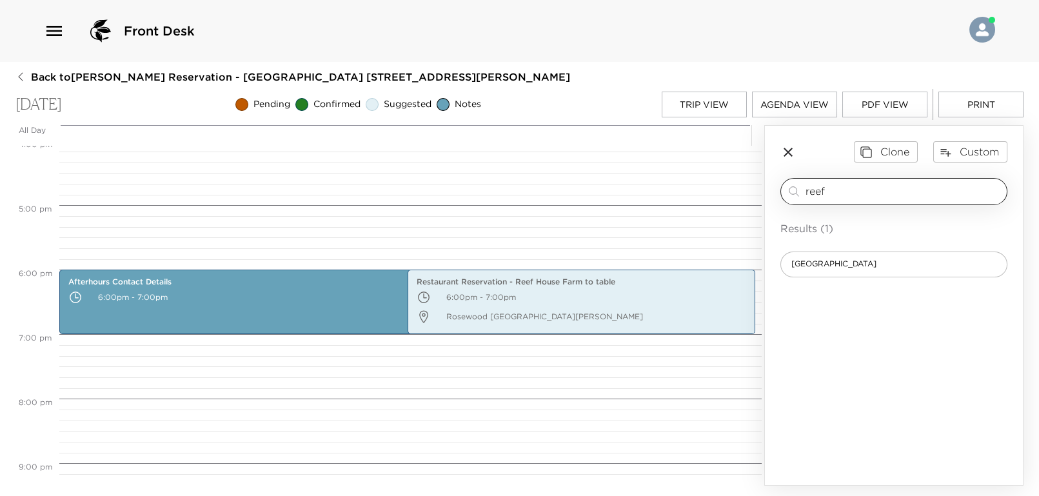
click at [859, 193] on input "reef" at bounding box center [903, 191] width 196 height 15
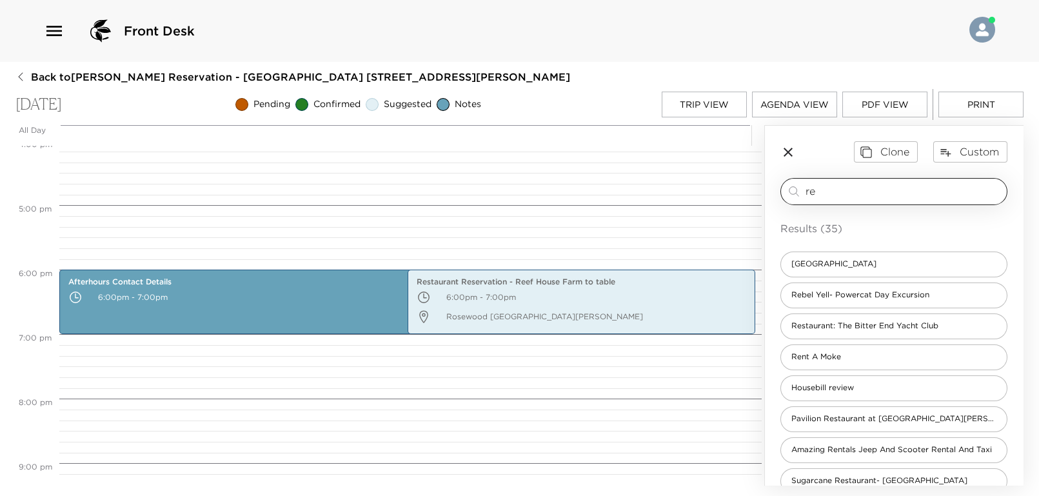
type input "r"
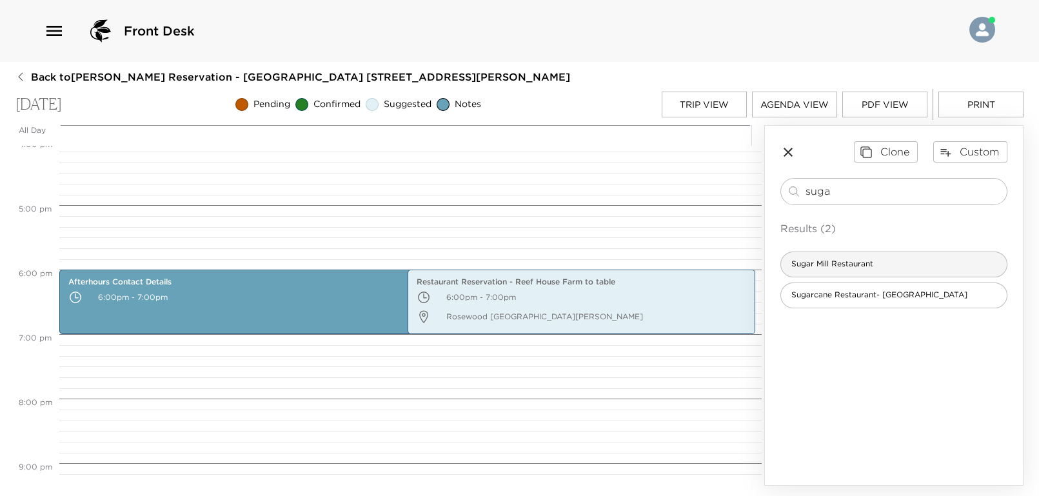
type input "suga"
click at [841, 266] on span "Sugar Mill Restaurant" at bounding box center [832, 264] width 103 height 11
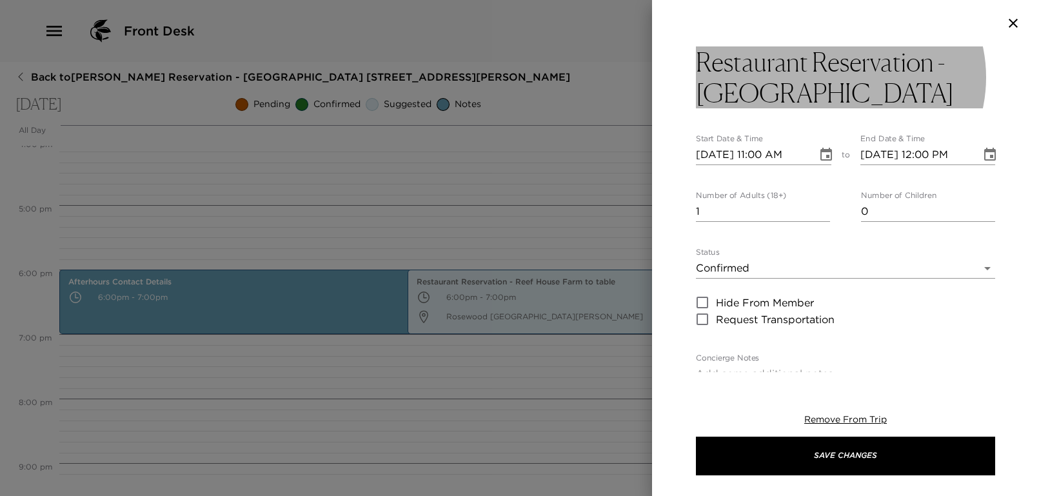
click at [812, 94] on h3 "Restaurant Reservation - [GEOGRAPHIC_DATA]" at bounding box center [845, 77] width 299 height 62
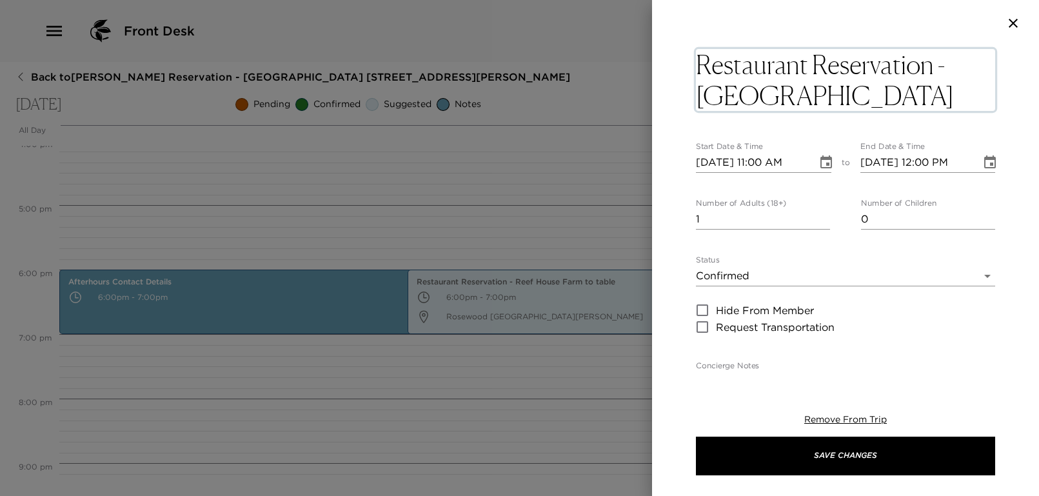
click at [812, 94] on textarea "Restaurant Reservation - [GEOGRAPHIC_DATA]" at bounding box center [845, 80] width 299 height 62
click at [816, 98] on textarea "Restaurant Reservation - [GEOGRAPHIC_DATA]" at bounding box center [845, 80] width 299 height 62
click at [821, 99] on textarea "Restaurant Reservation - [GEOGRAPHIC_DATA]" at bounding box center [845, 80] width 299 height 62
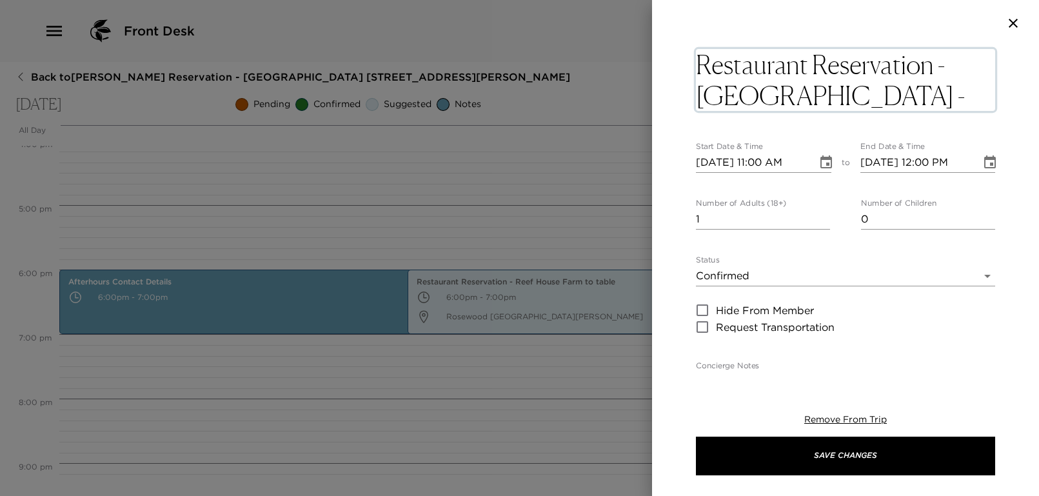
type textarea "Restaurant Reservation - [GEOGRAPHIC_DATA] - BBQ Buffet"
click at [1004, 132] on div "Restaurant Reservation - [GEOGRAPHIC_DATA] - BBQ Buffet x Start Date & Time [DA…" at bounding box center [845, 209] width 387 height 326
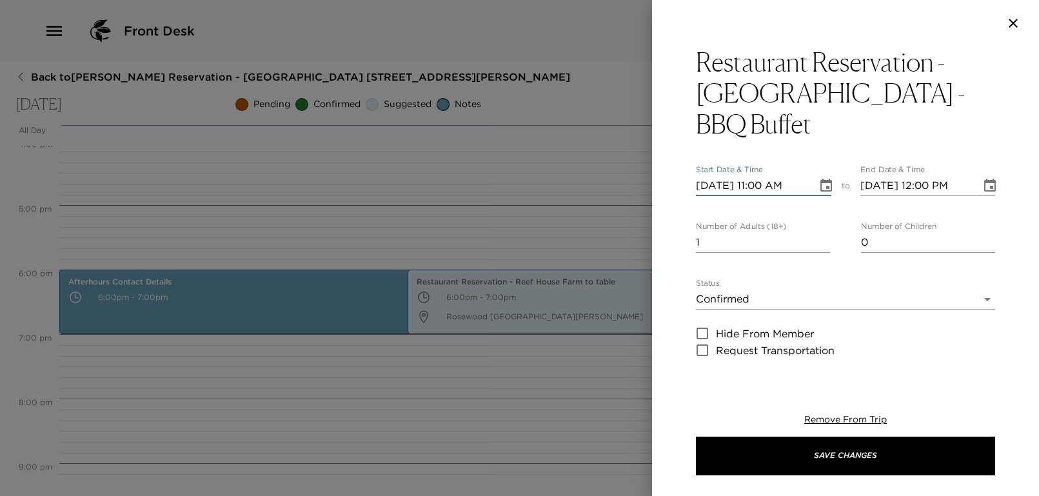
click at [765, 175] on input "[DATE] 11:00 AM" at bounding box center [752, 185] width 112 height 21
click at [778, 175] on input "[DATE] 06:32 AM" at bounding box center [752, 185] width 112 height 21
type input "[DATE] 06:30 PM"
type input "[DATE] 07:30 PM"
type input "[DATE] 06:30 PM"
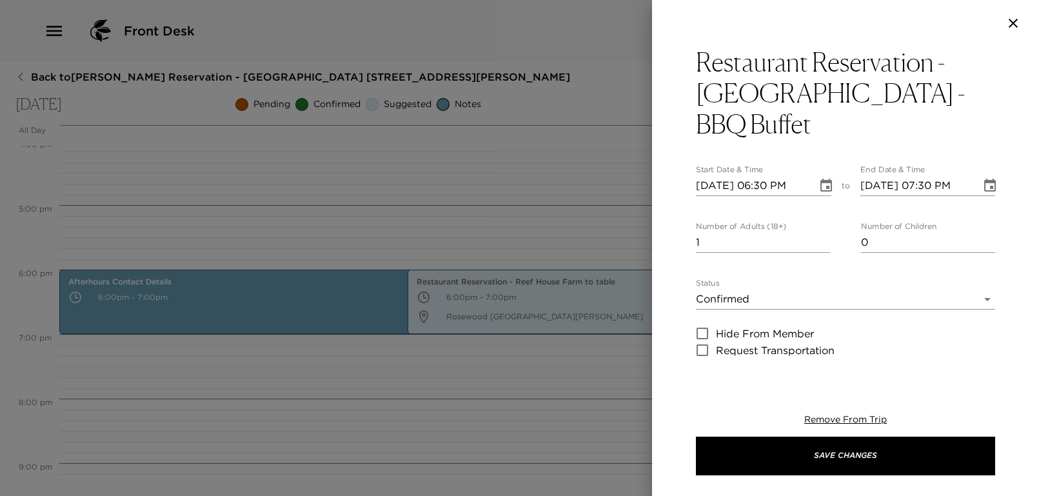
click at [692, 181] on div "Restaurant Reservation - [GEOGRAPHIC_DATA] - BBQ Buffet Start Date & Time [DATE…" at bounding box center [845, 209] width 387 height 326
click at [751, 232] on input "1" at bounding box center [763, 242] width 134 height 21
type input "5"
click at [678, 240] on div "Restaurant Reservation - [GEOGRAPHIC_DATA] - BBQ Buffet Start Date & Time [DATE…" at bounding box center [845, 209] width 387 height 326
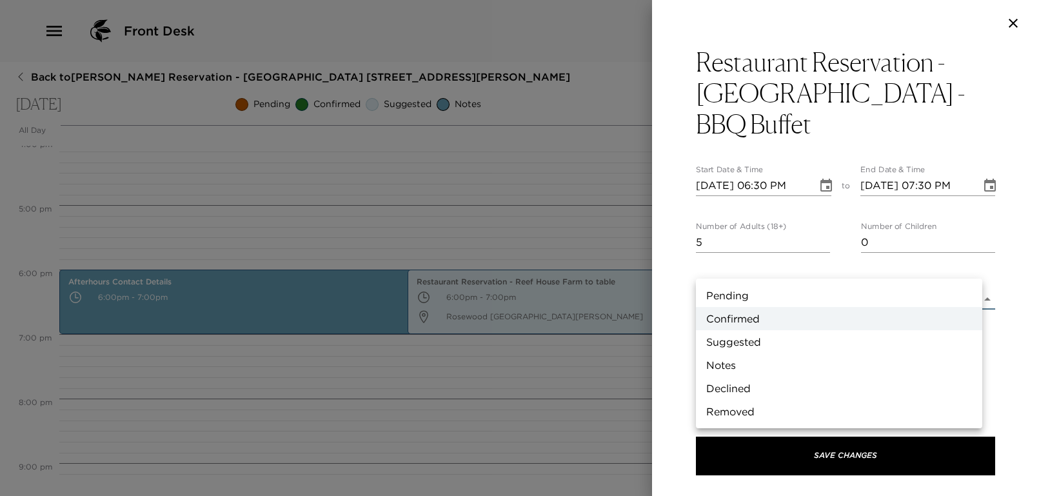
click at [753, 270] on body "Front Desk Back to [PERSON_NAME][GEOGRAPHIC_DATA] - [GEOGRAPHIC_DATA] [STREET_A…" at bounding box center [519, 248] width 1039 height 496
click at [747, 346] on li "Suggested" at bounding box center [839, 341] width 286 height 23
type input "Suggestion"
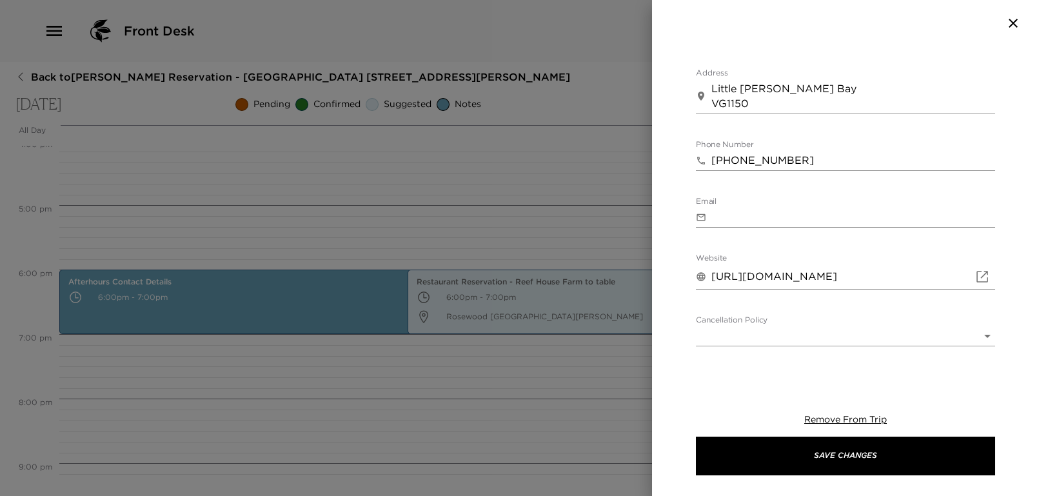
scroll to position [485, 0]
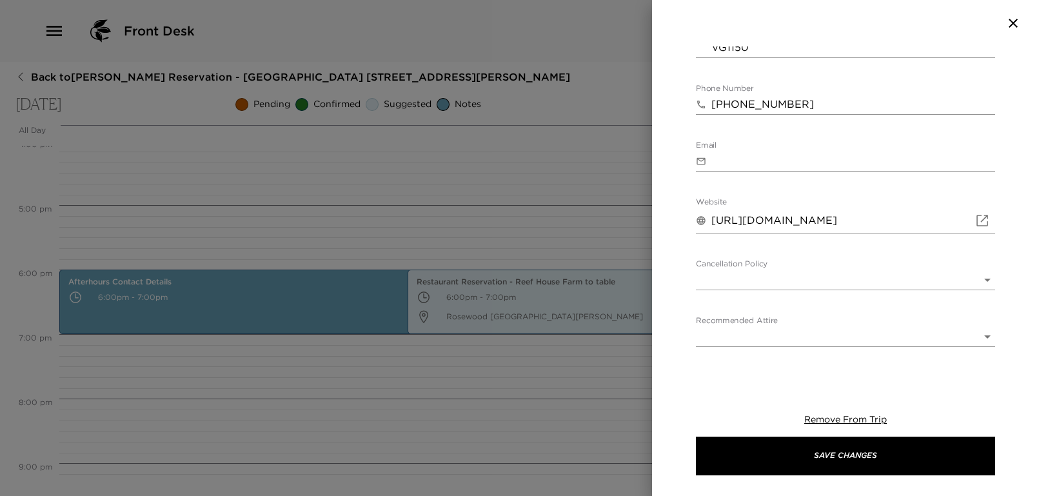
click at [772, 245] on body "Front Desk Back to [PERSON_NAME][GEOGRAPHIC_DATA] - [GEOGRAPHIC_DATA] [STREET_A…" at bounding box center [519, 248] width 1039 height 496
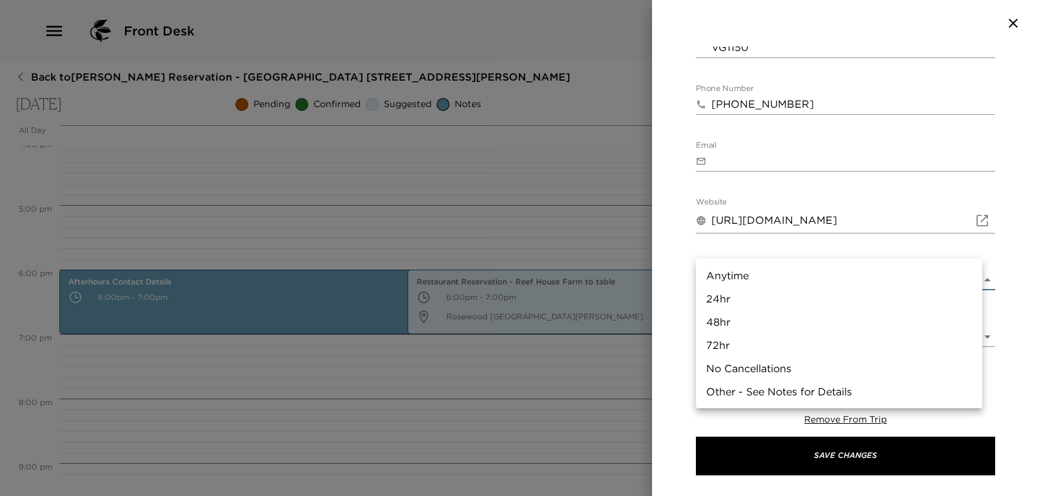
click at [745, 303] on li "24hr" at bounding box center [839, 298] width 286 height 23
type input "24hr"
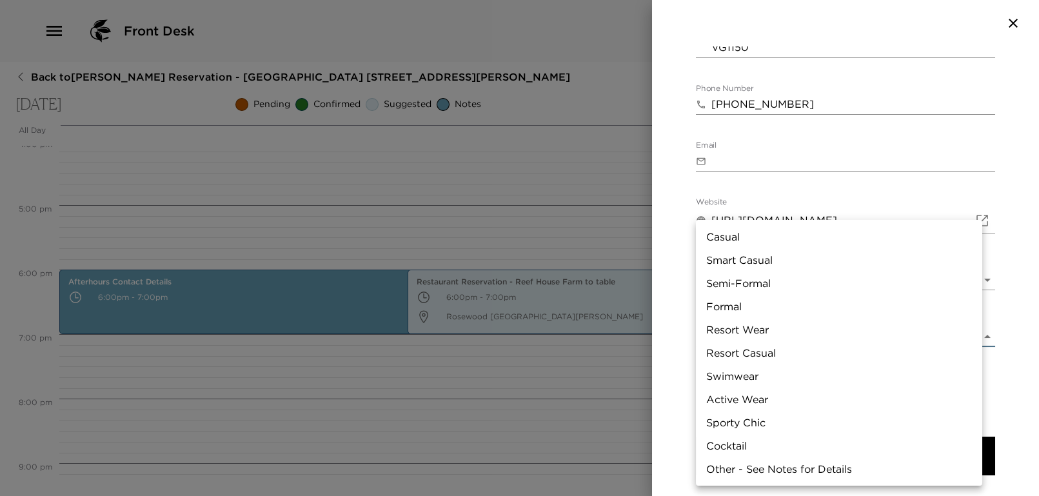
click at [787, 301] on body "Front Desk Back to [PERSON_NAME][GEOGRAPHIC_DATA] - [GEOGRAPHIC_DATA] [STREET_A…" at bounding box center [519, 248] width 1039 height 496
click at [686, 263] on div at bounding box center [519, 248] width 1039 height 496
click at [762, 304] on body "Front Desk Back to [PERSON_NAME][GEOGRAPHIC_DATA] - [GEOGRAPHIC_DATA] [STREET_A…" at bounding box center [519, 248] width 1039 height 496
click at [768, 357] on li "Resort Casual" at bounding box center [839, 352] width 286 height 23
type input "Resort Casual"
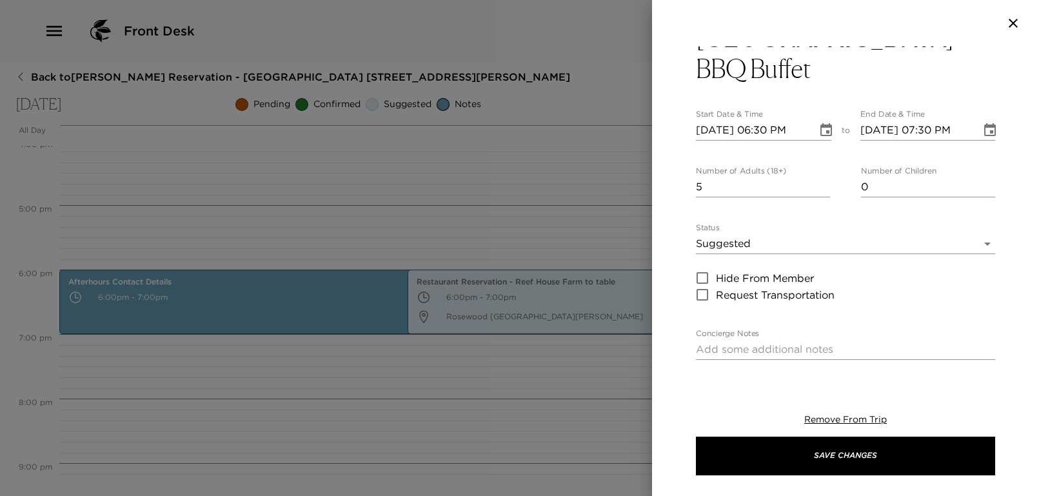
scroll to position [0, 0]
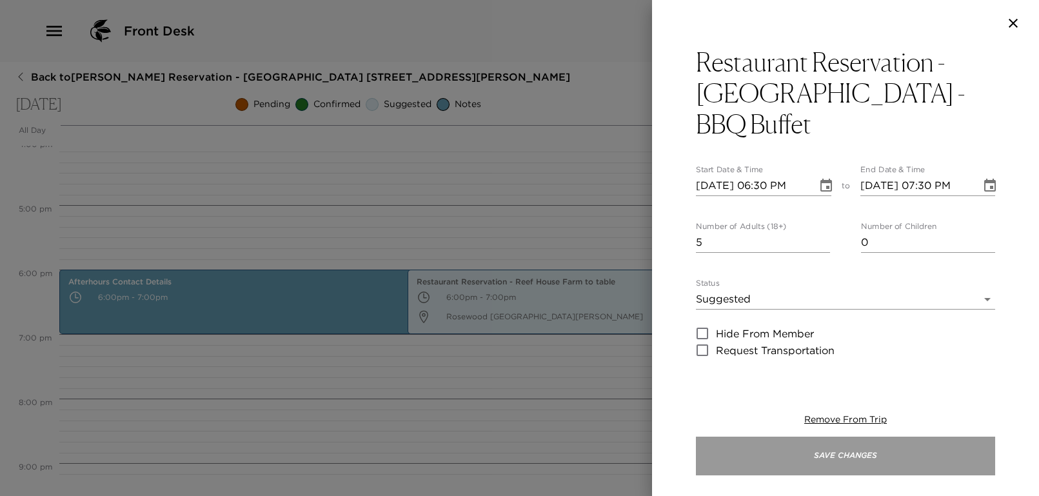
click at [901, 461] on button "Save Changes" at bounding box center [845, 455] width 299 height 39
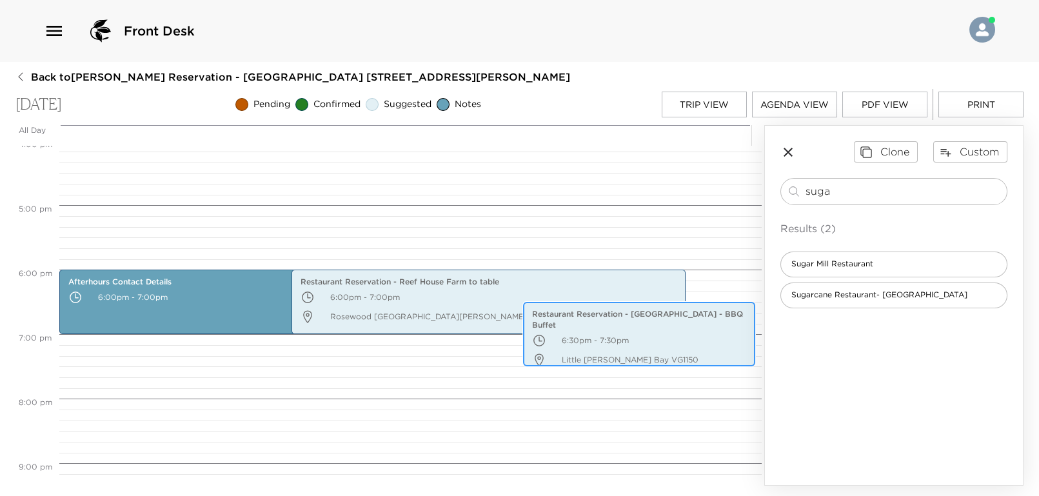
click at [636, 353] on p "Little [PERSON_NAME] Bay VG1150" at bounding box center [639, 359] width 214 height 19
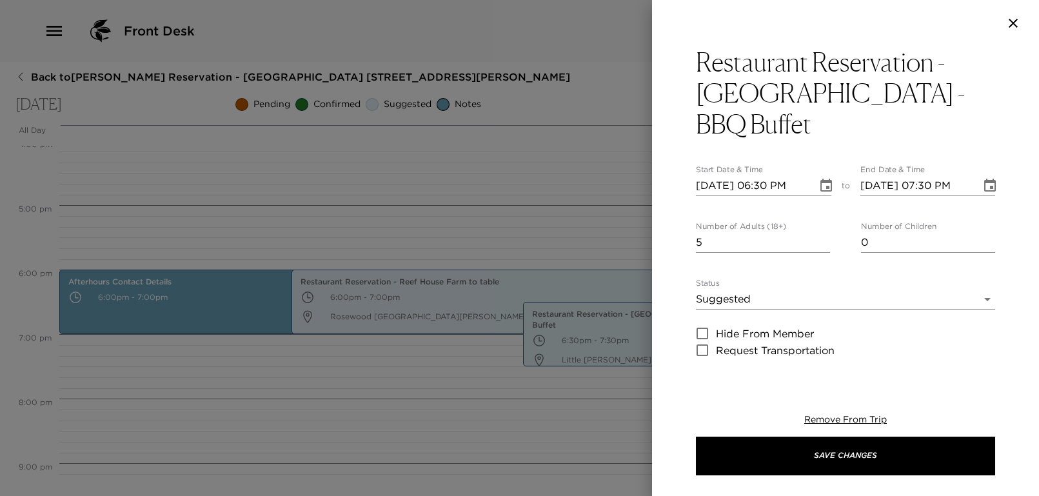
click at [779, 175] on input "[DATE] 06:30 PM" at bounding box center [752, 185] width 112 height 21
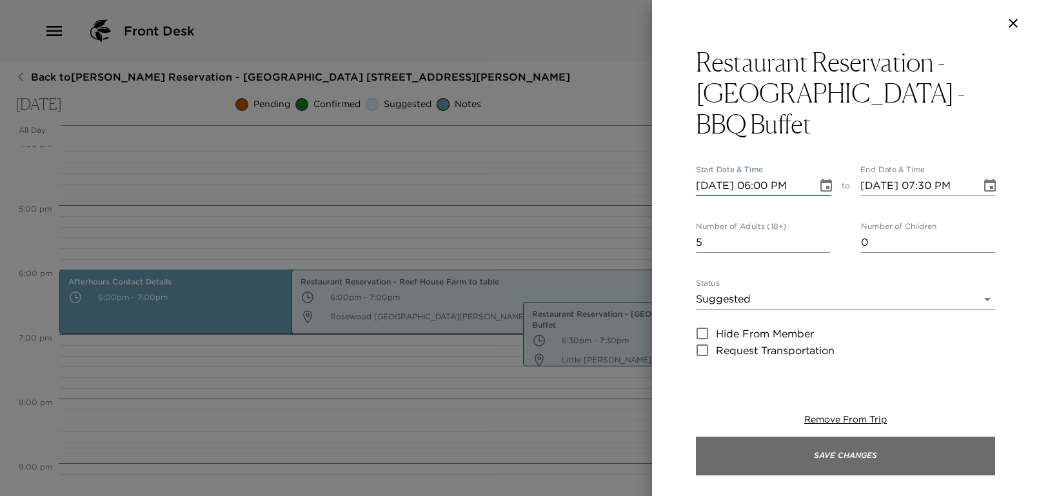
type input "[DATE] 06:00 PM"
click at [834, 449] on button "Save Changes" at bounding box center [845, 455] width 299 height 39
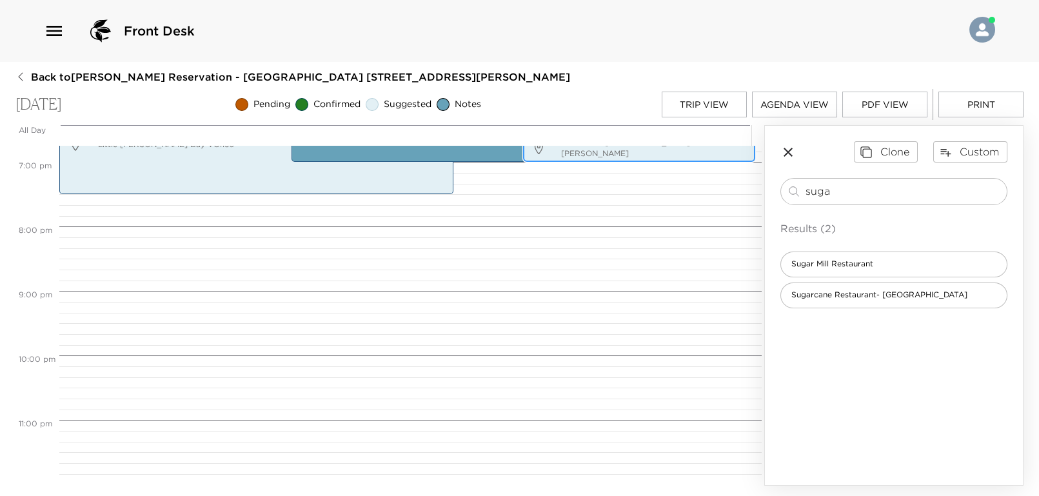
scroll to position [1122, 0]
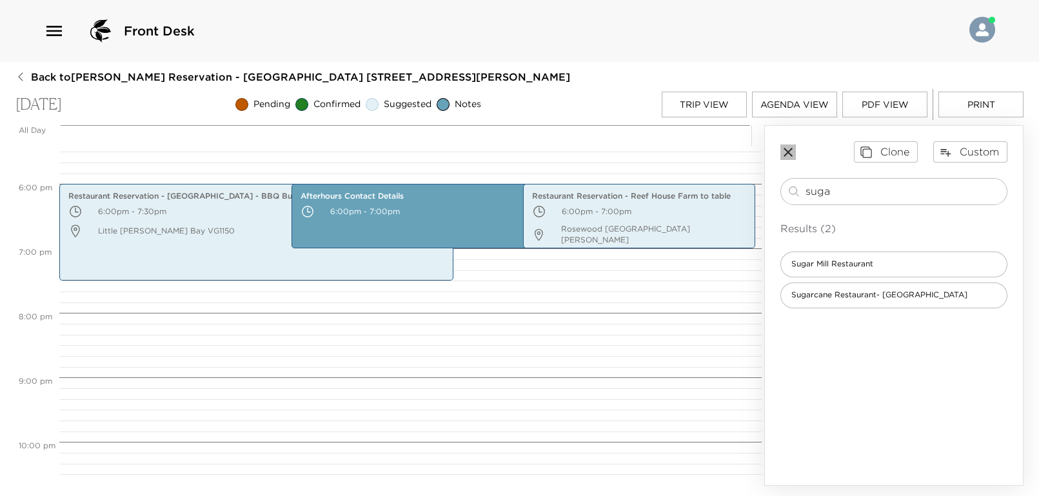
click at [795, 150] on icon "button" at bounding box center [787, 151] width 15 height 15
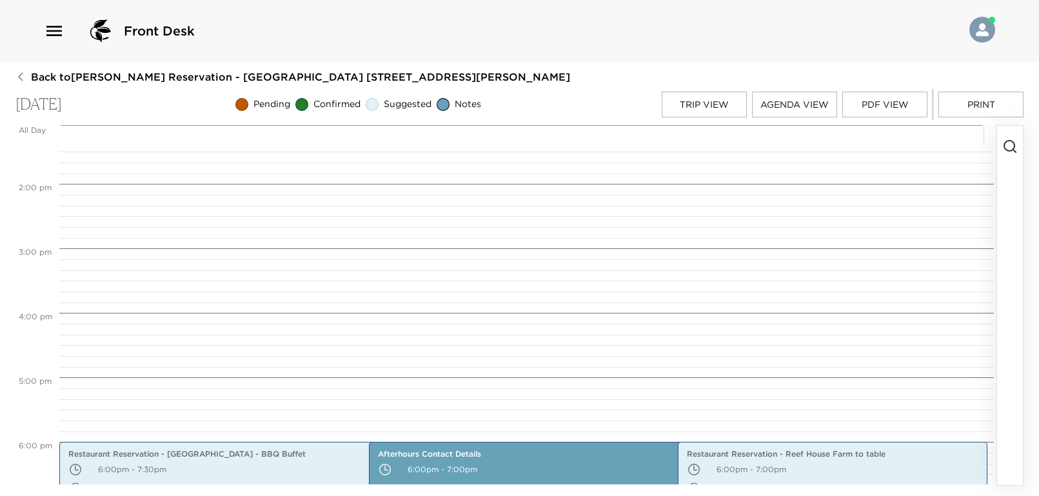
scroll to position [779, 0]
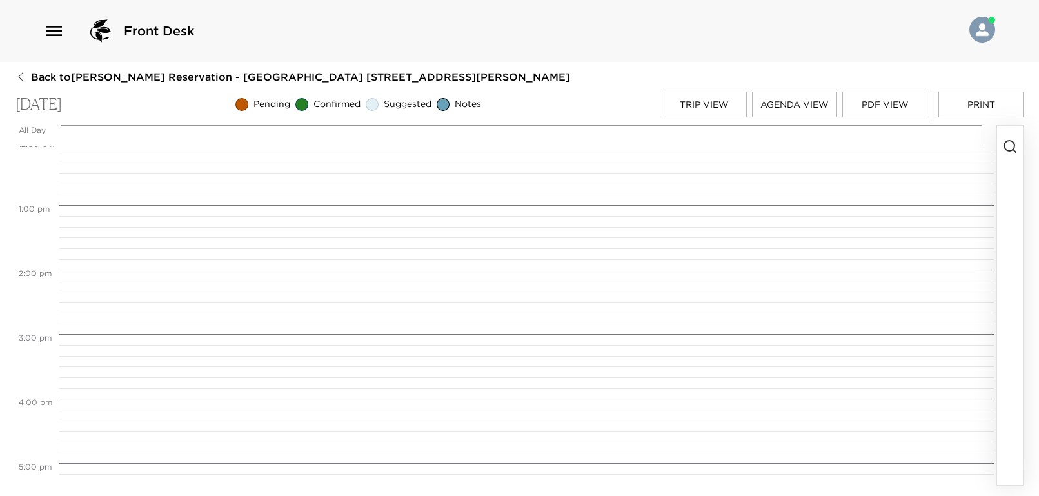
click at [682, 103] on button "Trip View" at bounding box center [703, 105] width 85 height 26
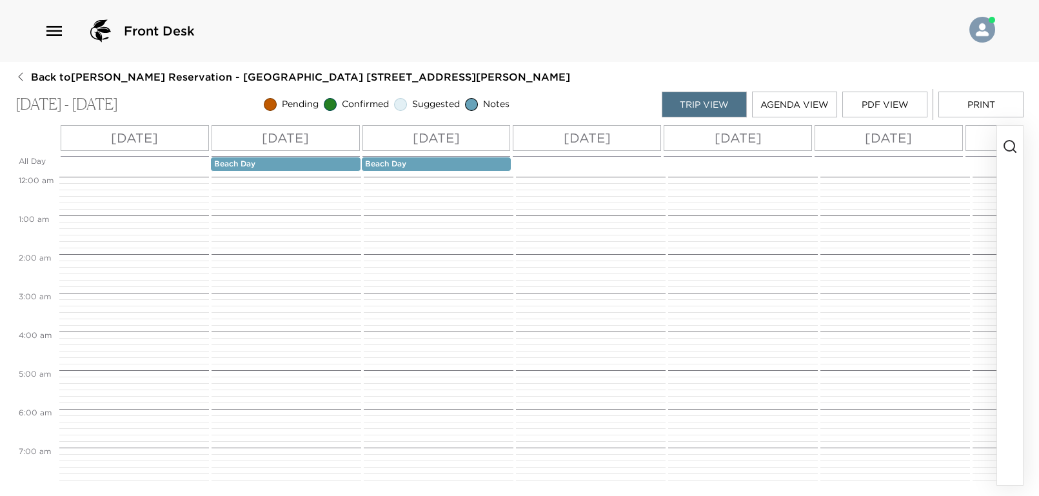
scroll to position [367, 0]
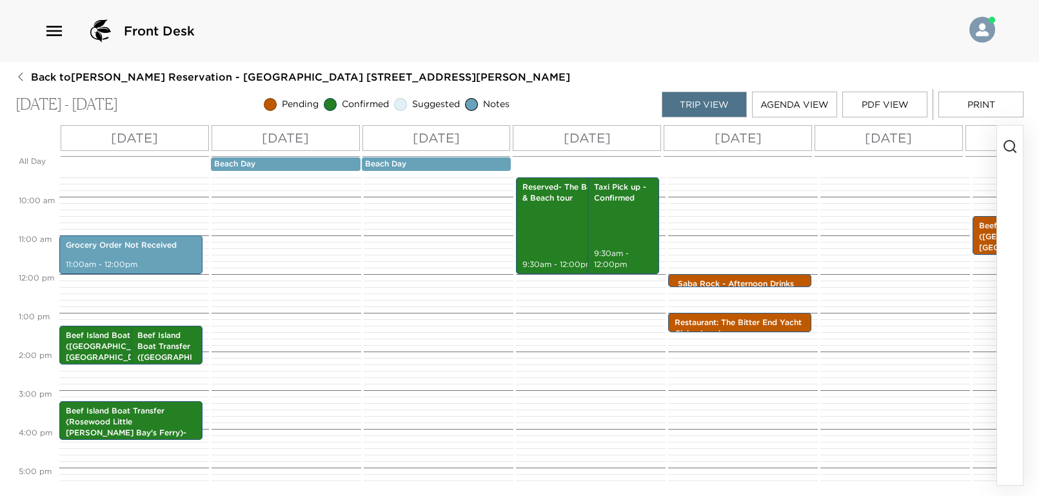
click at [883, 138] on p "[DATE]" at bounding box center [888, 137] width 47 height 19
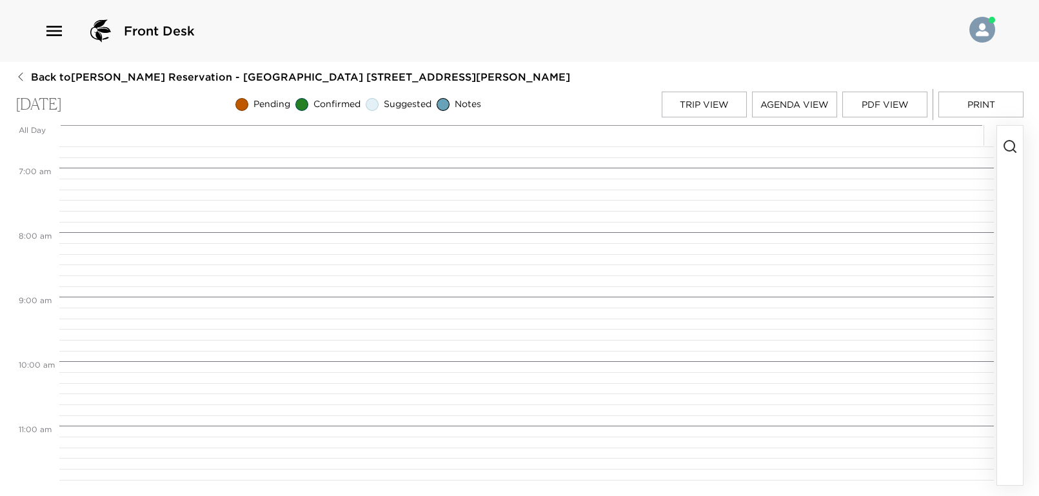
scroll to position [515, 0]
click at [1013, 144] on icon "button" at bounding box center [1009, 146] width 15 height 15
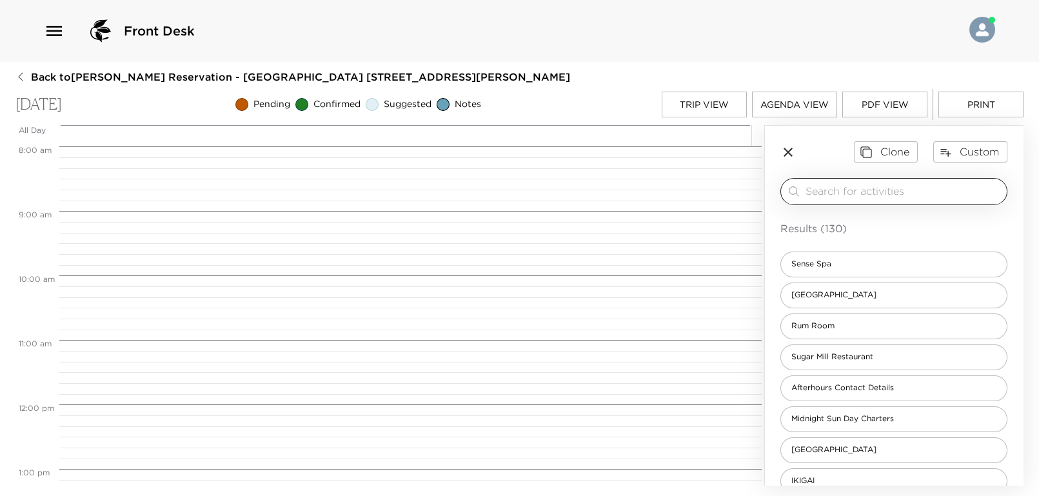
click at [913, 188] on input "search" at bounding box center [903, 191] width 196 height 15
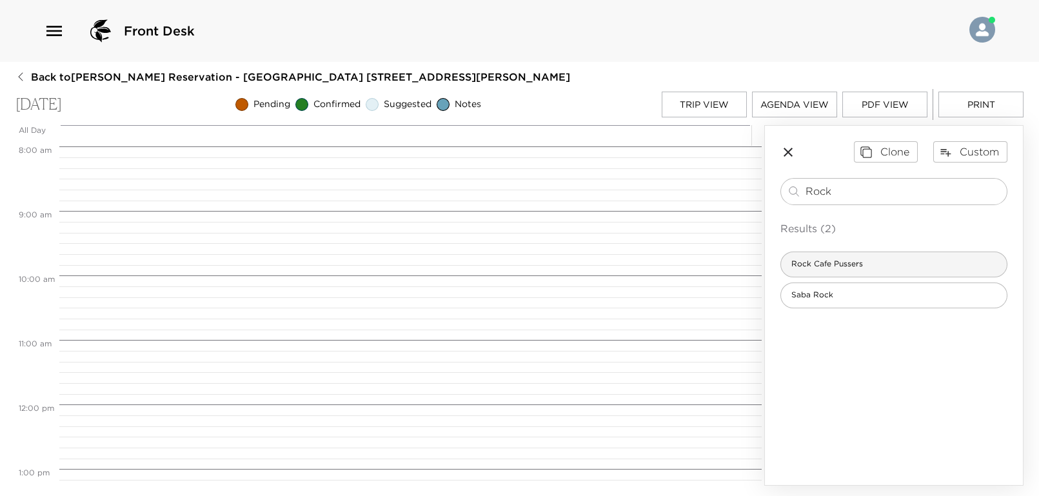
type input "Rock"
click at [833, 260] on span "Rock Cafe Pussers" at bounding box center [827, 264] width 92 height 11
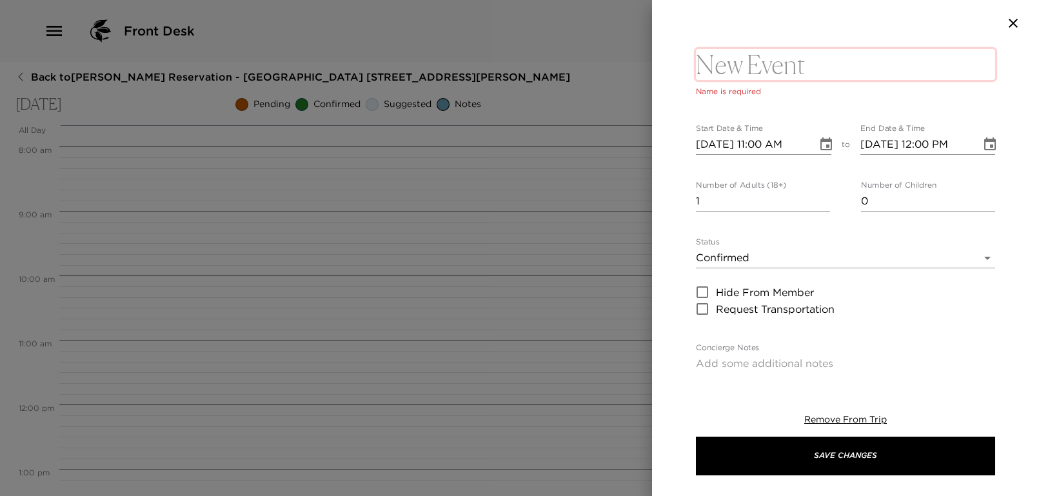
click at [792, 68] on textarea at bounding box center [845, 64] width 299 height 31
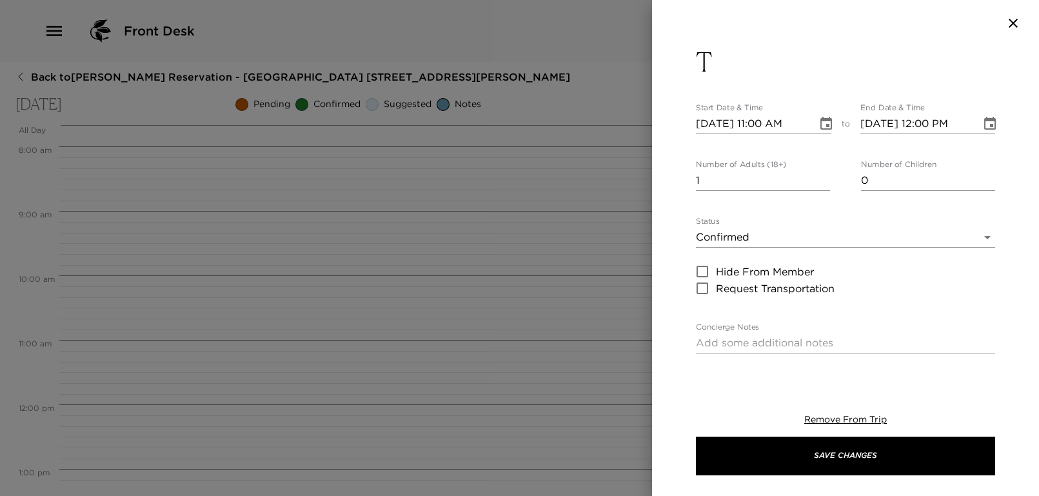
click at [786, 74] on button "T" at bounding box center [845, 61] width 299 height 31
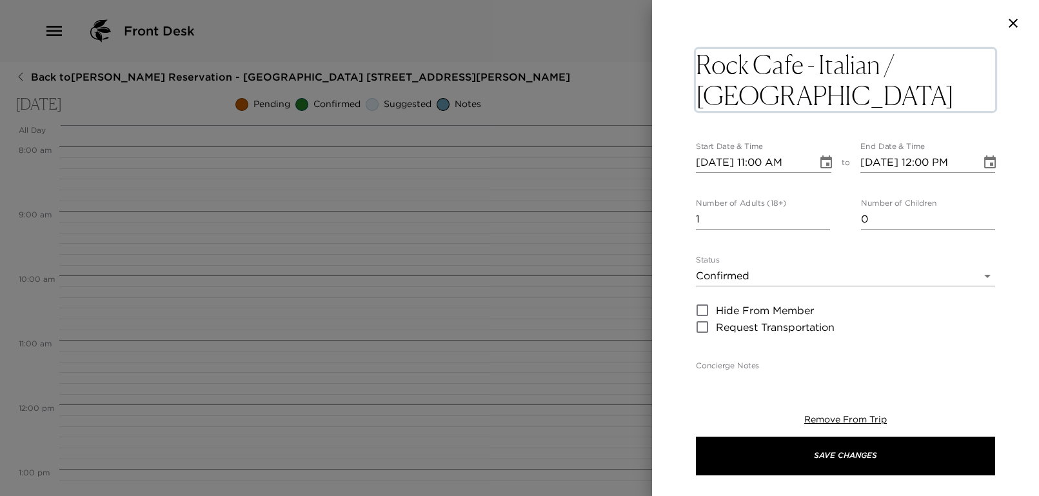
type textarea "Rock Cafe - Italian / Caribbean cusine"
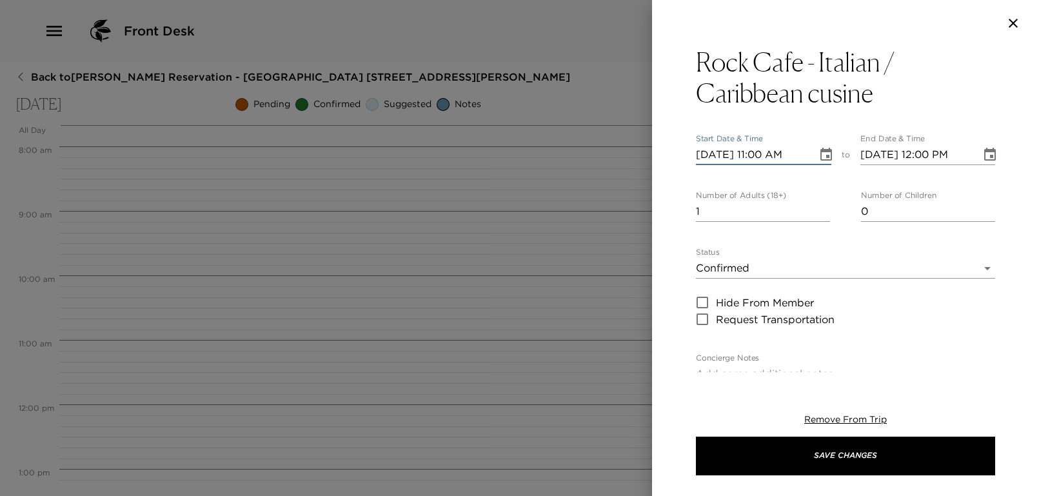
click at [762, 161] on input "[DATE] 11:00 AM" at bounding box center [752, 154] width 112 height 21
type input "[DATE] 06:30 PM"
type input "[DATE] 07:30 PM"
type input "[DATE] 06:30 PM"
click at [769, 214] on input "1" at bounding box center [763, 211] width 134 height 21
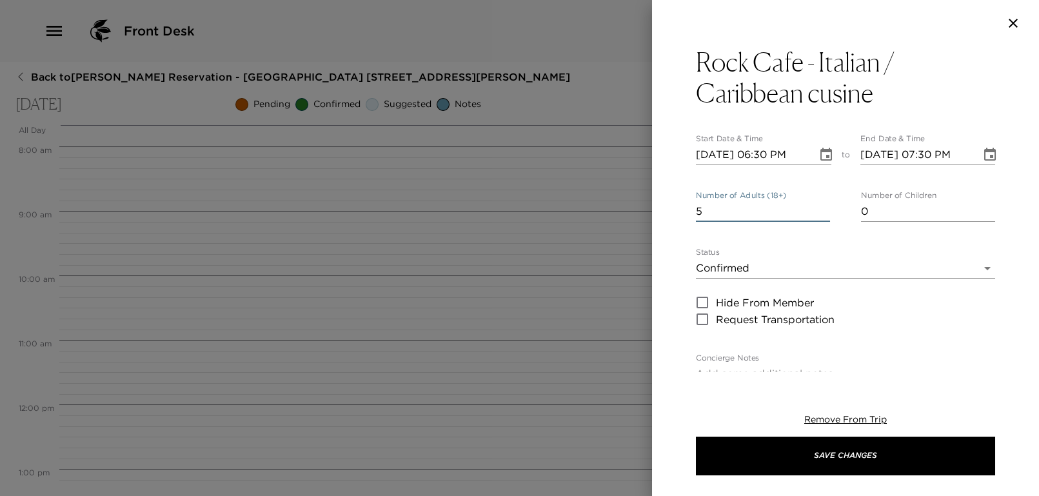
type input "5"
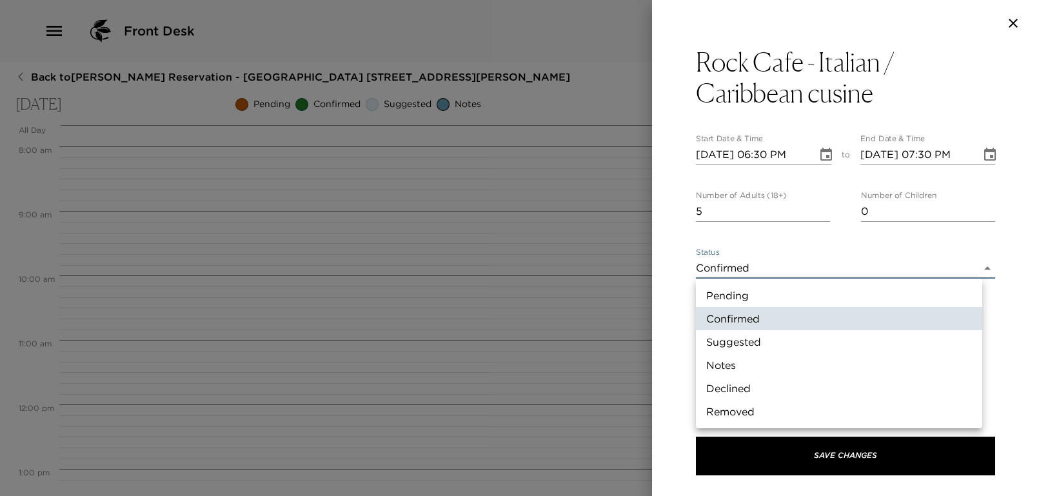
click at [752, 270] on body "Front Desk Back to [PERSON_NAME][GEOGRAPHIC_DATA] - [GEOGRAPHIC_DATA] [STREET_A…" at bounding box center [519, 248] width 1039 height 496
click at [740, 344] on li "Suggested" at bounding box center [839, 341] width 286 height 23
type input "Suggestion"
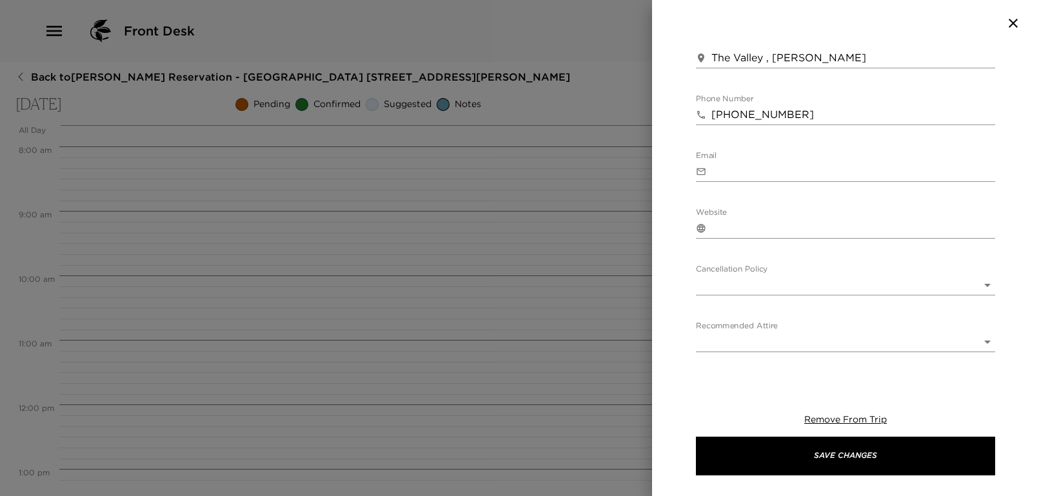
scroll to position [466, 0]
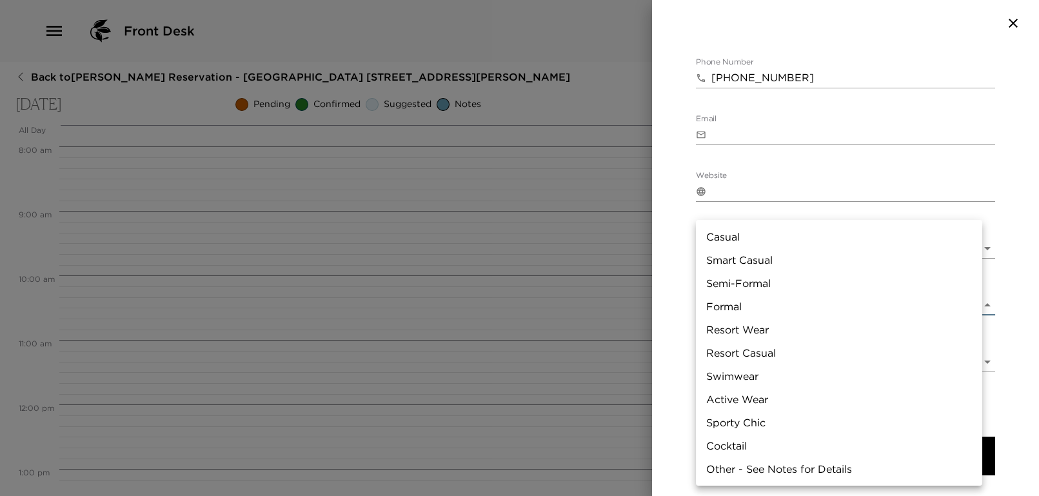
click at [765, 296] on body "Front Desk Back to [PERSON_NAME][GEOGRAPHIC_DATA] - [GEOGRAPHIC_DATA] [STREET_A…" at bounding box center [519, 248] width 1039 height 496
click at [738, 237] on li "Casual" at bounding box center [839, 236] width 286 height 23
type input "Casual"
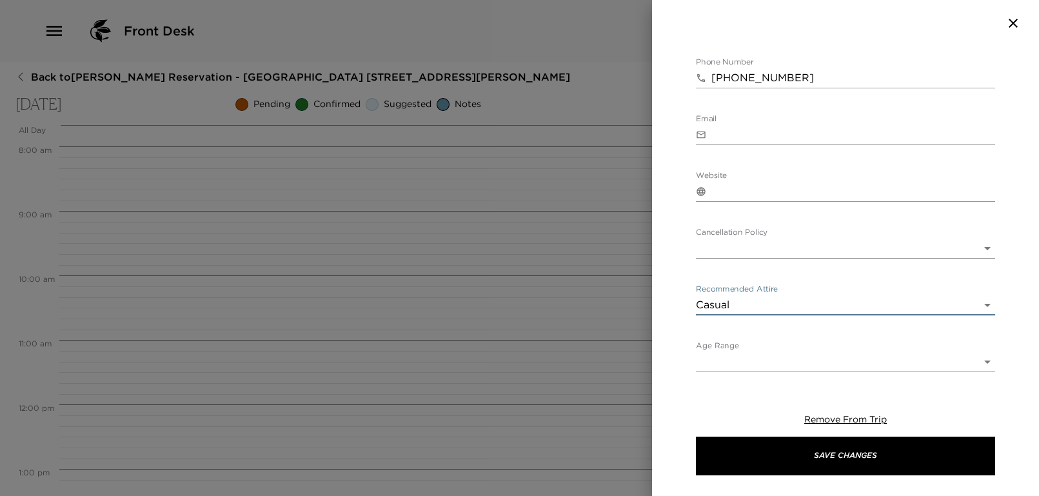
click at [741, 241] on body "Front Desk Back to [PERSON_NAME][GEOGRAPHIC_DATA] - [GEOGRAPHIC_DATA] [STREET_A…" at bounding box center [519, 248] width 1039 height 496
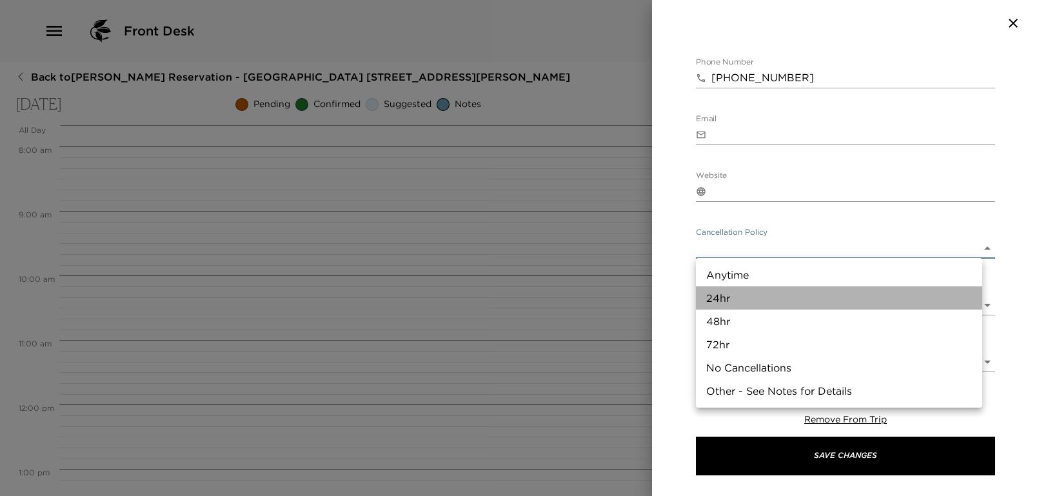
click at [739, 293] on li "24hr" at bounding box center [839, 297] width 286 height 23
type input "24hr"
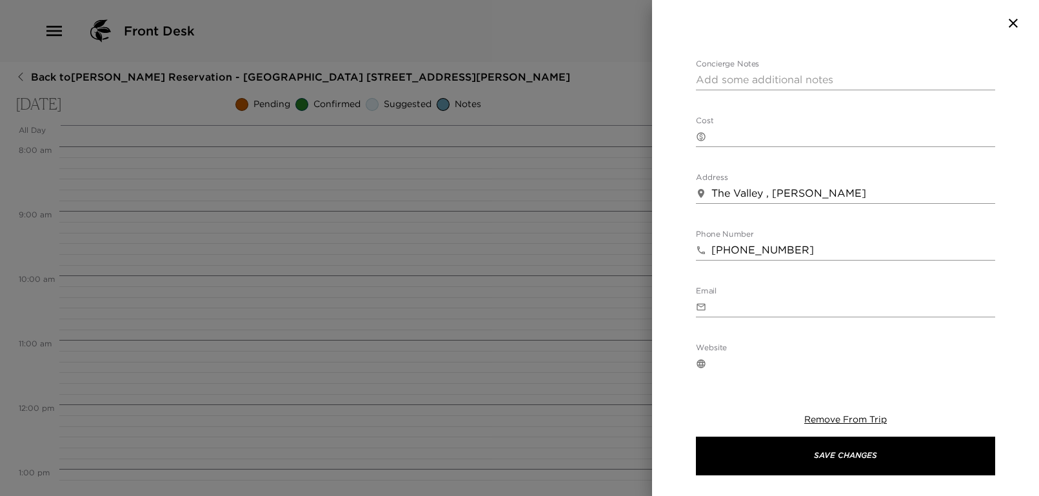
scroll to position [0, 0]
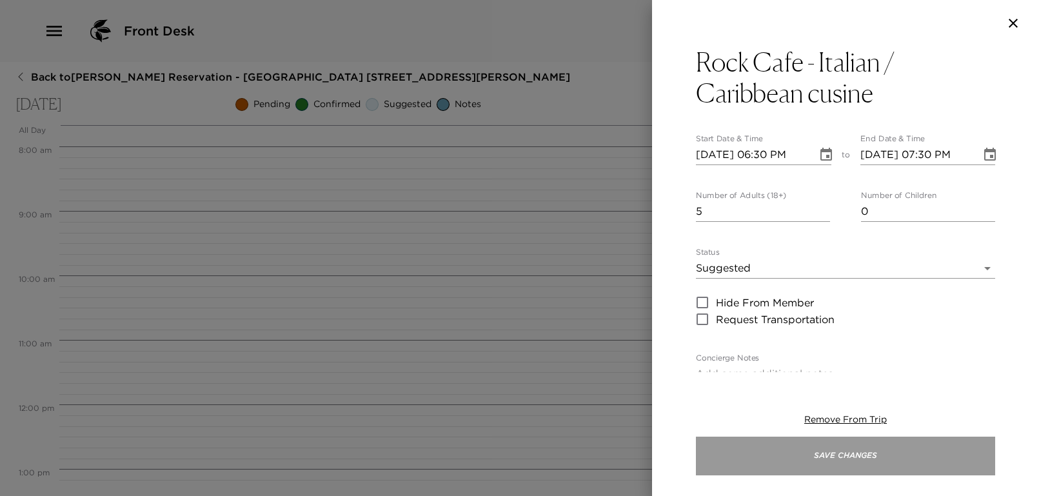
click at [874, 454] on button "Save Changes" at bounding box center [845, 455] width 299 height 39
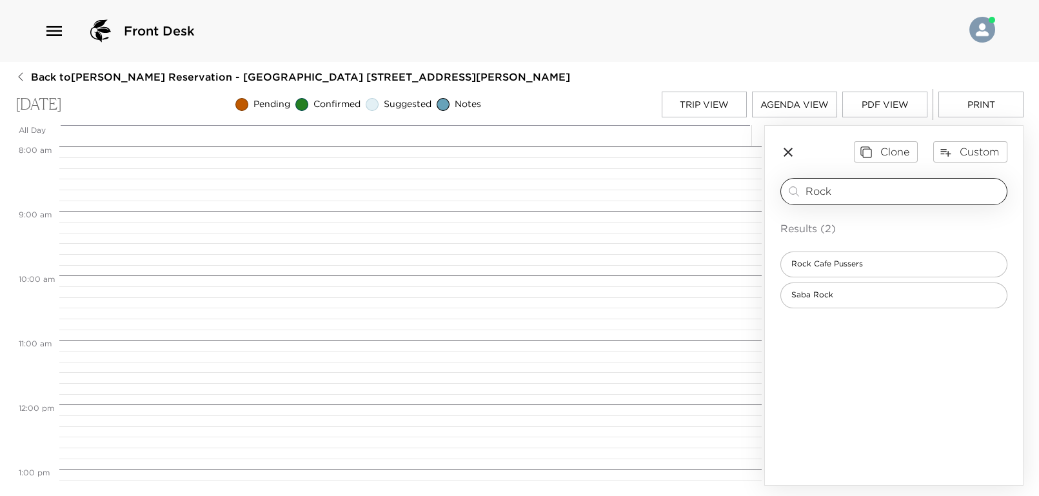
click at [837, 191] on input "Rock" at bounding box center [903, 191] width 196 height 15
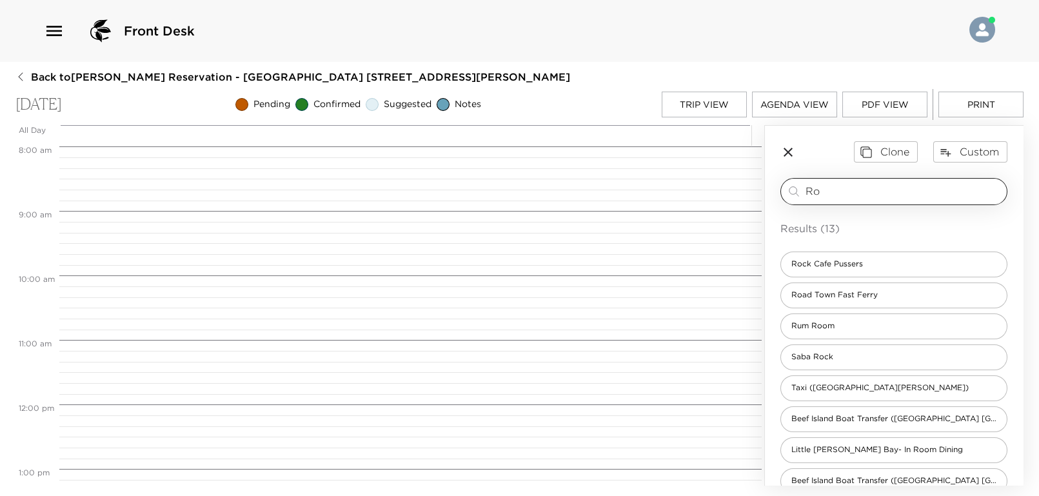
type input "R"
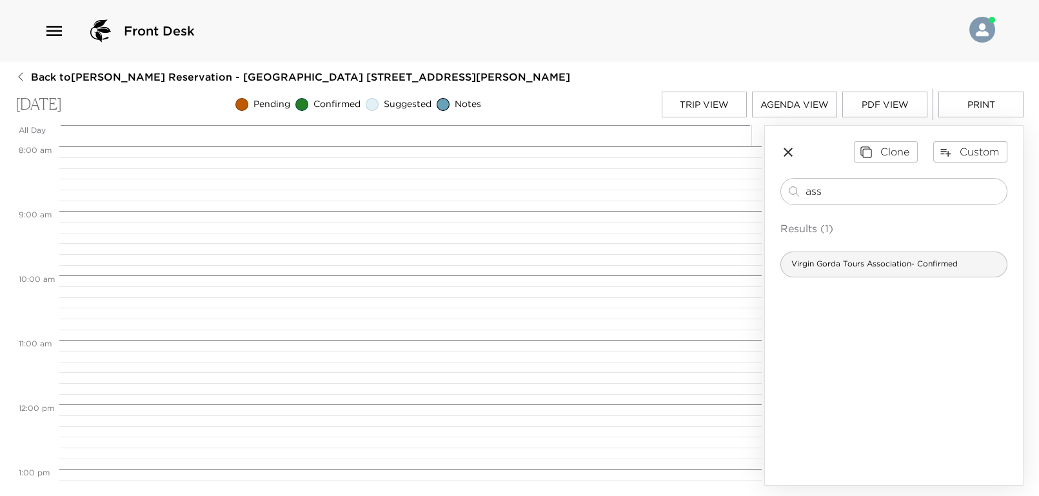
type input "ass"
click at [861, 259] on span "Virgin Gorda Tours Association- Confirmed" at bounding box center [874, 264] width 187 height 11
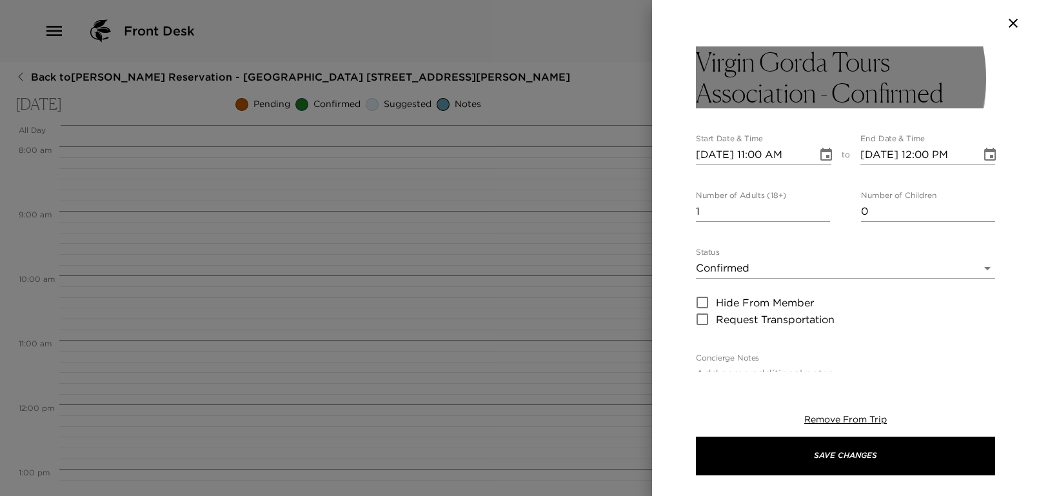
click at [798, 80] on h3 "Virgin Gorda Tours Association - Confirmed" at bounding box center [845, 77] width 299 height 62
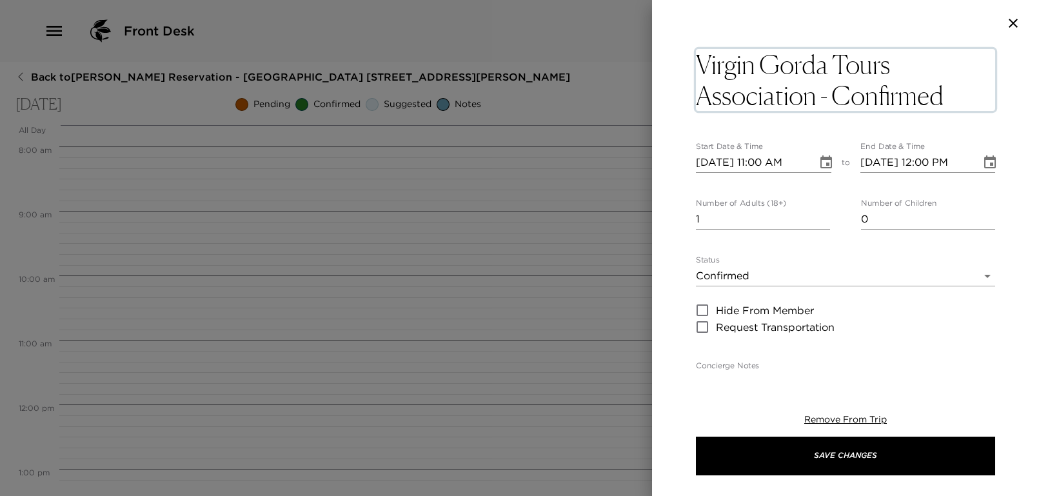
click at [816, 90] on textarea "Virgin Gorda Tours Association - Confirmed" at bounding box center [845, 80] width 299 height 62
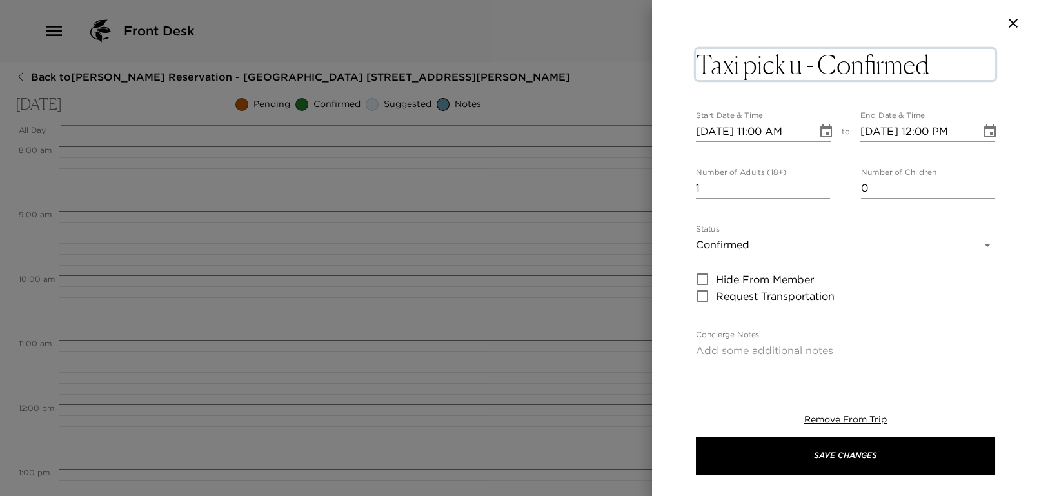
type textarea "Taxi pick up - Confirmed"
click at [762, 129] on input "[DATE] 11:00 AM" at bounding box center [752, 131] width 112 height 21
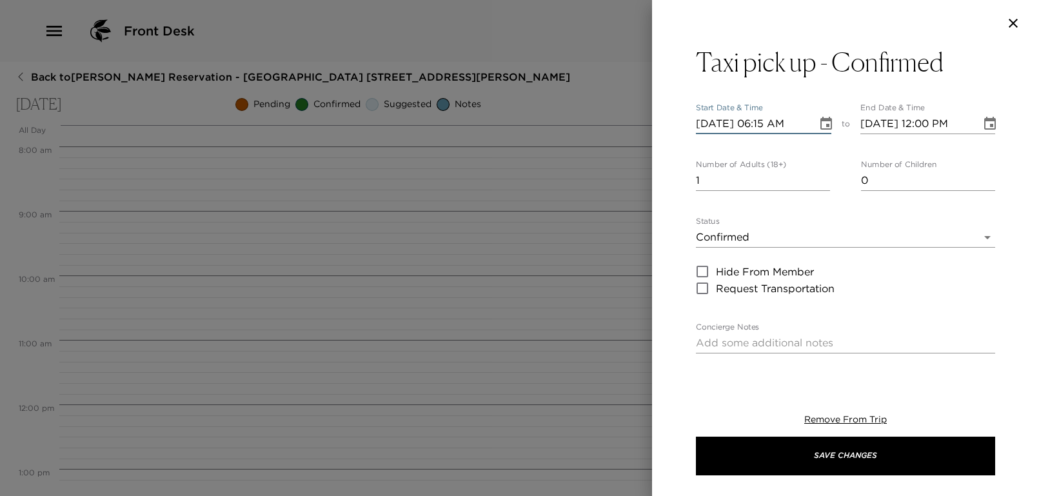
type input "[DATE] 06:15 PM"
type input "[DATE] 07:15 PM"
type input "[DATE] 06:15 PM"
click at [751, 185] on input "1" at bounding box center [763, 180] width 134 height 21
type input "5"
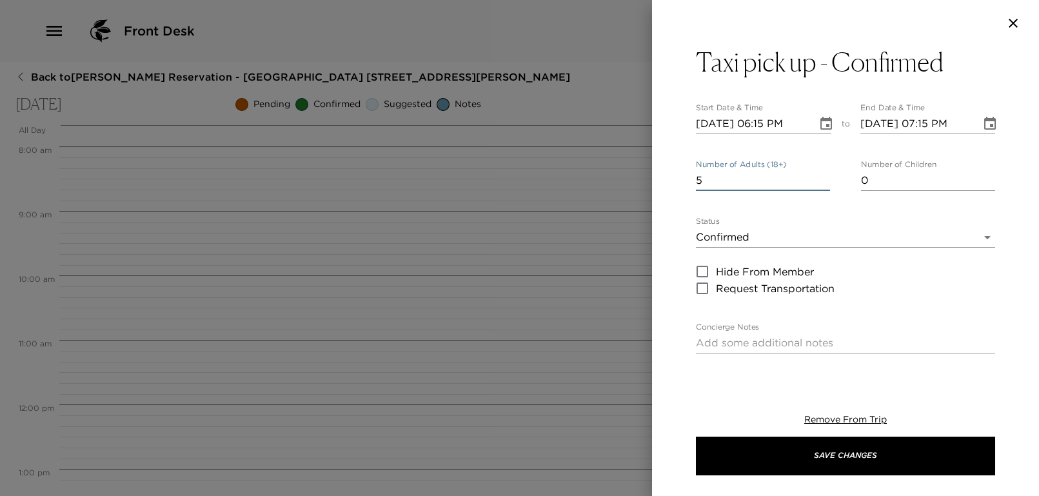
click at [765, 237] on body "Front Desk Back to [PERSON_NAME][GEOGRAPHIC_DATA] - [GEOGRAPHIC_DATA] [STREET_A…" at bounding box center [519, 248] width 1039 height 496
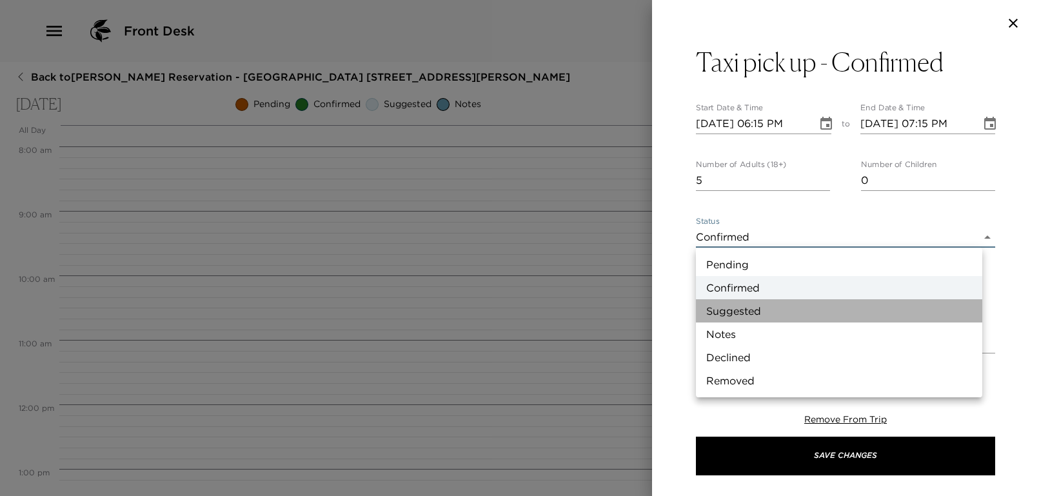
click at [756, 306] on li "Suggested" at bounding box center [839, 310] width 286 height 23
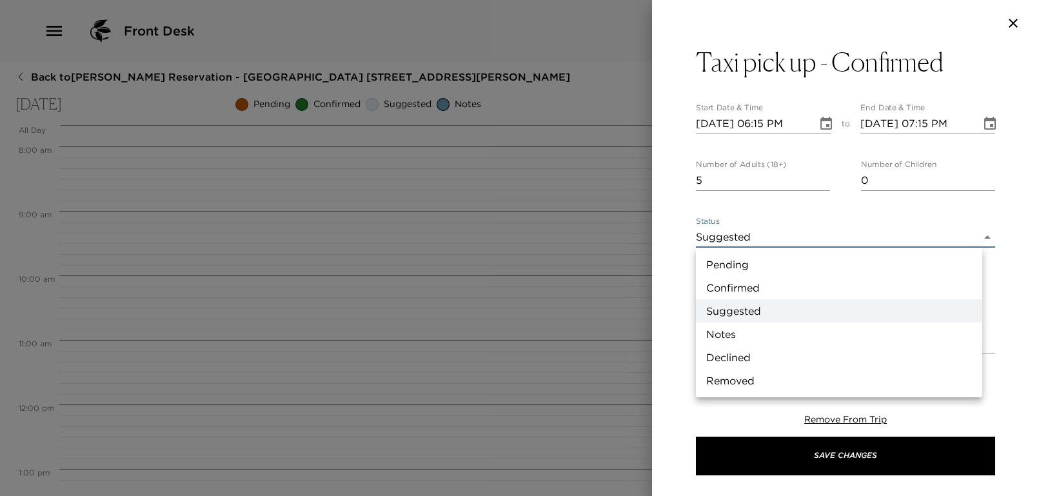
click at [753, 233] on body "Front Desk Back to [PERSON_NAME][GEOGRAPHIC_DATA] - [GEOGRAPHIC_DATA] [STREET_A…" at bounding box center [519, 248] width 1039 height 496
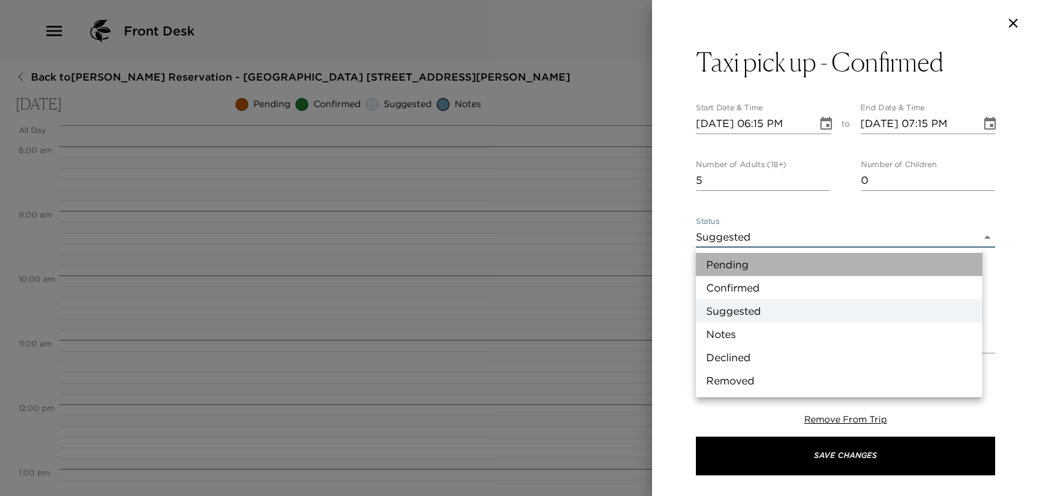
click at [748, 268] on li "Pending" at bounding box center [839, 264] width 286 height 23
type input "Pending"
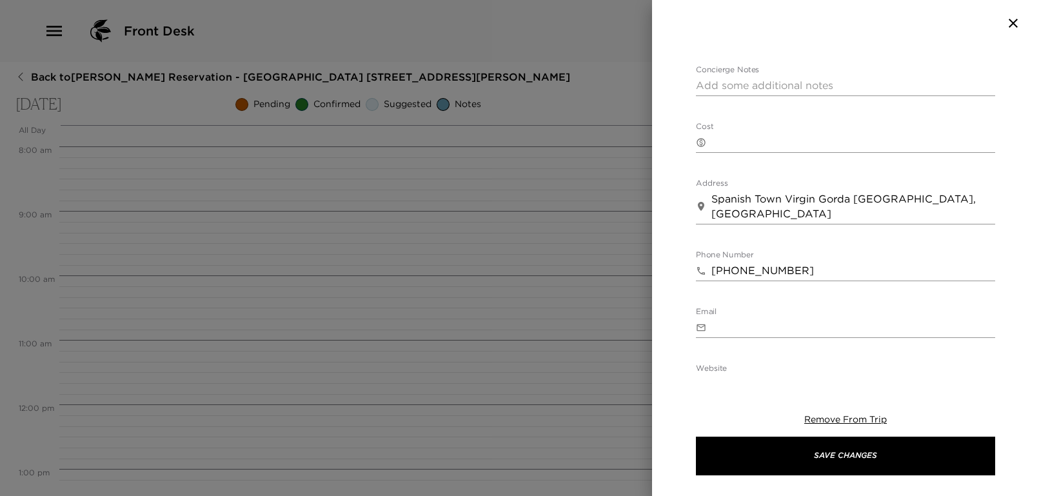
scroll to position [86, 0]
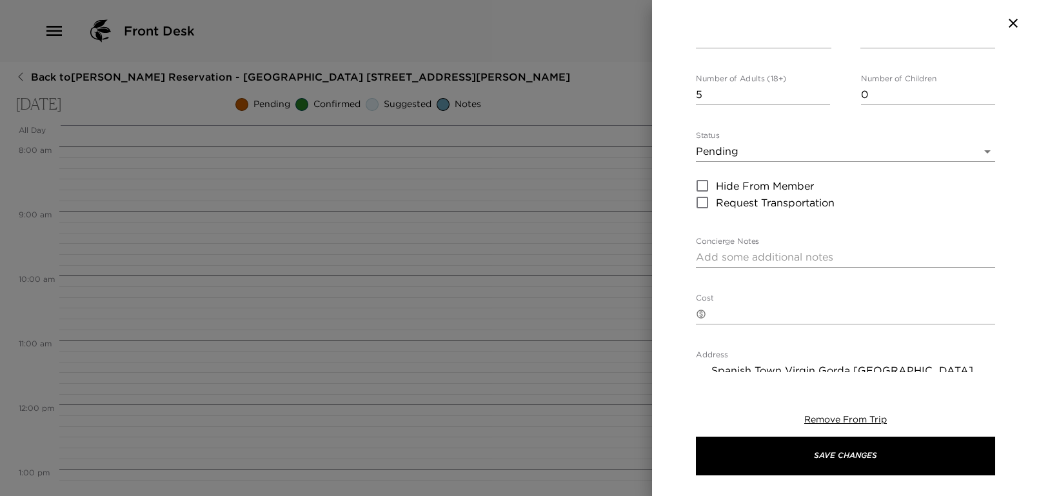
click at [756, 302] on div "Cost ​ x" at bounding box center [845, 308] width 299 height 31
click at [806, 282] on div "Taxi pick up - Confirmed Start Date & Time [DATE] 06:15 PM to End Date & Time […" at bounding box center [845, 351] width 299 height 781
click at [784, 304] on div "​ x" at bounding box center [845, 314] width 299 height 21
type textarea "10 dollars per person one way"
click at [689, 280] on div "Taxi pick up - Confirmed Start Date & Time [DATE] 06:15 PM to End Date & Time […" at bounding box center [845, 209] width 387 height 326
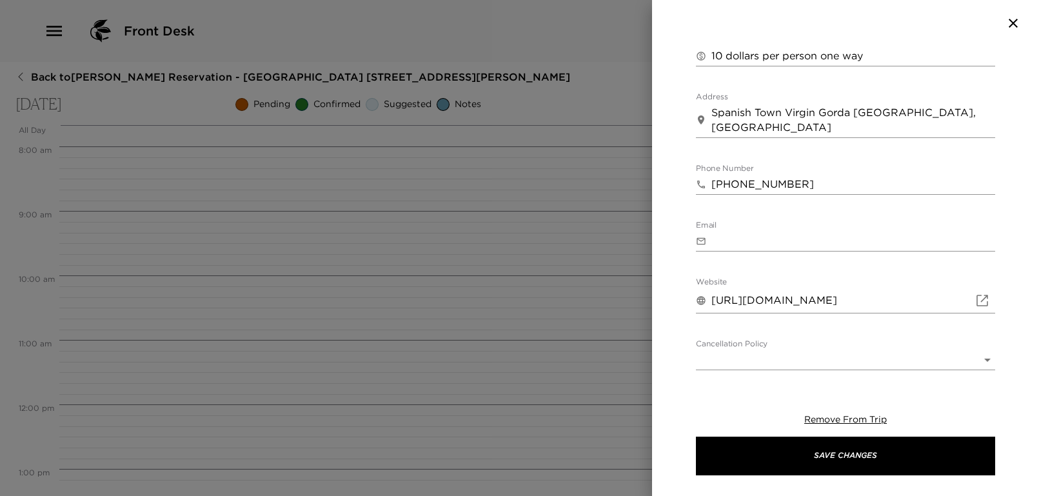
scroll to position [455, 0]
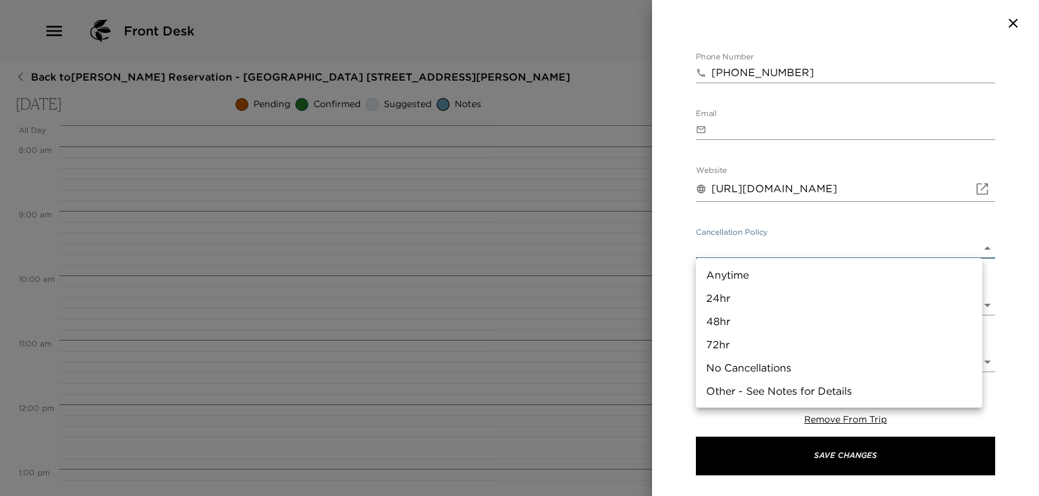
click at [764, 251] on body "Front Desk Back to [PERSON_NAME][GEOGRAPHIC_DATA] - [GEOGRAPHIC_DATA] [STREET_A…" at bounding box center [519, 248] width 1039 height 496
click at [754, 296] on li "24hr" at bounding box center [839, 297] width 286 height 23
type input "24hr"
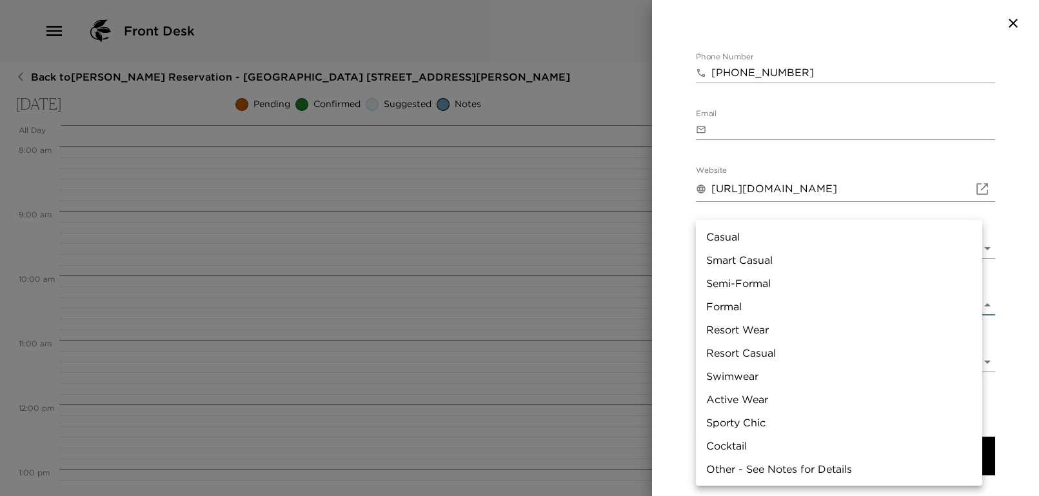
click at [757, 294] on body "Front Desk Back to [PERSON_NAME][GEOGRAPHIC_DATA] - [GEOGRAPHIC_DATA] [STREET_A…" at bounding box center [519, 248] width 1039 height 496
drag, startPoint x: 674, startPoint y: 266, endPoint x: 835, endPoint y: 453, distance: 246.4
click at [674, 268] on div at bounding box center [519, 248] width 1039 height 496
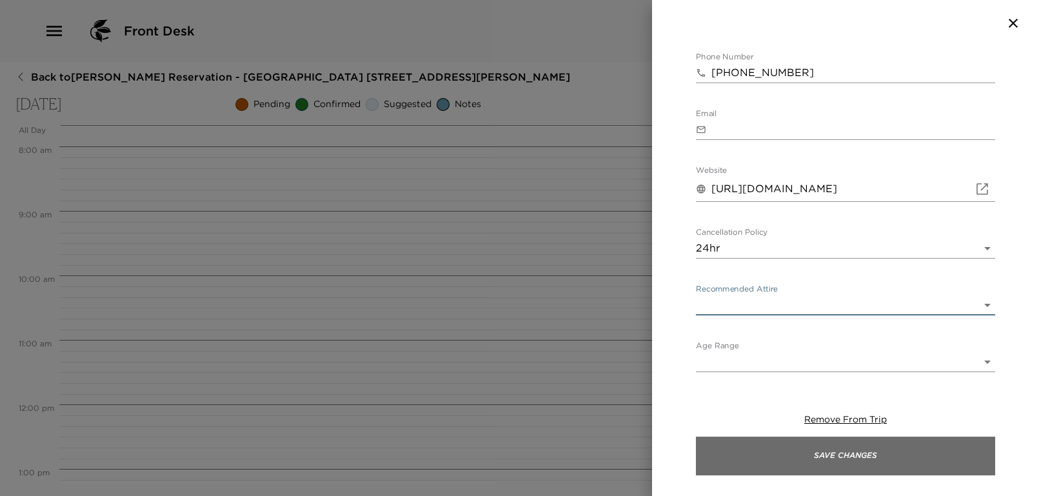
click at [847, 464] on button "Save Changes" at bounding box center [845, 455] width 299 height 39
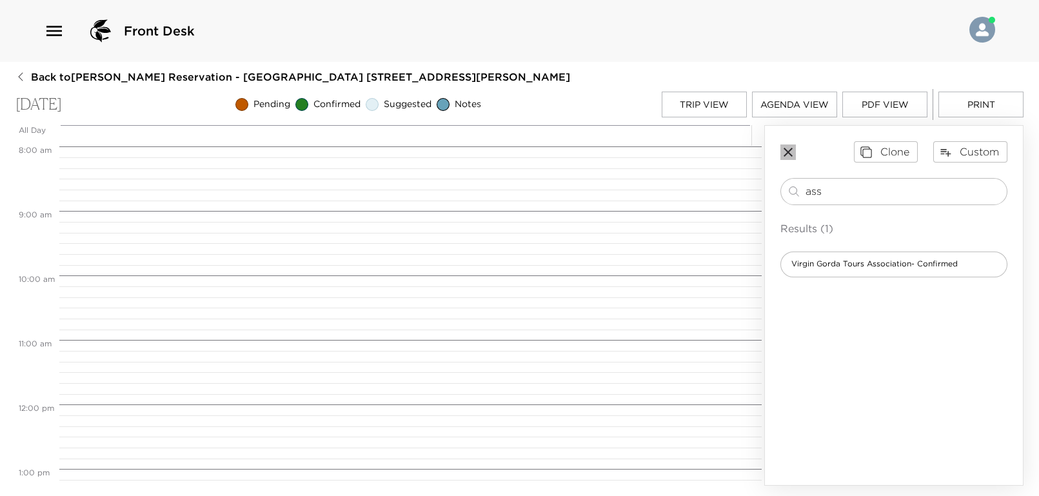
click at [786, 151] on icon "button" at bounding box center [787, 151] width 15 height 15
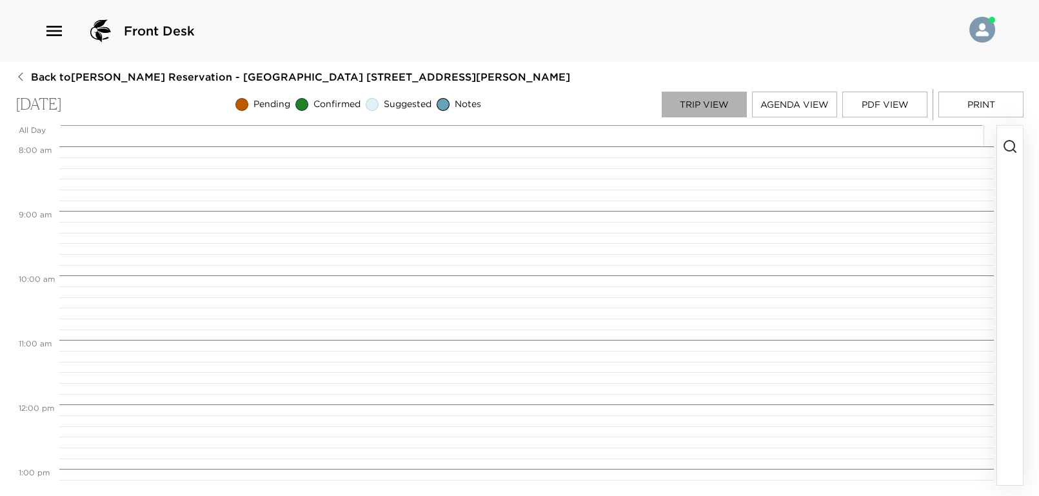
click at [687, 96] on button "Trip View" at bounding box center [703, 105] width 85 height 26
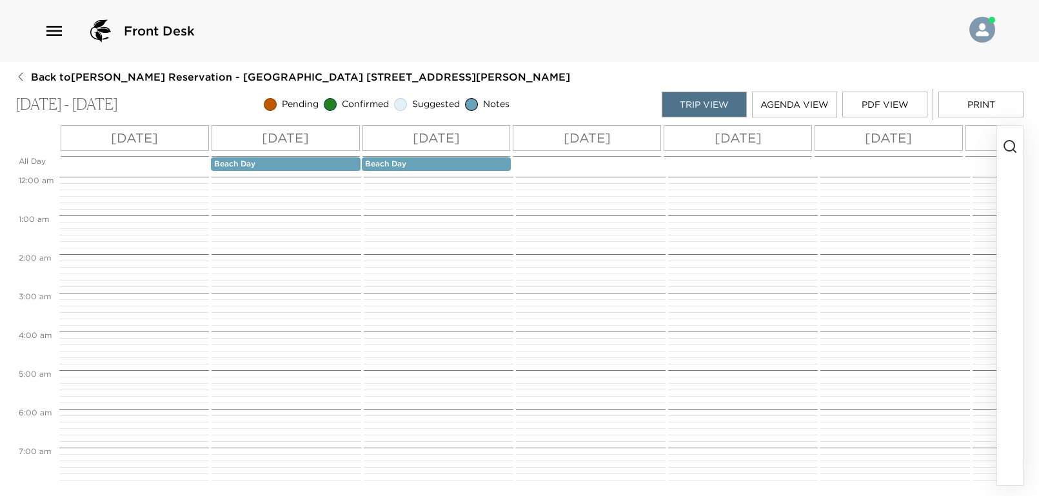
scroll to position [367, 0]
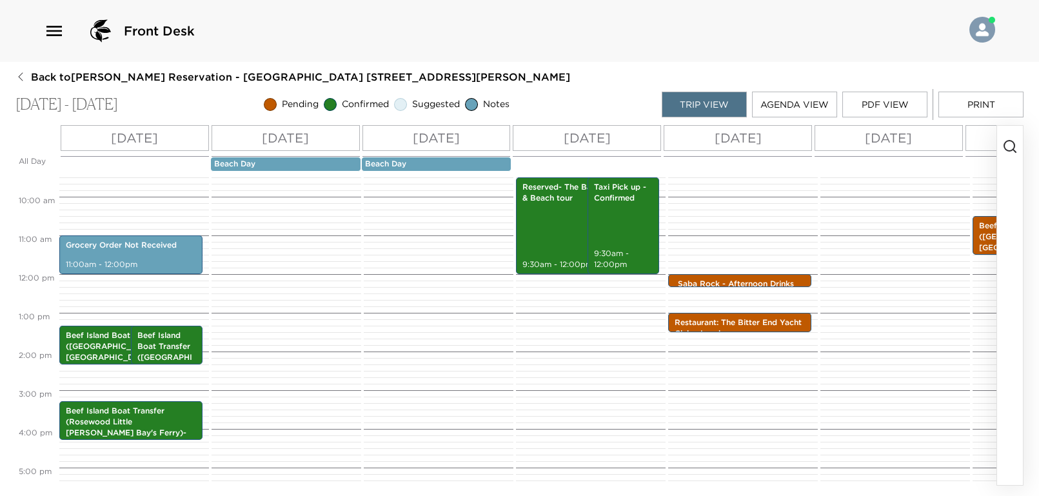
click at [738, 133] on p "[DATE]" at bounding box center [737, 137] width 47 height 19
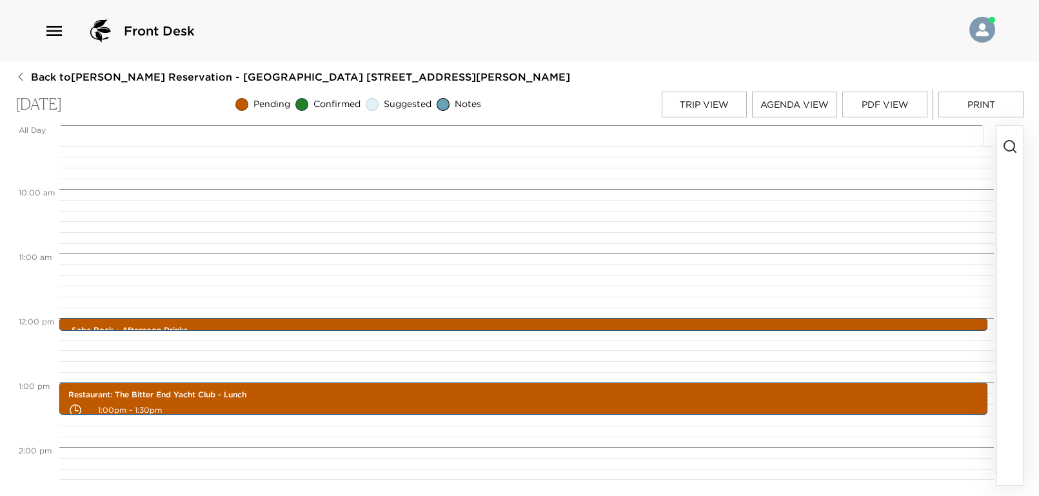
scroll to position [773, 0]
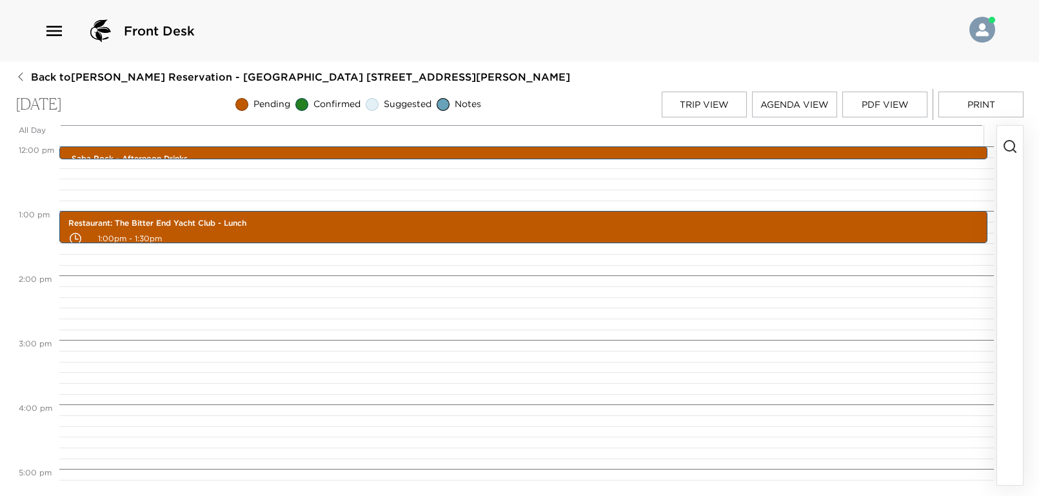
click at [1013, 148] on circle "button" at bounding box center [1009, 146] width 10 height 10
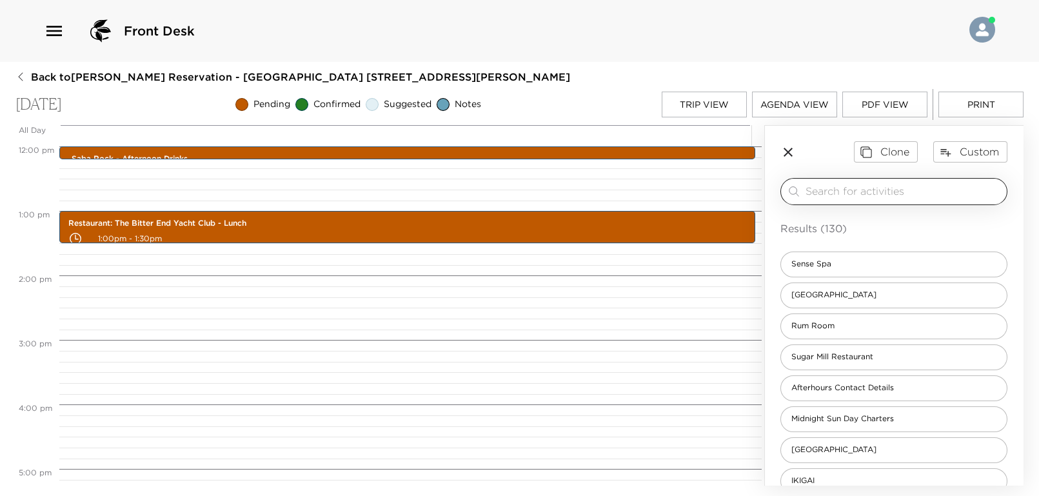
click at [834, 199] on div "​" at bounding box center [903, 191] width 196 height 15
click at [834, 193] on input "search" at bounding box center [903, 191] width 196 height 15
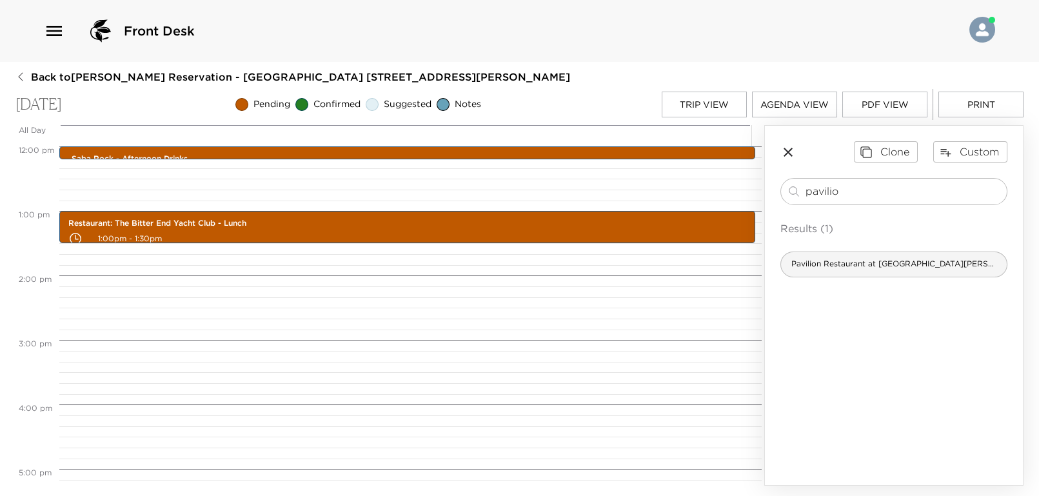
type input "pavilio"
click at [839, 260] on span "Pavilion Restaurant at [GEOGRAPHIC_DATA][PERSON_NAME]" at bounding box center [894, 264] width 226 height 11
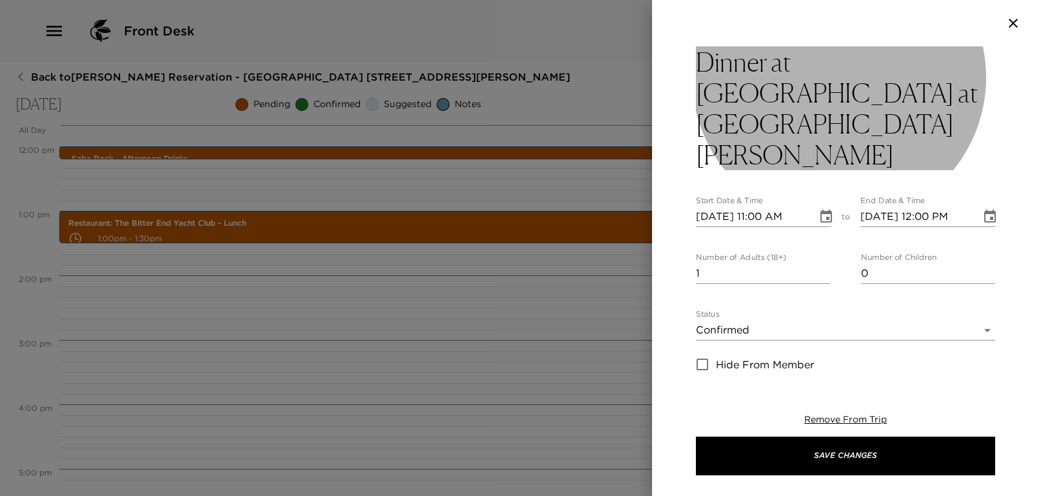
click at [880, 101] on h3 "Dinner at [GEOGRAPHIC_DATA] at [GEOGRAPHIC_DATA][PERSON_NAME]" at bounding box center [845, 108] width 299 height 124
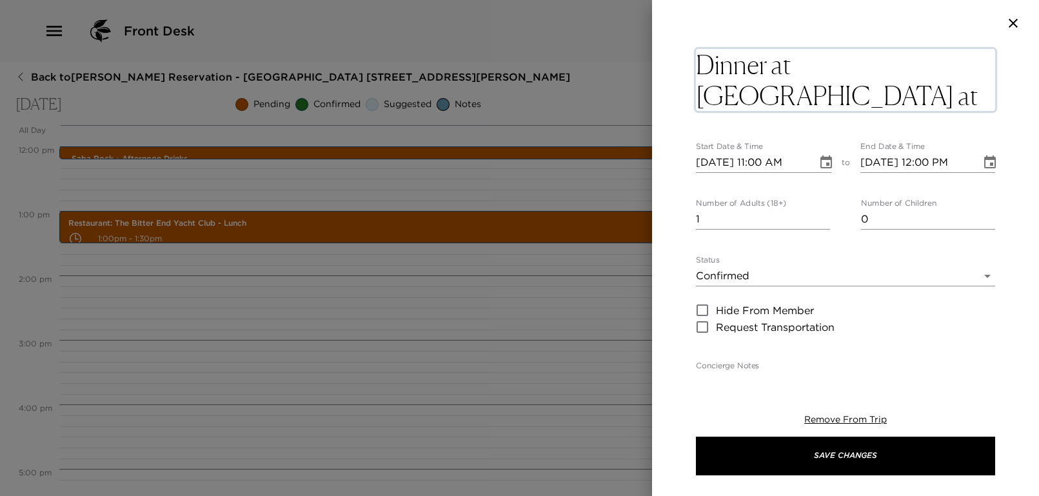
click at [870, 95] on textarea "Dinner at [GEOGRAPHIC_DATA] at [GEOGRAPHIC_DATA][PERSON_NAME]" at bounding box center [845, 80] width 299 height 62
type textarea "Dinner at [GEOGRAPHIC_DATA] at [GEOGRAPHIC_DATA][PERSON_NAME]- Comfort Food"
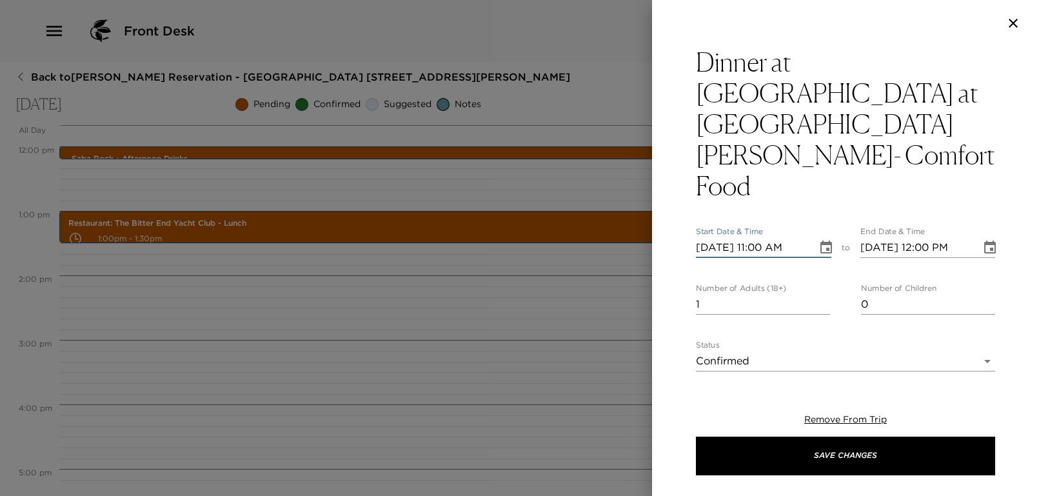
click at [765, 237] on input "[DATE] 11:00 AM" at bounding box center [752, 247] width 112 height 21
click at [723, 294] on input "1" at bounding box center [763, 304] width 134 height 21
type input "1"
type input "5"
click at [767, 237] on input "[DATE] 11:00 AM" at bounding box center [752, 247] width 112 height 21
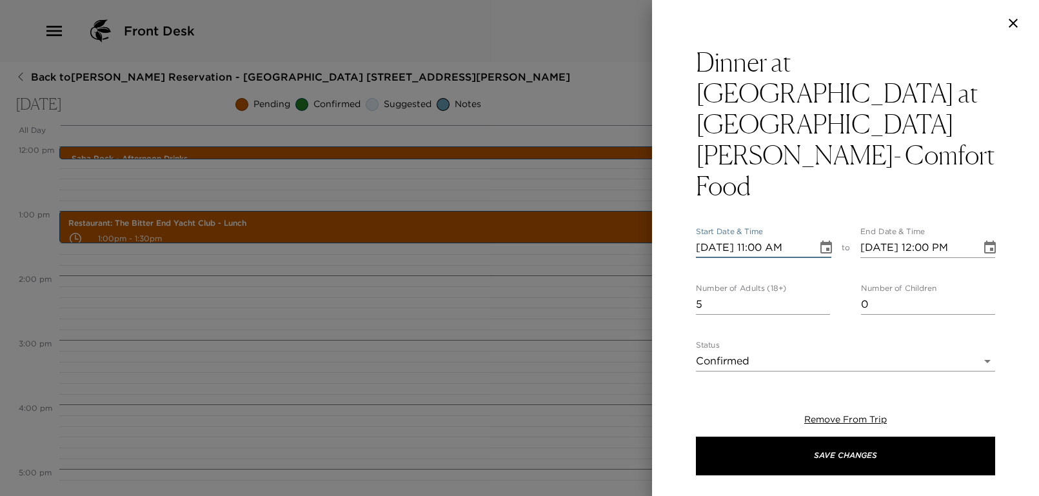
click at [759, 237] on input "[DATE] 11:00 AM" at bounding box center [752, 247] width 112 height 21
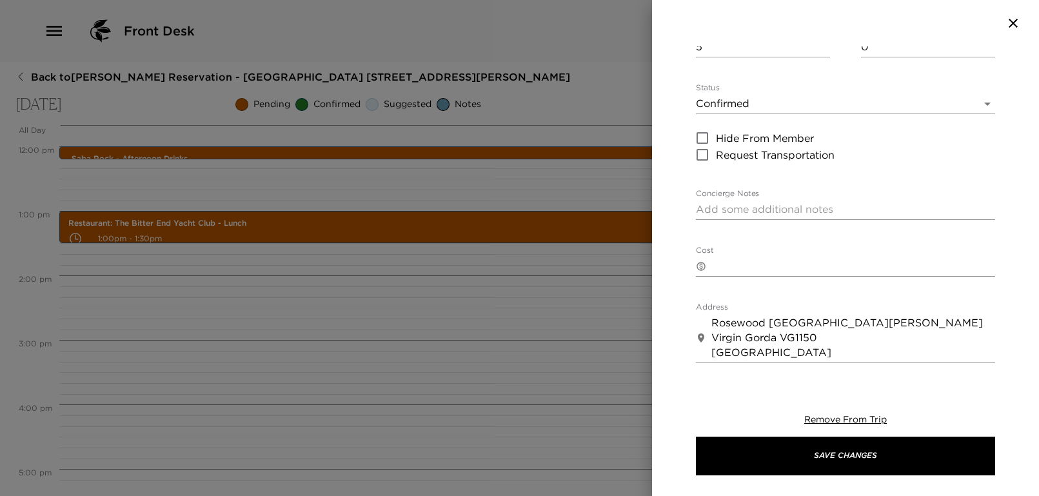
scroll to position [86, 0]
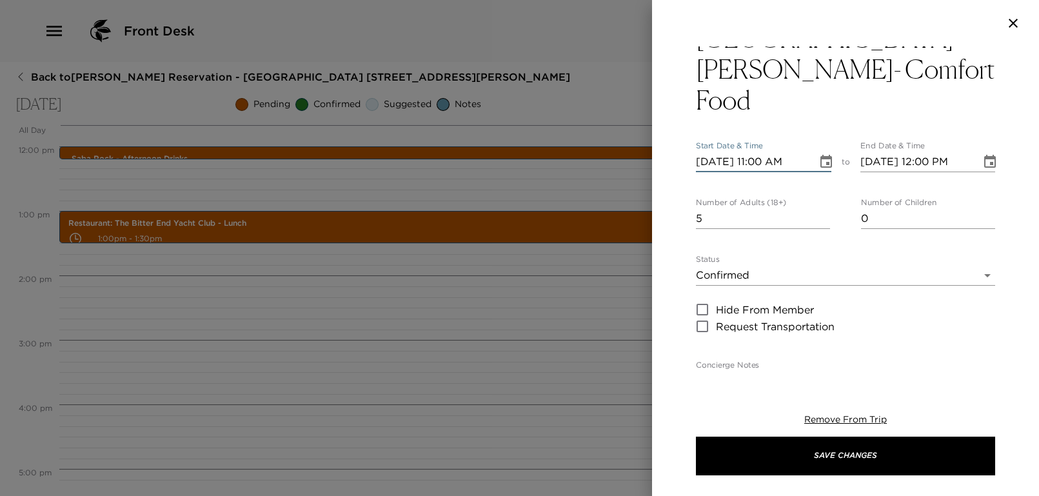
click at [756, 215] on body "Front Desk Back to [PERSON_NAME][GEOGRAPHIC_DATA] - [GEOGRAPHIC_DATA] [STREET_A…" at bounding box center [519, 248] width 1039 height 496
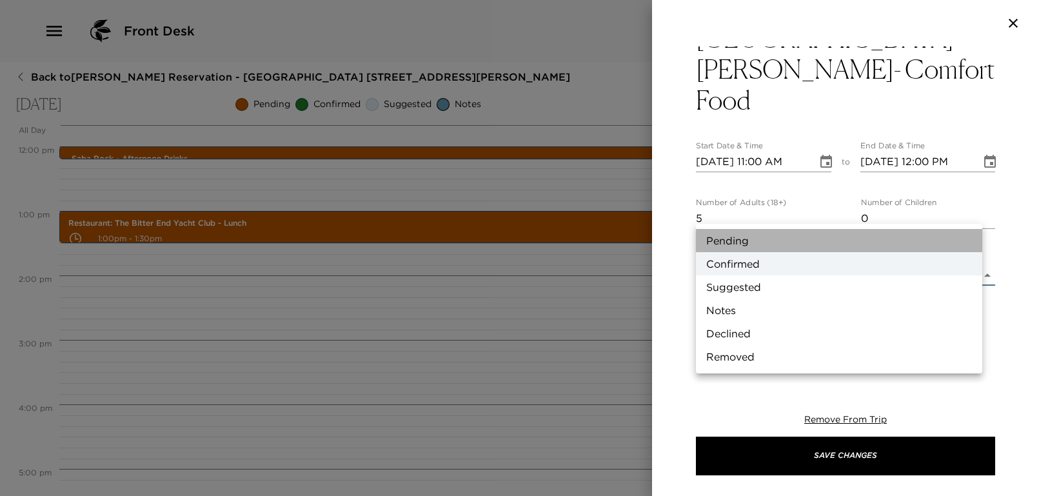
click at [730, 239] on li "Pending" at bounding box center [839, 240] width 286 height 23
type input "Pending"
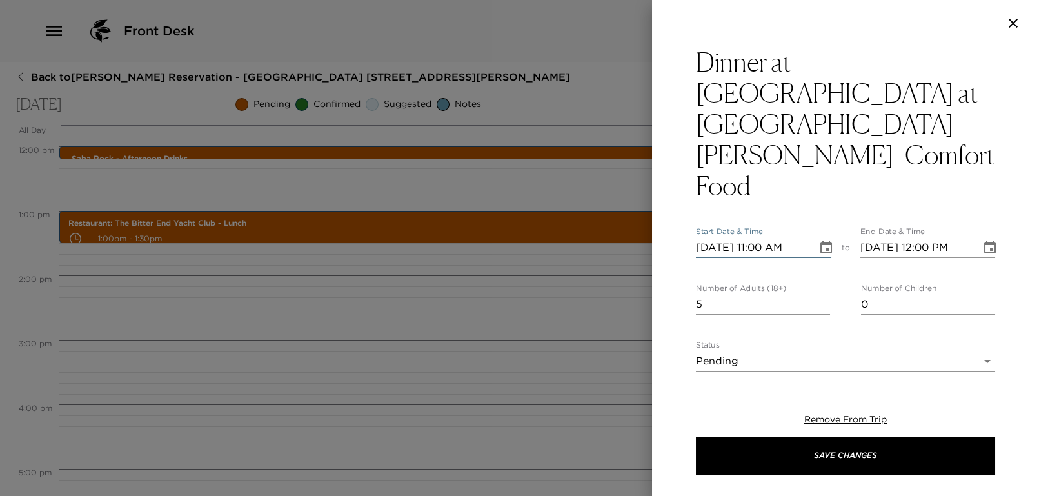
scroll to position [0, 2]
click at [792, 237] on input "[DATE] 11:00 AM" at bounding box center [752, 247] width 112 height 21
type input "[DATE] 11:00 PM"
type input "[DATE] 12:00 AM"
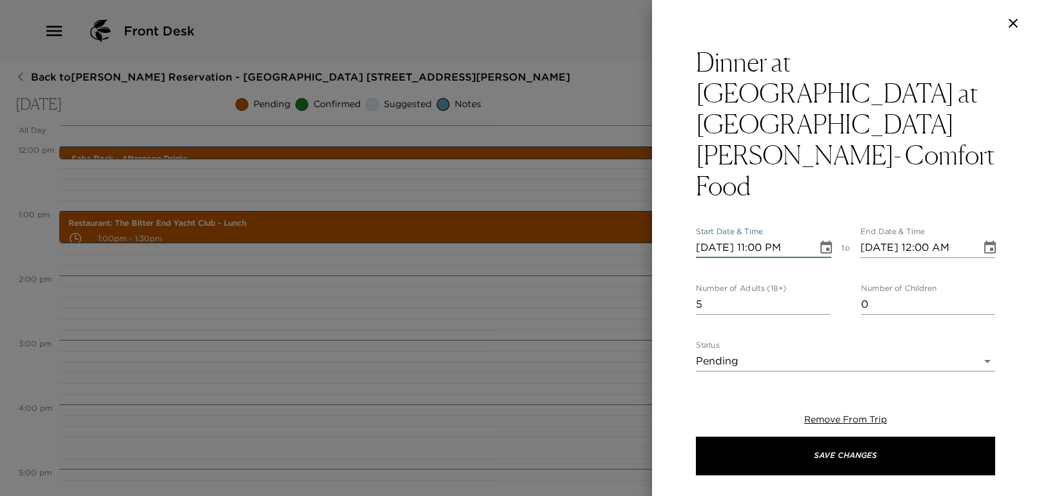
click at [761, 237] on input "[DATE] 11:00 PM" at bounding box center [752, 247] width 112 height 21
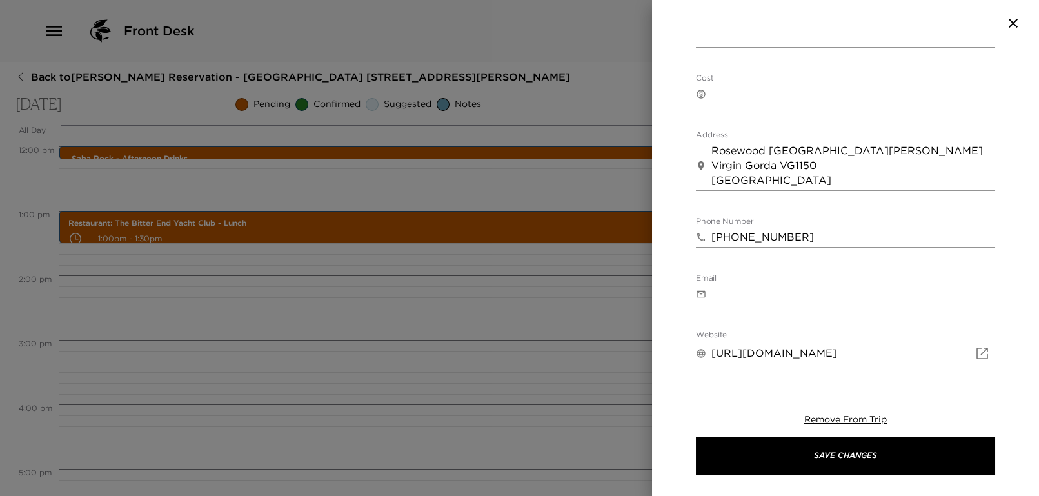
scroll to position [532, 0]
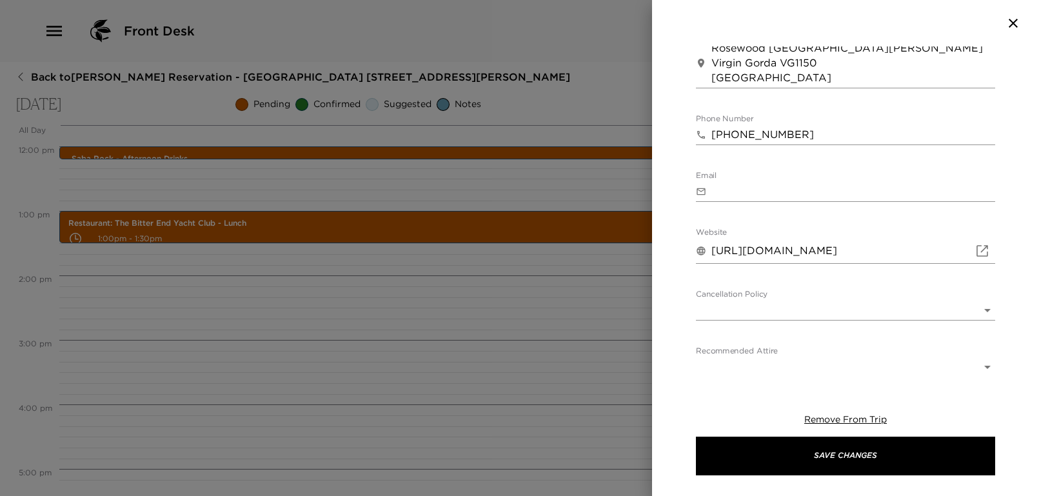
type input "[DATE] 11:00 PM"
click at [769, 248] on body "Front Desk Back to [PERSON_NAME][GEOGRAPHIC_DATA] - [GEOGRAPHIC_DATA] [STREET_A…" at bounding box center [519, 248] width 1039 height 496
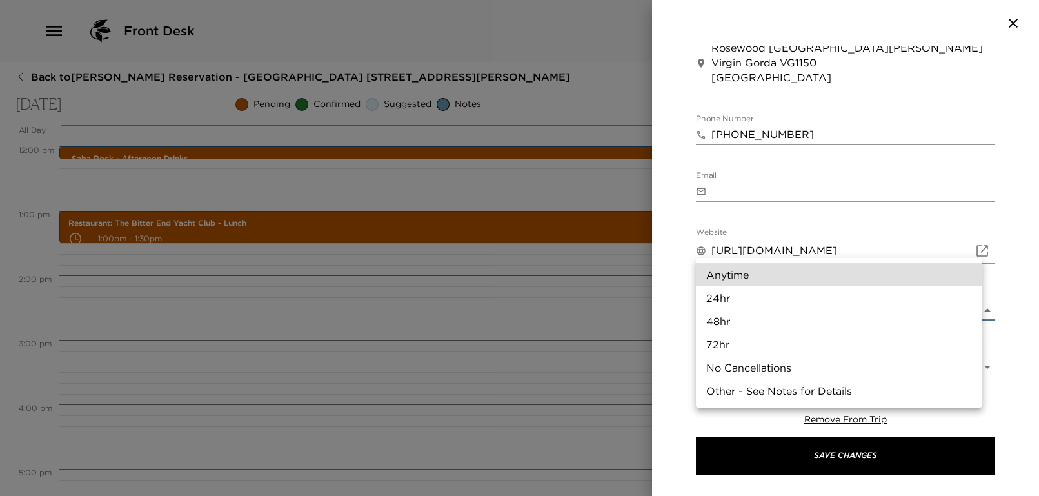
click at [756, 289] on li "24hr" at bounding box center [839, 297] width 286 height 23
type input "24hr"
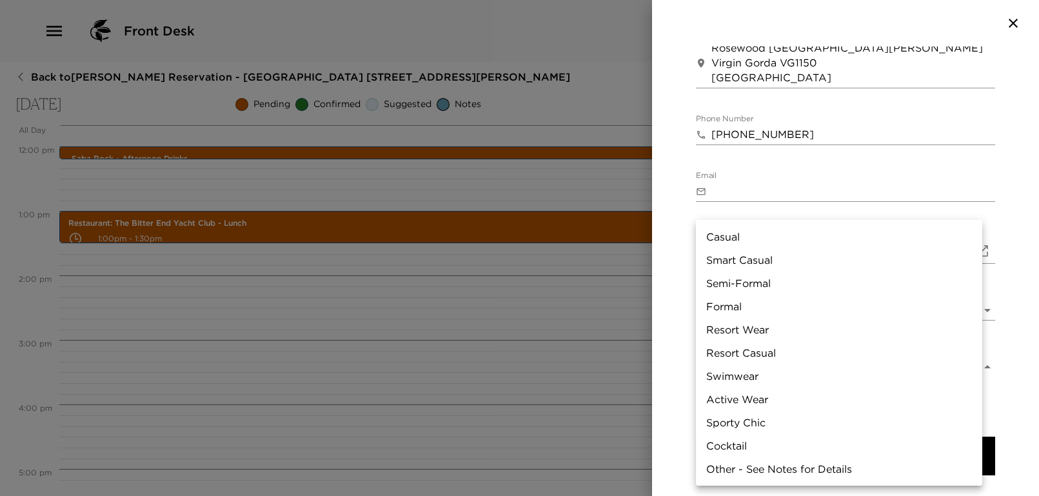
click at [747, 305] on body "Front Desk Back to [PERSON_NAME][GEOGRAPHIC_DATA] - [GEOGRAPHIC_DATA] [STREET_A…" at bounding box center [519, 248] width 1039 height 496
click at [768, 350] on li "Resort Casual" at bounding box center [839, 352] width 286 height 23
type input "Resort Casual"
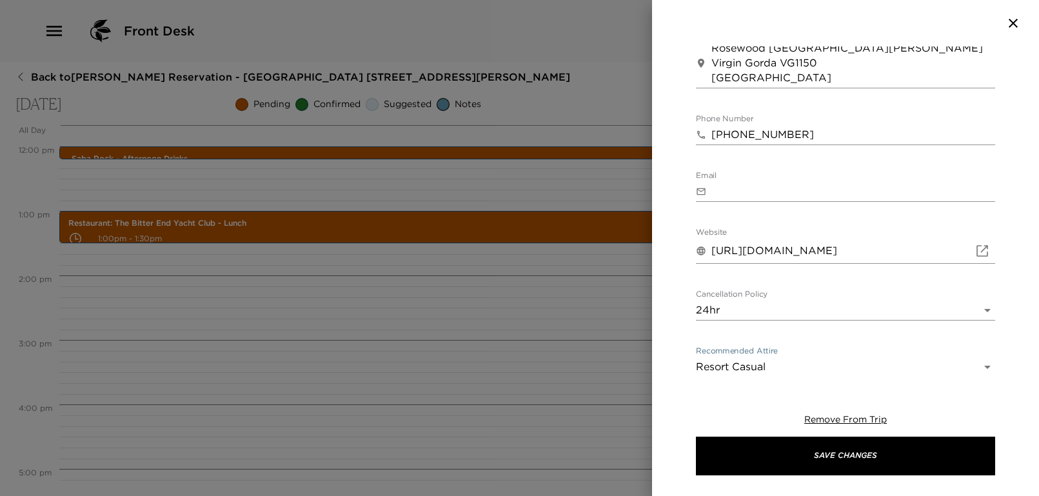
click at [754, 359] on body "Front Desk Back to [PERSON_NAME][GEOGRAPHIC_DATA] - [GEOGRAPHIC_DATA] [STREET_A…" at bounding box center [519, 248] width 1039 height 496
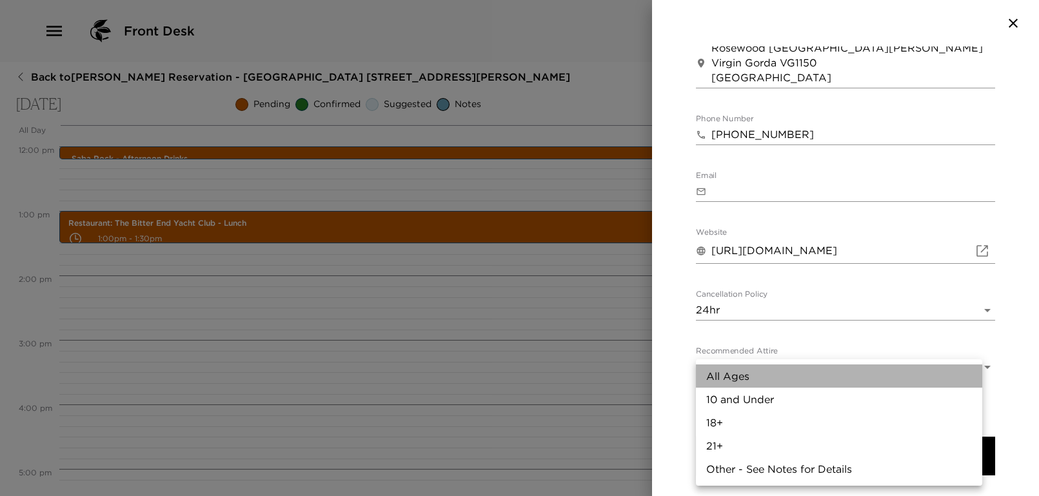
click at [757, 381] on li "All Ages" at bounding box center [839, 375] width 286 height 23
type input "All Ages"
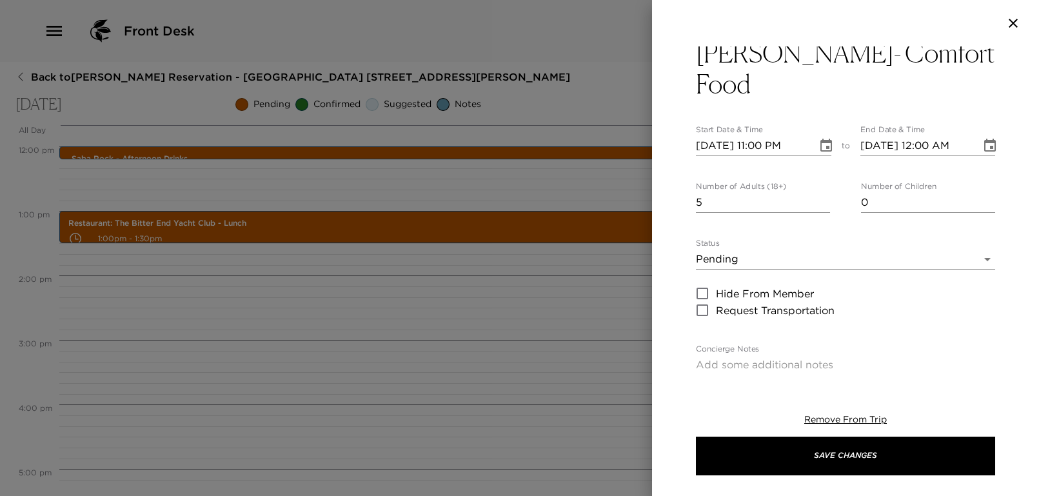
scroll to position [16, 0]
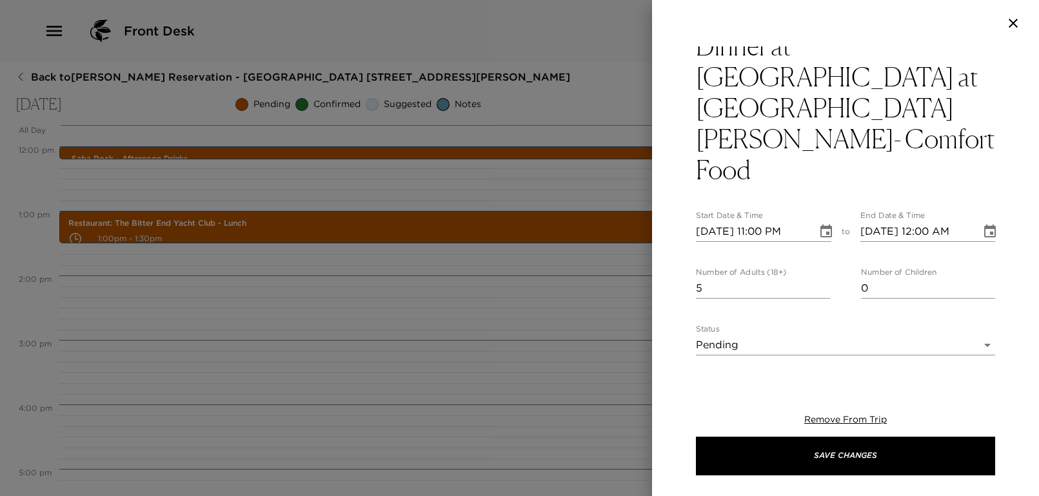
click at [769, 283] on body "Front Desk Back to [PERSON_NAME][GEOGRAPHIC_DATA] - [GEOGRAPHIC_DATA] [STREET_A…" at bounding box center [519, 248] width 1039 height 496
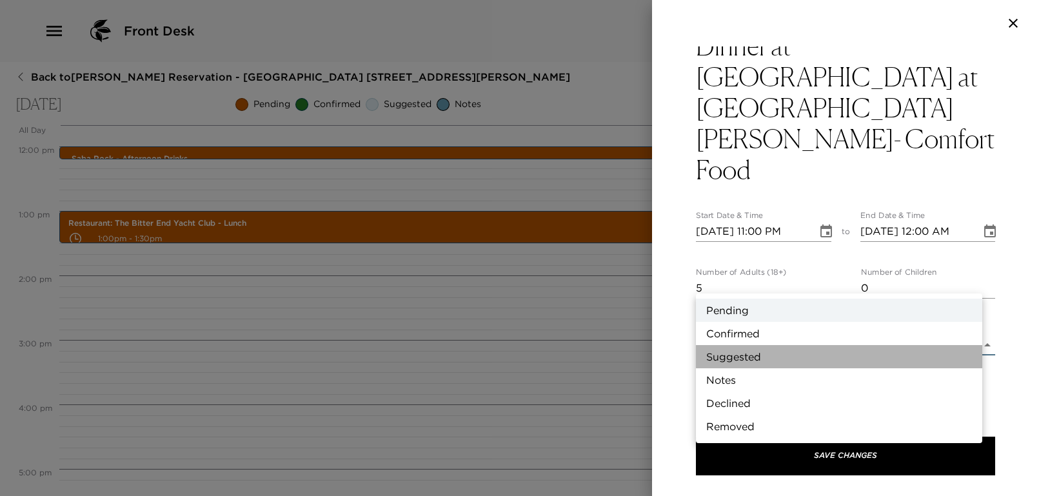
click at [752, 356] on li "Suggested" at bounding box center [839, 356] width 286 height 23
type input "Suggestion"
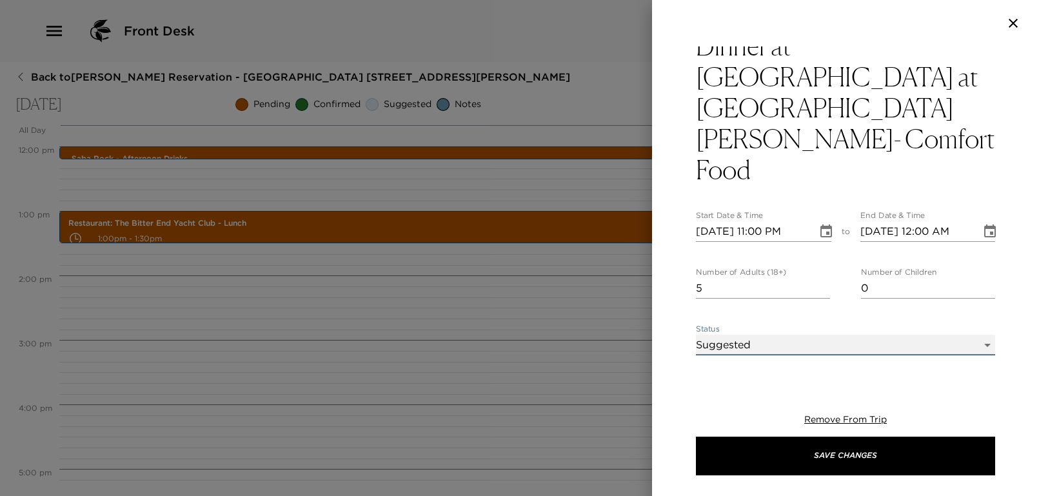
scroll to position [0, 0]
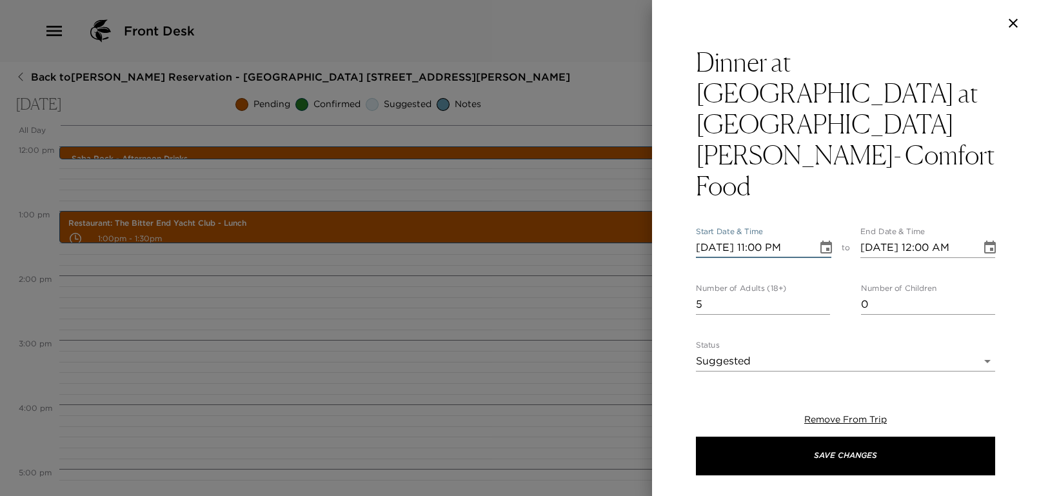
click at [760, 237] on input "[DATE] 11:00 PM" at bounding box center [752, 247] width 112 height 21
type input "[DATE] 06:00 PM"
type input "[DATE] 07:00 PM"
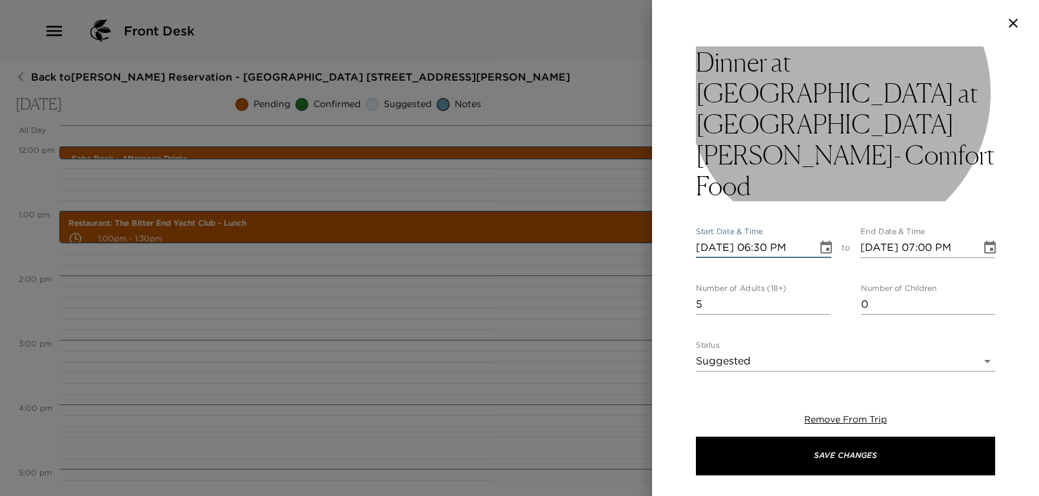
type input "[DATE] 06:30 PM"
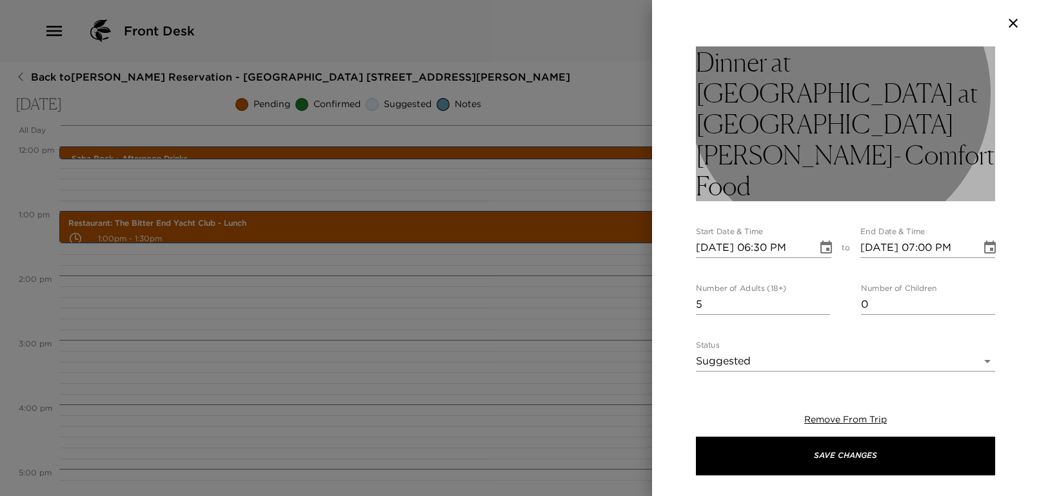
click at [863, 123] on h3 "Dinner at [GEOGRAPHIC_DATA] at [GEOGRAPHIC_DATA][PERSON_NAME]- Comfort Food" at bounding box center [845, 123] width 299 height 155
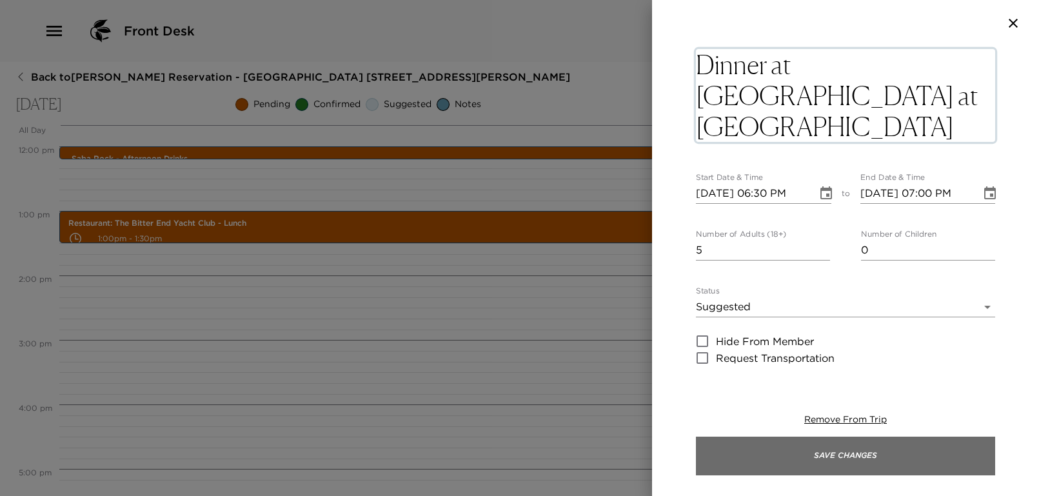
click at [911, 461] on button "Save Changes" at bounding box center [845, 455] width 299 height 39
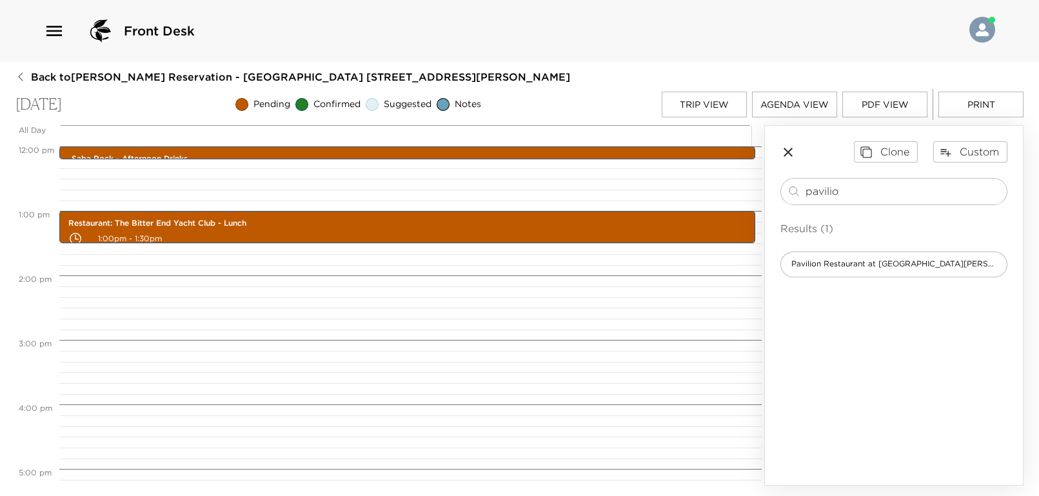
click at [786, 153] on icon "button" at bounding box center [787, 152] width 9 height 9
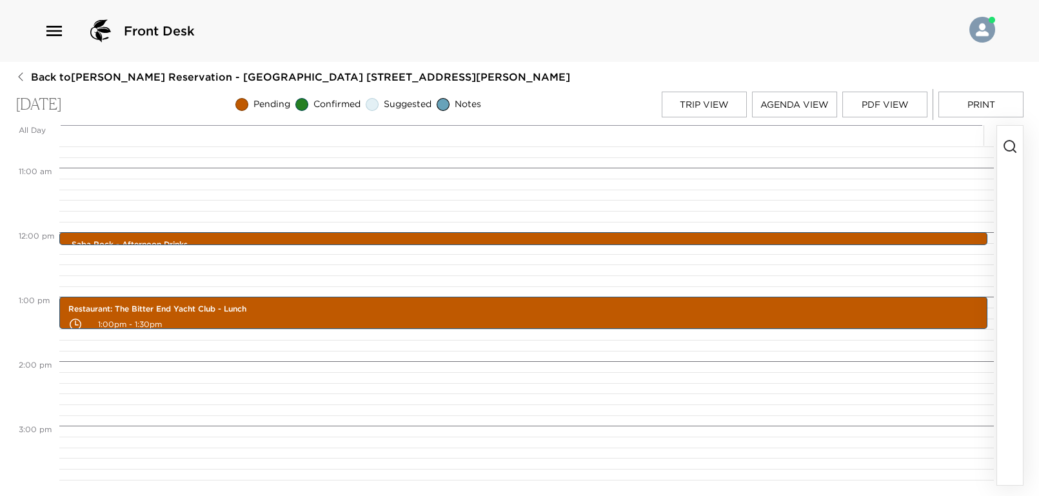
scroll to position [601, 0]
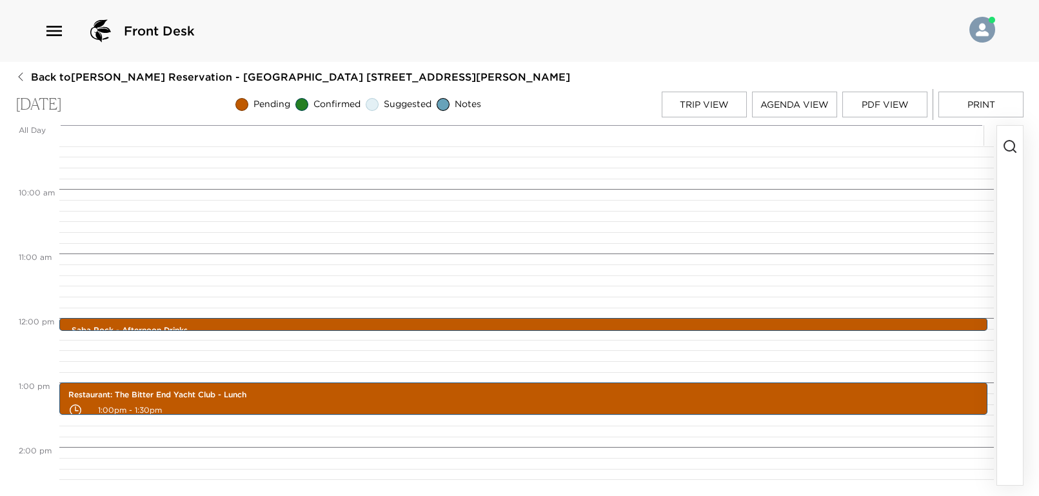
click at [1010, 141] on circle "button" at bounding box center [1009, 146] width 10 height 10
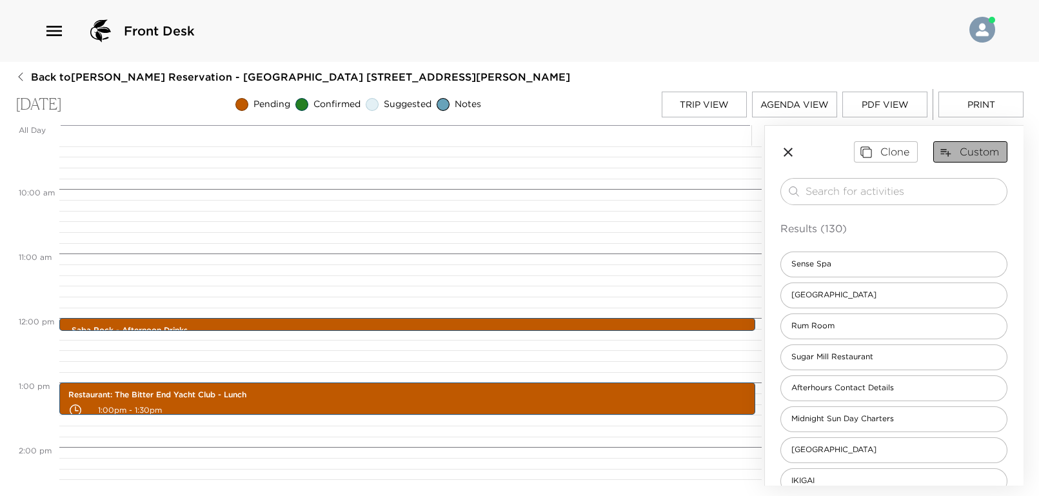
click at [953, 153] on button "Custom" at bounding box center [970, 151] width 74 height 21
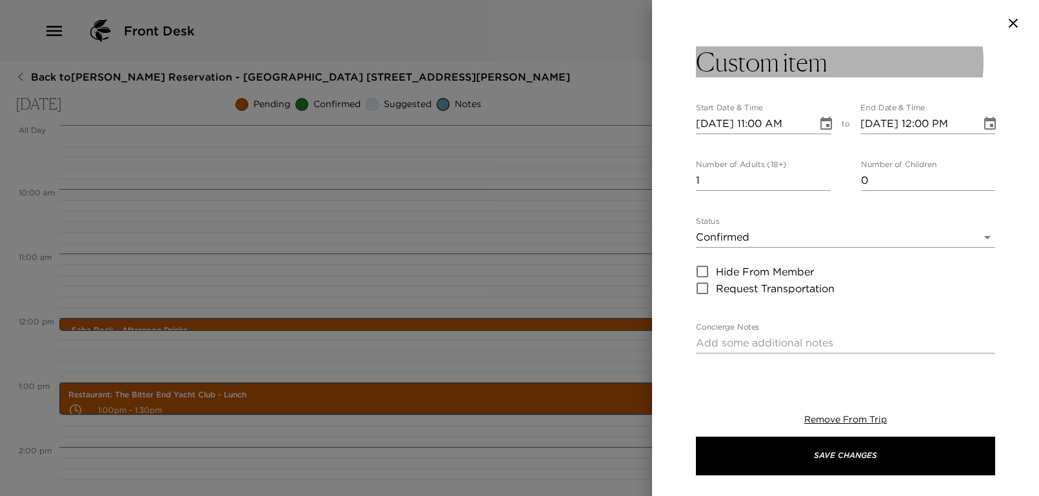
click at [834, 71] on button "Custom item" at bounding box center [845, 61] width 299 height 31
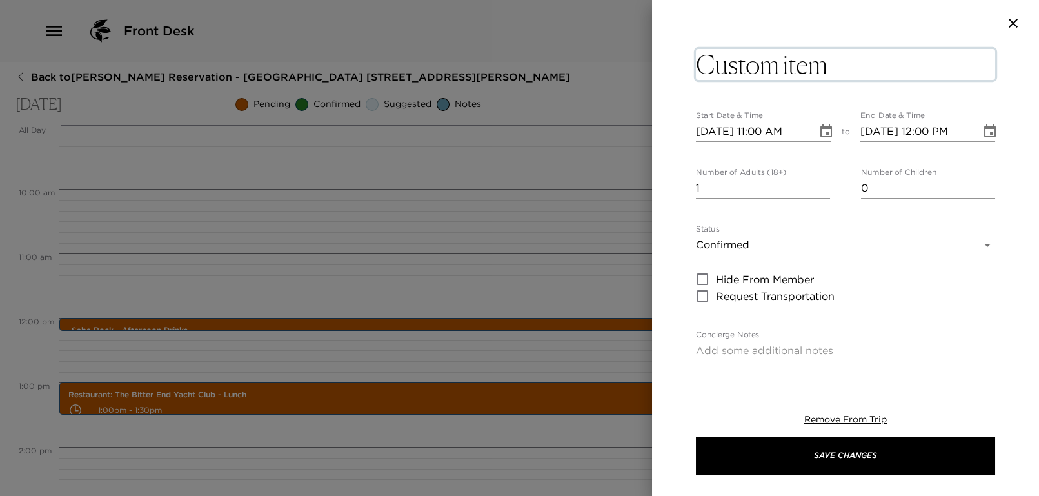
drag, startPoint x: 834, startPoint y: 71, endPoint x: 683, endPoint y: 73, distance: 150.9
click at [683, 73] on div "Custom item x Start Date & Time [DATE] 11:00 AM to End Date & Time [DATE] 12:00…" at bounding box center [845, 209] width 387 height 326
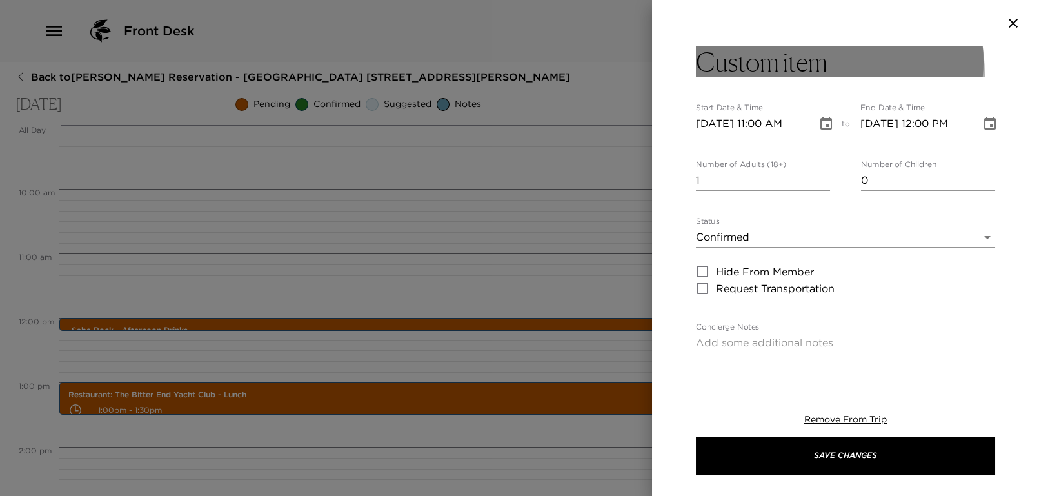
click at [790, 75] on h3 "Custom item" at bounding box center [762, 61] width 132 height 31
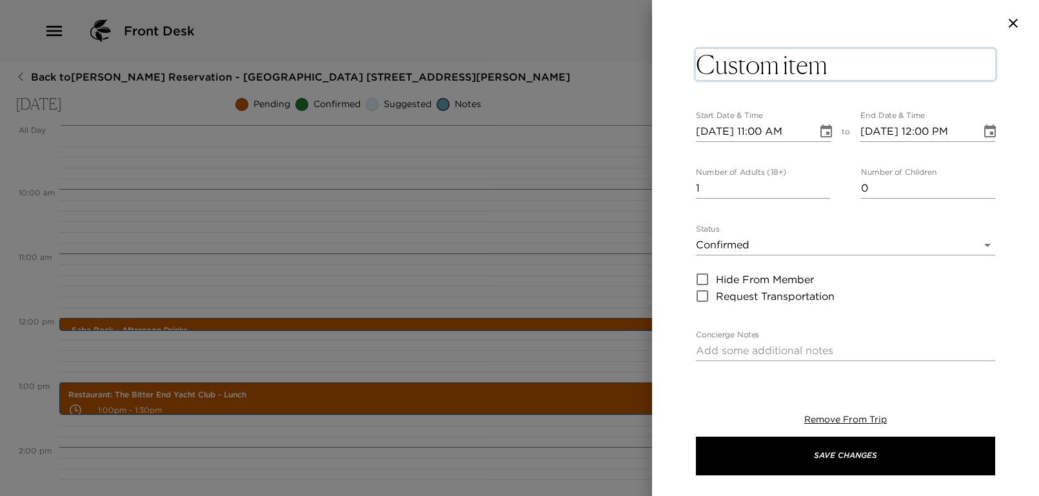
click at [852, 68] on textarea "Custom item" at bounding box center [845, 64] width 299 height 31
drag, startPoint x: 843, startPoint y: 70, endPoint x: 696, endPoint y: 68, distance: 147.0
click at [696, 68] on textarea "Custom item" at bounding box center [845, 64] width 299 height 31
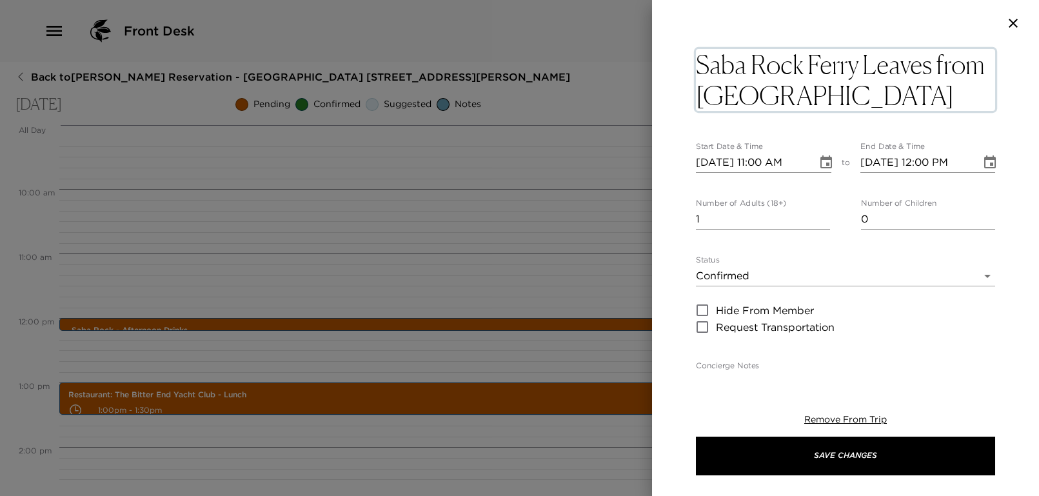
type textarea "Saba Rock Ferry Leaves from [GEOGRAPHIC_DATA]"
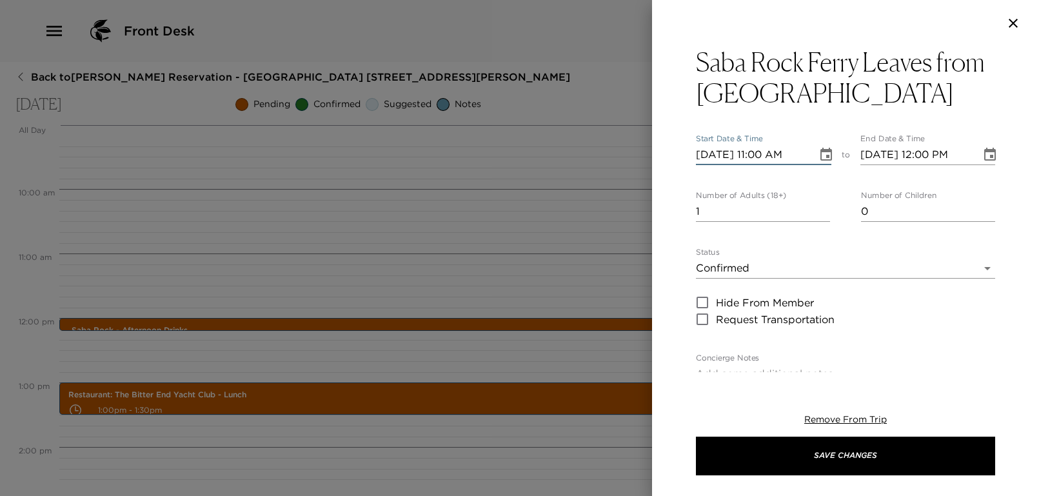
click at [765, 157] on input "[DATE] 11:00 AM" at bounding box center [752, 154] width 112 height 21
type input "[DATE] 11:45 AM"
click at [664, 199] on div "Saba Rock Ferry Leaves from [GEOGRAPHIC_DATA] Start Date & Time [DATE] 11:45 AM…" at bounding box center [845, 209] width 387 height 326
click at [716, 214] on input "1" at bounding box center [763, 211] width 134 height 21
type input "3"
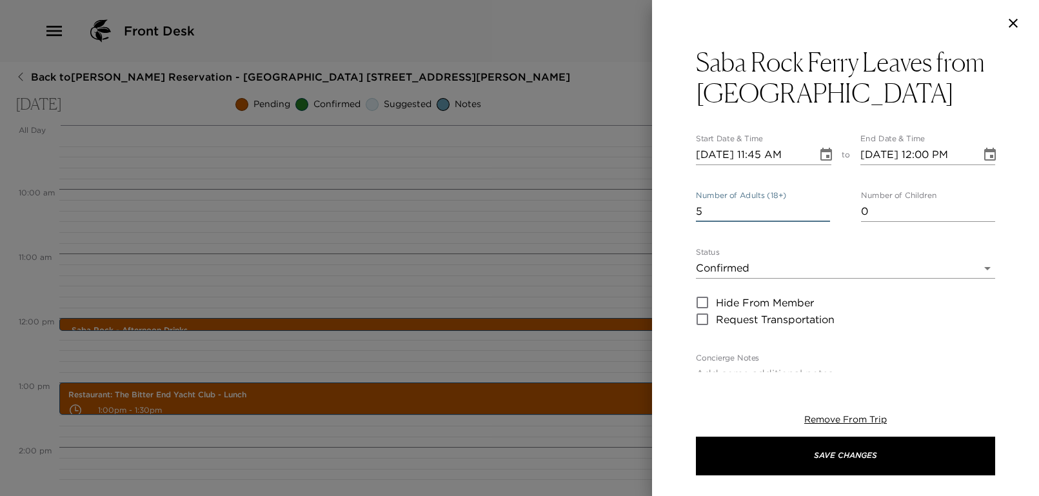
scroll to position [171, 0]
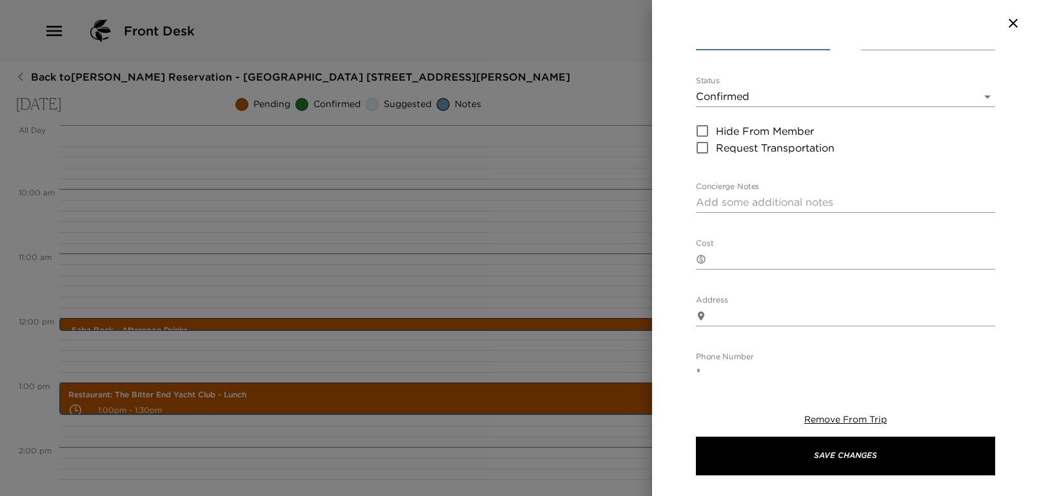
type input "5"
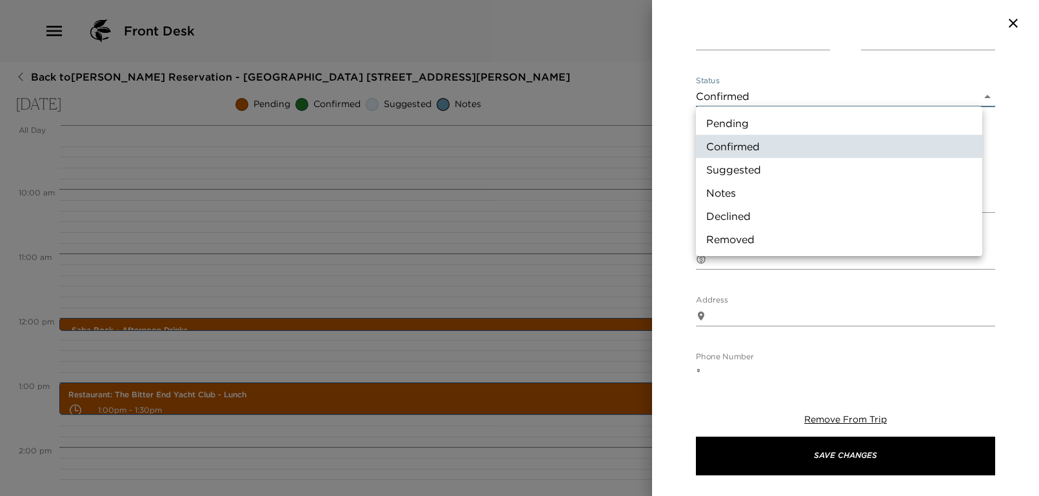
click at [741, 88] on body "Front Desk Back to [PERSON_NAME][GEOGRAPHIC_DATA] - [GEOGRAPHIC_DATA] [STREET_A…" at bounding box center [519, 248] width 1039 height 496
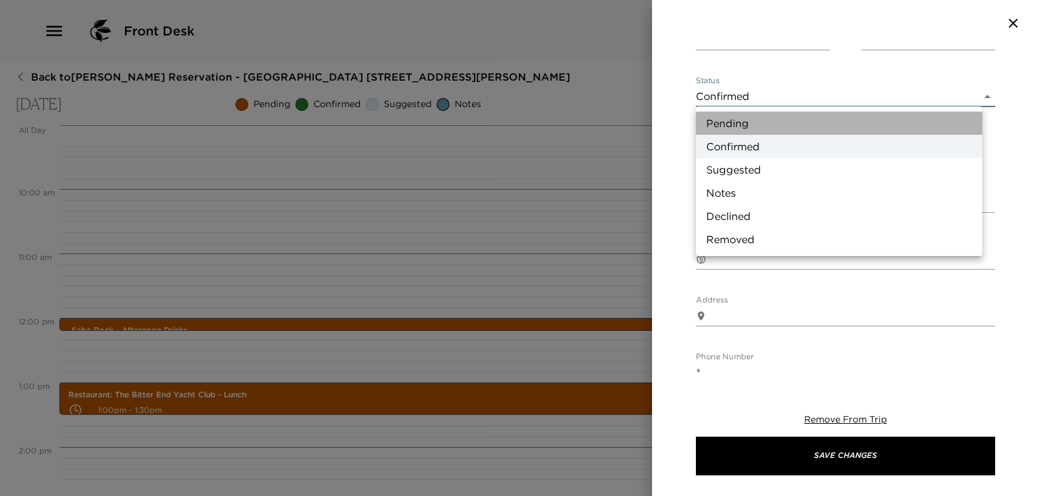
click at [730, 119] on li "Pending" at bounding box center [839, 123] width 286 height 23
type input "Pending"
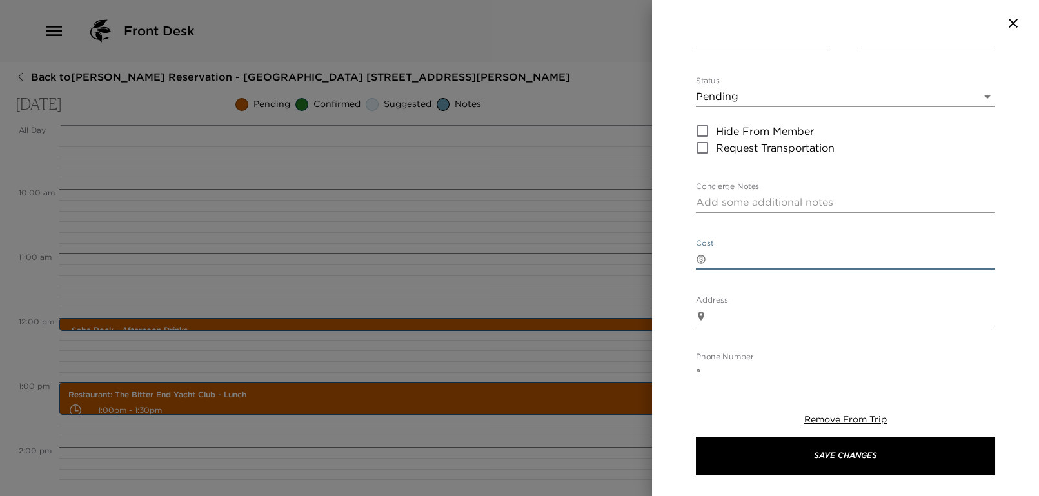
click at [751, 260] on textarea "Cost" at bounding box center [853, 258] width 284 height 15
type textarea "30 dollars per person one way"
click at [674, 278] on div "Saba Rock Ferry Leaves from [GEOGRAPHIC_DATA] Start Date & Time [DATE] 11:45 AM…" at bounding box center [845, 209] width 387 height 326
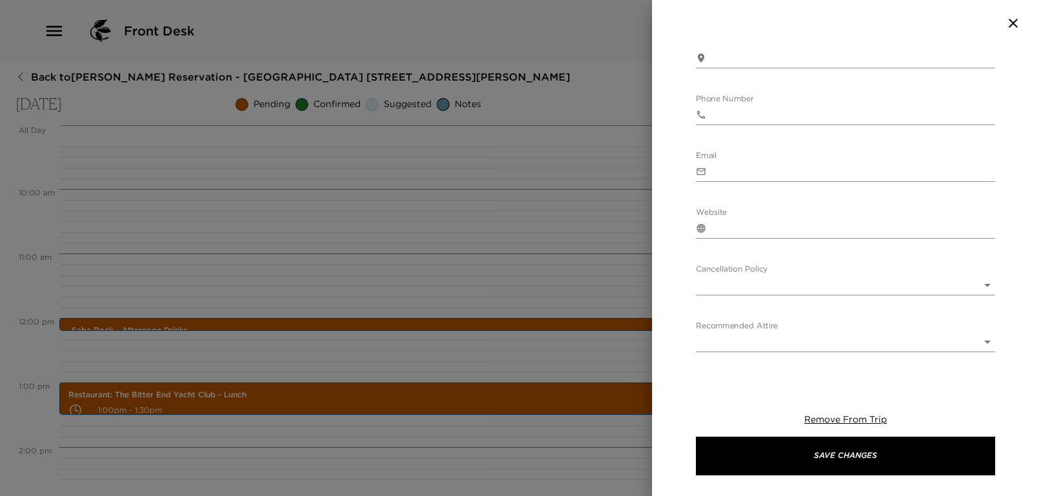
scroll to position [466, 0]
click at [751, 244] on body "Front Desk Back to [PERSON_NAME][GEOGRAPHIC_DATA] - [GEOGRAPHIC_DATA] [STREET_A…" at bounding box center [519, 248] width 1039 height 496
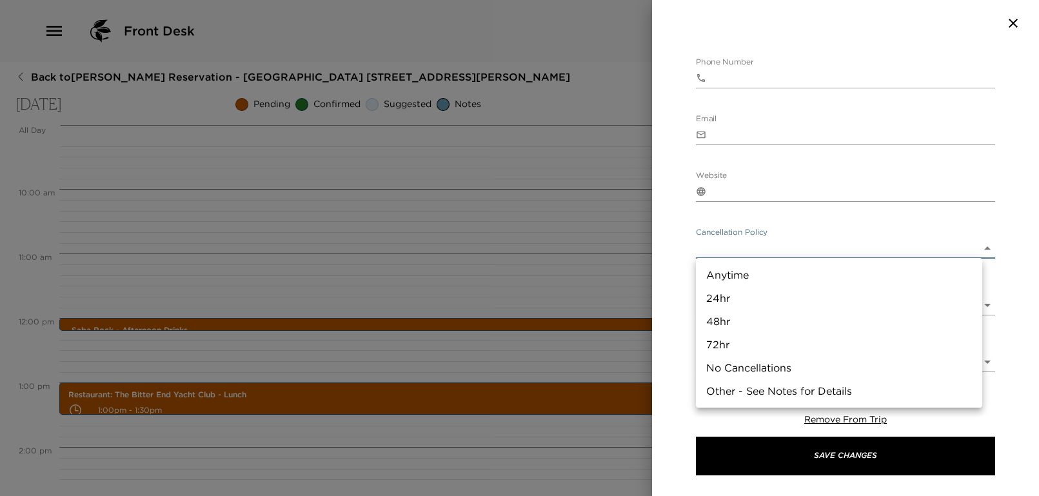
click at [728, 302] on li "24hr" at bounding box center [839, 297] width 286 height 23
type input "24hr"
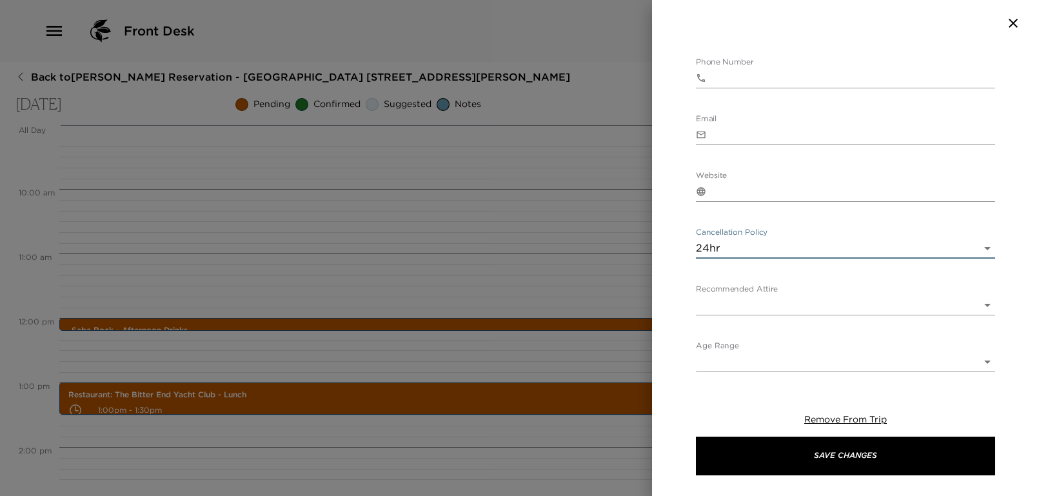
click at [747, 310] on body "Front Desk Back to [PERSON_NAME][GEOGRAPHIC_DATA] - [GEOGRAPHIC_DATA] [STREET_A…" at bounding box center [519, 248] width 1039 height 496
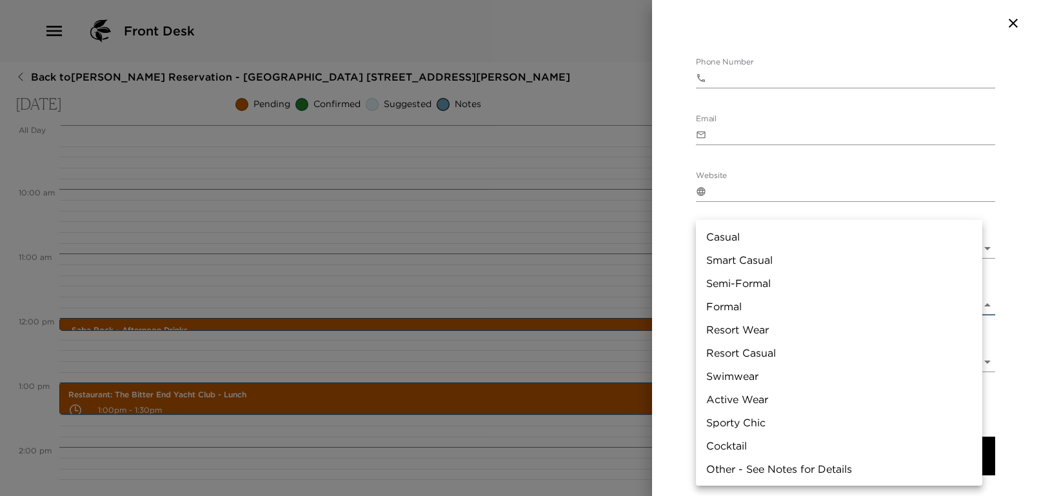
click at [685, 306] on div at bounding box center [519, 248] width 1039 height 496
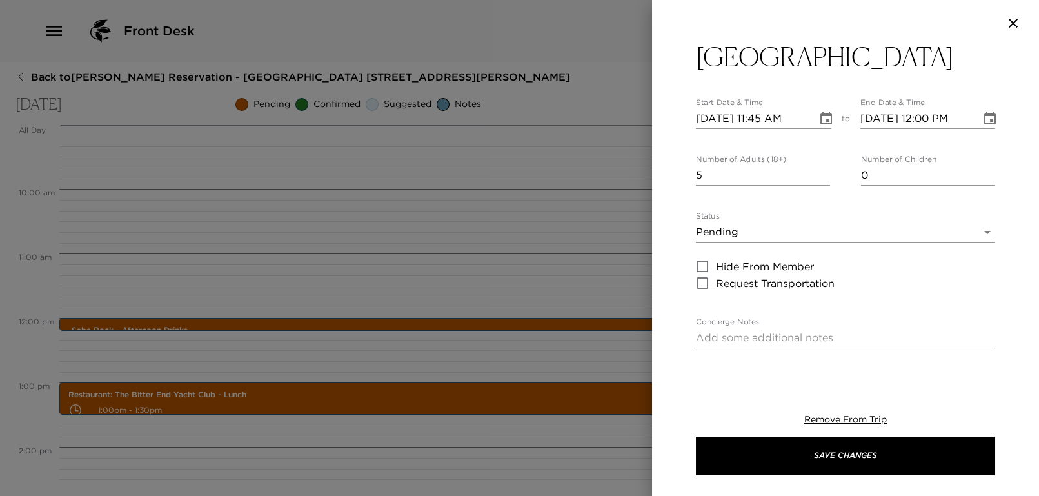
scroll to position [0, 0]
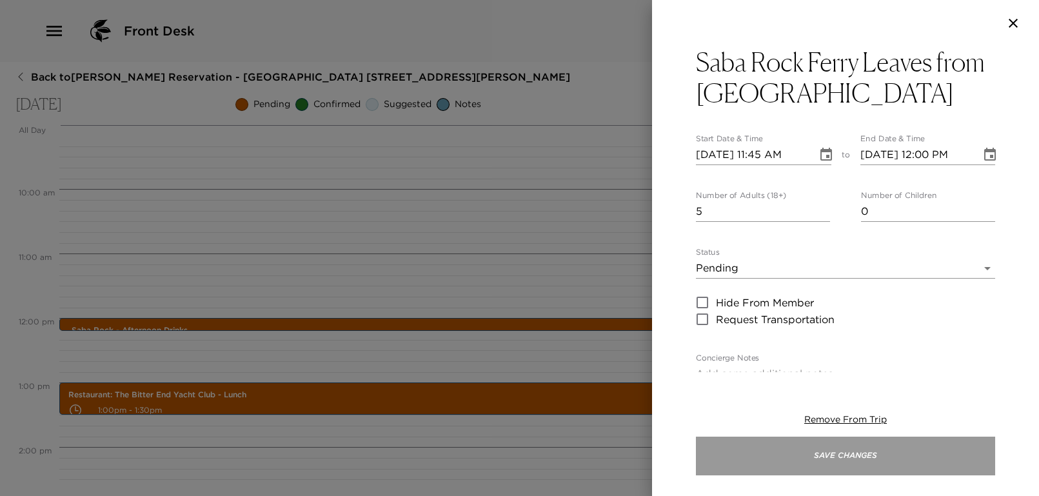
click at [877, 456] on button "Save Changes" at bounding box center [845, 455] width 299 height 39
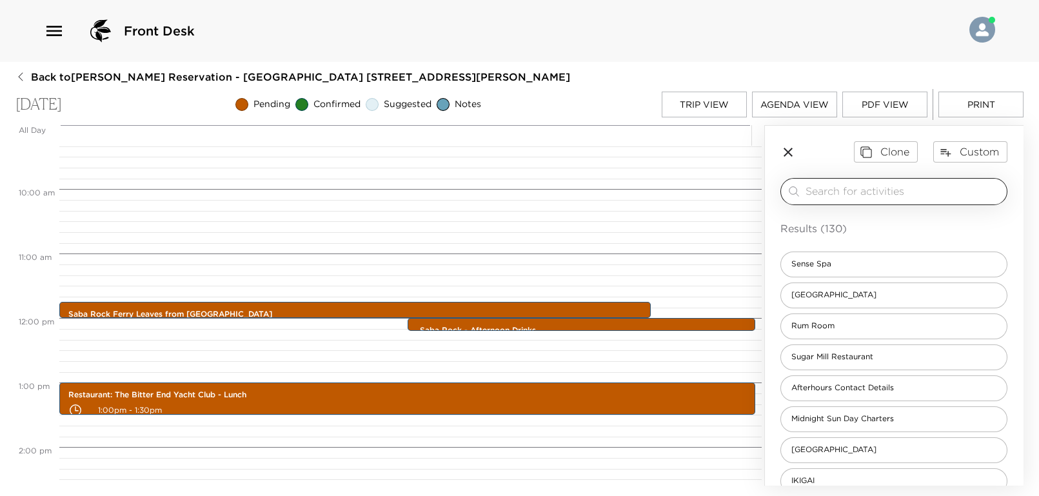
click at [836, 195] on input "search" at bounding box center [903, 191] width 196 height 15
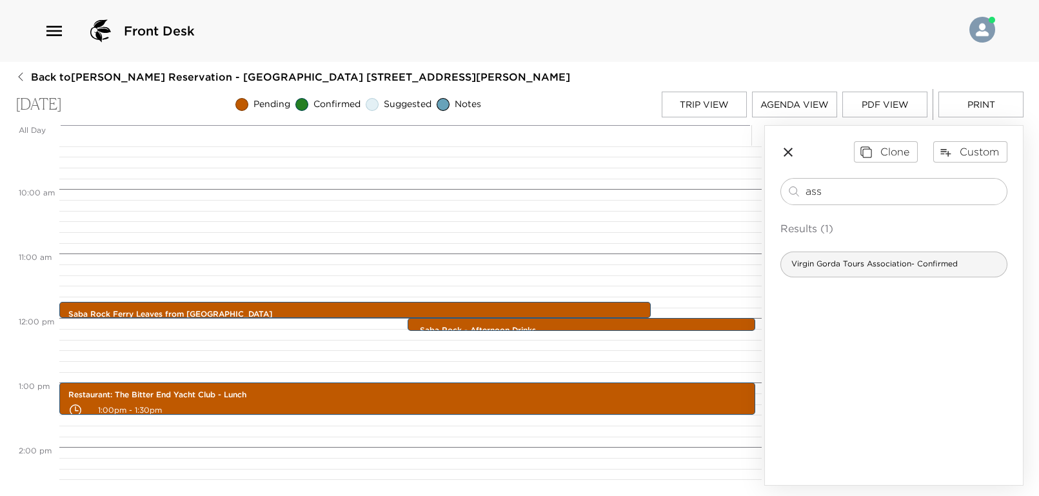
type input "ass"
click at [861, 267] on span "Virgin Gorda Tours Association- Confirmed" at bounding box center [874, 264] width 187 height 11
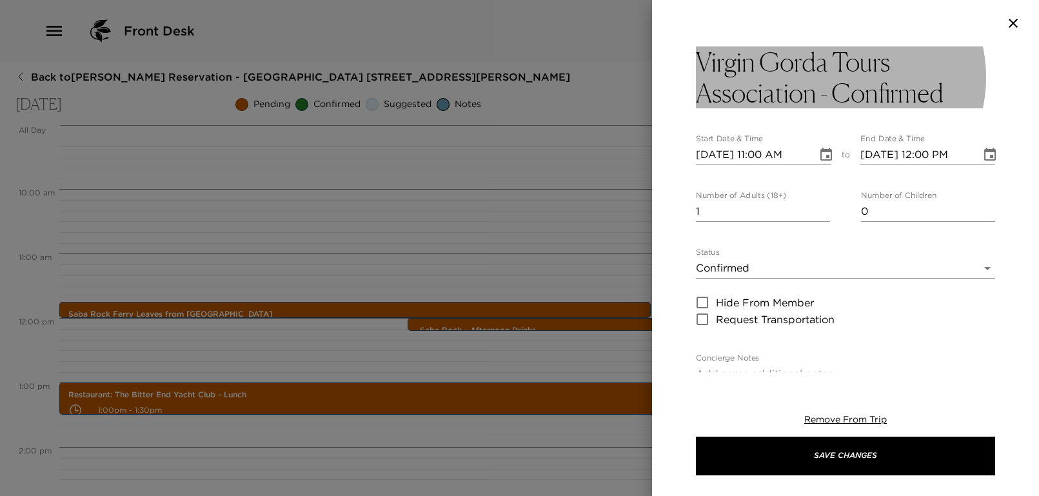
click at [814, 87] on h3 "Virgin Gorda Tours Association - Confirmed" at bounding box center [845, 77] width 299 height 62
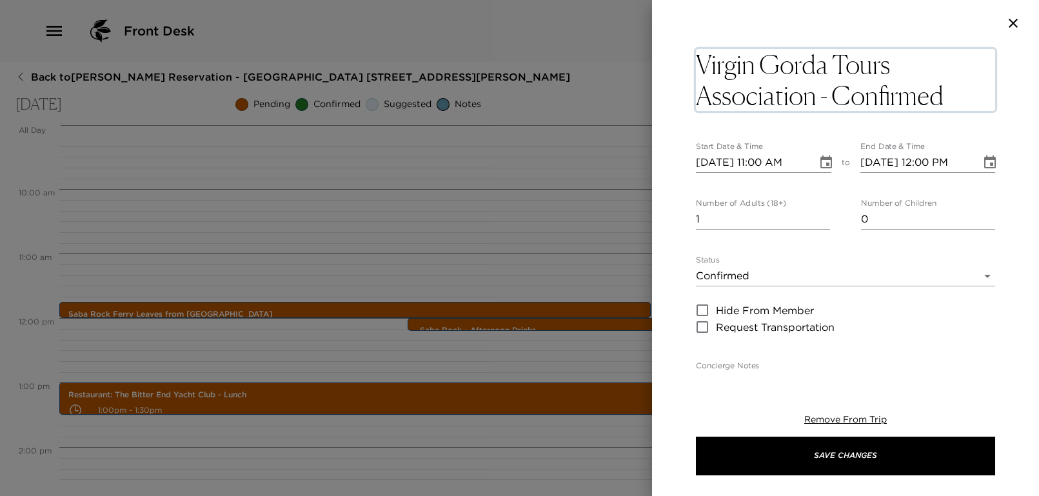
drag, startPoint x: 815, startPoint y: 93, endPoint x: 686, endPoint y: 51, distance: 135.6
click at [686, 51] on div "Virgin Gorda Tours Association - Confirmed x Start Date & Time [DATE] 11:00 AM …" at bounding box center [845, 209] width 387 height 326
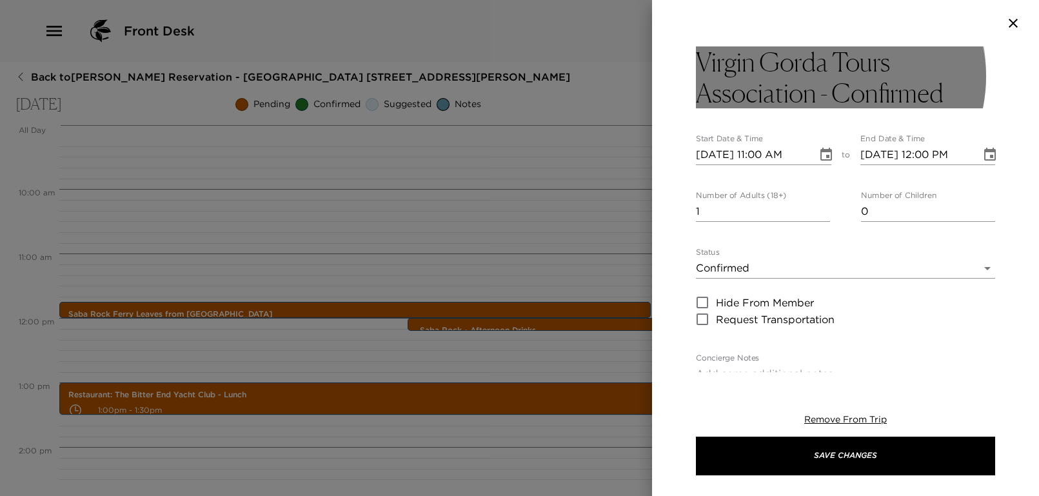
click at [812, 75] on h3 "Virgin Gorda Tours Association - Confirmed" at bounding box center [845, 77] width 299 height 62
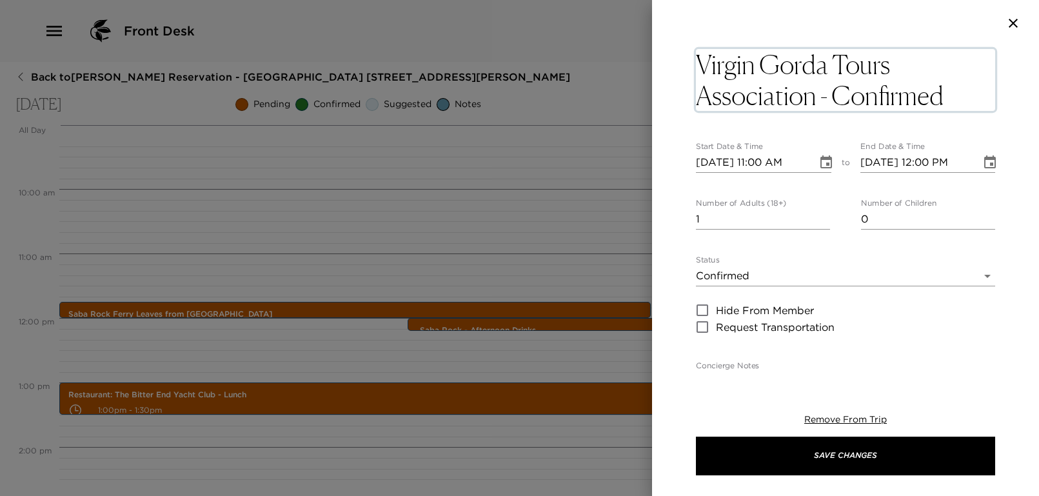
drag, startPoint x: 820, startPoint y: 102, endPoint x: 686, endPoint y: 61, distance: 140.1
click at [686, 61] on div "Virgin Gorda Tours Association - Confirmed x Start Date & Time [DATE] 11:00 AM …" at bounding box center [845, 209] width 387 height 326
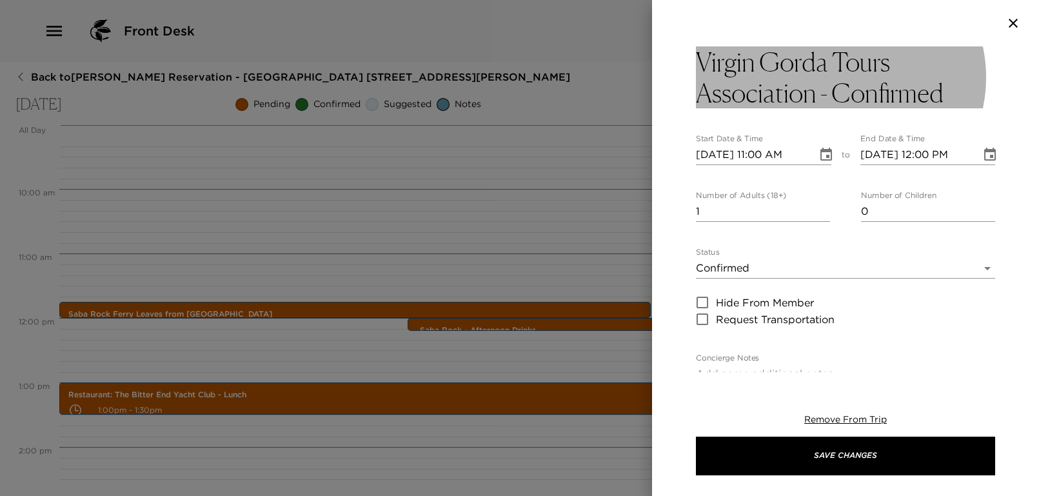
click at [813, 86] on h3 "Virgin Gorda Tours Association - Confirmed" at bounding box center [845, 77] width 299 height 62
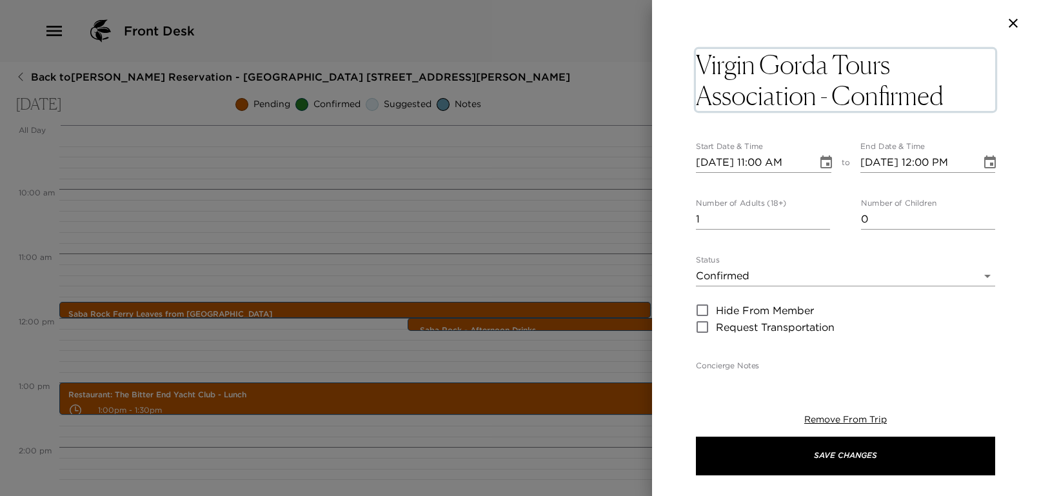
click at [813, 86] on textarea "Virgin Gorda Tours Association - Confirmed" at bounding box center [845, 80] width 299 height 62
type textarea "Taxi pick up to [GEOGRAPHIC_DATA] - [GEOGRAPHIC_DATA]"
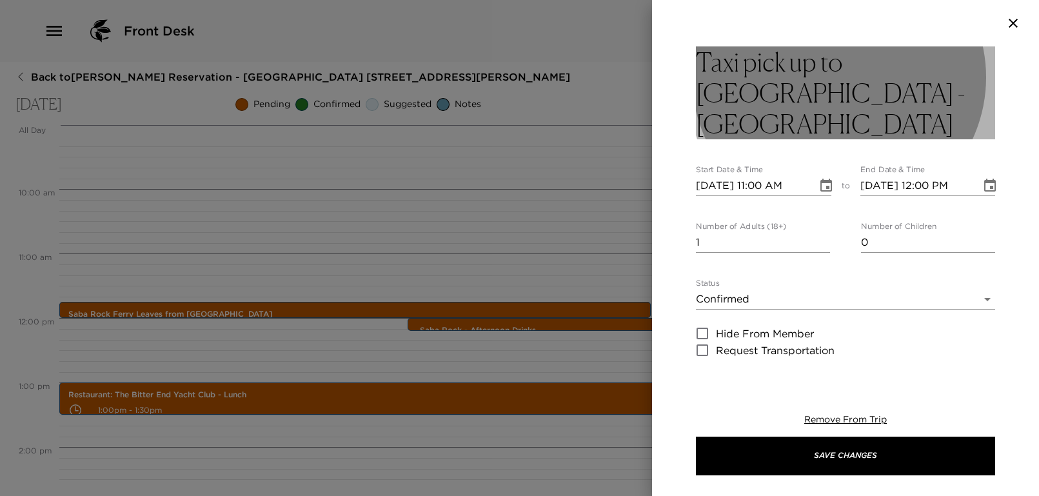
click at [853, 90] on h3 "Taxi pick up to [GEOGRAPHIC_DATA] - [GEOGRAPHIC_DATA]" at bounding box center [845, 92] width 299 height 93
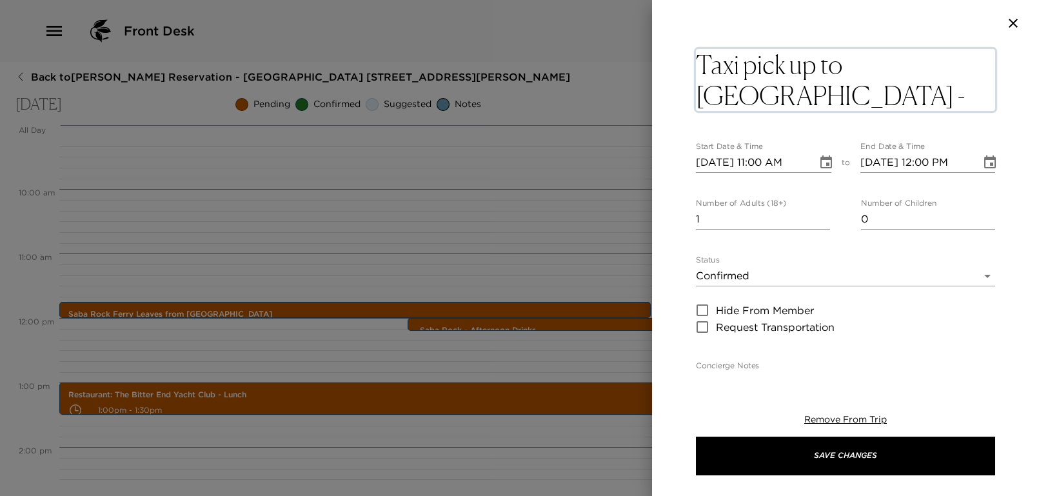
click at [853, 90] on textarea "Taxi pick up to [GEOGRAPHIC_DATA] - [GEOGRAPHIC_DATA]" at bounding box center [845, 80] width 299 height 62
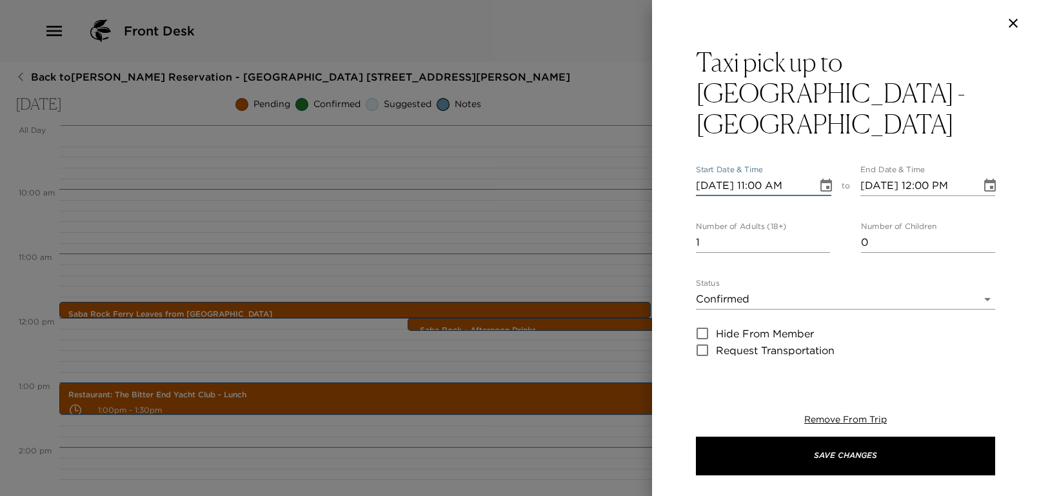
click at [764, 175] on input "[DATE] 11:00 AM" at bounding box center [752, 185] width 112 height 21
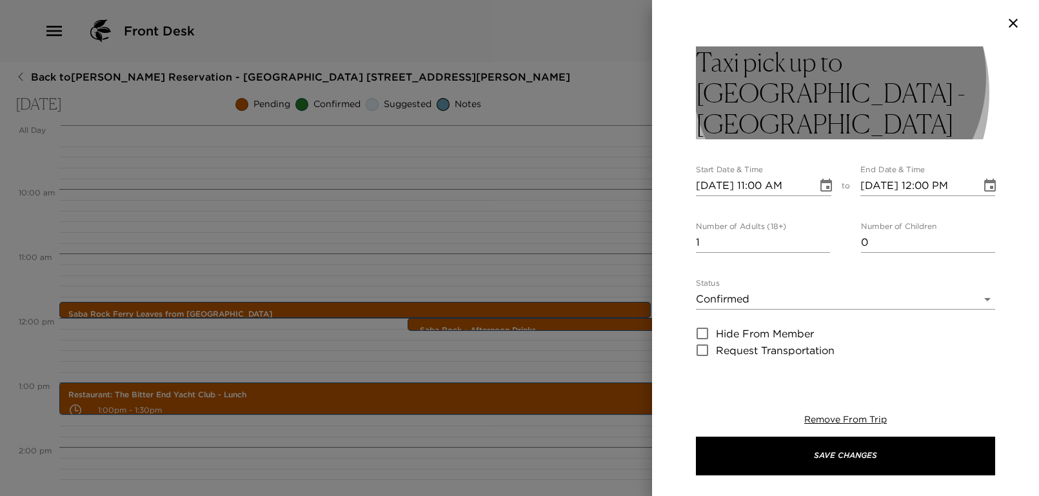
click at [816, 93] on h3 "Taxi pick up to [GEOGRAPHIC_DATA] - [GEOGRAPHIC_DATA]" at bounding box center [845, 92] width 299 height 93
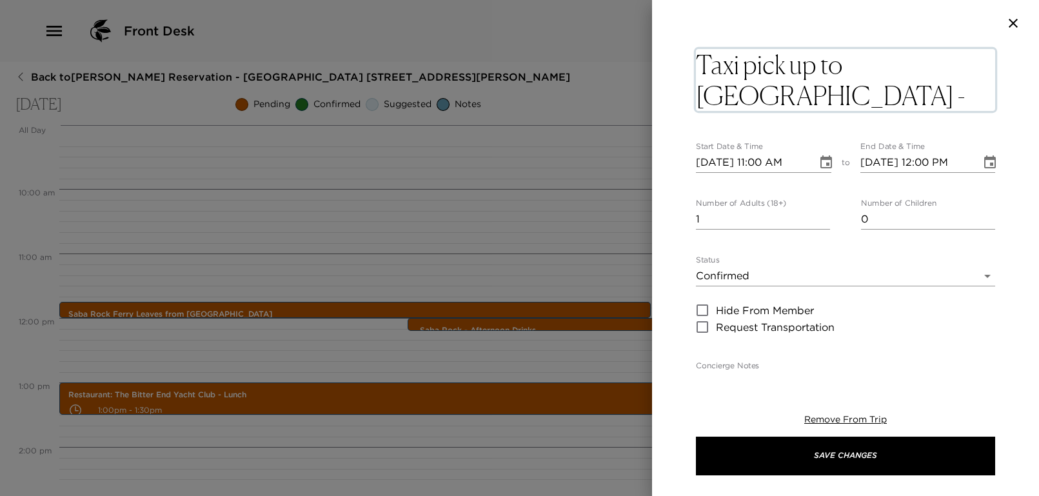
drag, startPoint x: 817, startPoint y: 93, endPoint x: 678, endPoint y: 99, distance: 139.4
click at [678, 99] on div "Taxi pick up to [GEOGRAPHIC_DATA] - Confirmed x Start Date & Time [DATE] 11:00 …" at bounding box center [845, 209] width 387 height 326
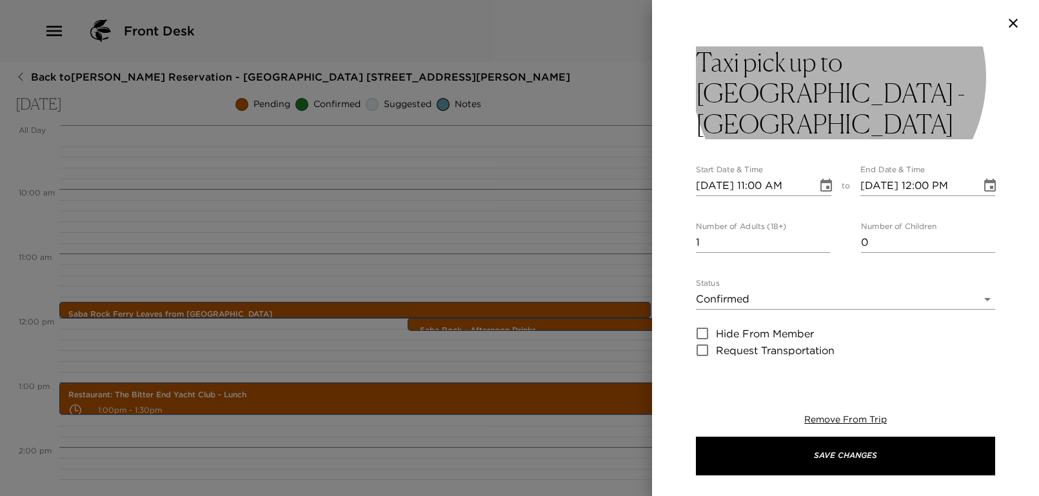
click at [839, 91] on h3 "Taxi pick up to [GEOGRAPHIC_DATA] - [GEOGRAPHIC_DATA]" at bounding box center [845, 92] width 299 height 93
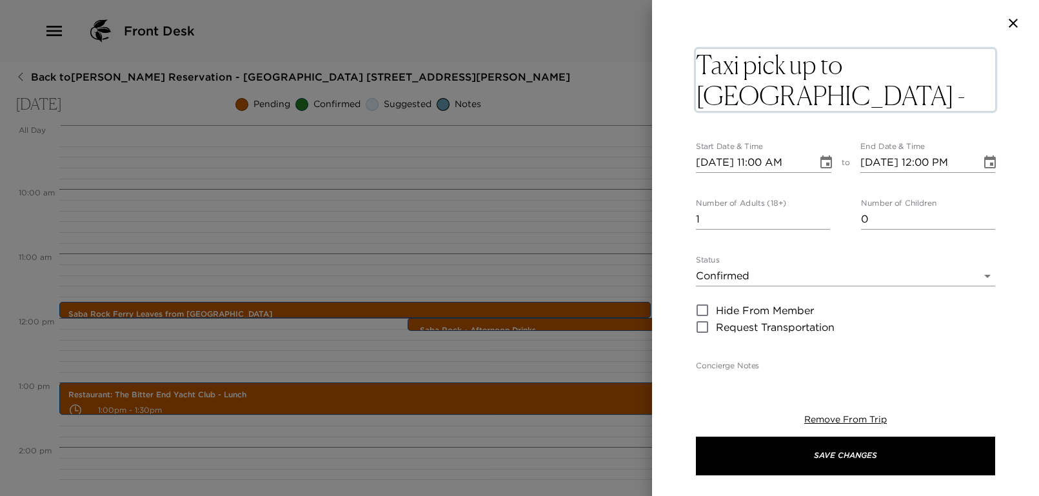
click at [839, 91] on textarea "Taxi pick up to [GEOGRAPHIC_DATA] - [GEOGRAPHIC_DATA]" at bounding box center [845, 80] width 299 height 62
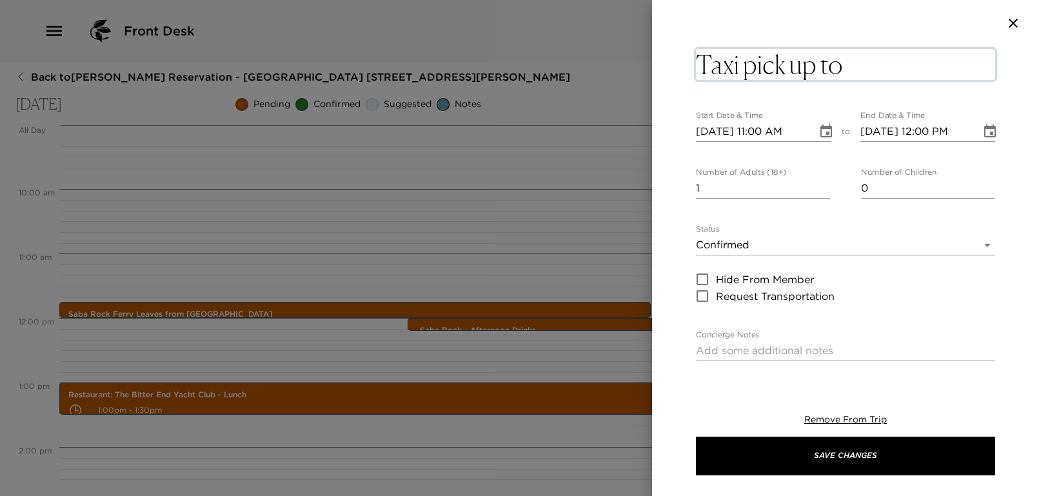
type textarea "Taxi pick up to [GEOGRAPHIC_DATA]"
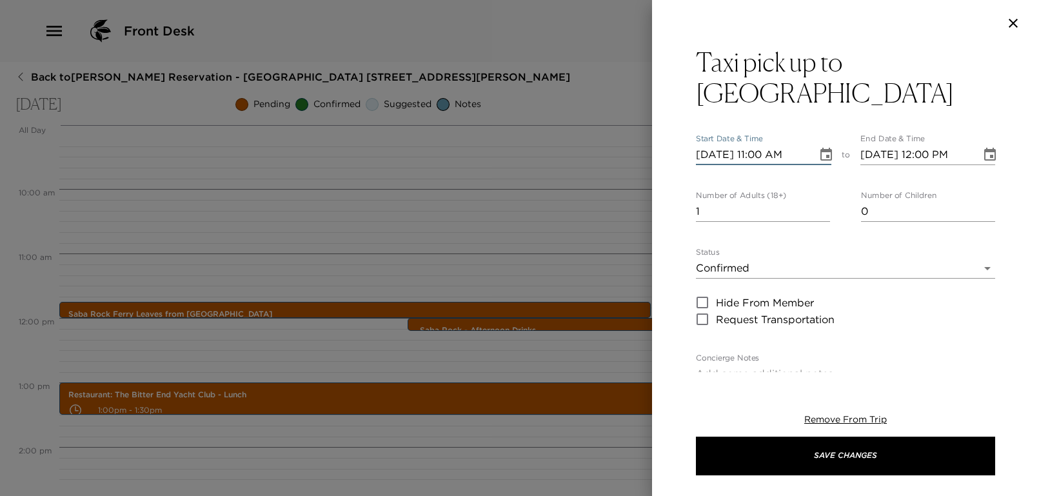
click at [765, 144] on input "[DATE] 11:00 AM" at bounding box center [752, 154] width 112 height 21
click at [777, 144] on input "[DATE] 11:00 AM" at bounding box center [752, 154] width 112 height 21
type input "[DATE] 11:10 AM"
click at [713, 201] on input "1" at bounding box center [763, 211] width 134 height 21
type input "5"
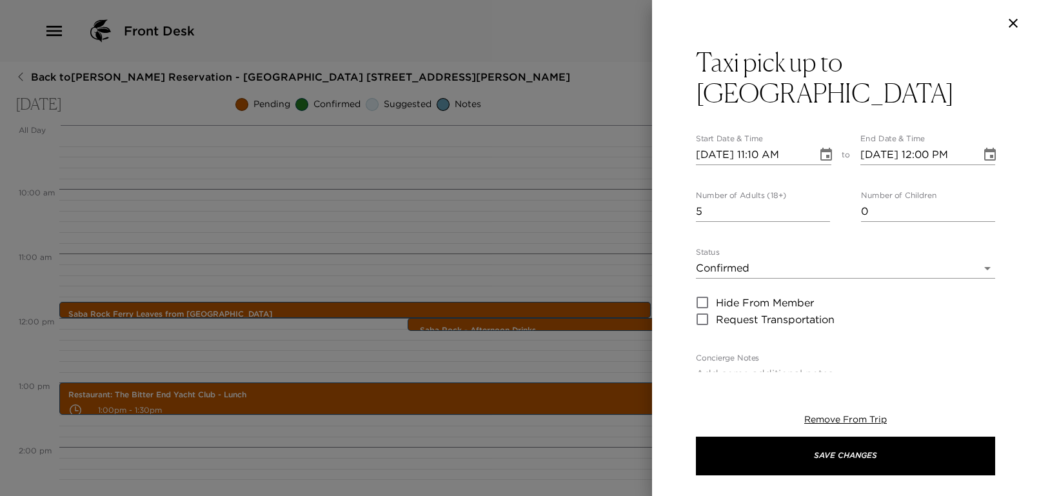
click at [674, 214] on div "Taxi pick up to [GEOGRAPHIC_DATA] Start Date & Time [DATE] 11:10 AM to End Date…" at bounding box center [845, 209] width 387 height 326
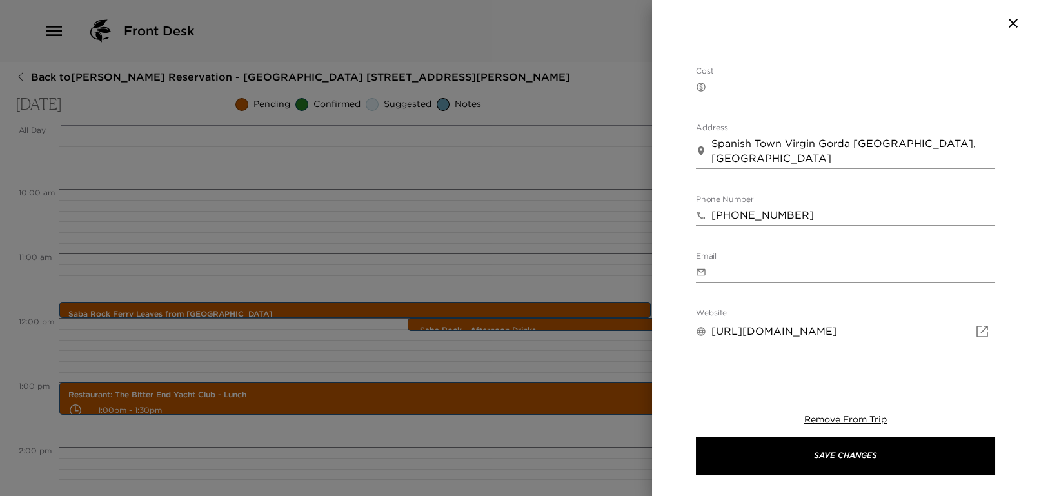
scroll to position [455, 0]
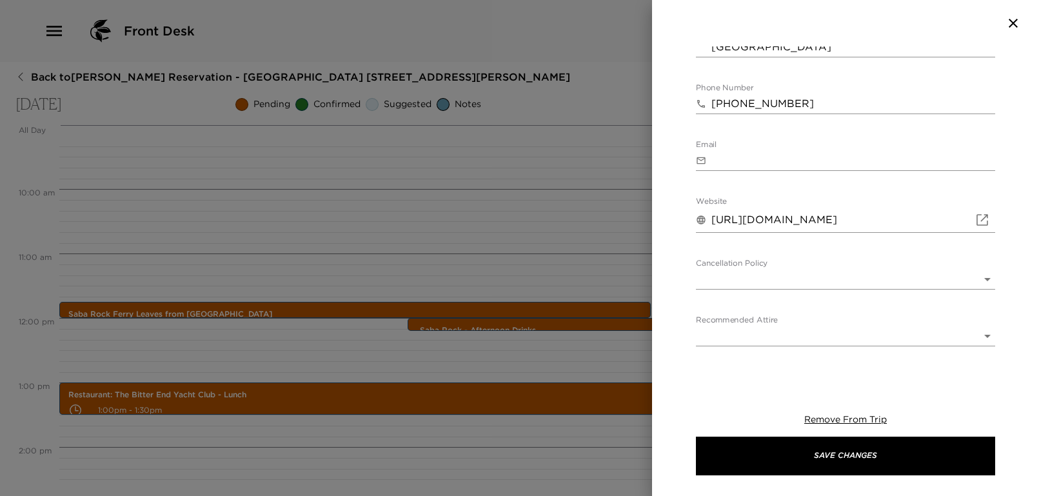
click at [747, 244] on body "Front Desk Back to [PERSON_NAME][GEOGRAPHIC_DATA] - [GEOGRAPHIC_DATA] [STREET_A…" at bounding box center [519, 248] width 1039 height 496
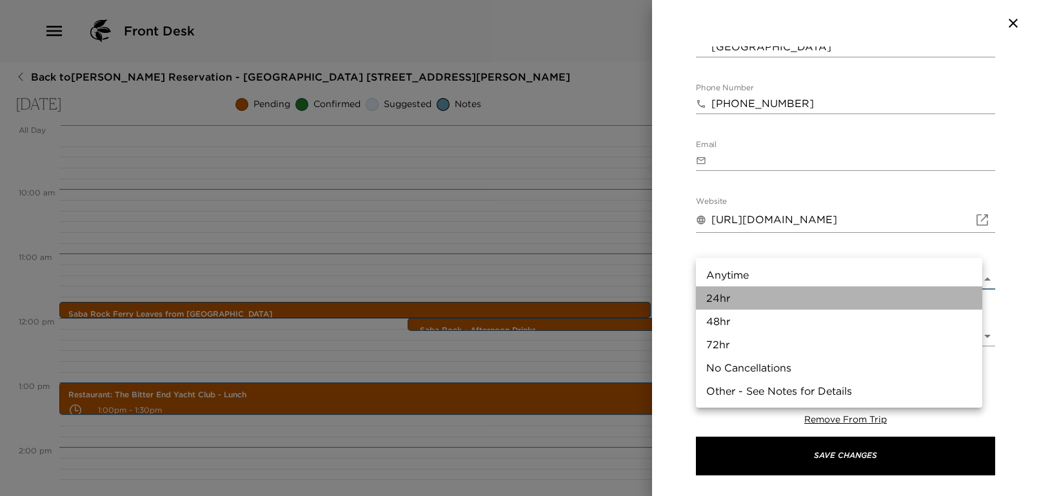
click at [738, 298] on li "24hr" at bounding box center [839, 297] width 286 height 23
type input "24hr"
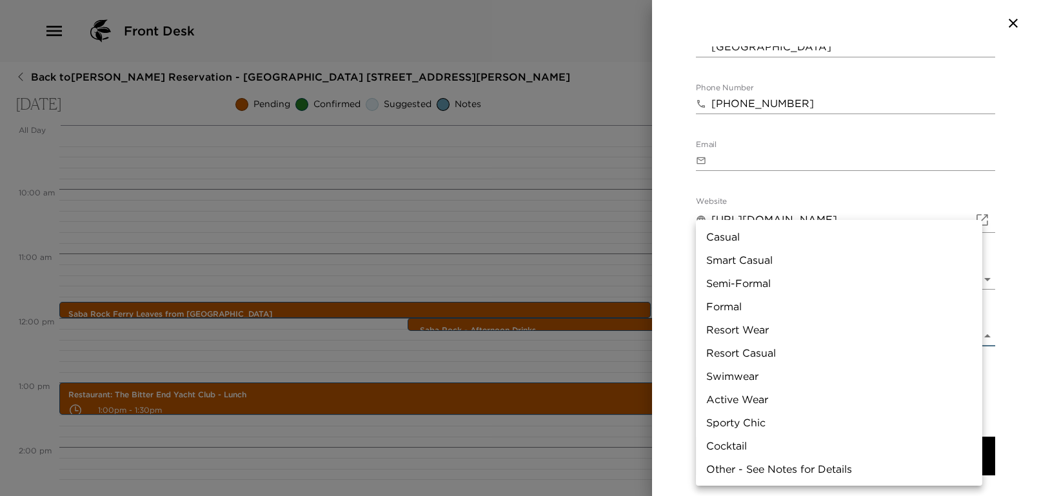
click at [725, 309] on body "Front Desk Back to [PERSON_NAME][GEOGRAPHIC_DATA] - [GEOGRAPHIC_DATA] [STREET_A…" at bounding box center [519, 248] width 1039 height 496
click at [667, 271] on div at bounding box center [519, 248] width 1039 height 496
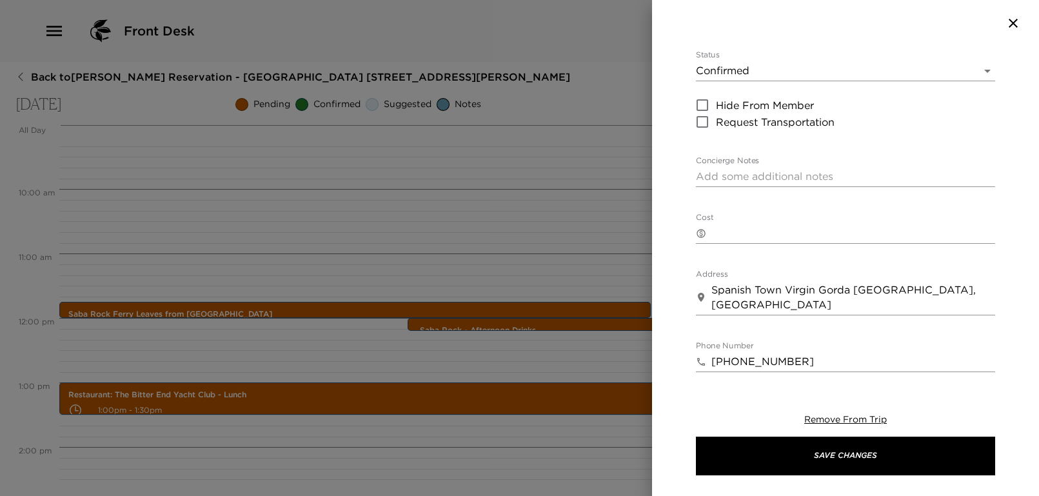
scroll to position [111, 0]
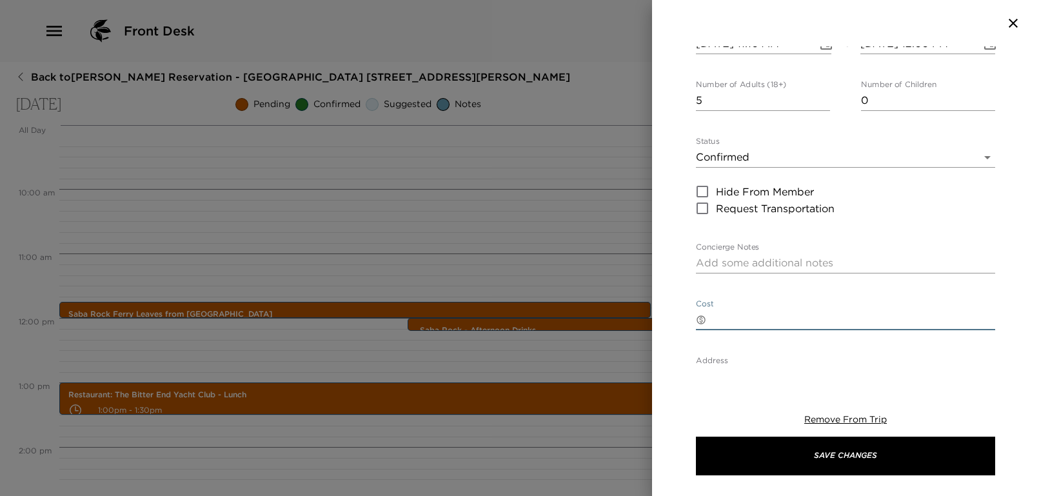
click at [730, 312] on textarea "Cost" at bounding box center [853, 319] width 284 height 15
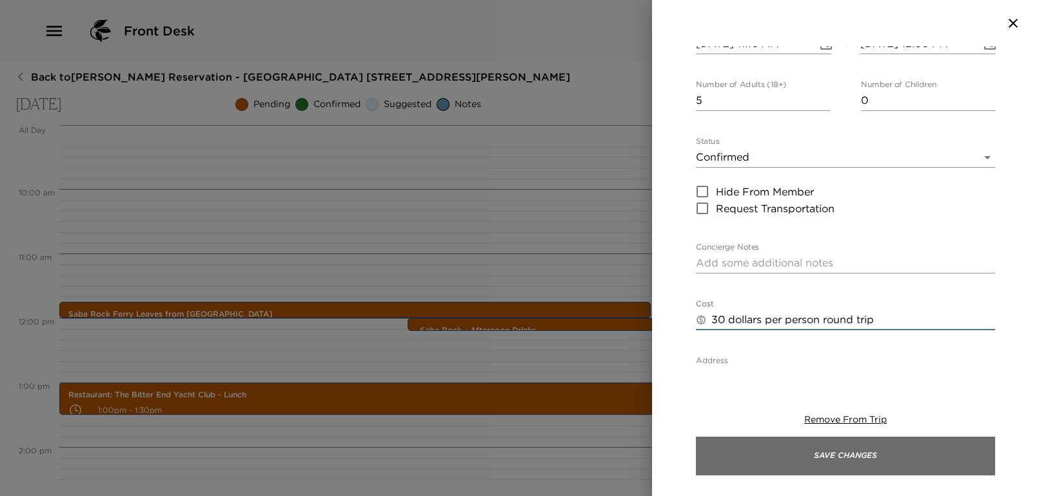
type textarea "30 dollars per person round trip"
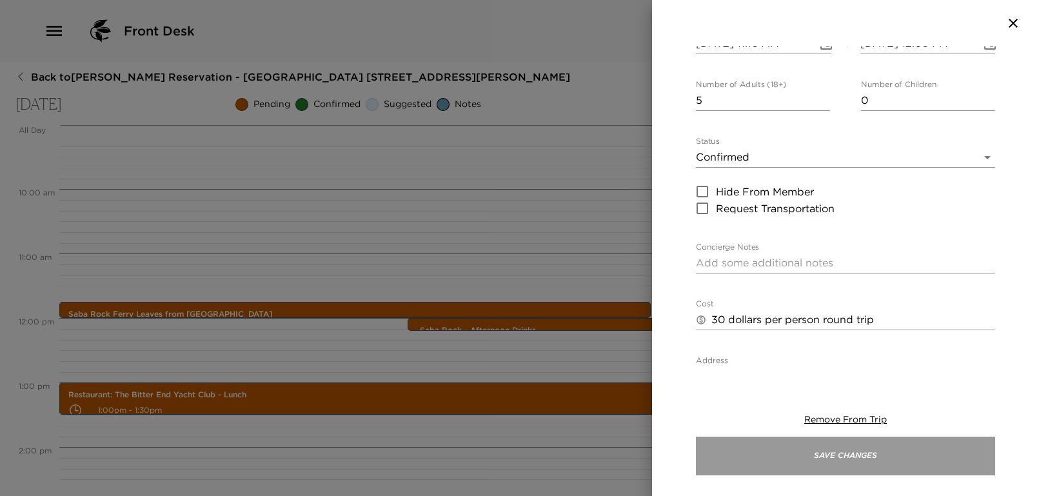
click at [900, 454] on button "Save Changes" at bounding box center [845, 455] width 299 height 39
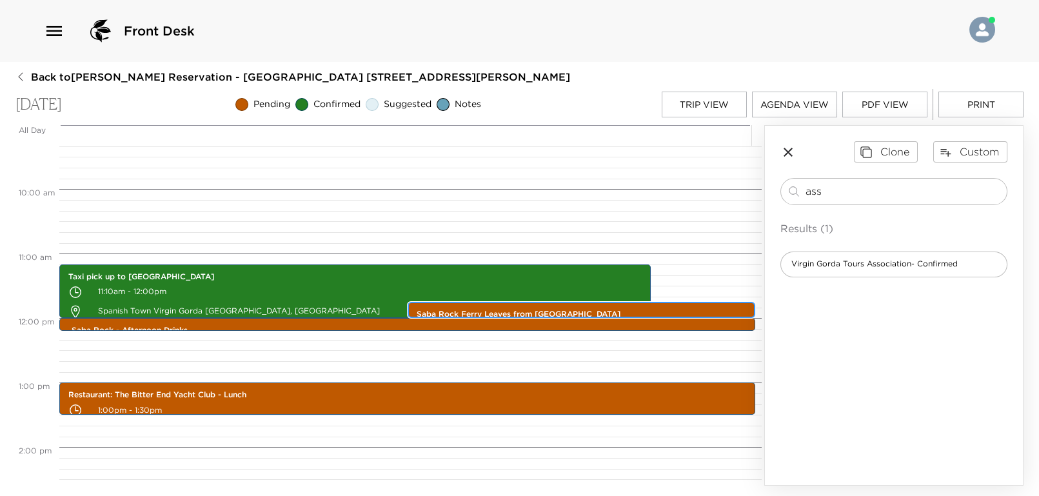
click at [444, 305] on div "Saba Rock Ferry Leaves from [GEOGRAPHIC_DATA] 11:45am - 12:00pm" at bounding box center [581, 310] width 340 height 12
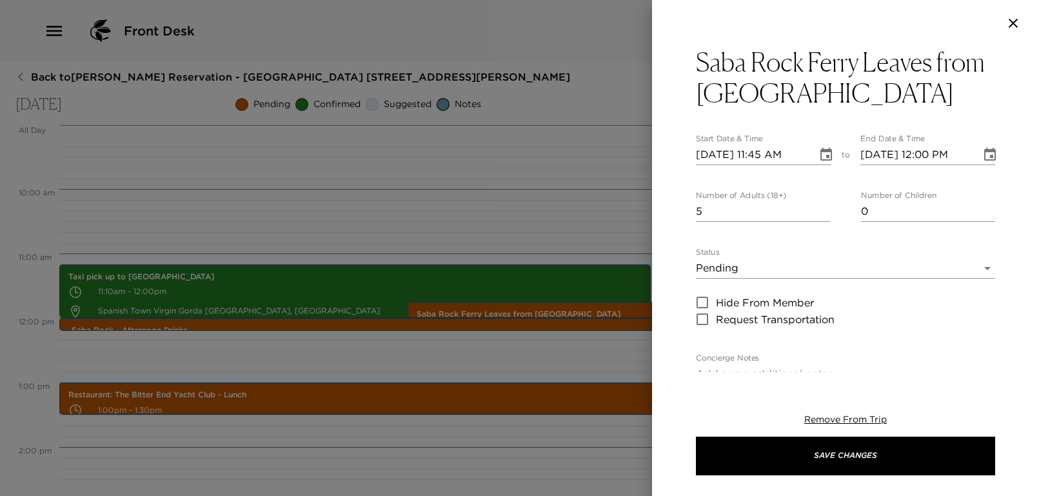
scroll to position [171, 0]
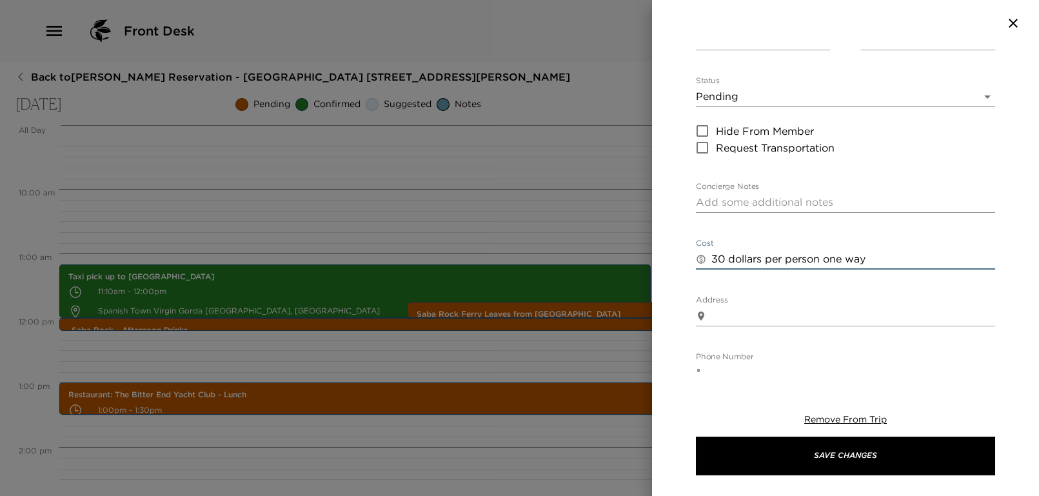
drag, startPoint x: 883, startPoint y: 257, endPoint x: 702, endPoint y: 260, distance: 180.5
click at [702, 260] on div "​ 30 dollars per person one way x" at bounding box center [845, 259] width 299 height 21
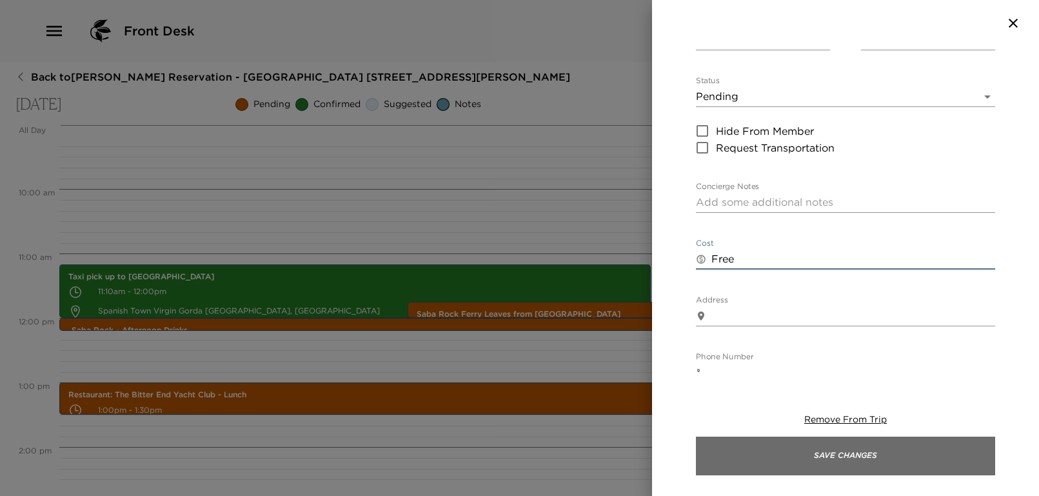
type textarea "Free"
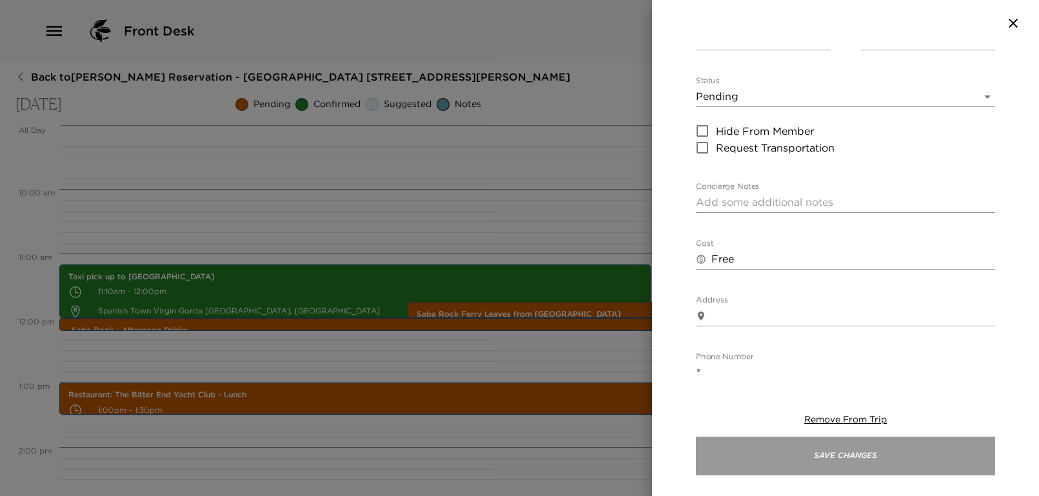
click at [786, 449] on button "Save Changes" at bounding box center [845, 455] width 299 height 39
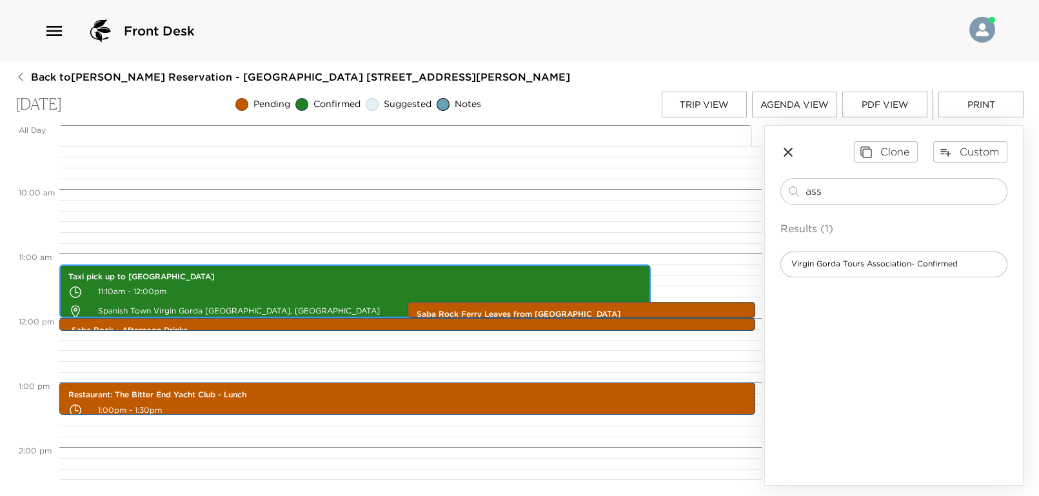
click at [329, 298] on p "11:10am - 12:00pm" at bounding box center [354, 291] width 573 height 19
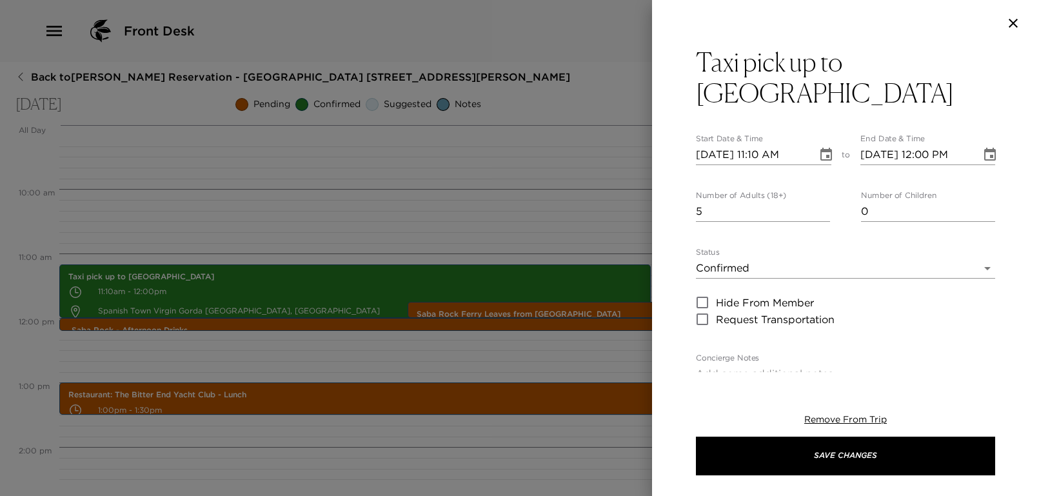
click at [731, 240] on body "Front Desk Back to [PERSON_NAME][GEOGRAPHIC_DATA] - [GEOGRAPHIC_DATA] [STREET_A…" at bounding box center [519, 248] width 1039 height 496
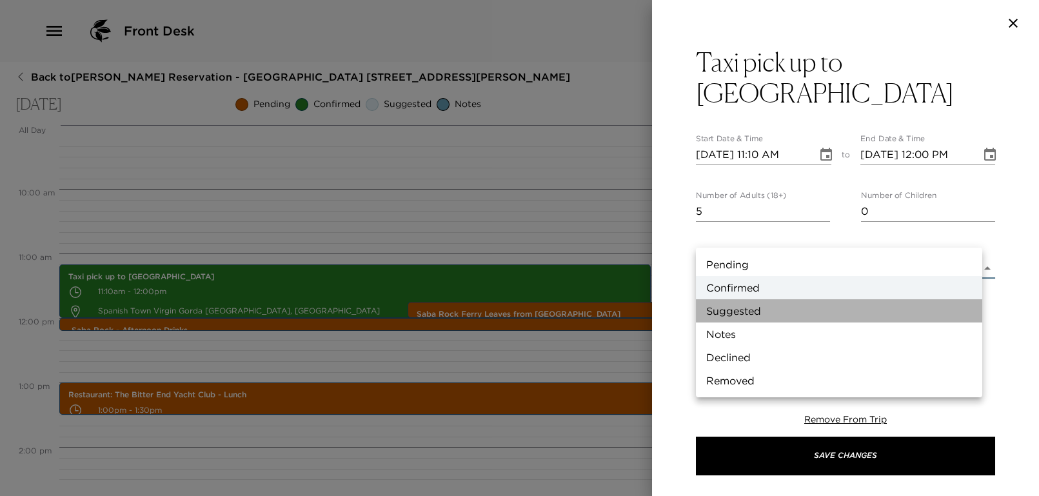
click at [745, 307] on li "Suggested" at bounding box center [839, 310] width 286 height 23
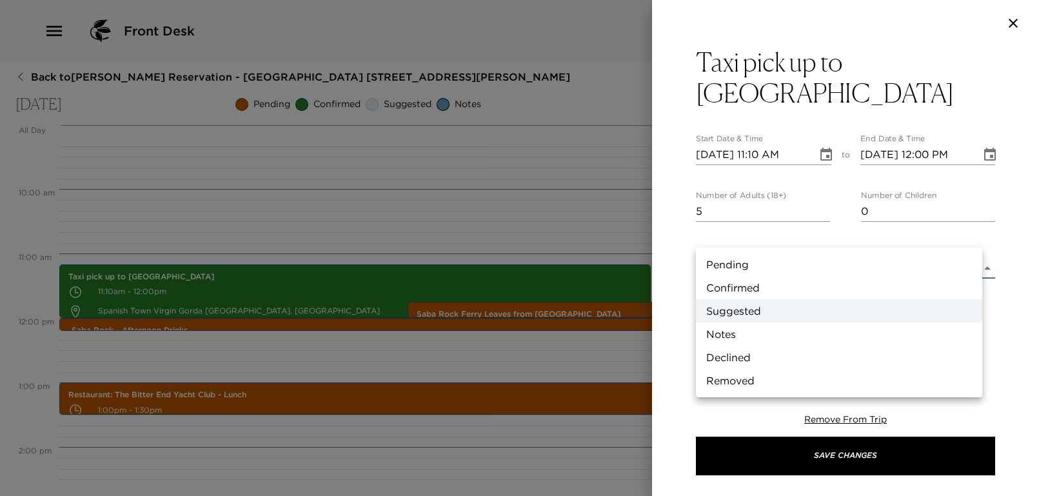
click at [739, 230] on body "Front Desk Back to [PERSON_NAME][GEOGRAPHIC_DATA] - [GEOGRAPHIC_DATA] [STREET_A…" at bounding box center [519, 248] width 1039 height 496
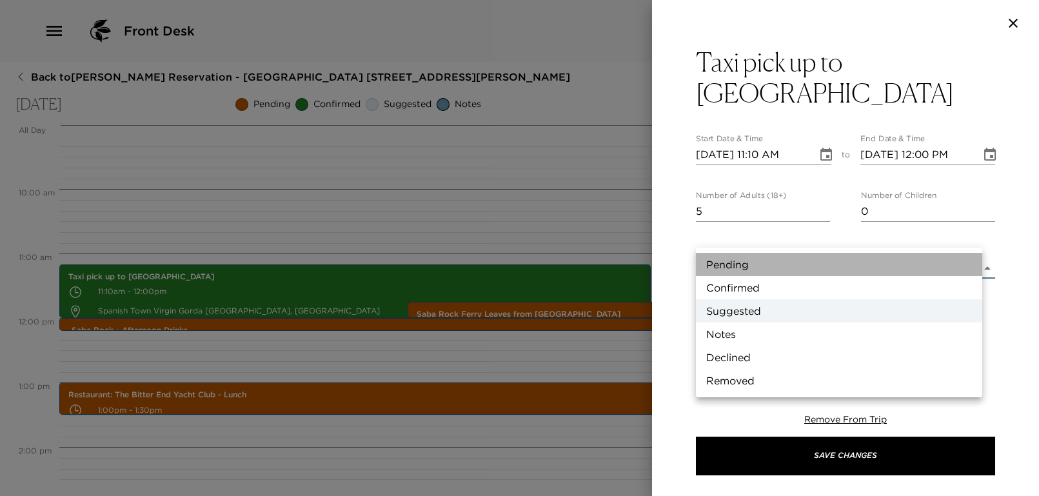
click at [734, 261] on li "Pending" at bounding box center [839, 264] width 286 height 23
type input "Pending"
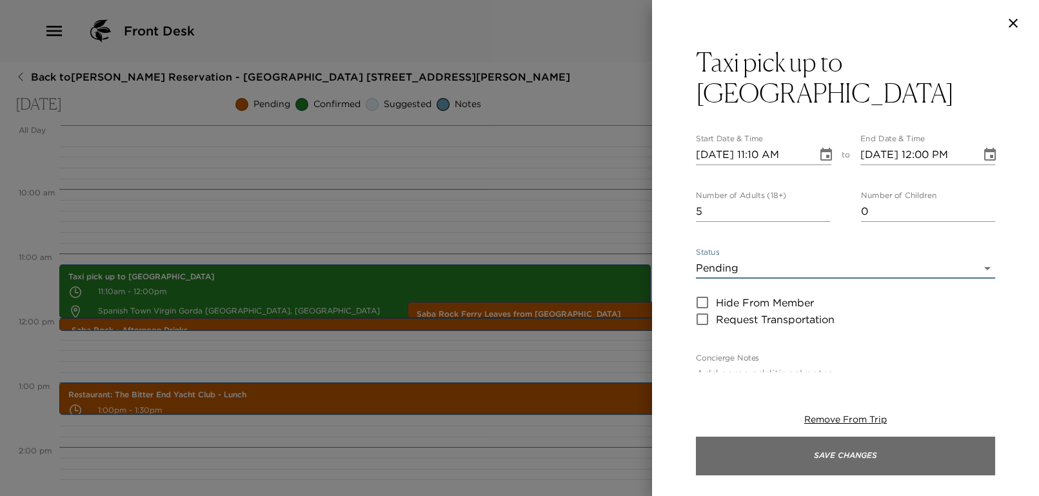
click at [810, 465] on button "Save Changes" at bounding box center [845, 455] width 299 height 39
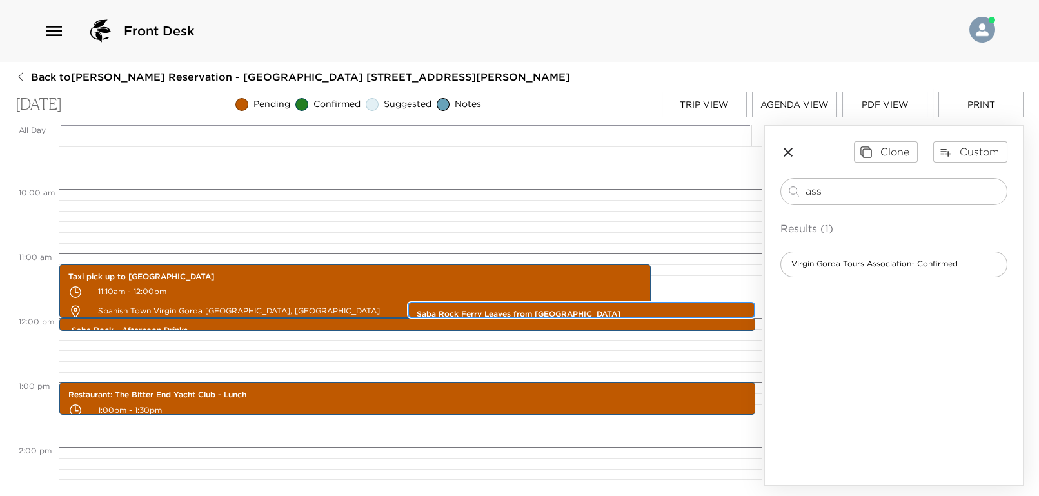
click at [498, 306] on div "Saba Rock Ferry Leaves from [GEOGRAPHIC_DATA] 11:45am - 12:00pm" at bounding box center [581, 310] width 340 height 12
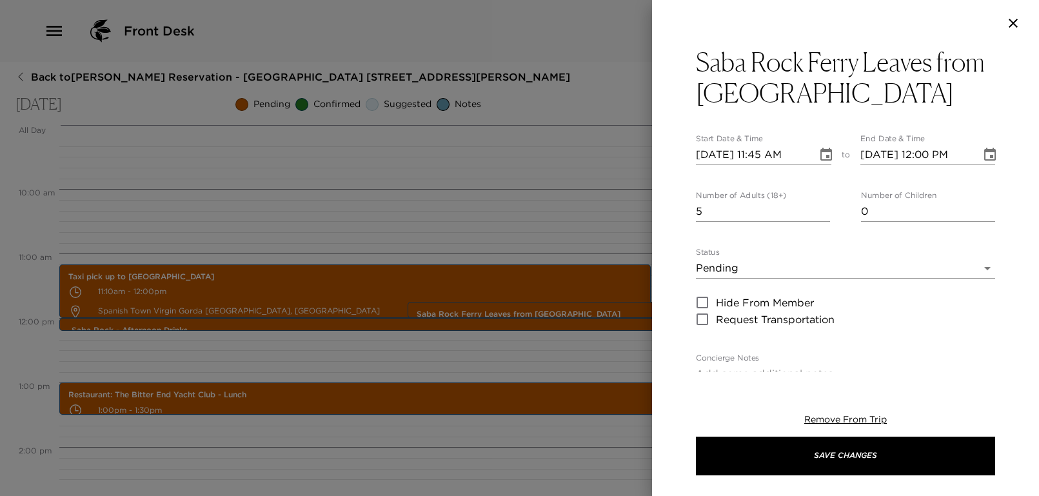
scroll to position [344, 0]
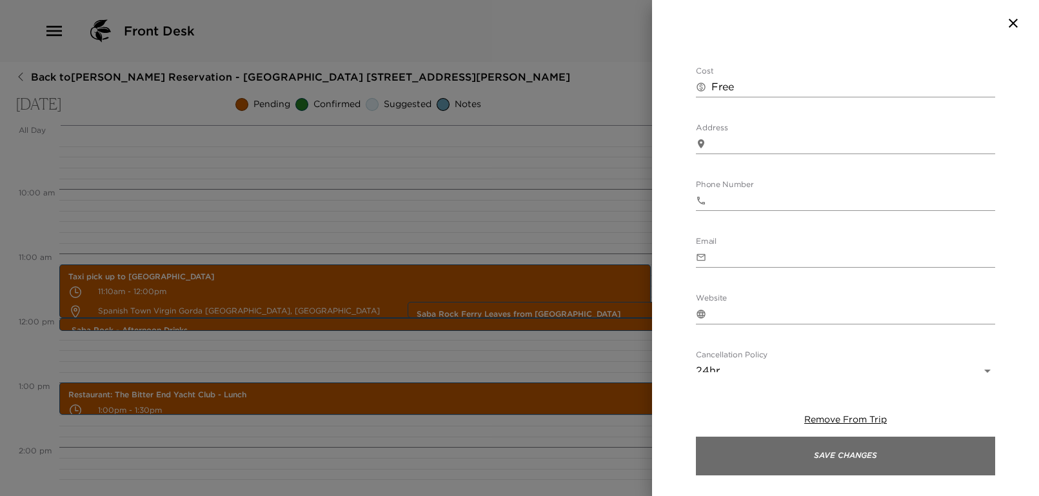
click at [851, 456] on button "Save Changes" at bounding box center [845, 455] width 299 height 39
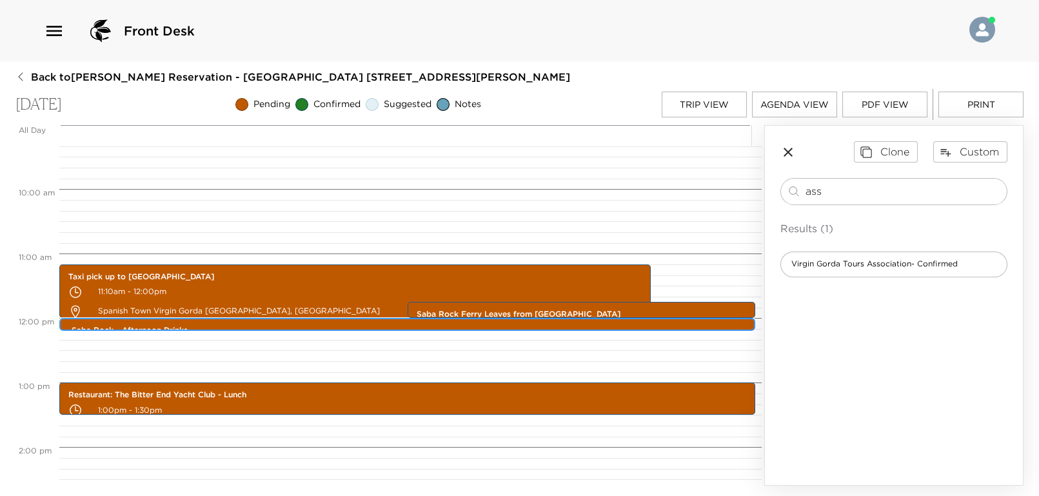
click at [247, 322] on div "Saba Rock - Afternoon Drinks 12:00pm - 12:00pm" at bounding box center [410, 325] width 688 height 10
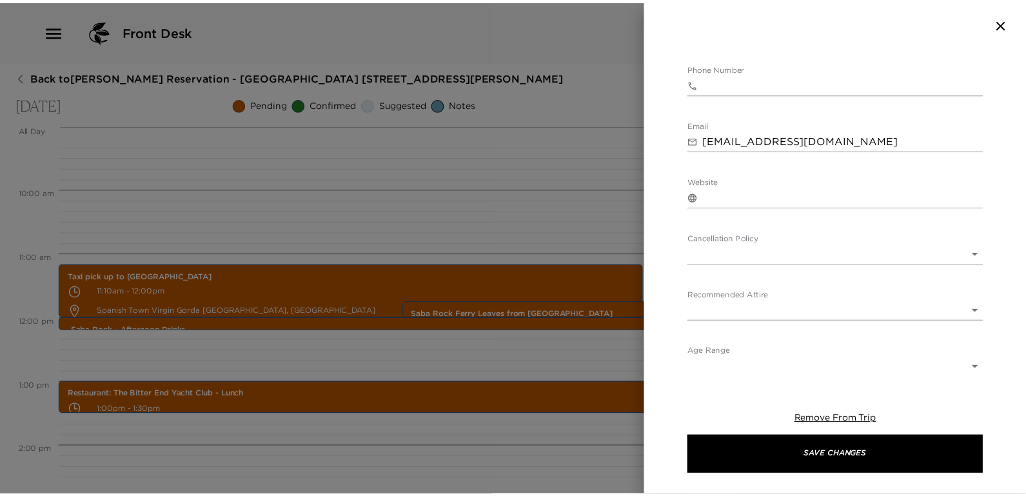
scroll to position [466, 0]
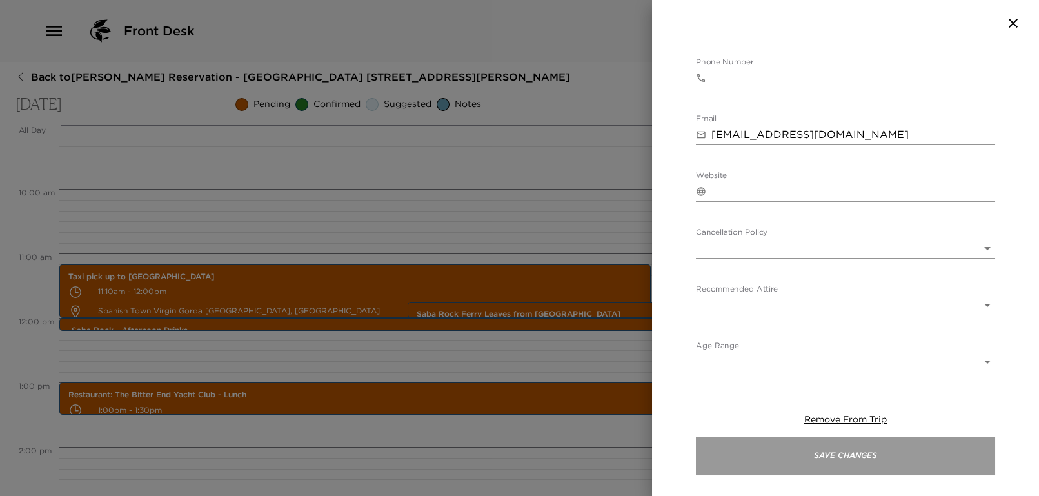
click at [805, 464] on button "Save Changes" at bounding box center [845, 455] width 299 height 39
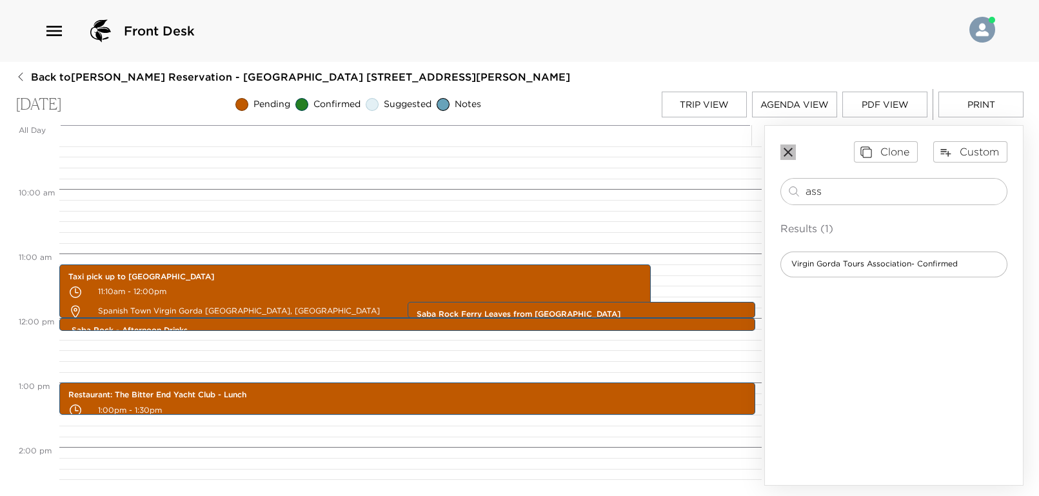
click at [789, 153] on icon "button" at bounding box center [787, 152] width 9 height 9
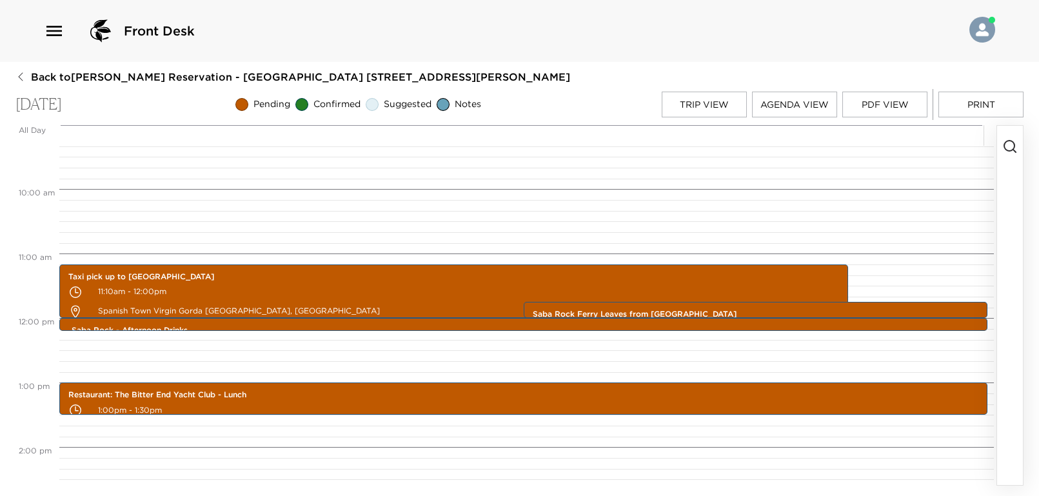
click at [23, 77] on icon "button" at bounding box center [20, 77] width 10 height 10
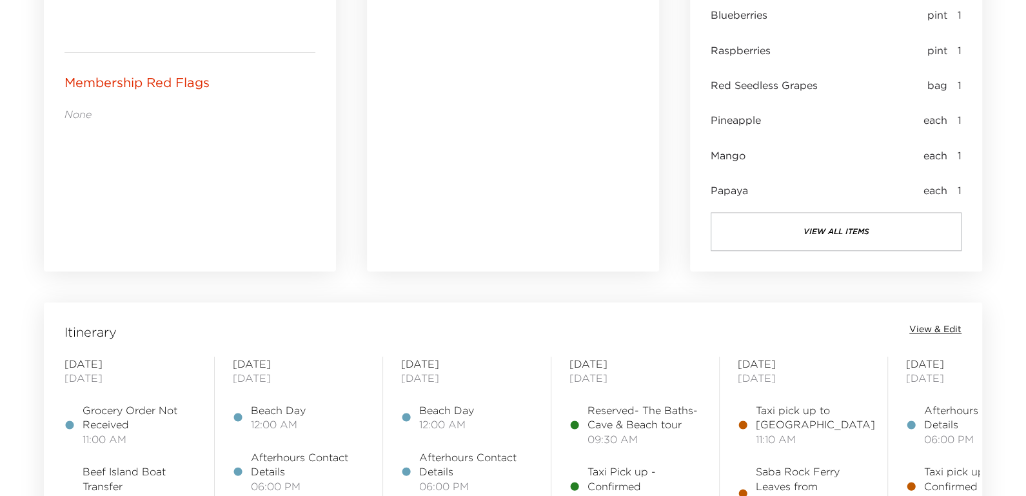
scroll to position [1117, 0]
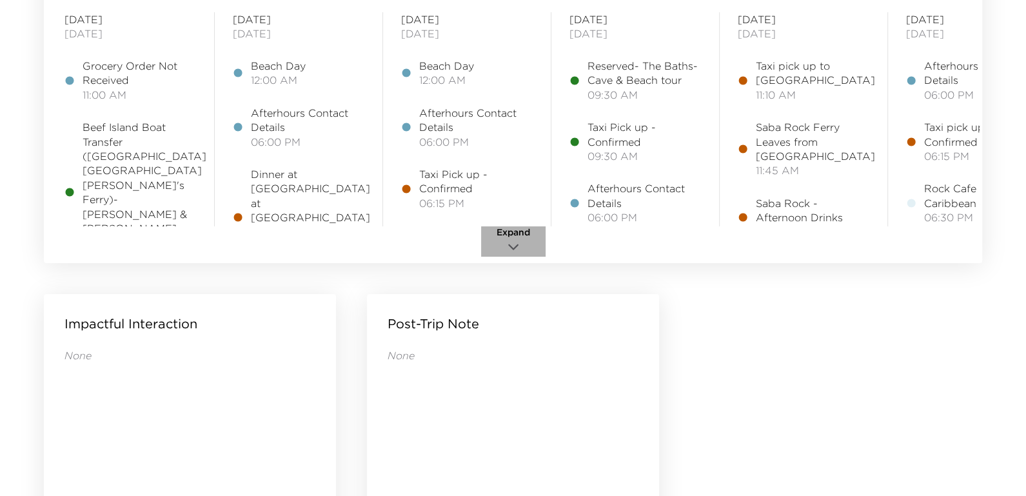
click at [511, 244] on icon "button" at bounding box center [512, 246] width 15 height 15
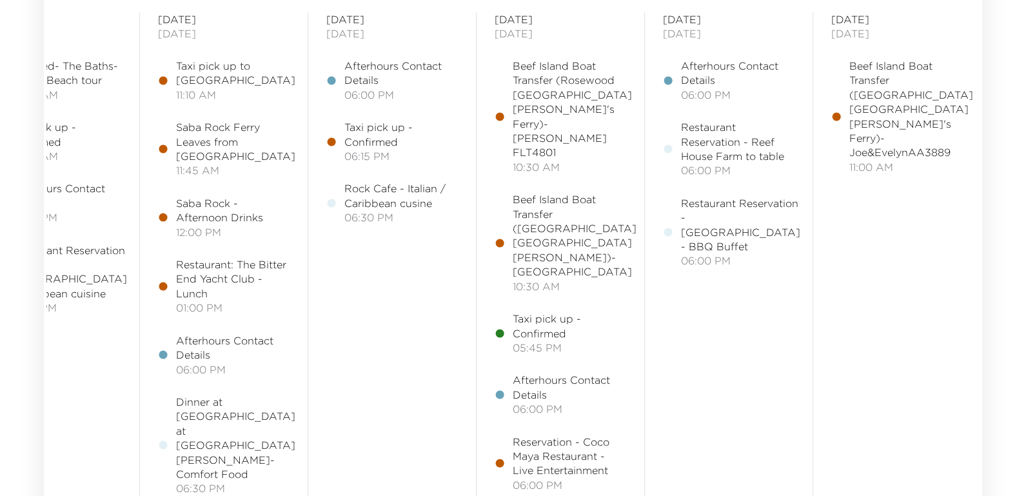
scroll to position [1031, 0]
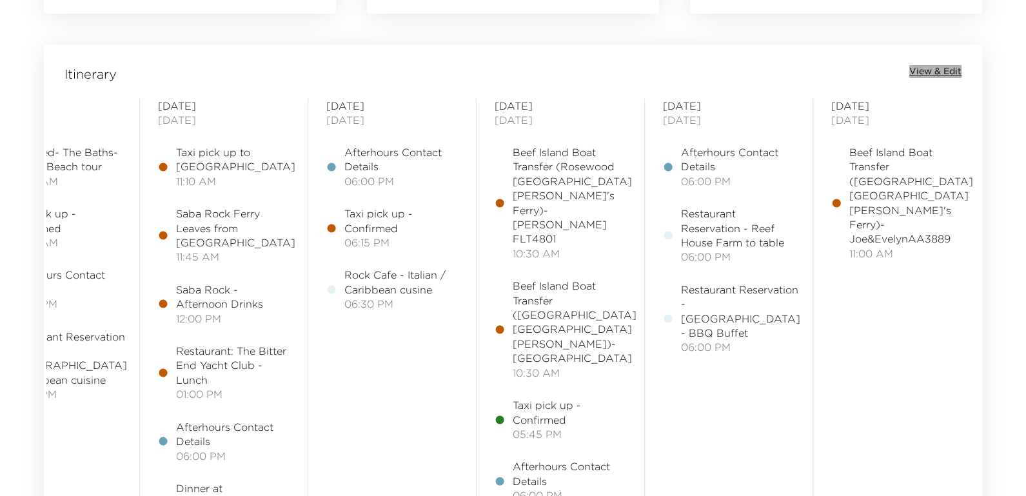
click at [935, 69] on span "View & Edit" at bounding box center [935, 71] width 52 height 13
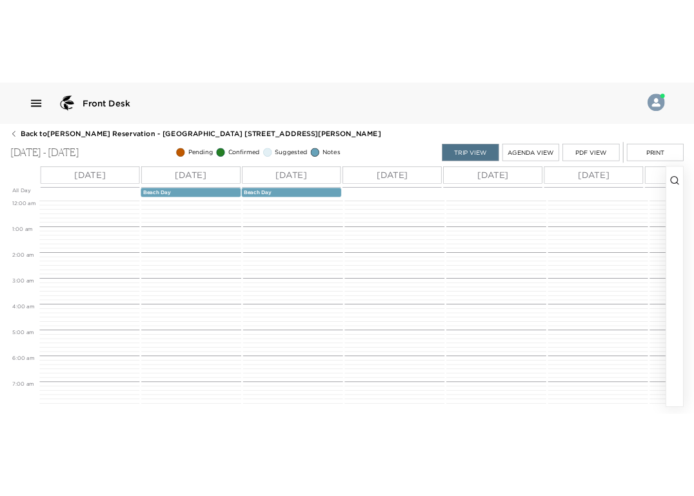
scroll to position [367, 0]
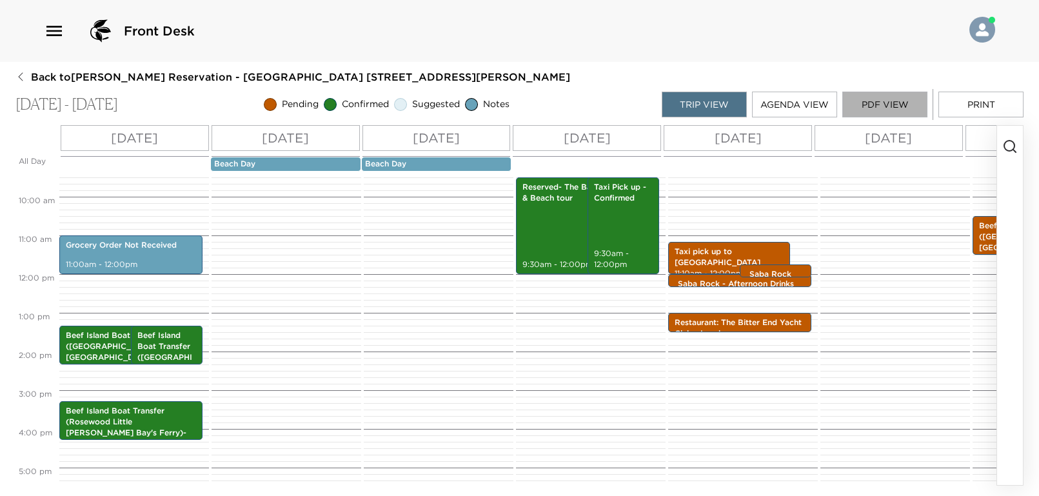
click at [892, 102] on button "PDF View" at bounding box center [884, 105] width 85 height 26
